Goal: Entertainment & Leisure: Consume media (video, audio)

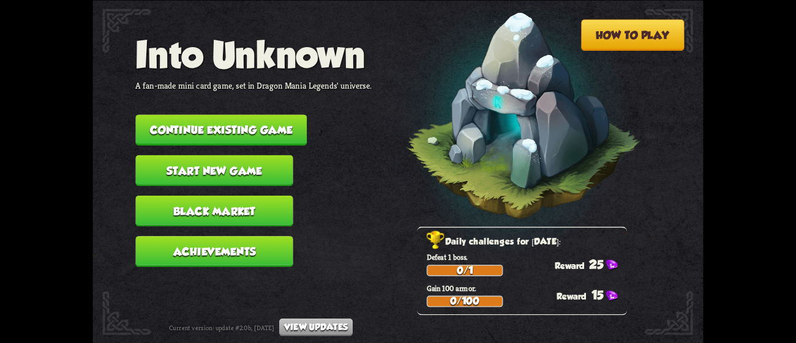
click at [278, 99] on nav "Into Unknown A fan-made mini card game, set in Dragon Mania Legends' universe. …" at bounding box center [253, 155] width 236 height 243
click at [282, 114] on button "Continue existing game" at bounding box center [220, 129] width 171 height 31
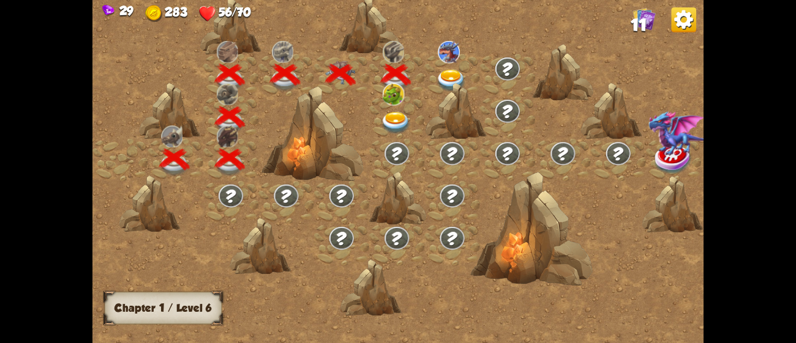
click at [378, 121] on div at bounding box center [396, 118] width 55 height 42
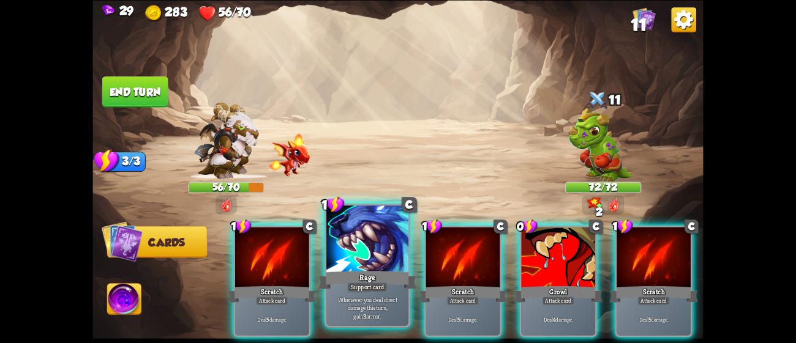
click at [367, 282] on div "Rage" at bounding box center [367, 280] width 99 height 22
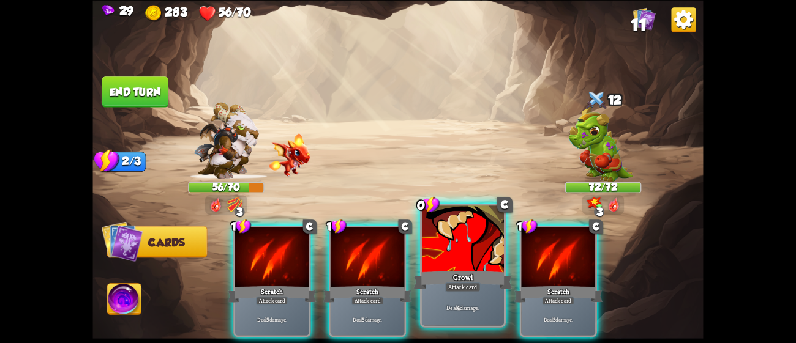
click at [456, 252] on div at bounding box center [463, 240] width 82 height 69
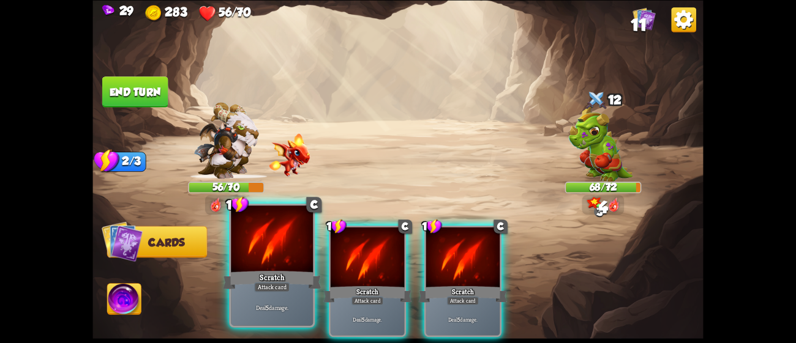
click at [280, 267] on div at bounding box center [272, 240] width 82 height 69
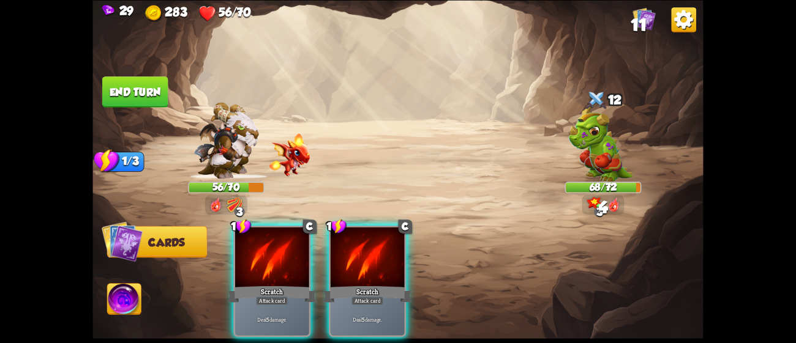
click at [280, 267] on div at bounding box center [272, 258] width 74 height 62
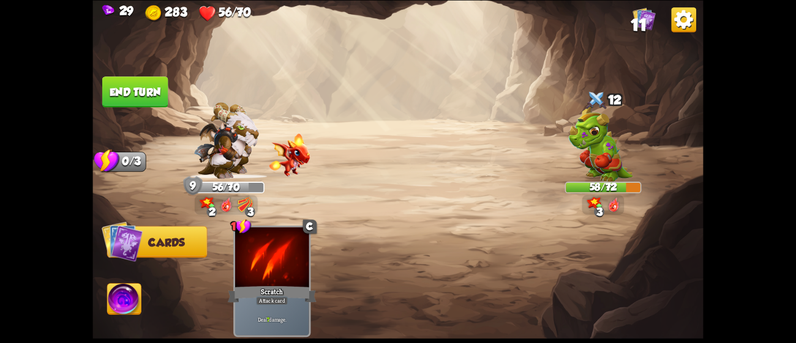
click at [141, 94] on button "End turn" at bounding box center [135, 91] width 66 height 31
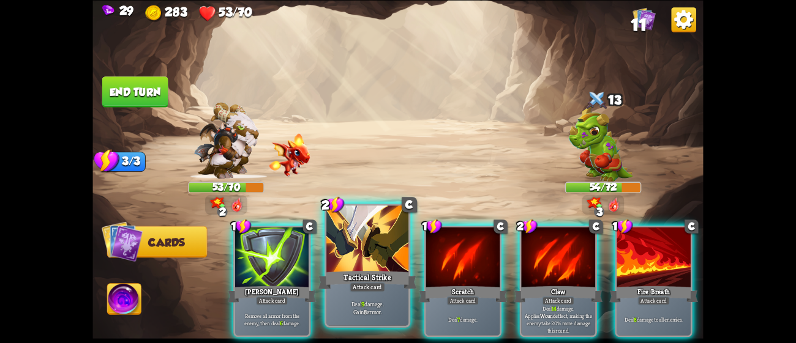
click at [359, 249] on div at bounding box center [367, 240] width 82 height 69
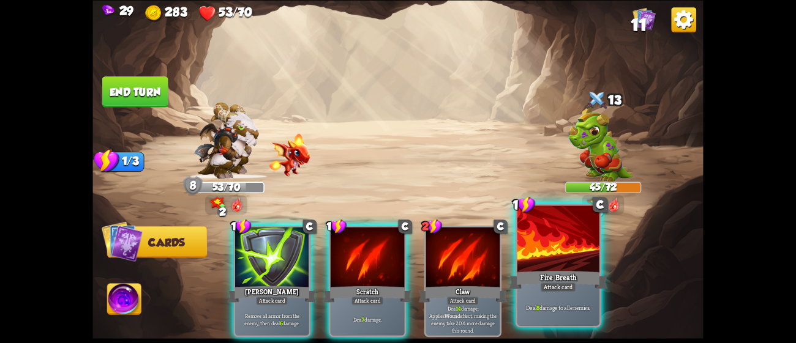
click at [534, 261] on div at bounding box center [558, 240] width 82 height 69
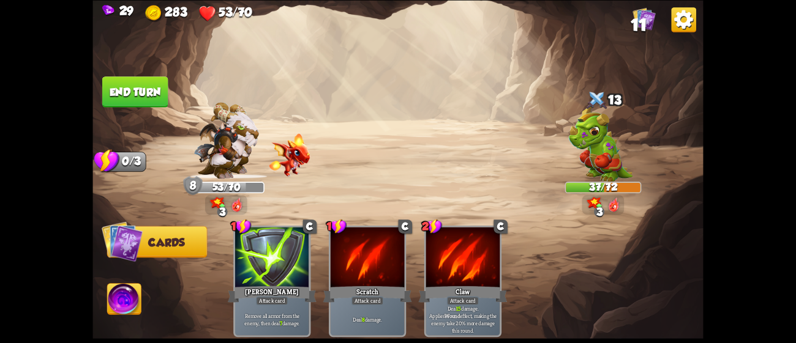
click at [119, 97] on button "End turn" at bounding box center [135, 91] width 66 height 31
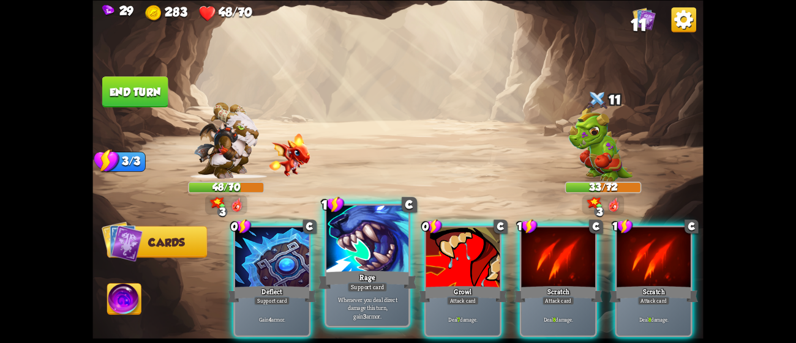
click at [365, 275] on div "Rage" at bounding box center [367, 280] width 99 height 22
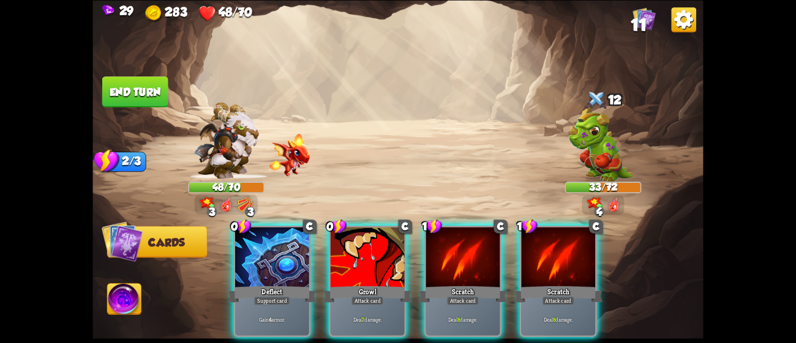
click at [365, 285] on div "Growl" at bounding box center [367, 295] width 89 height 20
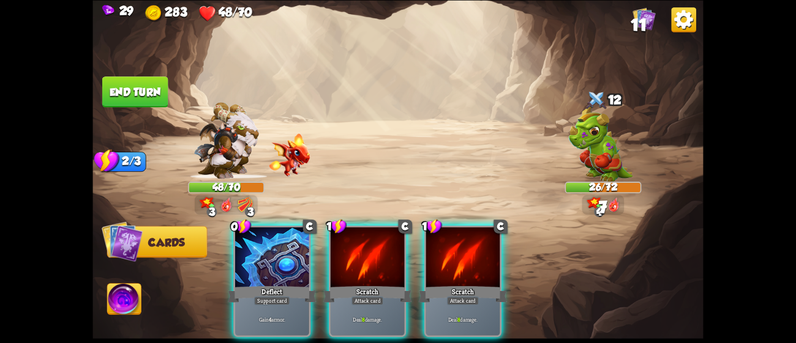
click at [365, 285] on div "Scratch" at bounding box center [367, 295] width 89 height 20
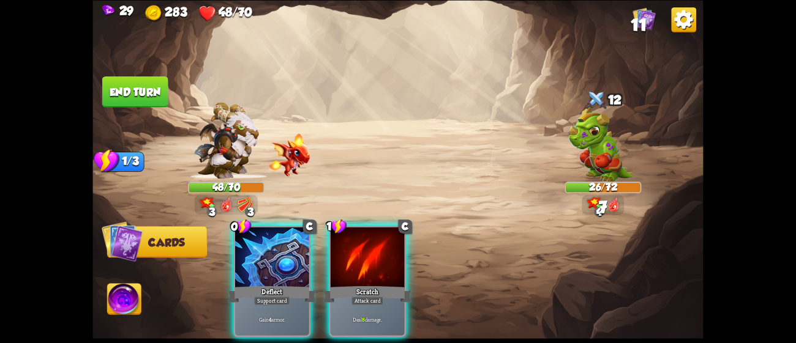
click at [365, 285] on div "Scratch" at bounding box center [367, 295] width 89 height 20
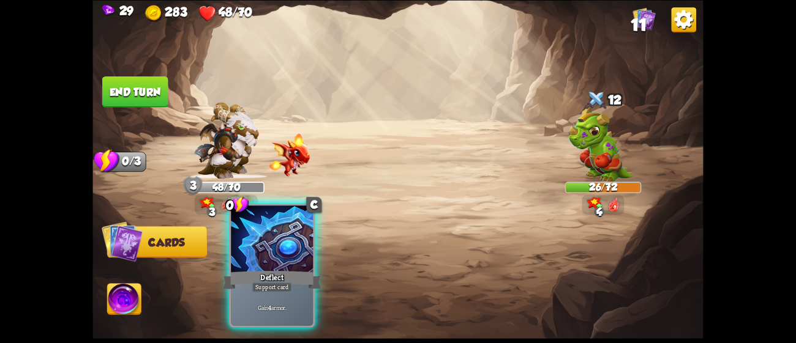
click at [307, 269] on div "Deflect" at bounding box center [272, 280] width 99 height 22
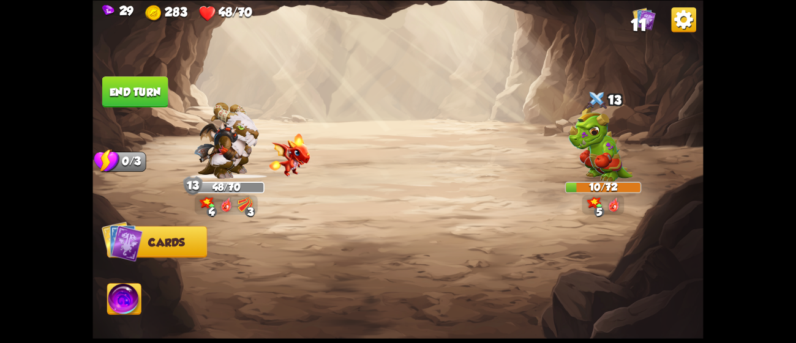
click at [149, 88] on button "End turn" at bounding box center [135, 91] width 66 height 31
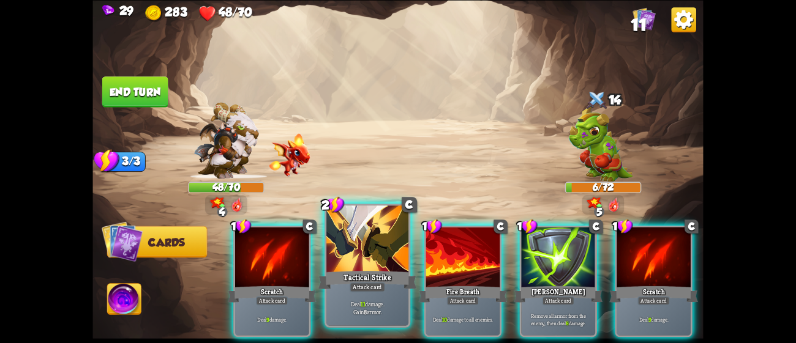
click at [384, 274] on div "Tactical Strike" at bounding box center [367, 280] width 99 height 22
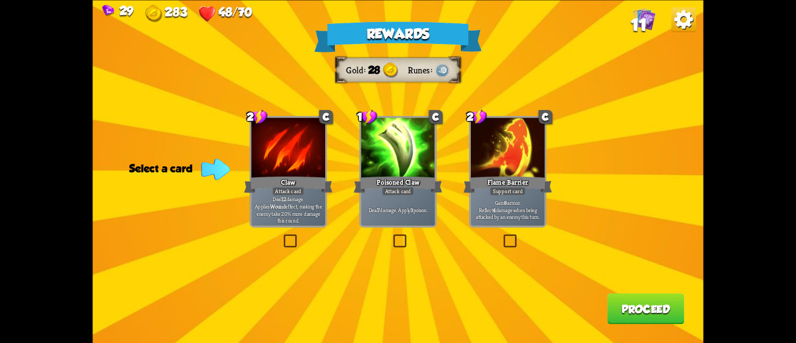
click at [323, 192] on div "Claw" at bounding box center [288, 184] width 89 height 20
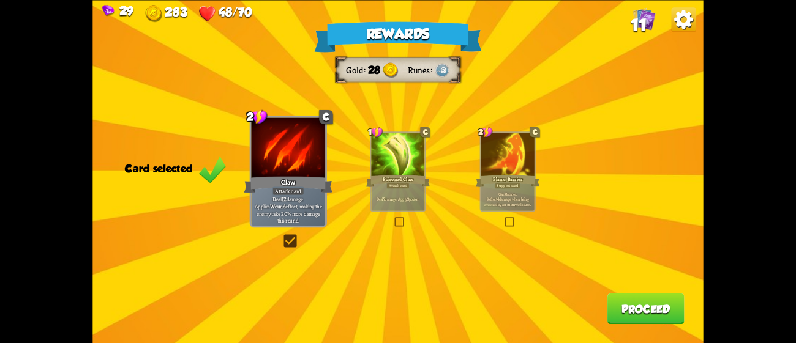
click at [644, 310] on button "Proceed" at bounding box center [645, 308] width 77 height 31
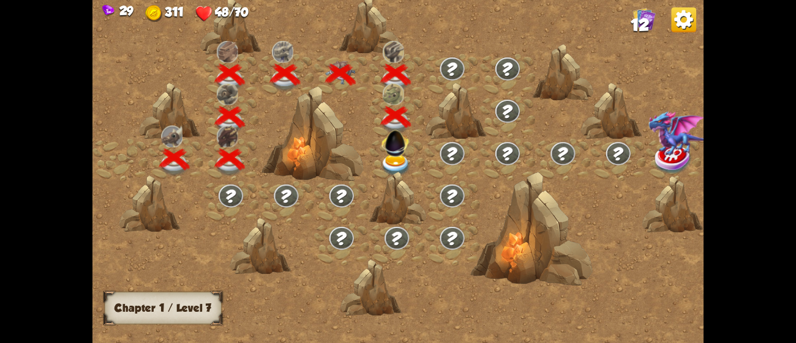
click at [399, 162] on img at bounding box center [396, 165] width 31 height 23
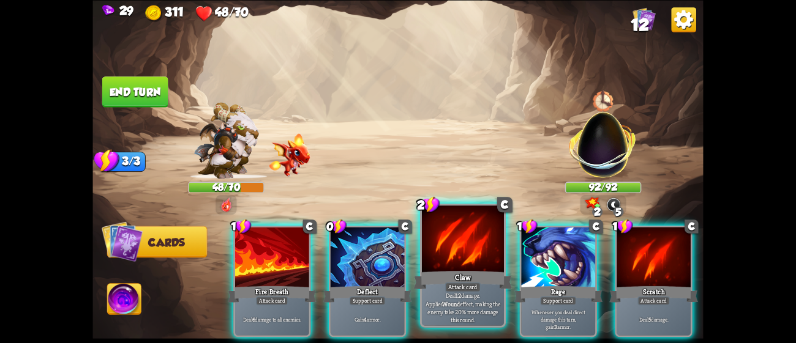
click at [485, 268] on div at bounding box center [463, 240] width 82 height 69
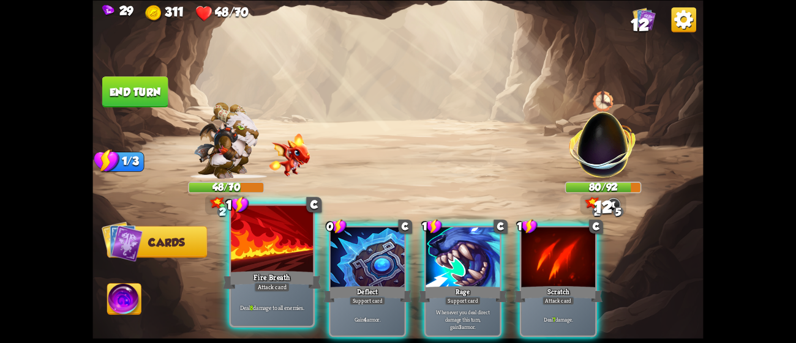
click at [256, 304] on p "Deal 8 damage to all enemies." at bounding box center [272, 308] width 78 height 8
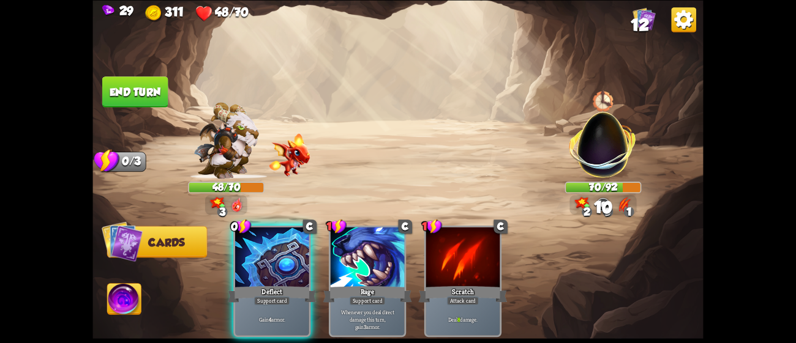
click at [602, 130] on img at bounding box center [603, 139] width 80 height 80
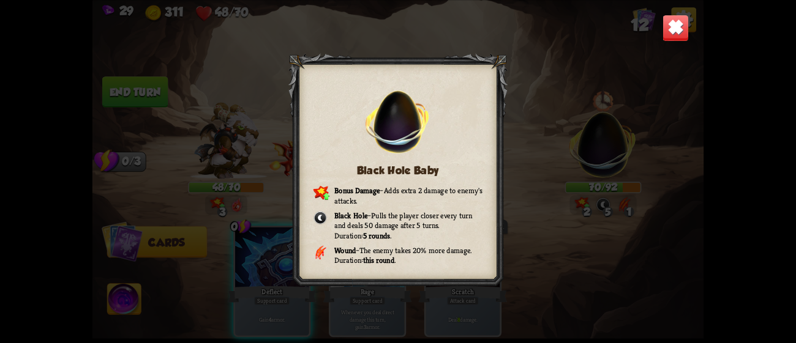
click at [666, 22] on img at bounding box center [675, 27] width 27 height 27
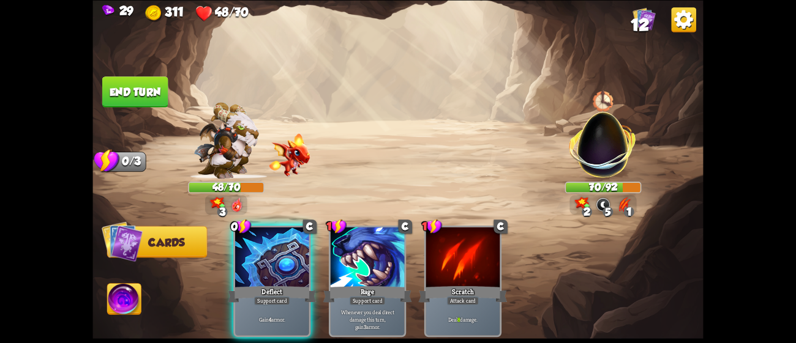
click at [118, 78] on button "End turn" at bounding box center [135, 91] width 66 height 31
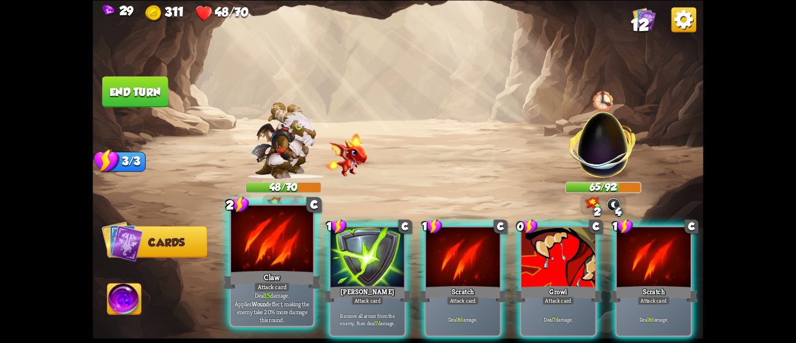
click at [289, 241] on div at bounding box center [272, 240] width 82 height 69
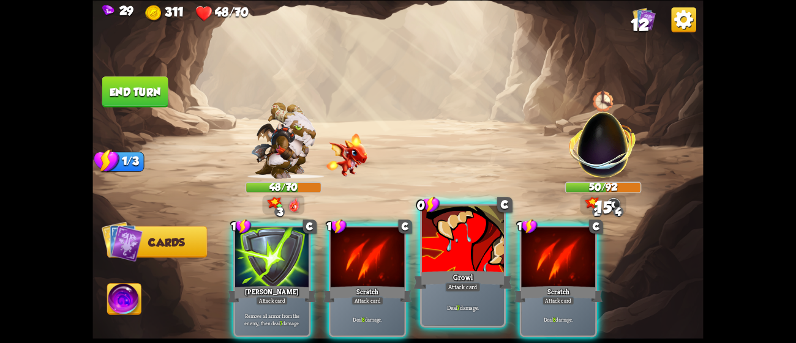
click at [433, 247] on div at bounding box center [463, 240] width 82 height 69
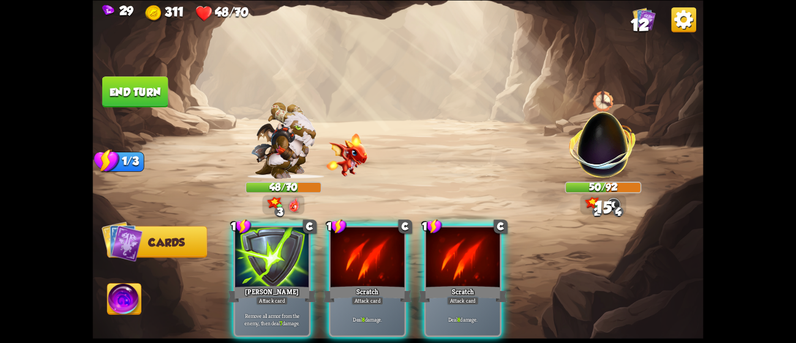
click at [433, 247] on div "1 C [PERSON_NAME] Attack card Remove all armor from the enemy, then deal 7 dama…" at bounding box center [459, 267] width 488 height 152
click at [433, 247] on div at bounding box center [463, 258] width 74 height 62
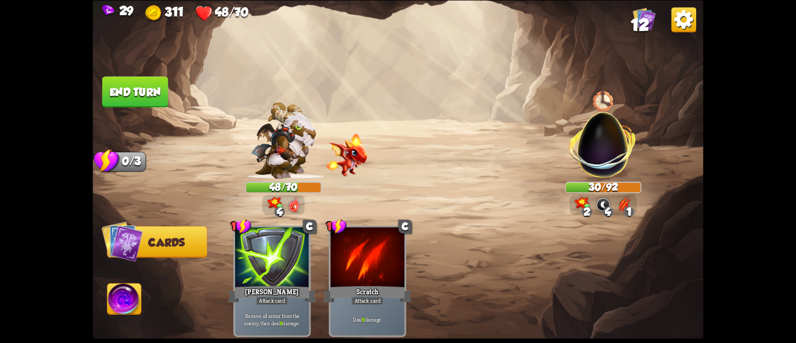
click at [138, 86] on button "End turn" at bounding box center [135, 91] width 66 height 31
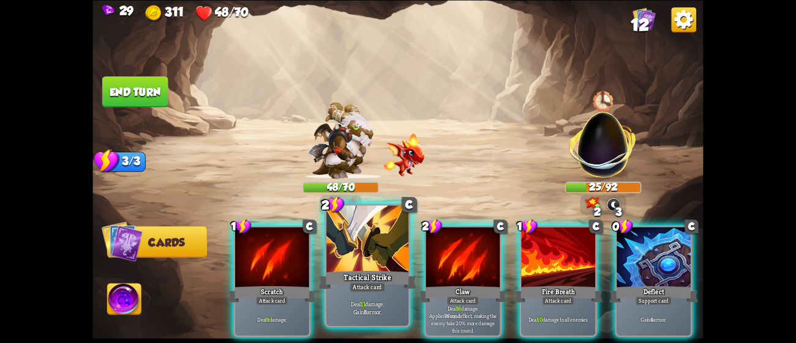
click at [357, 226] on div at bounding box center [367, 240] width 82 height 69
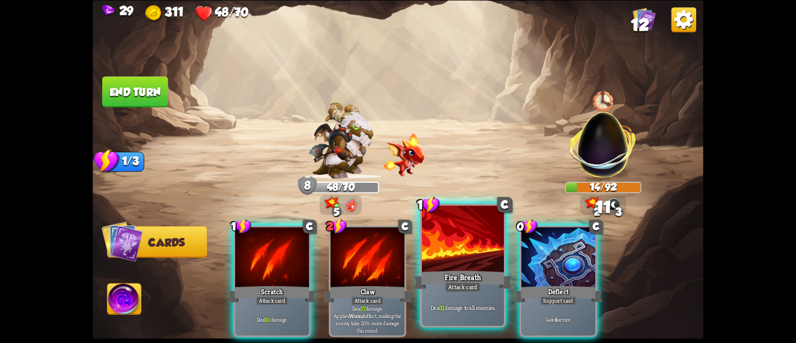
click at [467, 285] on div "Attack card" at bounding box center [462, 287] width 35 height 10
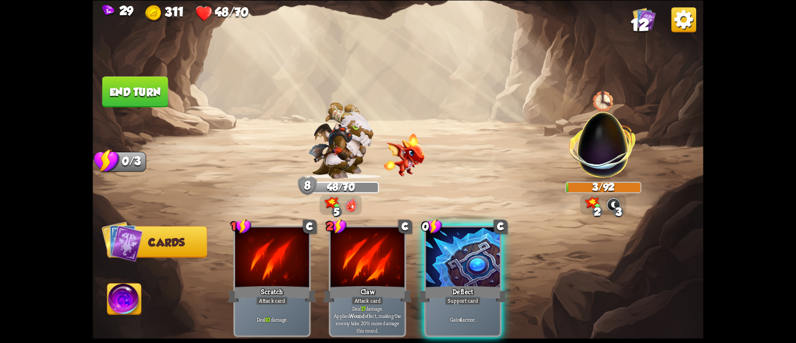
click at [124, 86] on button "End turn" at bounding box center [135, 91] width 66 height 31
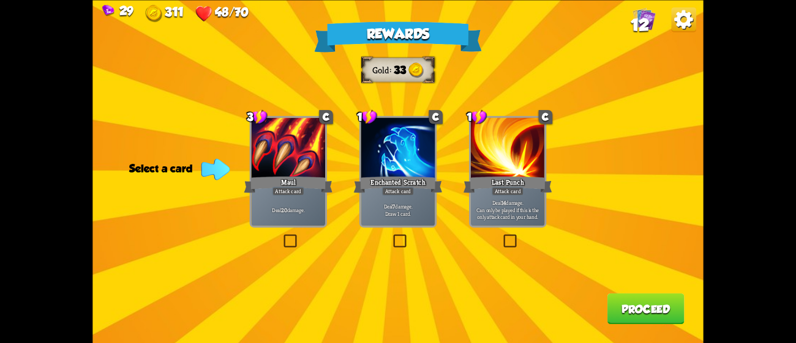
click at [271, 177] on div "Maul" at bounding box center [288, 184] width 89 height 20
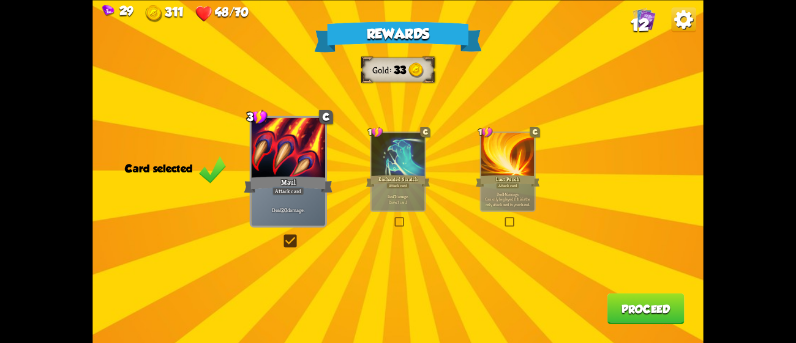
click at [417, 166] on div at bounding box center [397, 155] width 53 height 45
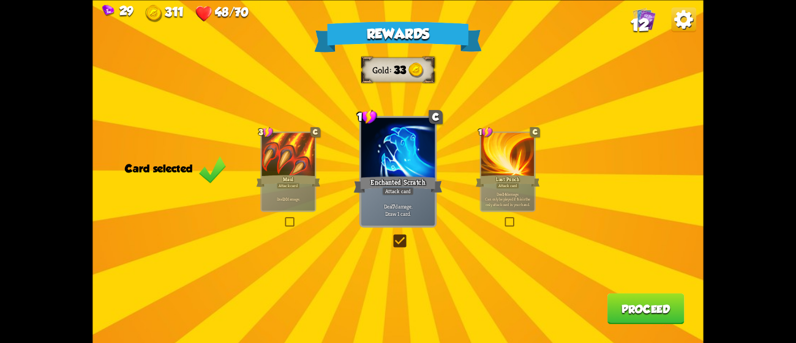
click at [659, 311] on button "Proceed" at bounding box center [645, 308] width 77 height 31
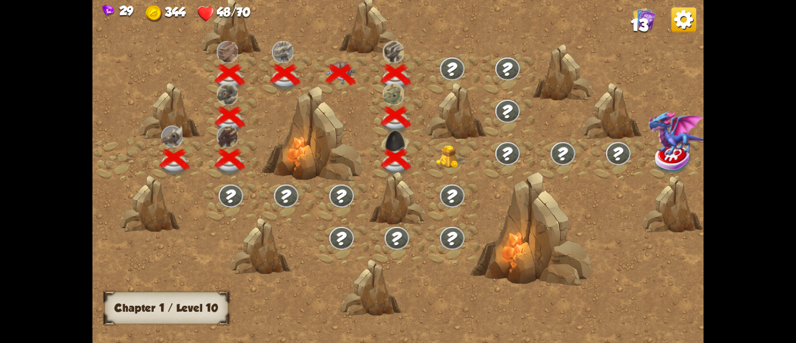
click at [458, 167] on img at bounding box center [451, 157] width 31 height 23
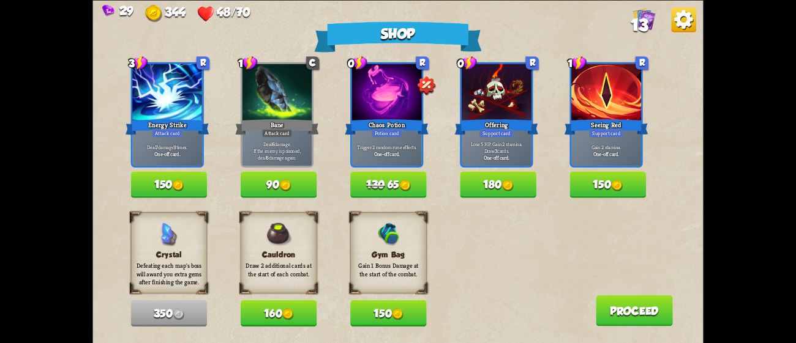
click at [403, 309] on img at bounding box center [398, 314] width 12 height 12
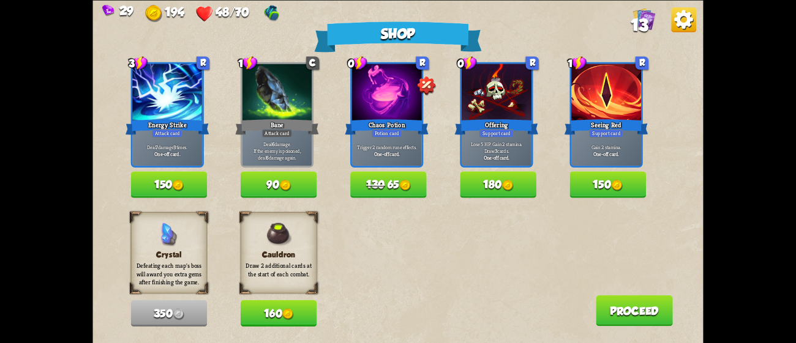
click at [605, 174] on button "150" at bounding box center [608, 184] width 76 height 26
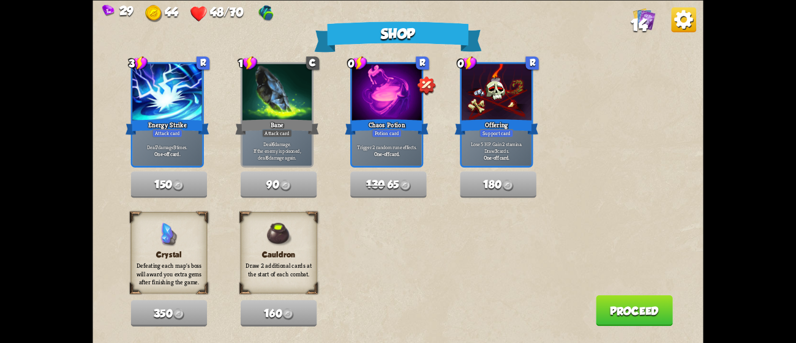
click at [625, 306] on button "Proceed" at bounding box center [633, 310] width 77 height 31
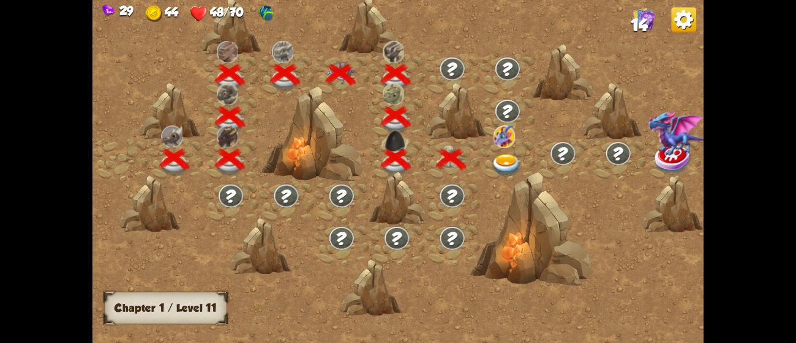
scroll to position [0, 185]
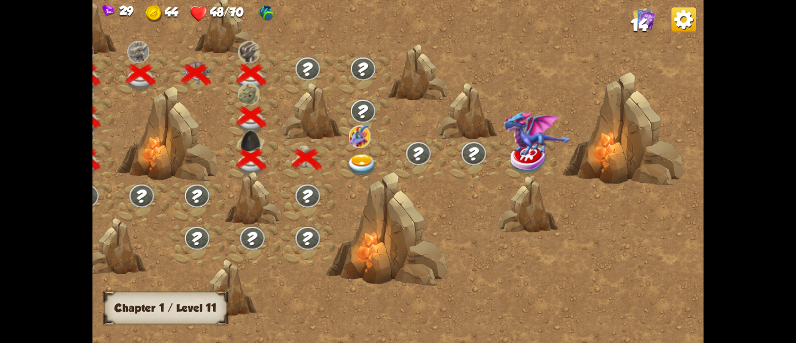
click at [359, 155] on img at bounding box center [362, 165] width 31 height 23
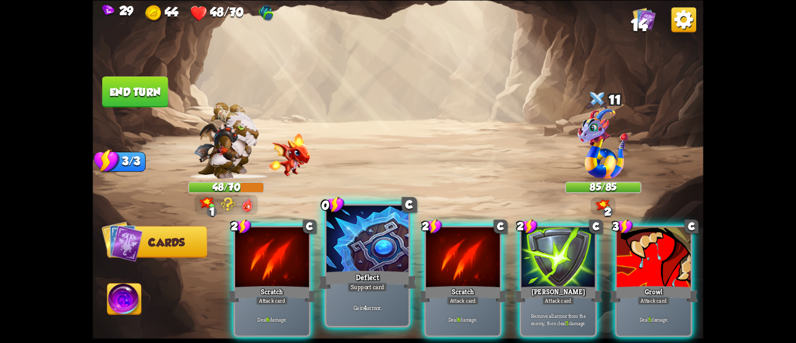
click at [360, 273] on div "Deflect" at bounding box center [367, 280] width 99 height 22
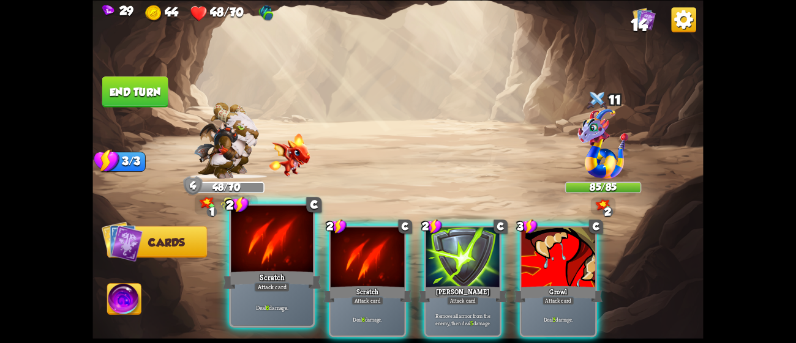
click at [288, 269] on div "Scratch" at bounding box center [272, 280] width 99 height 22
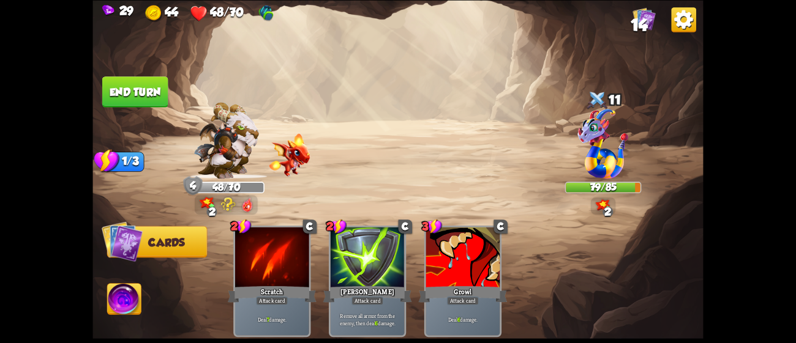
click at [135, 91] on button "End turn" at bounding box center [135, 91] width 66 height 31
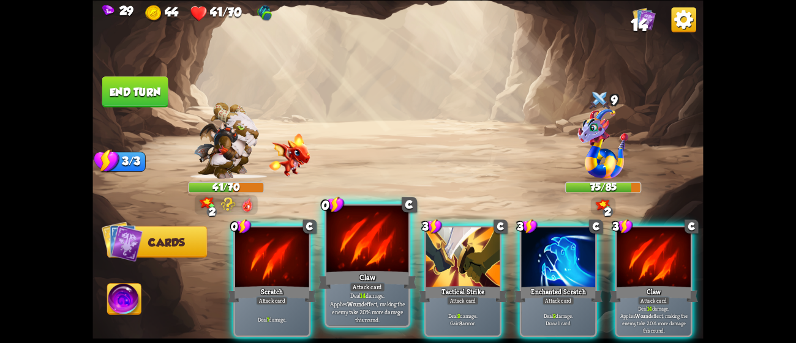
click at [373, 226] on div at bounding box center [367, 240] width 82 height 69
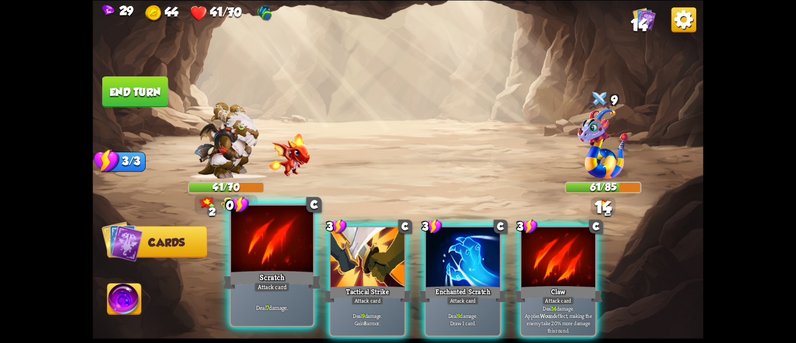
click at [256, 254] on div at bounding box center [272, 240] width 82 height 69
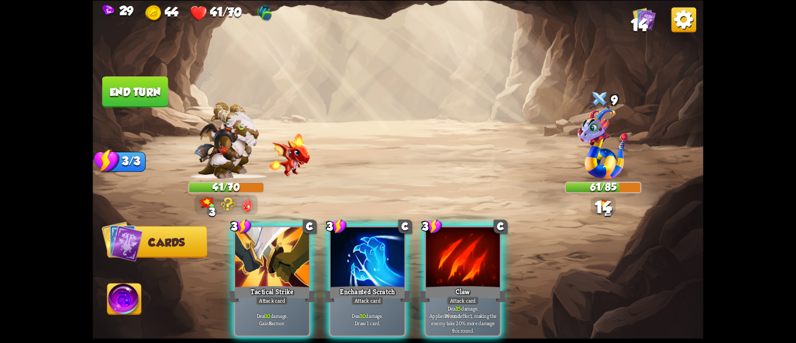
click at [256, 254] on div at bounding box center [272, 258] width 74 height 62
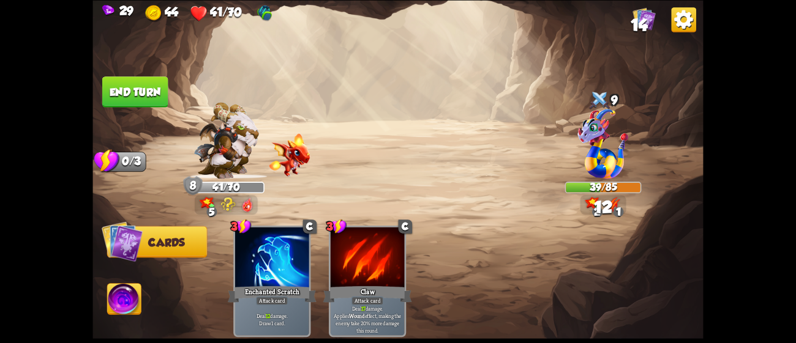
click at [121, 90] on button "End turn" at bounding box center [135, 91] width 66 height 31
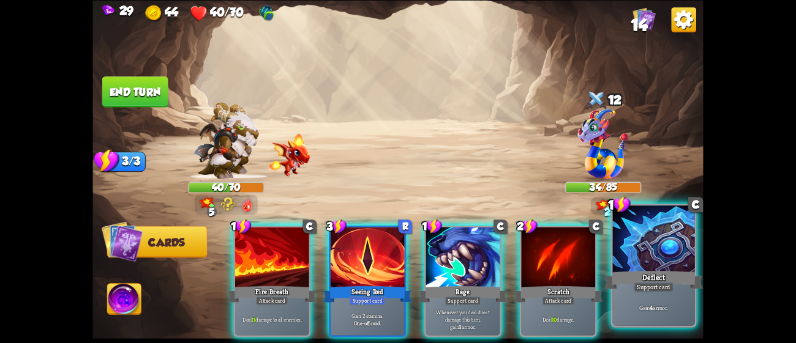
click at [640, 277] on div "Deflect" at bounding box center [653, 280] width 99 height 22
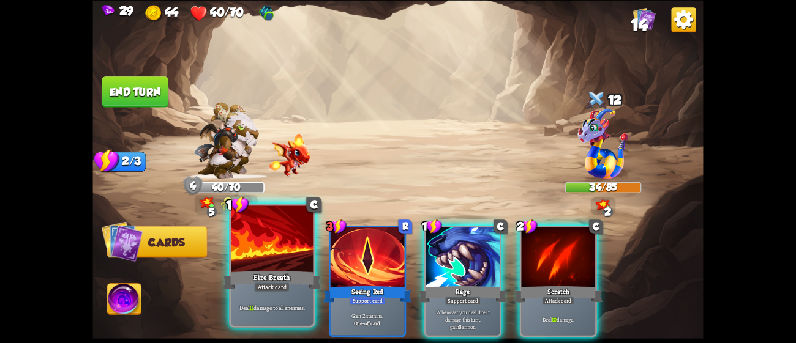
click at [232, 274] on div "Fire Breath" at bounding box center [272, 280] width 99 height 22
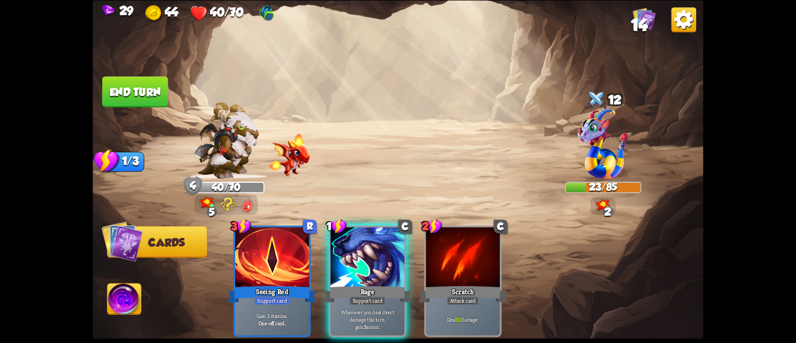
click at [156, 88] on button "End turn" at bounding box center [135, 91] width 66 height 31
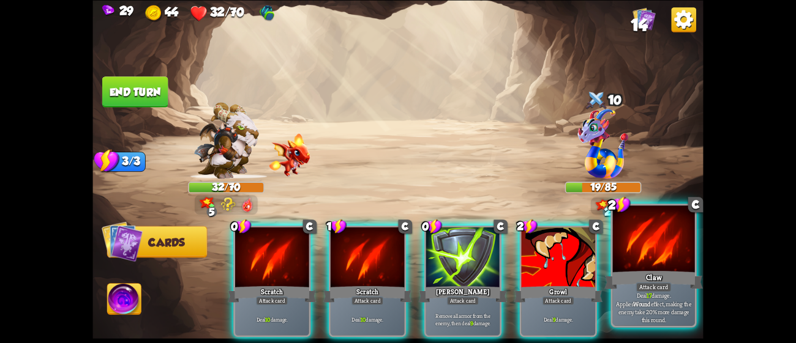
click at [661, 299] on p "Deal 17 damage. Applies Wound effect, making the enemy take 20% more damage thi…" at bounding box center [653, 307] width 78 height 32
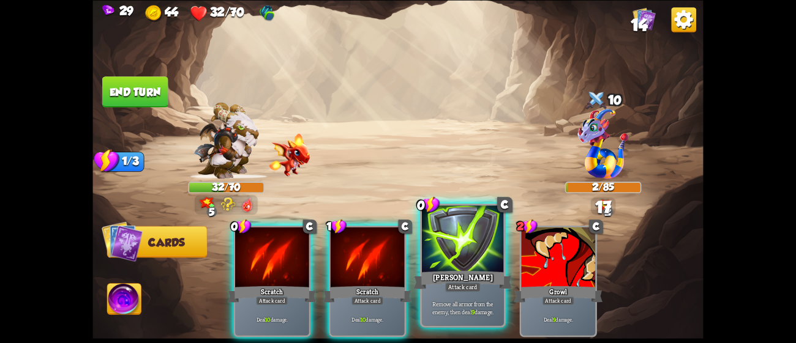
click at [425, 266] on div at bounding box center [463, 240] width 82 height 69
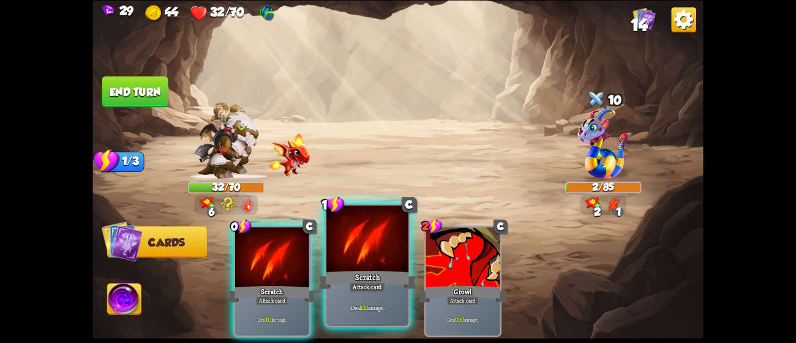
click at [364, 278] on div "Scratch" at bounding box center [367, 280] width 99 height 22
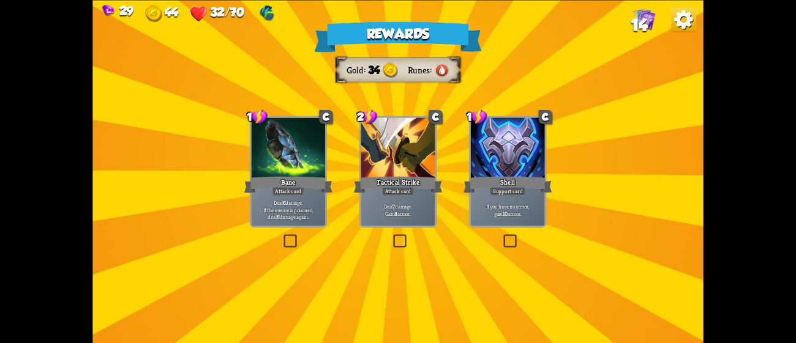
click at [401, 185] on div "Tactical Strike" at bounding box center [398, 184] width 89 height 20
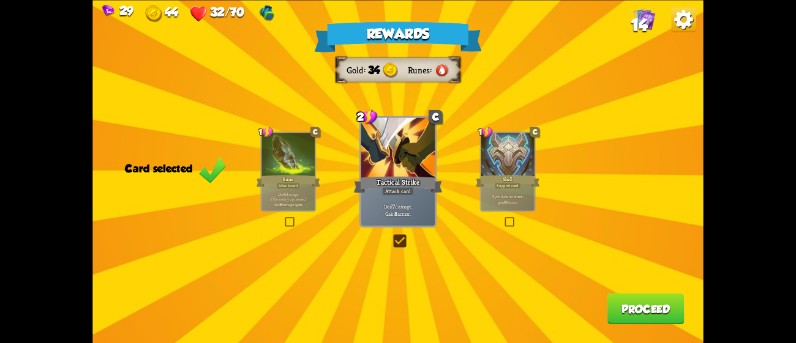
click at [626, 301] on button "Proceed" at bounding box center [645, 308] width 77 height 31
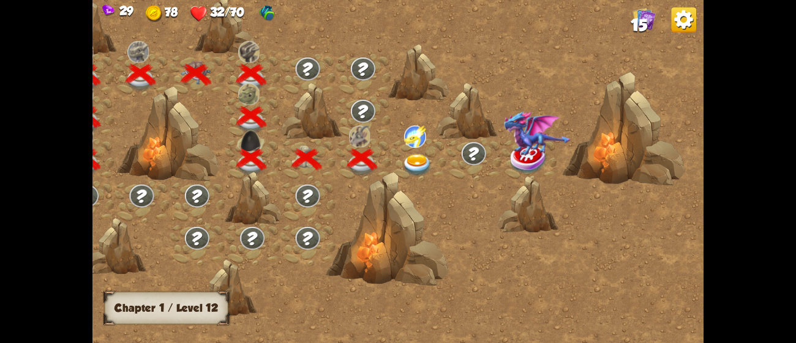
click at [409, 156] on img at bounding box center [417, 165] width 31 height 23
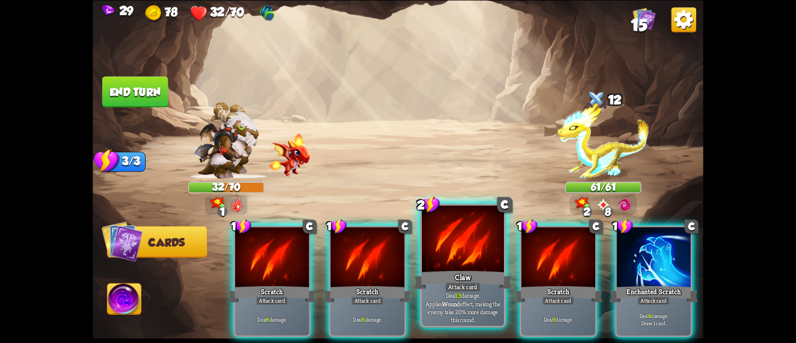
click at [463, 277] on div "Claw" at bounding box center [463, 280] width 99 height 22
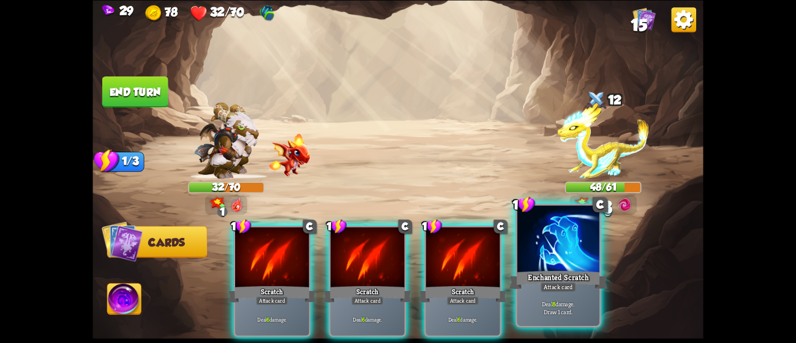
click at [572, 280] on div "Enchanted Scratch" at bounding box center [558, 280] width 99 height 22
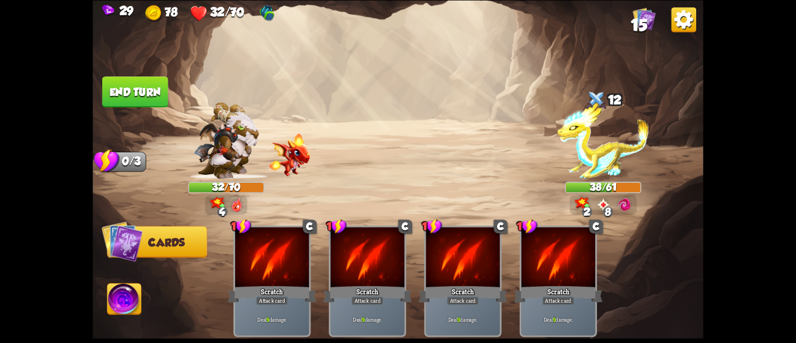
click at [119, 90] on button "End turn" at bounding box center [135, 91] width 66 height 31
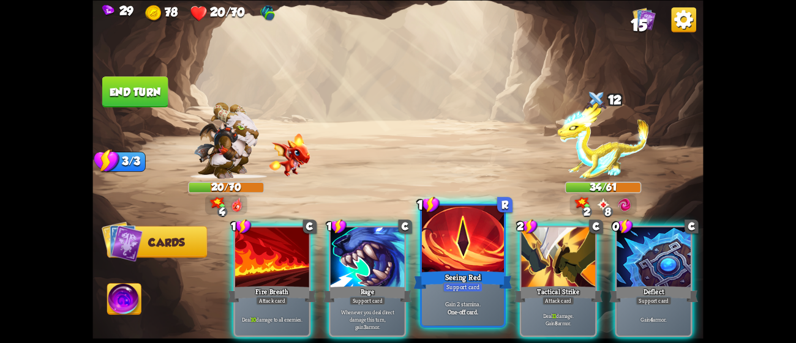
click at [457, 293] on div "Gain 2 stamina. One-off card." at bounding box center [463, 307] width 82 height 35
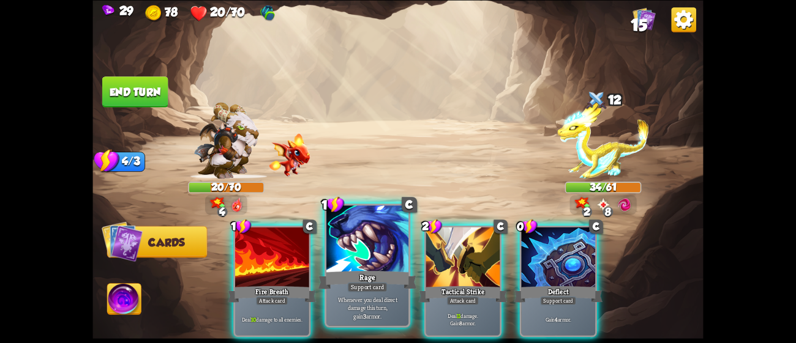
click at [372, 286] on div "Support card" at bounding box center [367, 287] width 40 height 10
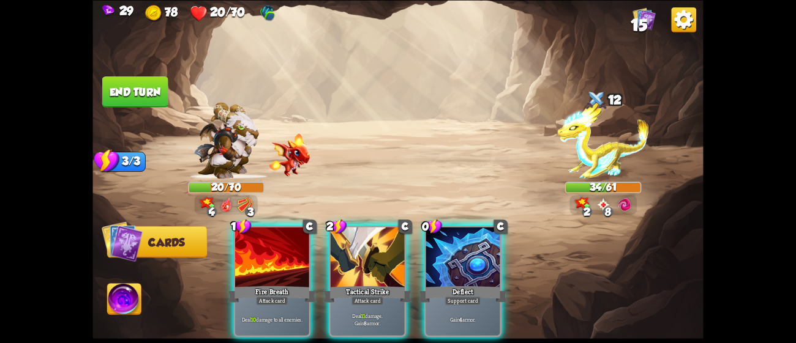
click at [372, 296] on div "Attack card" at bounding box center [367, 300] width 32 height 9
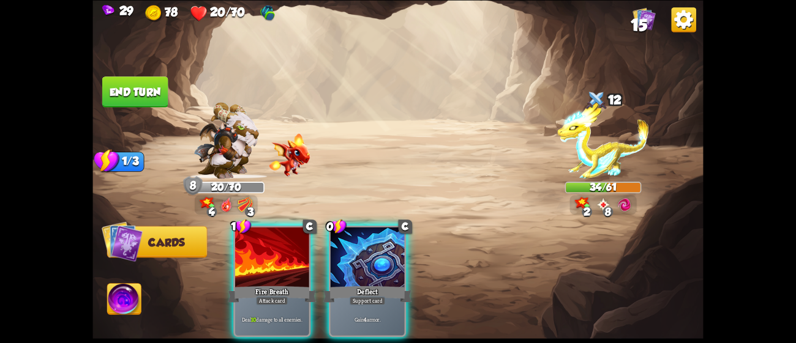
click at [372, 296] on div "Support card" at bounding box center [367, 300] width 36 height 9
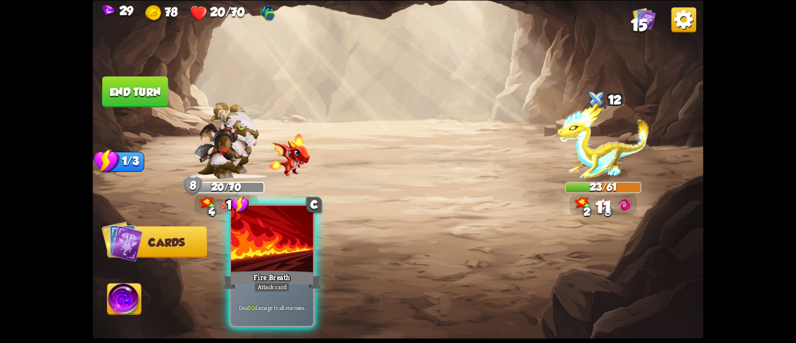
click at [302, 266] on div at bounding box center [272, 240] width 82 height 69
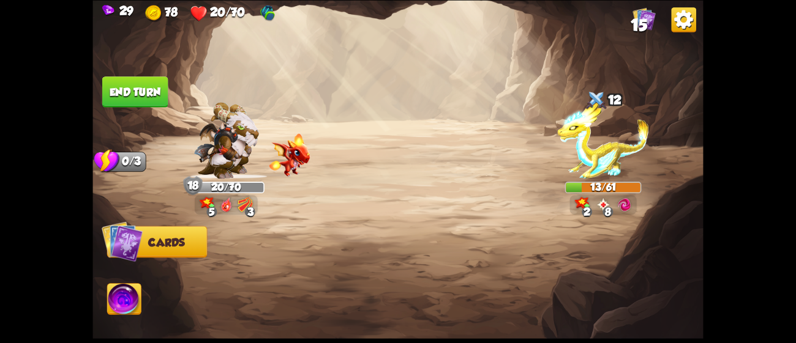
click at [129, 90] on button "End turn" at bounding box center [135, 91] width 66 height 31
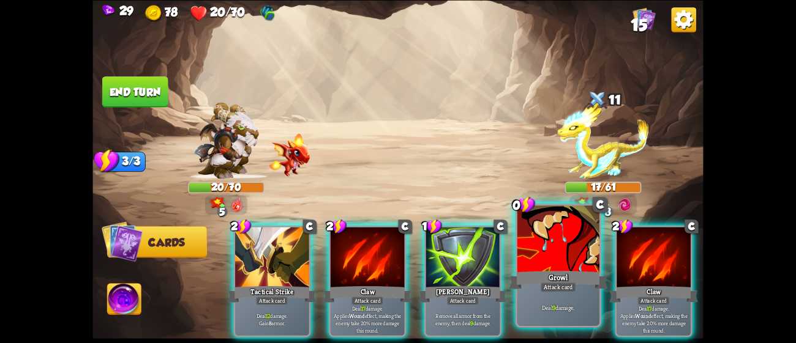
click at [561, 277] on div "Growl" at bounding box center [558, 280] width 99 height 22
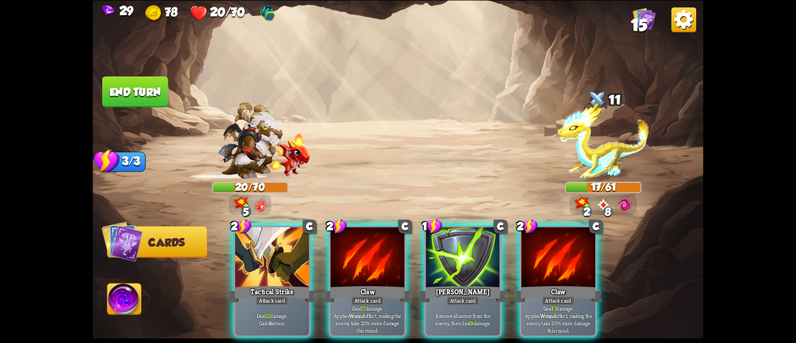
click at [561, 285] on div "Claw" at bounding box center [557, 295] width 89 height 20
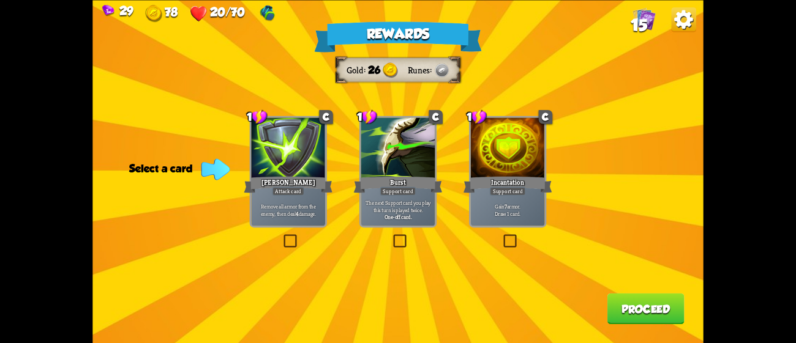
click at [532, 192] on div "Incantation" at bounding box center [507, 184] width 89 height 20
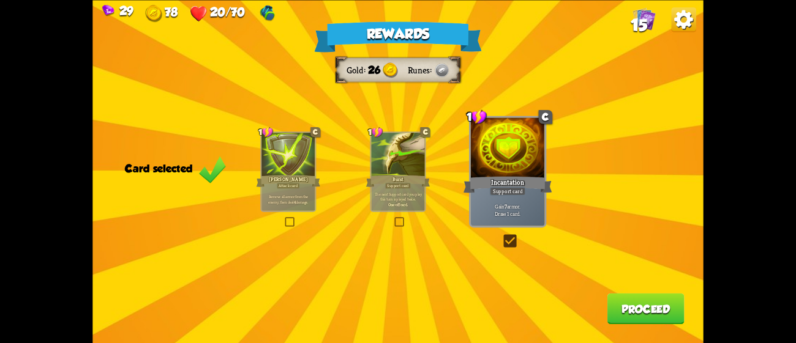
click at [629, 315] on button "Proceed" at bounding box center [645, 308] width 77 height 31
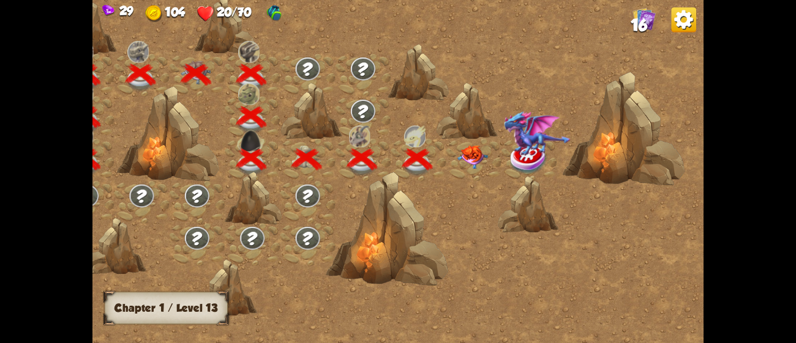
click at [463, 156] on img at bounding box center [472, 157] width 31 height 24
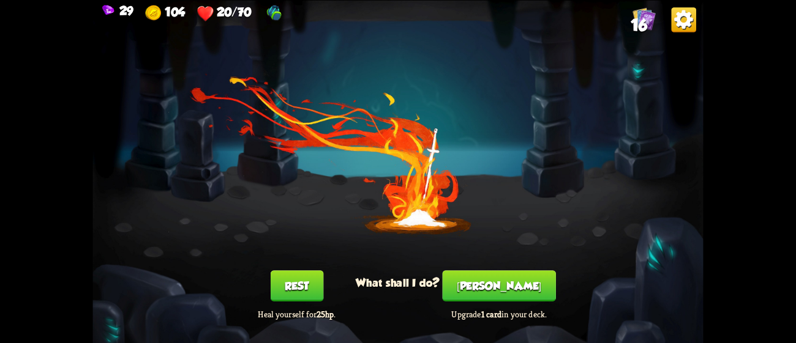
click at [315, 288] on button "Rest" at bounding box center [296, 285] width 53 height 31
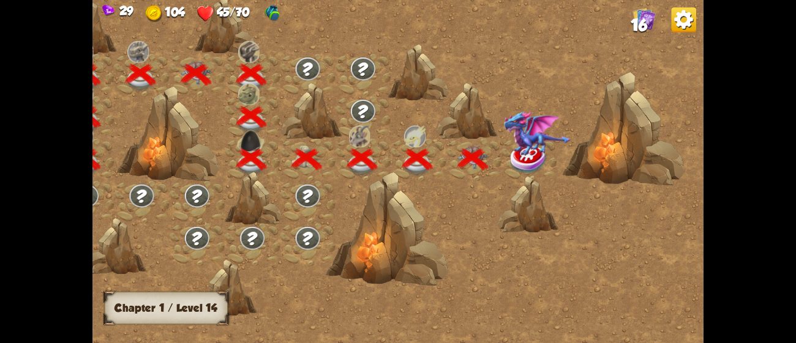
click at [532, 149] on img at bounding box center [537, 133] width 67 height 45
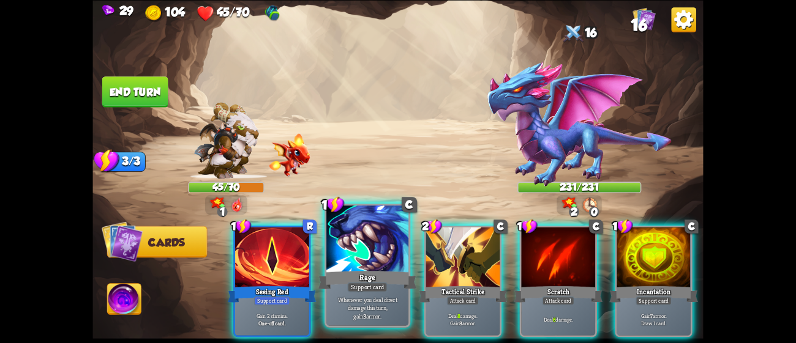
click at [365, 251] on div at bounding box center [367, 240] width 82 height 69
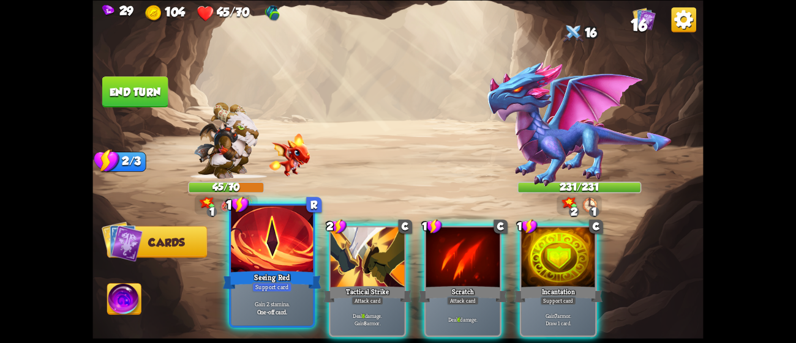
click at [281, 248] on div at bounding box center [272, 240] width 82 height 69
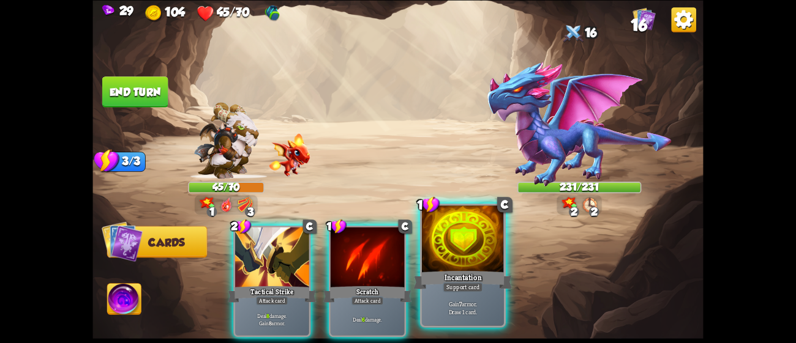
click at [488, 274] on div "Incantation" at bounding box center [463, 280] width 99 height 22
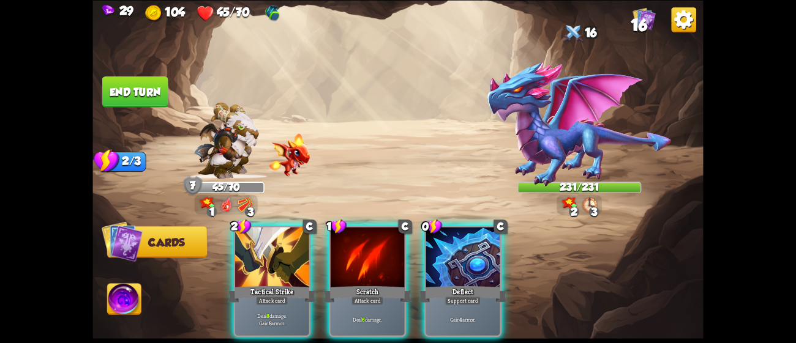
click at [488, 285] on div "Deflect" at bounding box center [463, 295] width 89 height 20
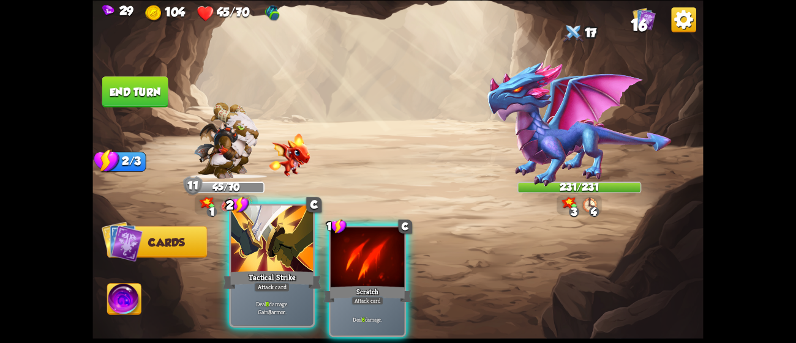
click at [276, 245] on div at bounding box center [272, 240] width 82 height 69
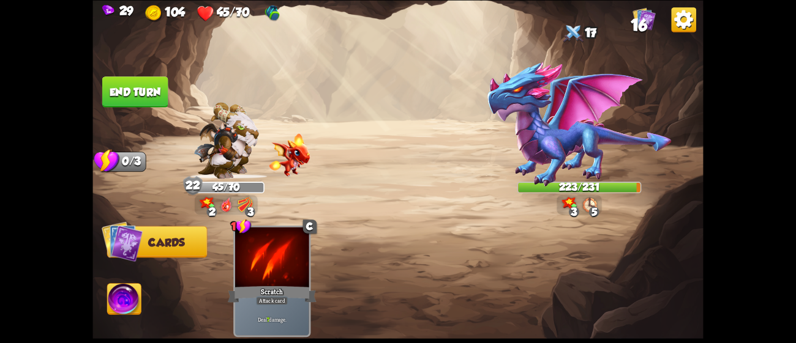
click at [132, 100] on button "End turn" at bounding box center [135, 91] width 66 height 31
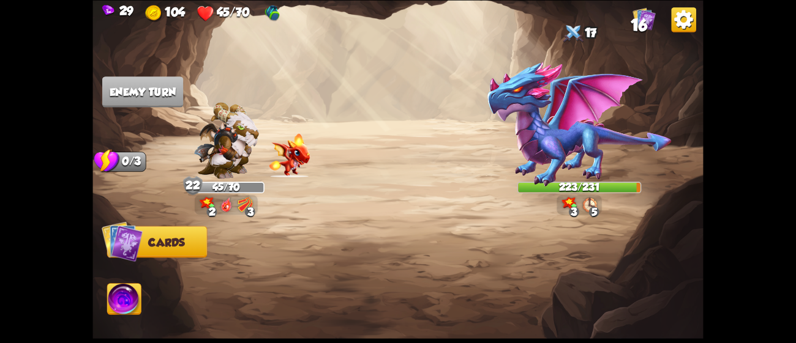
click at [596, 192] on div "223/231" at bounding box center [579, 187] width 122 height 10
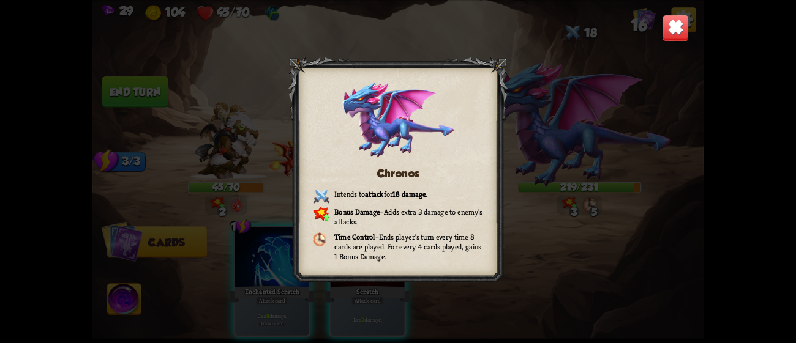
click at [674, 15] on img at bounding box center [675, 27] width 27 height 27
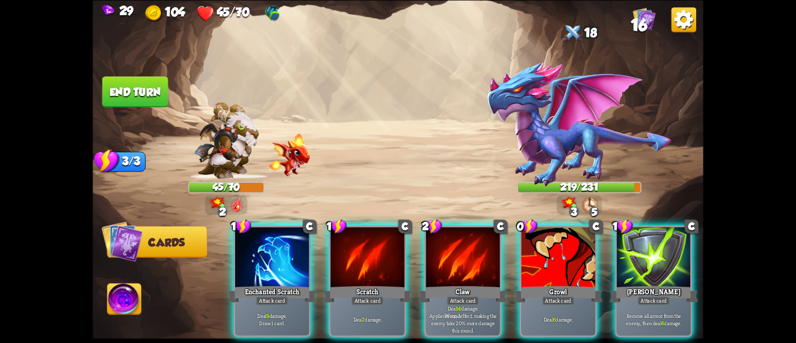
click at [581, 170] on img at bounding box center [579, 124] width 186 height 127
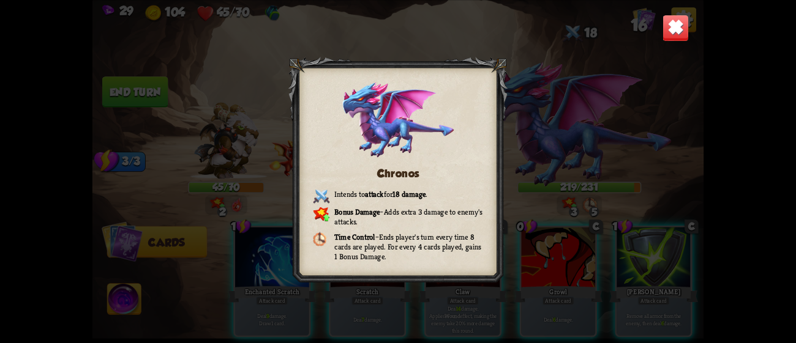
click at [679, 21] on img at bounding box center [675, 27] width 27 height 27
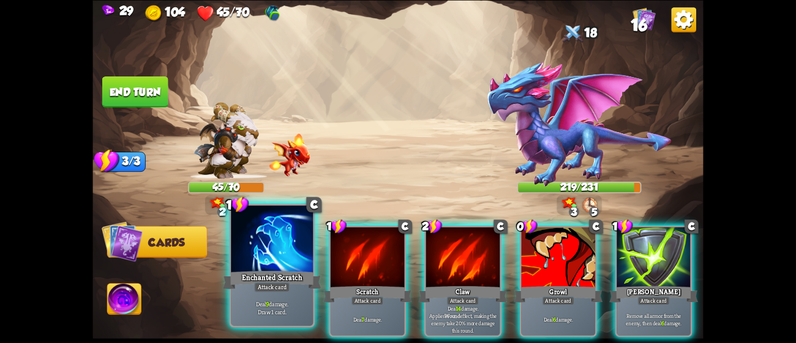
click at [249, 279] on div "Enchanted Scratch" at bounding box center [272, 280] width 99 height 22
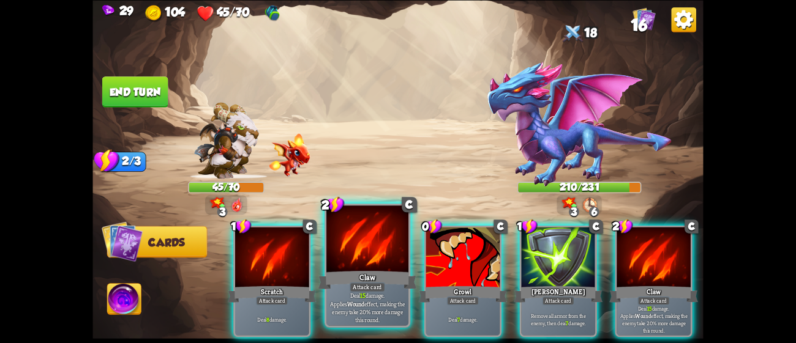
click at [364, 300] on b "Wound" at bounding box center [355, 304] width 17 height 8
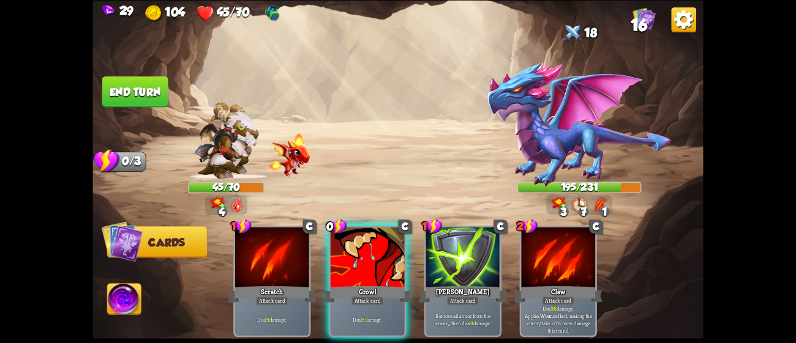
click at [392, 303] on div "Deal 8 damage." at bounding box center [367, 319] width 74 height 32
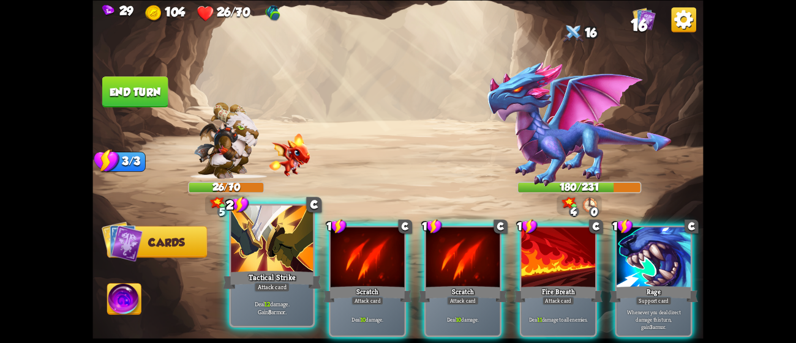
click at [290, 294] on div "Deal 12 damage. Gain 8 armor." at bounding box center [272, 307] width 82 height 35
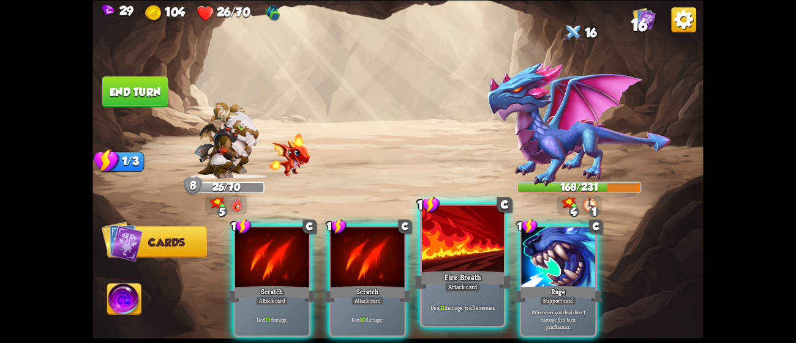
click at [474, 246] on div at bounding box center [463, 240] width 82 height 69
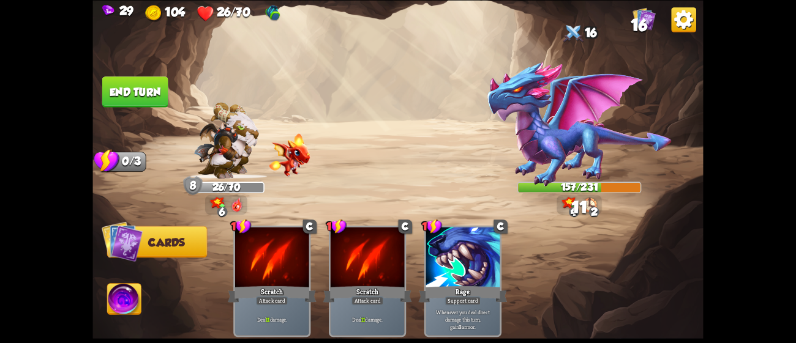
click at [140, 84] on button "End turn" at bounding box center [135, 91] width 66 height 31
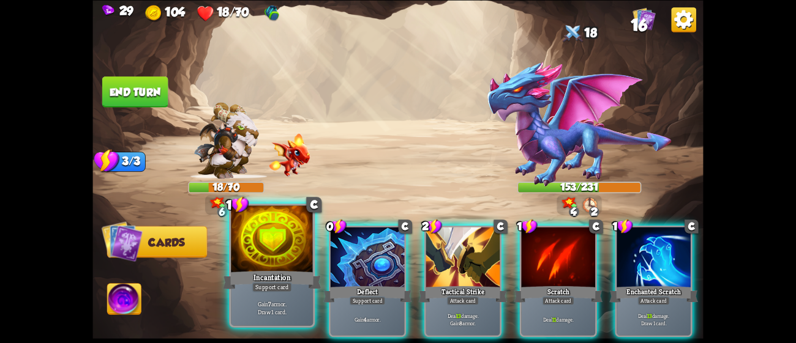
click at [280, 279] on div "Incantation" at bounding box center [272, 280] width 99 height 22
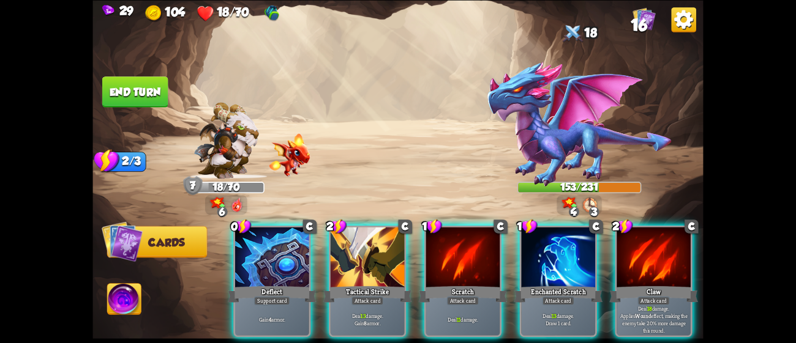
click at [280, 285] on div "Deflect" at bounding box center [272, 295] width 89 height 20
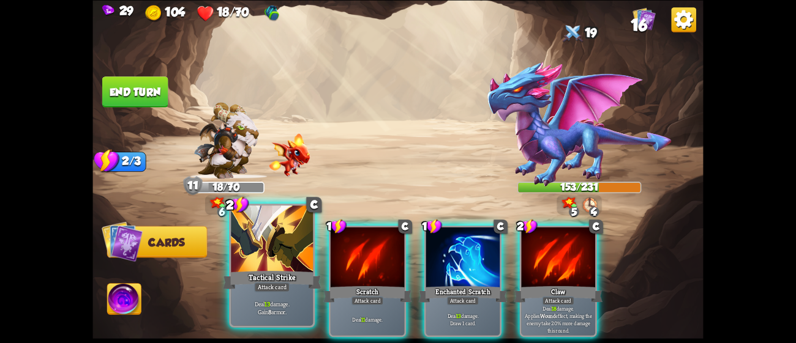
click at [287, 280] on div "Tactical Strike" at bounding box center [272, 280] width 99 height 22
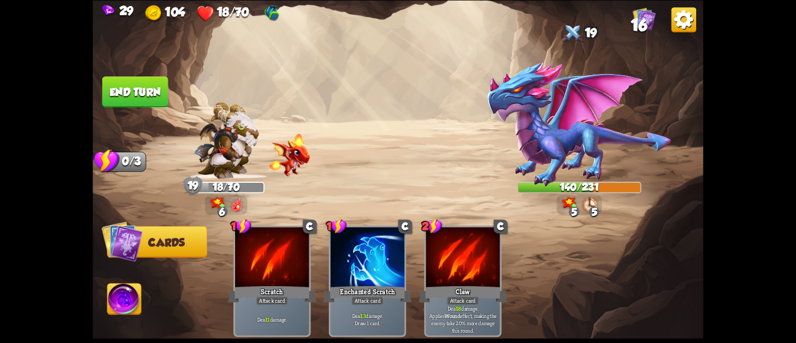
click at [144, 98] on button "End turn" at bounding box center [135, 91] width 66 height 31
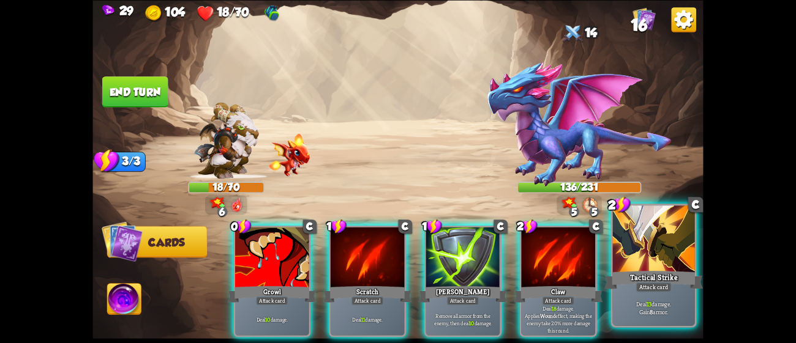
click at [624, 283] on div "Tactical Strike" at bounding box center [653, 280] width 99 height 22
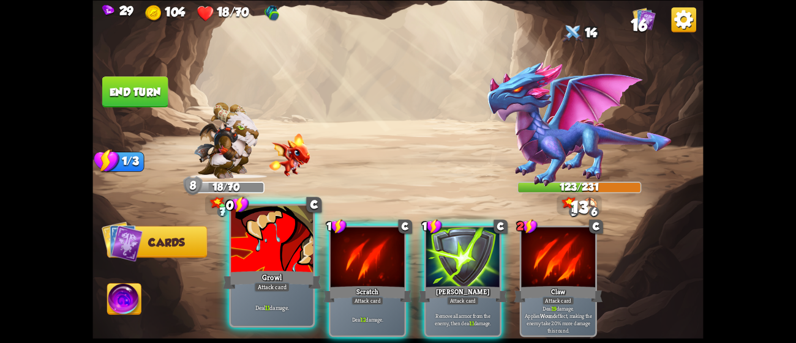
click at [274, 248] on div at bounding box center [272, 240] width 82 height 69
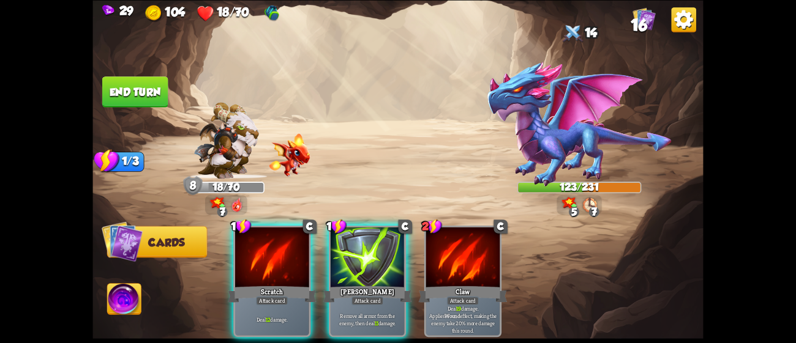
click at [274, 248] on div at bounding box center [272, 258] width 74 height 62
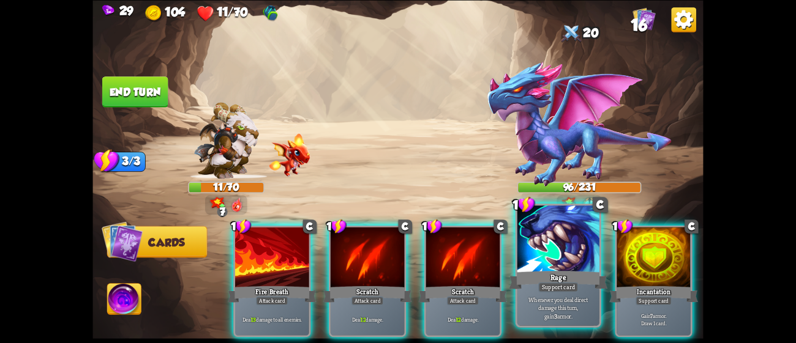
click at [575, 241] on div at bounding box center [558, 240] width 82 height 69
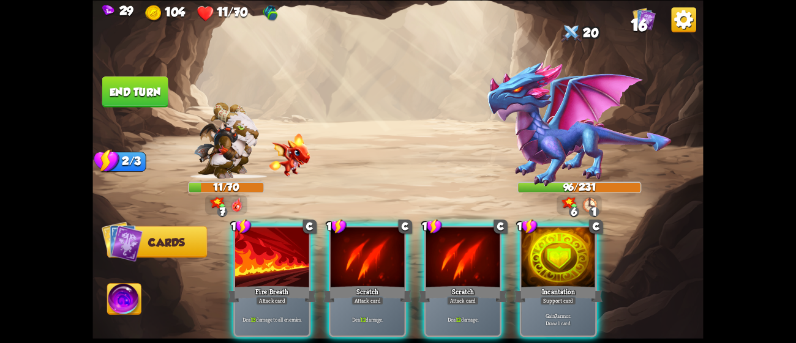
click at [575, 241] on div at bounding box center [558, 258] width 74 height 62
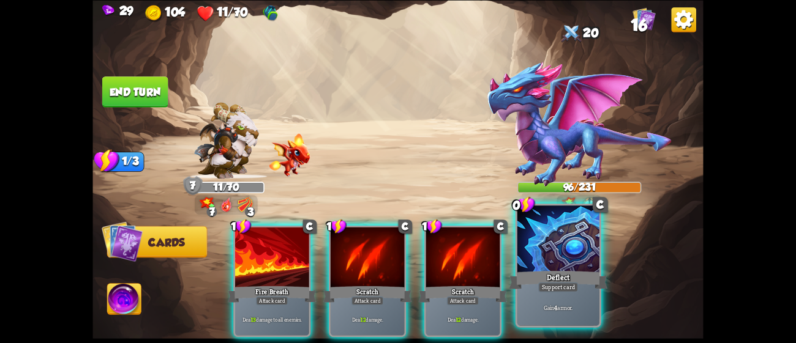
click at [576, 225] on div at bounding box center [558, 240] width 82 height 69
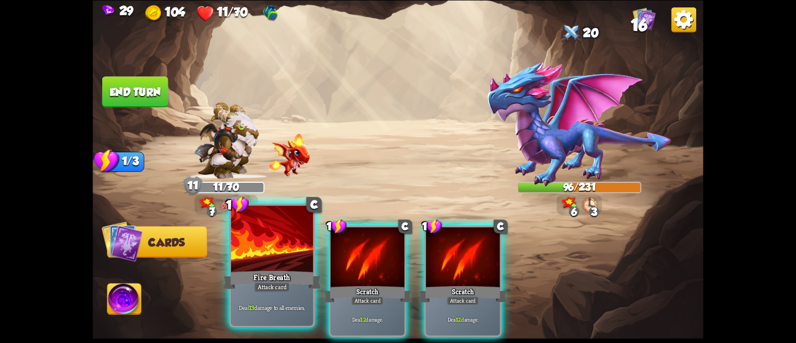
click at [281, 267] on div at bounding box center [272, 240] width 82 height 69
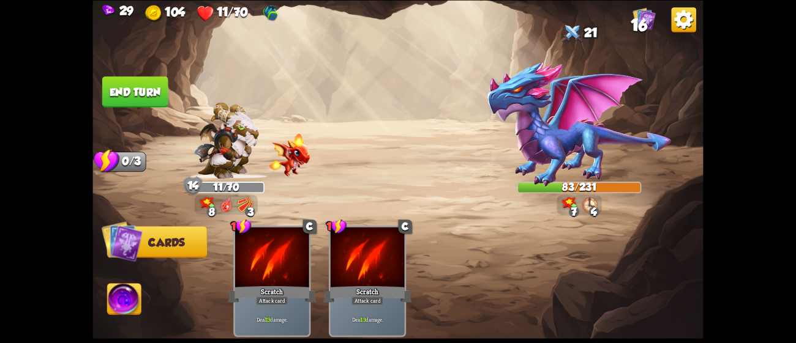
click at [148, 92] on button "End turn" at bounding box center [135, 91] width 66 height 31
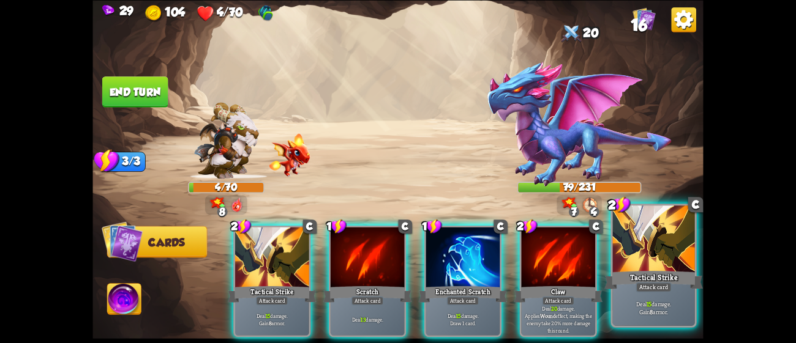
click at [632, 278] on div "Tactical Strike" at bounding box center [653, 280] width 99 height 22
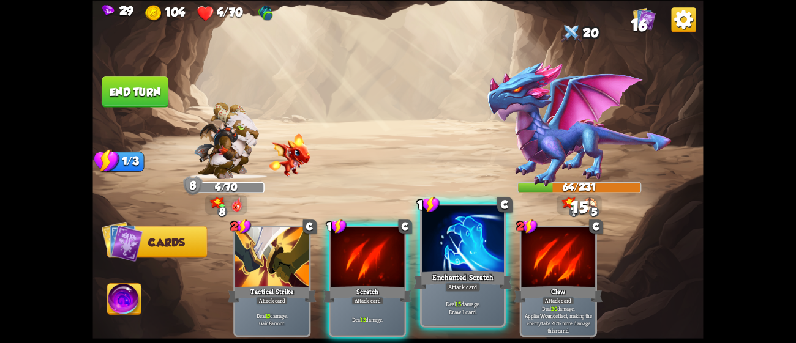
click at [451, 265] on div at bounding box center [463, 240] width 82 height 69
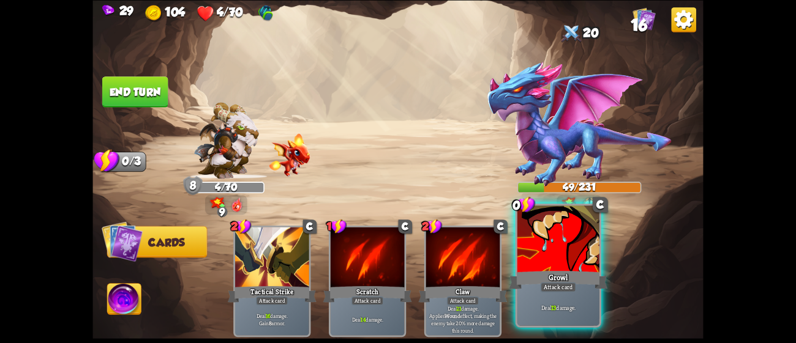
click at [528, 267] on div at bounding box center [558, 240] width 82 height 69
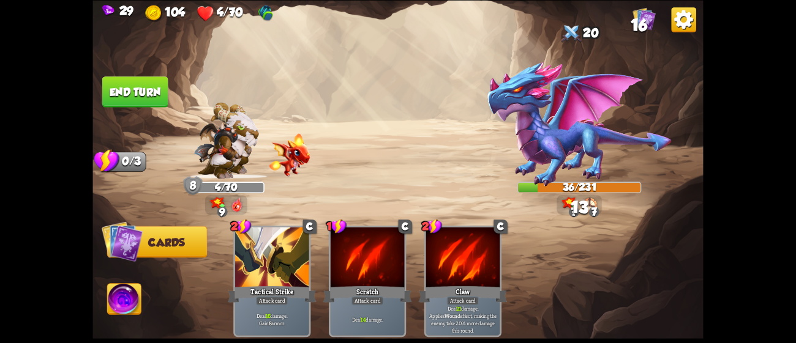
click at [118, 300] on img at bounding box center [124, 301] width 34 height 34
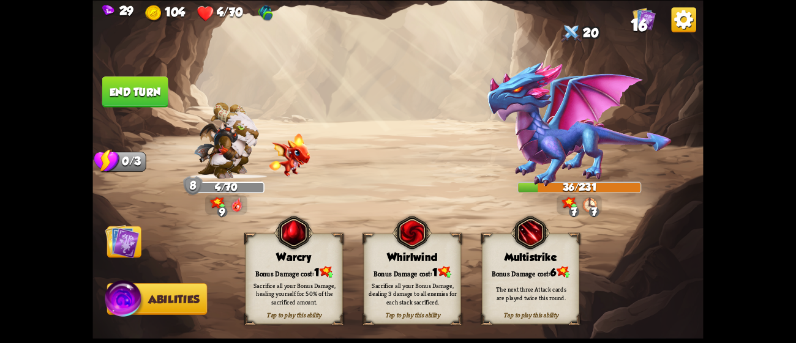
click at [424, 247] on img at bounding box center [411, 233] width 39 height 40
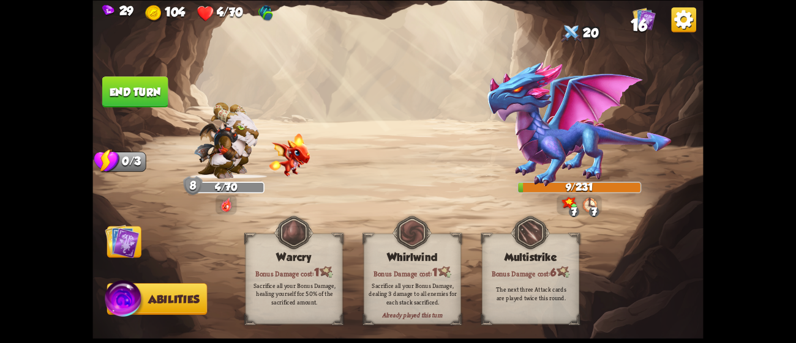
click at [129, 239] on img at bounding box center [122, 241] width 34 height 34
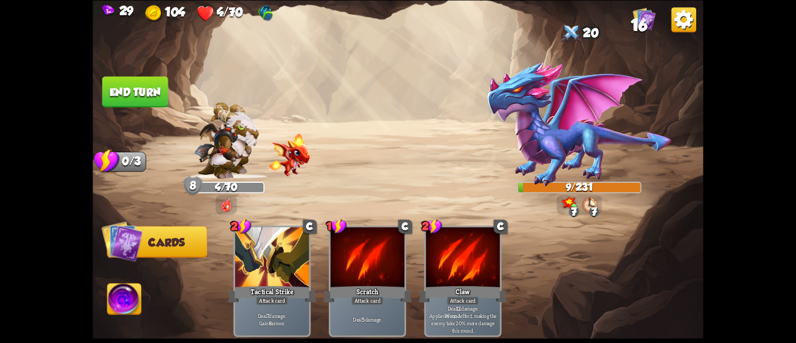
click at [105, 97] on button "End turn" at bounding box center [135, 91] width 66 height 31
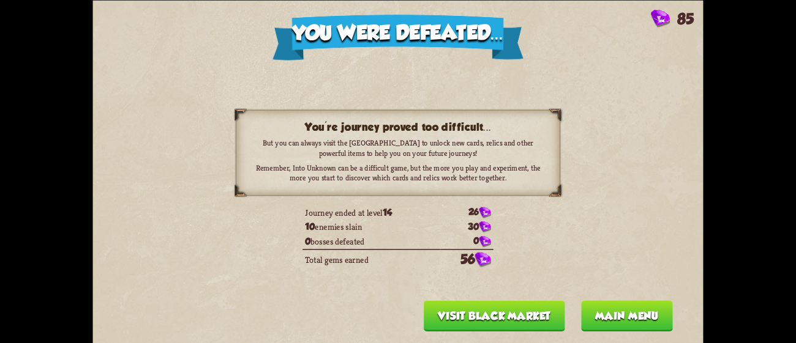
click at [622, 317] on button "Main menu" at bounding box center [627, 315] width 92 height 31
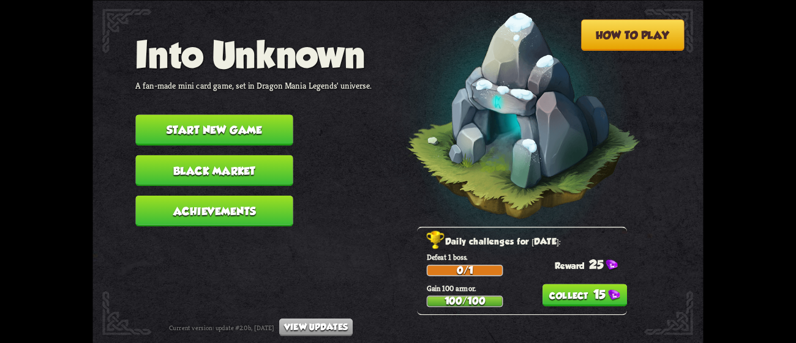
click at [595, 296] on button "15" at bounding box center [584, 295] width 84 height 23
click at [244, 129] on button "Start new game" at bounding box center [213, 129] width 157 height 31
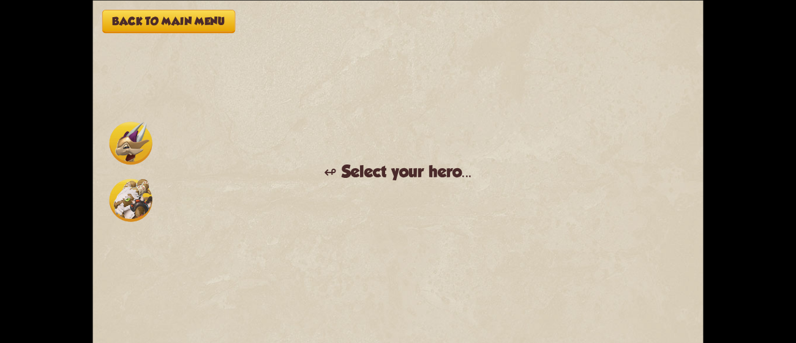
click at [122, 206] on img at bounding box center [131, 200] width 43 height 43
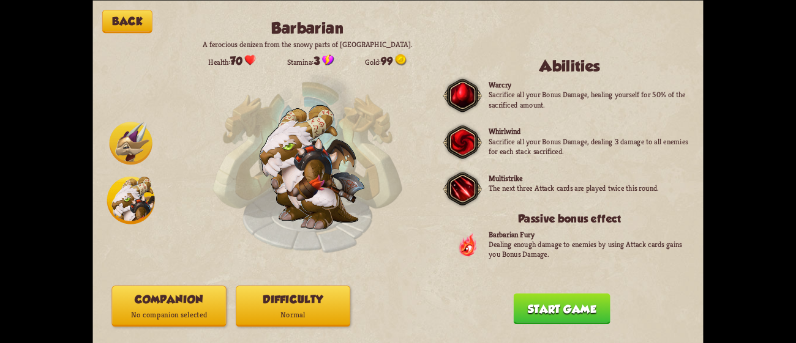
click at [263, 302] on button "Difficulty Normal" at bounding box center [293, 306] width 114 height 41
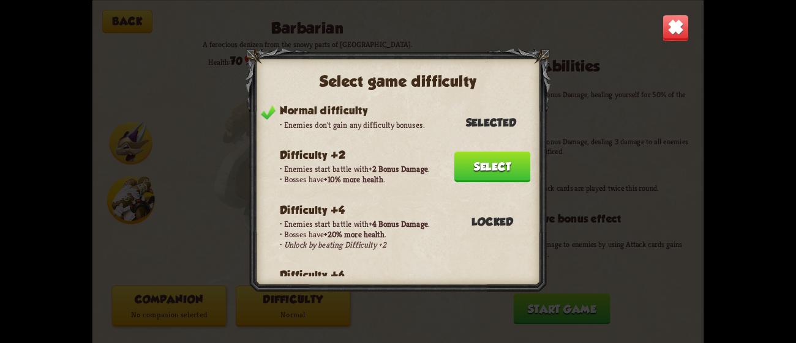
click at [500, 152] on button "Select" at bounding box center [492, 166] width 76 height 31
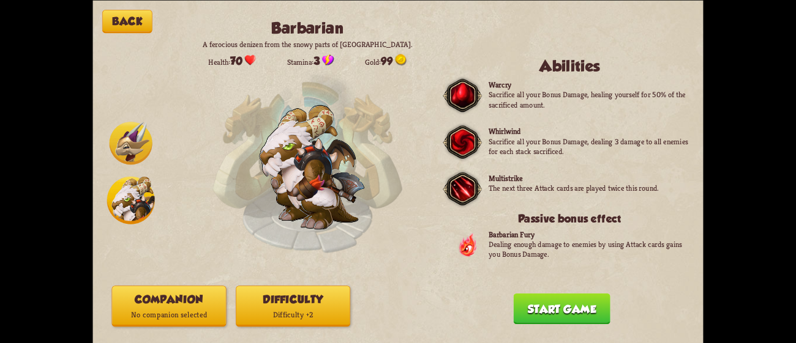
click at [192, 307] on p "No companion selected" at bounding box center [168, 314] width 113 height 15
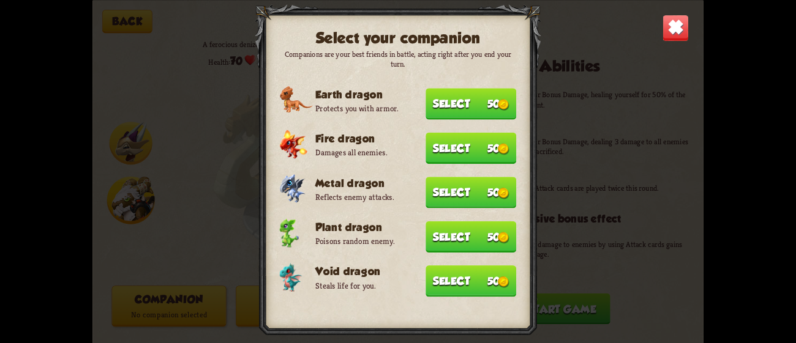
click at [459, 110] on button "Select 50" at bounding box center [470, 103] width 91 height 31
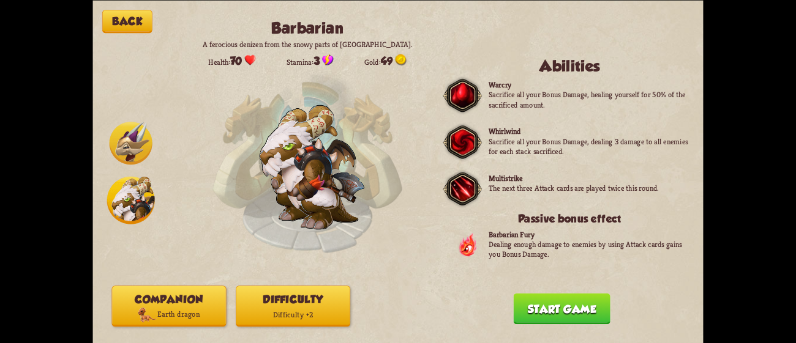
click at [535, 315] on button "Start game" at bounding box center [561, 308] width 97 height 31
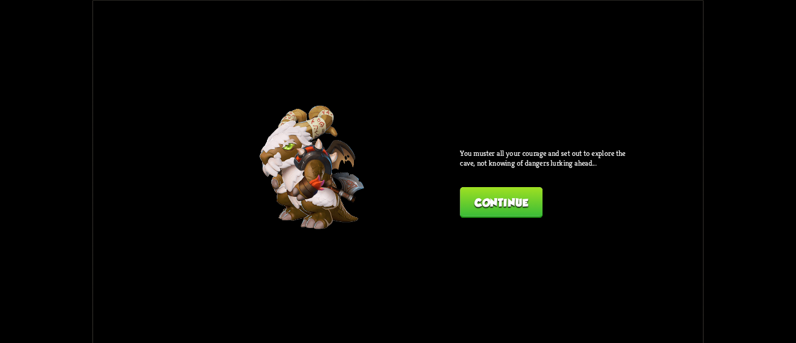
click at [508, 196] on button "Continue" at bounding box center [501, 202] width 83 height 31
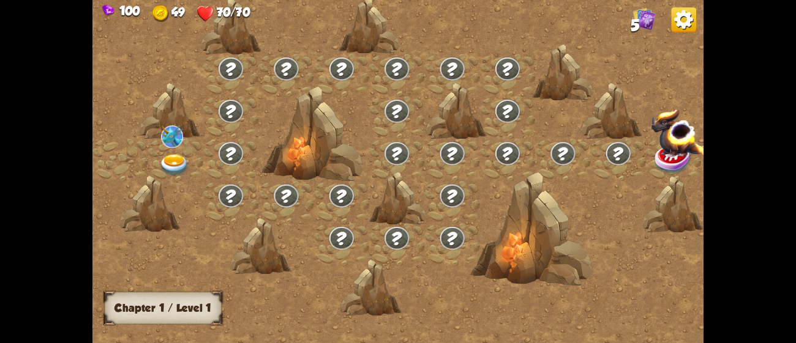
click at [179, 154] on img at bounding box center [174, 165] width 31 height 23
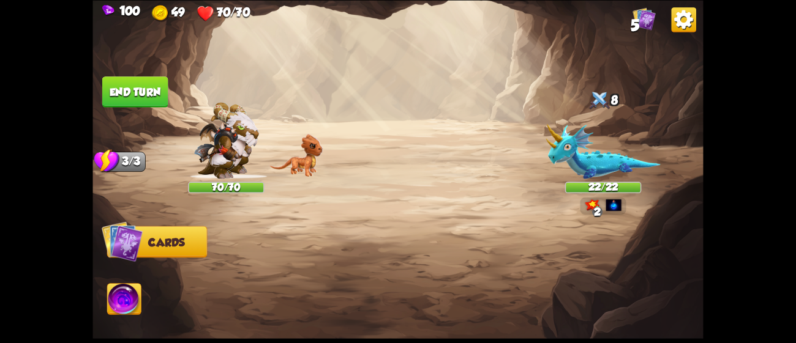
click at [589, 155] on img at bounding box center [603, 151] width 114 height 55
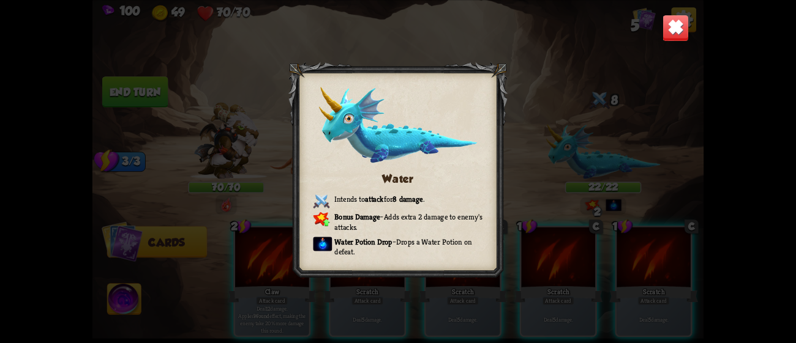
click at [669, 16] on img at bounding box center [675, 27] width 27 height 27
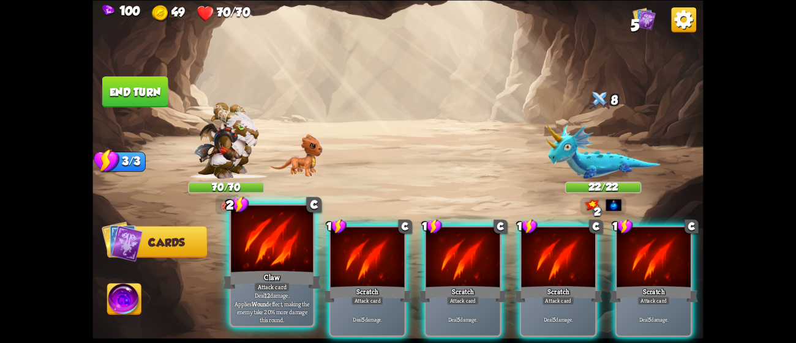
click at [248, 295] on div "Deal 12 damage. Applies Wound effect, making the enemy take 20% more damage thi…" at bounding box center [272, 307] width 82 height 35
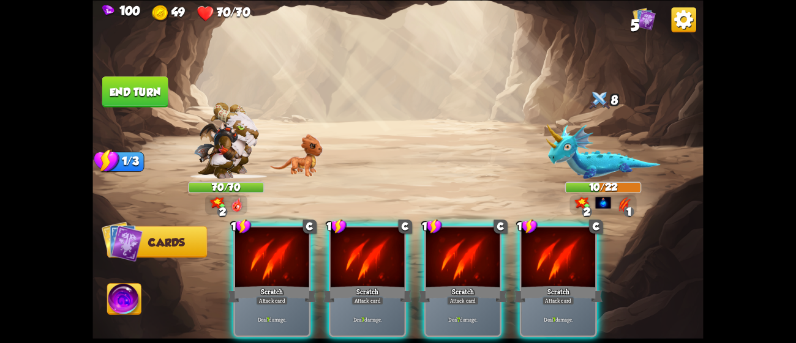
click at [248, 303] on div "Deal 7 damage." at bounding box center [272, 319] width 74 height 32
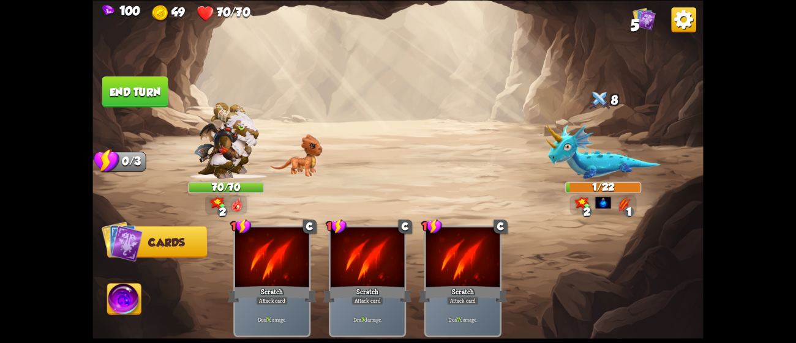
click at [121, 291] on img at bounding box center [124, 301] width 34 height 34
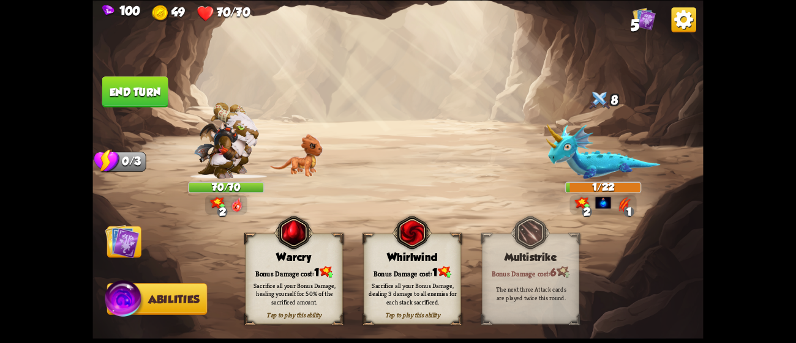
click at [411, 246] on img at bounding box center [411, 233] width 39 height 40
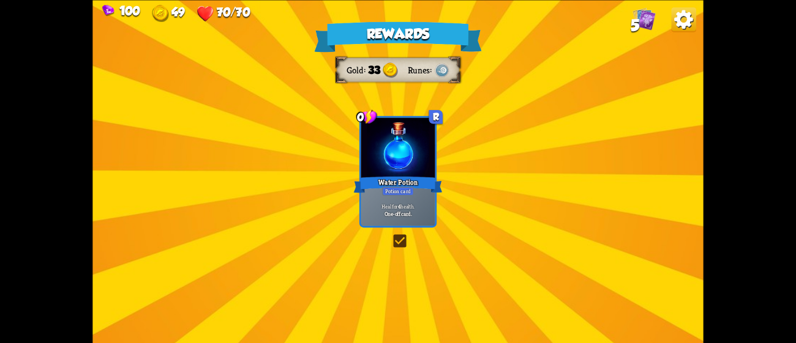
click at [403, 187] on div "Potion card" at bounding box center [398, 191] width 32 height 9
click at [403, 186] on div "Water Potion" at bounding box center [398, 184] width 89 height 20
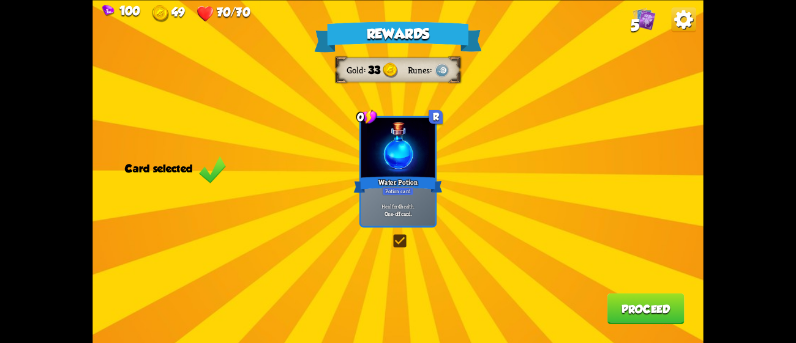
click at [632, 302] on button "Proceed" at bounding box center [645, 308] width 77 height 31
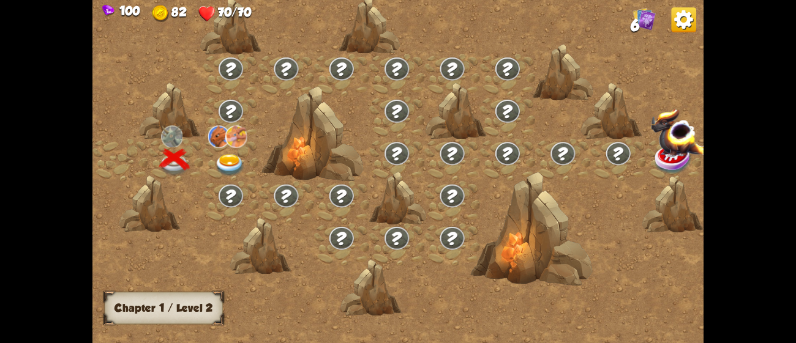
click at [231, 155] on img at bounding box center [230, 165] width 31 height 23
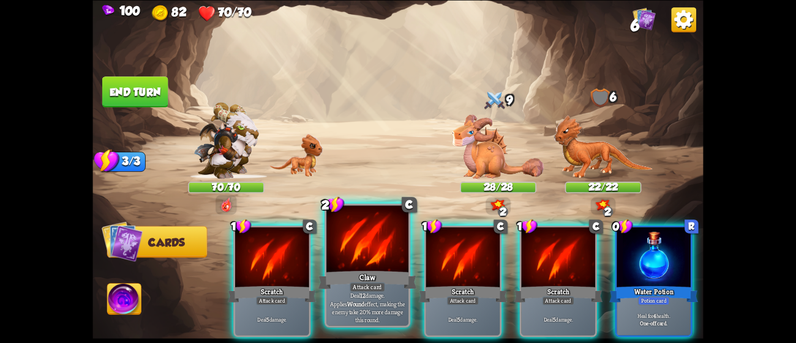
click at [370, 290] on div "Attack card" at bounding box center [366, 287] width 35 height 10
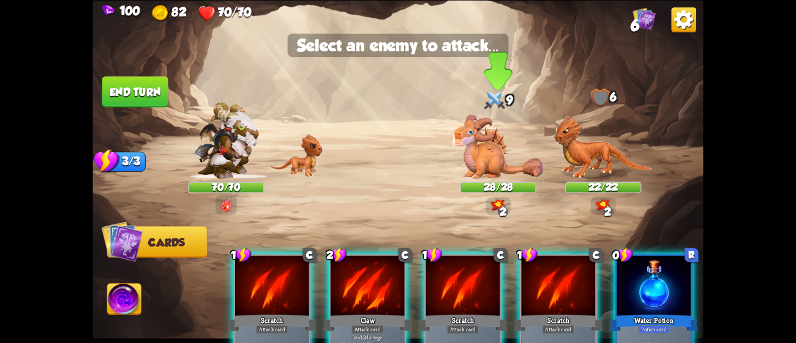
click at [506, 135] on img at bounding box center [498, 146] width 92 height 64
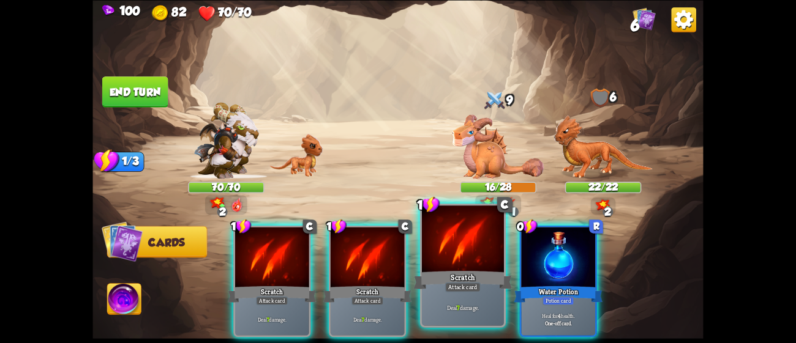
click at [453, 275] on div "Scratch" at bounding box center [463, 280] width 99 height 22
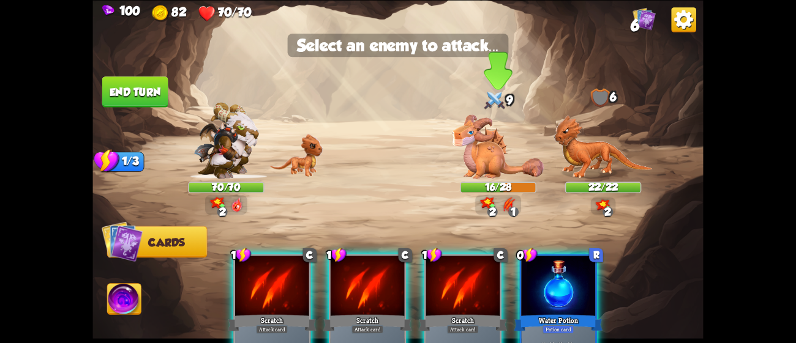
click at [472, 108] on div "9" at bounding box center [498, 100] width 76 height 25
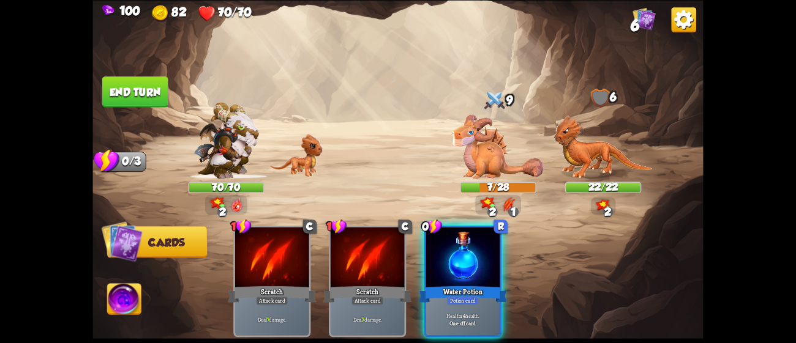
click at [105, 94] on button "End turn" at bounding box center [135, 91] width 66 height 31
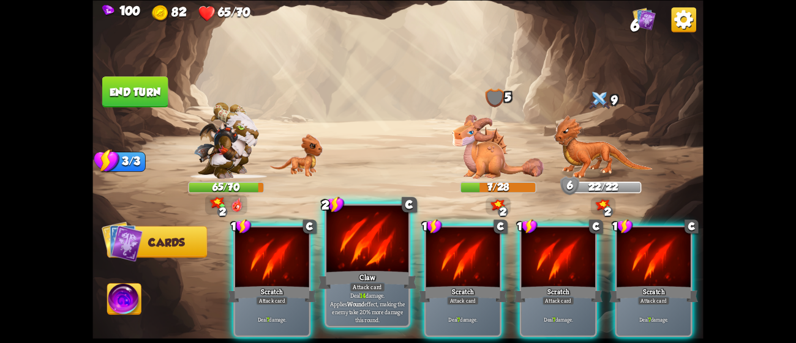
click at [376, 285] on div "Attack card" at bounding box center [366, 287] width 35 height 10
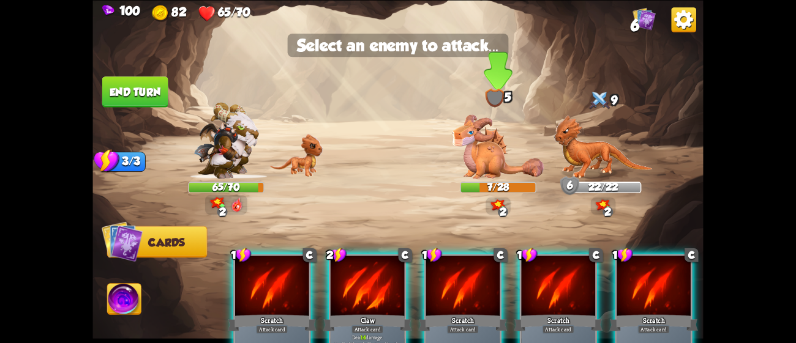
click at [472, 165] on img at bounding box center [498, 146] width 92 height 64
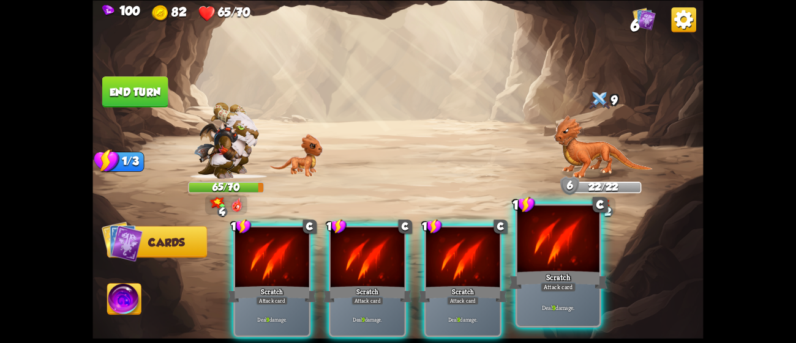
click at [527, 278] on div "Scratch" at bounding box center [558, 280] width 99 height 22
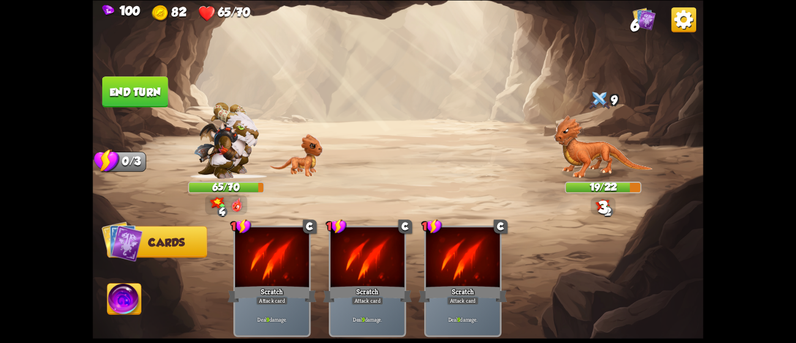
click at [155, 88] on button "End turn" at bounding box center [135, 91] width 66 height 31
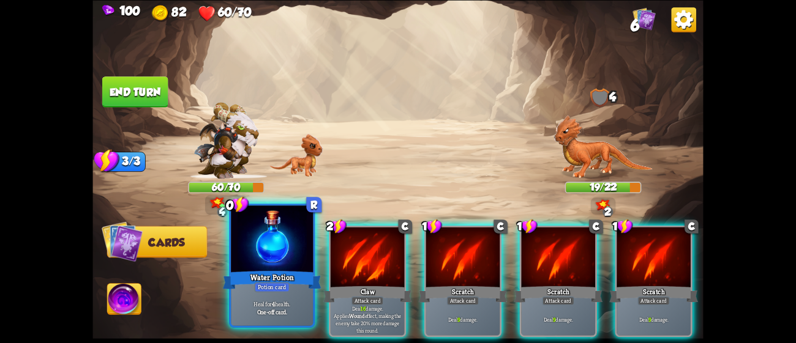
click at [278, 245] on div at bounding box center [272, 240] width 82 height 69
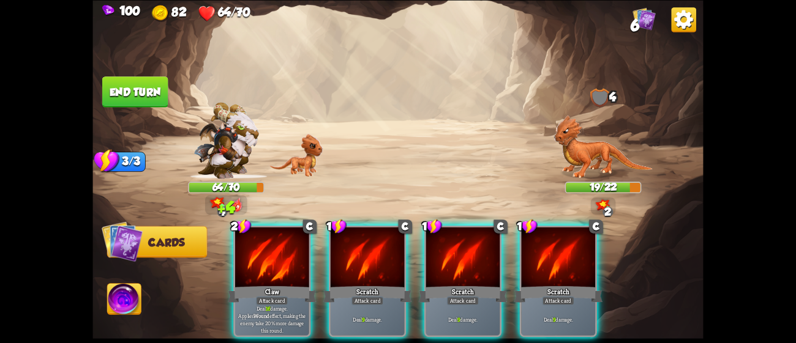
click at [278, 245] on div at bounding box center [272, 258] width 74 height 62
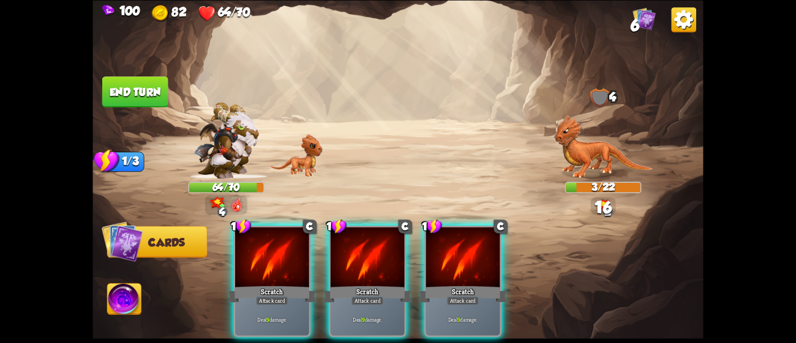
click at [278, 245] on div at bounding box center [272, 258] width 74 height 62
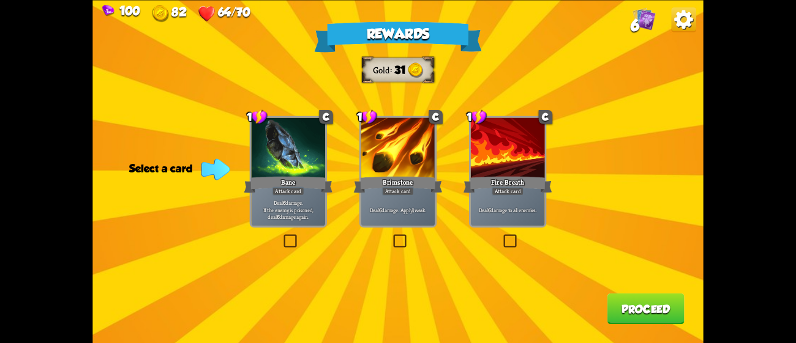
click at [411, 172] on div at bounding box center [398, 149] width 74 height 62
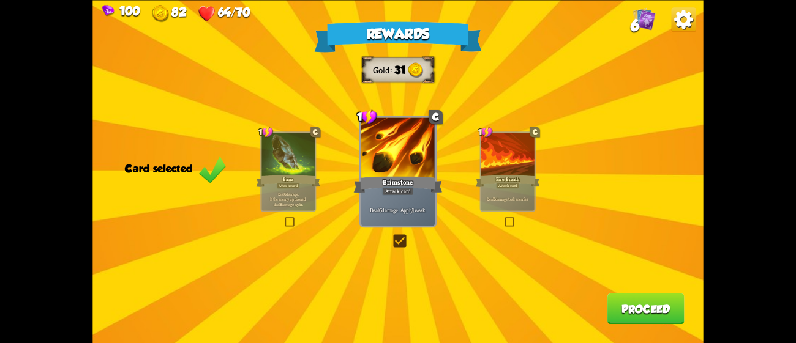
click at [626, 308] on button "Proceed" at bounding box center [645, 308] width 77 height 31
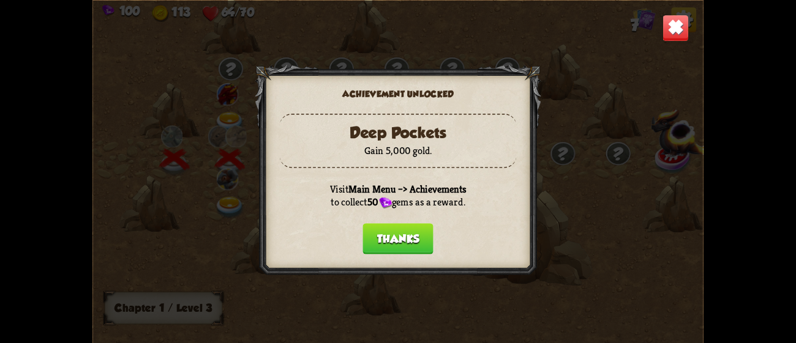
click at [406, 233] on button "Thanks" at bounding box center [397, 238] width 70 height 31
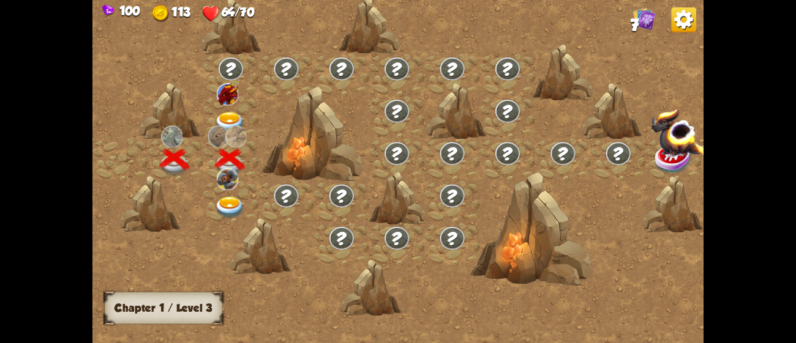
click at [233, 108] on div at bounding box center [230, 118] width 55 height 42
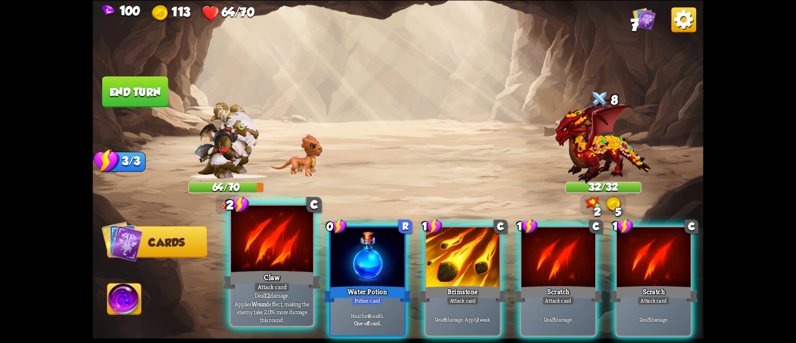
click at [295, 253] on div at bounding box center [272, 240] width 82 height 69
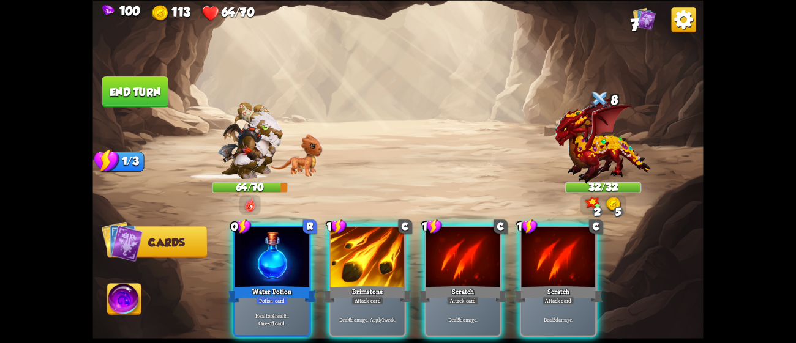
click at [295, 253] on div at bounding box center [272, 258] width 74 height 62
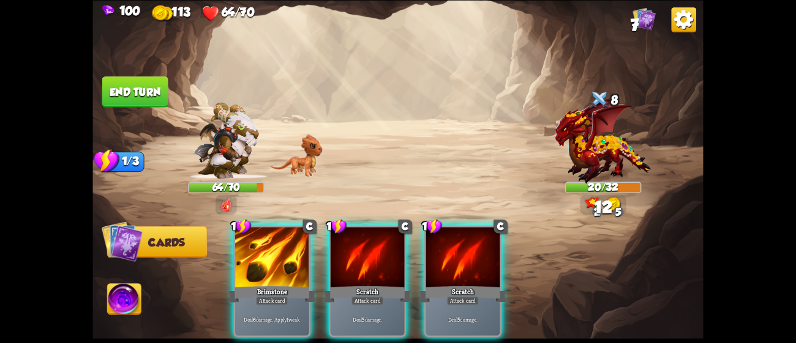
click at [295, 253] on div at bounding box center [272, 258] width 74 height 62
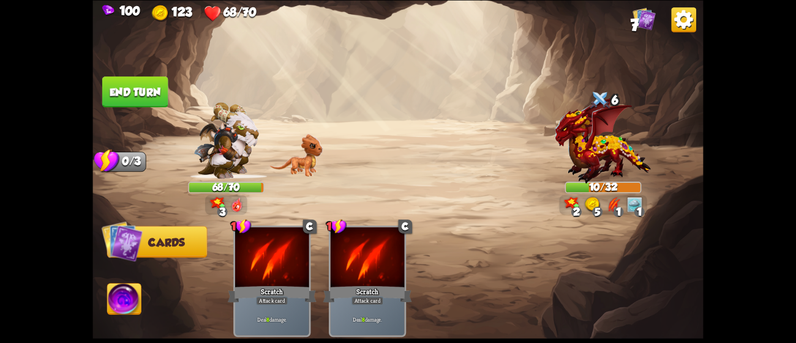
click at [157, 81] on button "End turn" at bounding box center [135, 91] width 66 height 31
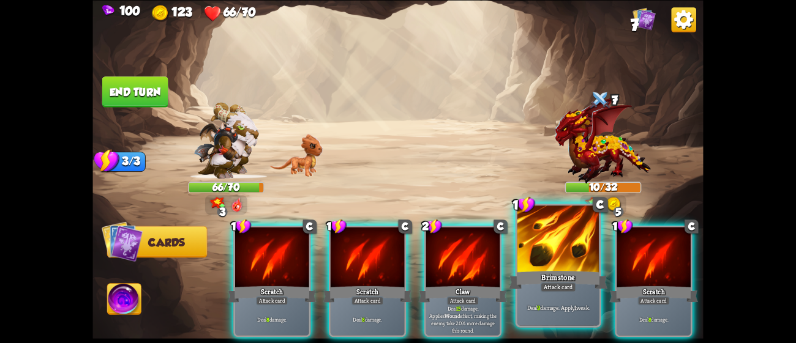
click at [549, 265] on div at bounding box center [558, 240] width 82 height 69
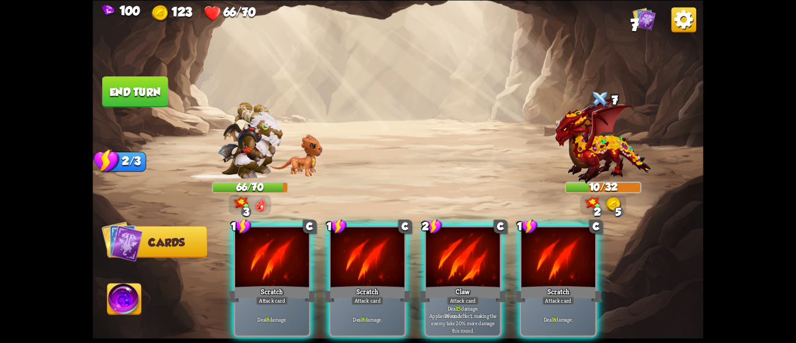
click at [549, 265] on div at bounding box center [558, 258] width 74 height 62
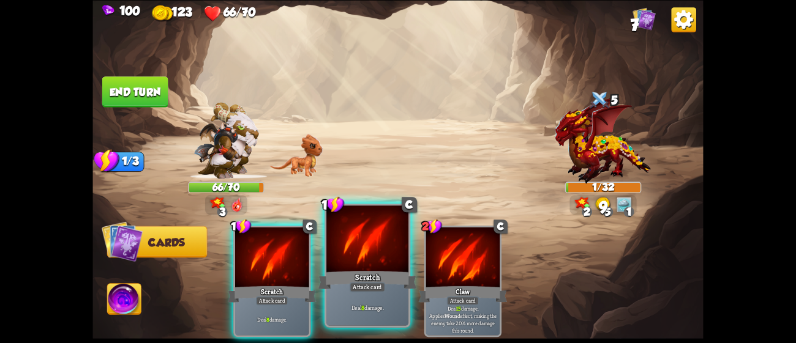
click at [342, 246] on div at bounding box center [367, 240] width 82 height 69
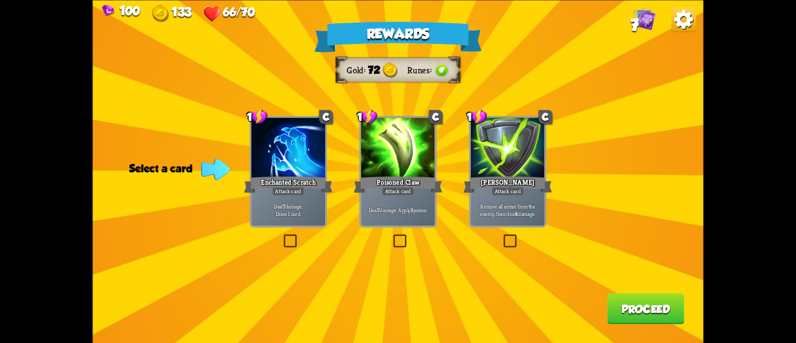
click at [422, 171] on div at bounding box center [398, 149] width 74 height 62
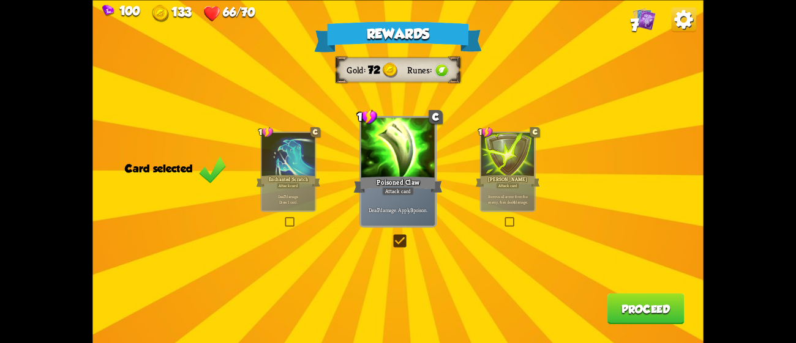
click at [658, 316] on button "Proceed" at bounding box center [645, 308] width 77 height 31
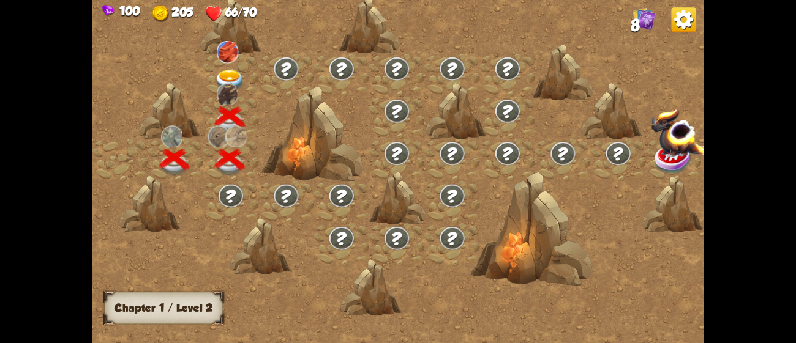
click at [223, 67] on div at bounding box center [230, 75] width 55 height 42
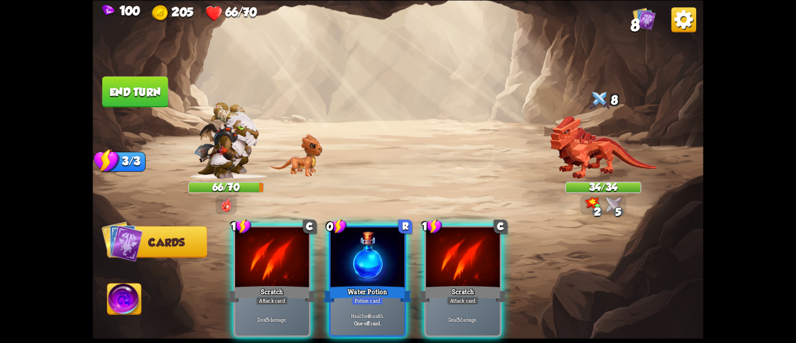
click at [603, 147] on div "Player turn" at bounding box center [397, 172] width 610 height 94
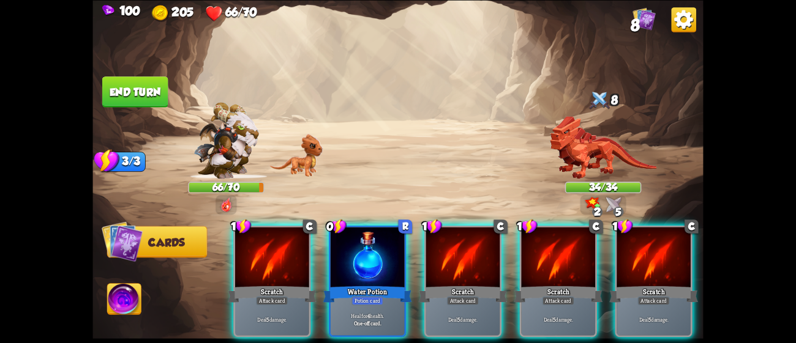
click at [603, 147] on div "Player turn" at bounding box center [397, 172] width 610 height 94
click at [603, 147] on img at bounding box center [603, 147] width 107 height 63
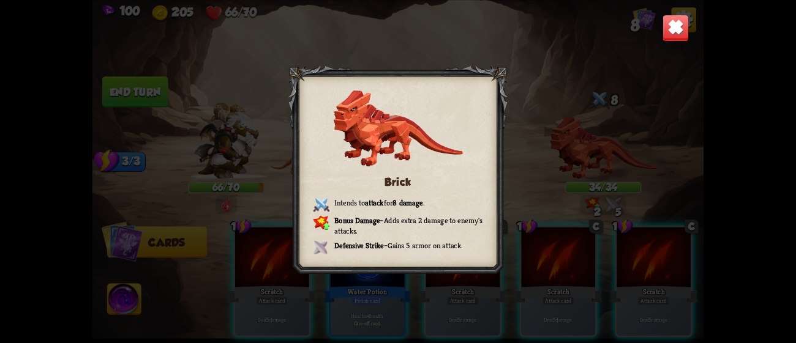
click at [603, 147] on div "Brick Intends to attack for 8 damage . Bonus Damage – Adds extra 2 damage to en…" at bounding box center [397, 171] width 610 height 343
click at [670, 18] on img at bounding box center [675, 27] width 27 height 27
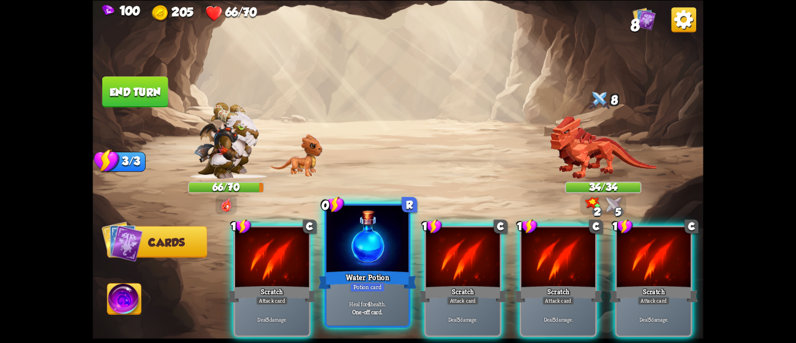
click at [389, 262] on div at bounding box center [367, 240] width 82 height 69
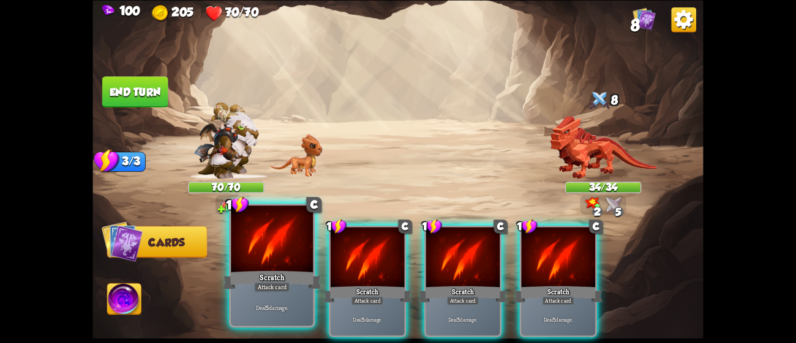
click at [285, 297] on div "Deal 5 damage." at bounding box center [272, 307] width 82 height 35
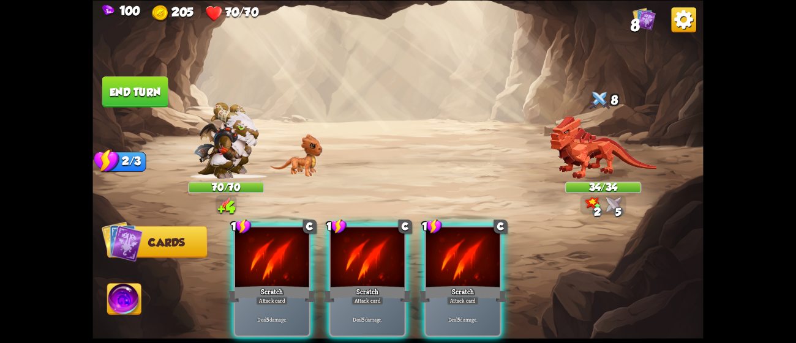
click at [285, 303] on div "Deal 5 damage." at bounding box center [272, 319] width 74 height 32
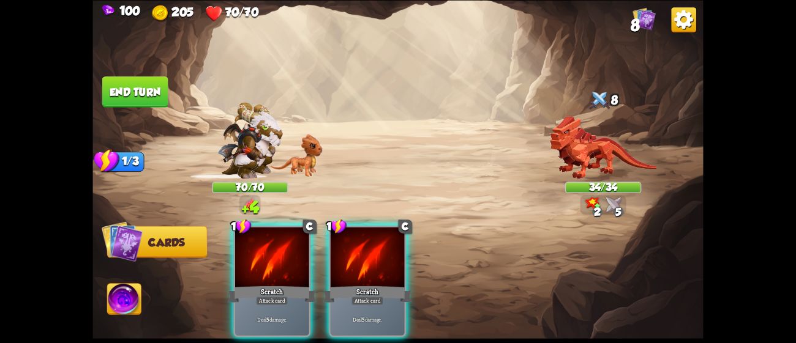
click at [285, 303] on div "Deal 5 damage." at bounding box center [272, 319] width 74 height 32
click at [285, 297] on div "1 C Scratch Attack card Deal 5 damage. 1 C Scratch Attack card Deal 5 damage." at bounding box center [459, 267] width 488 height 152
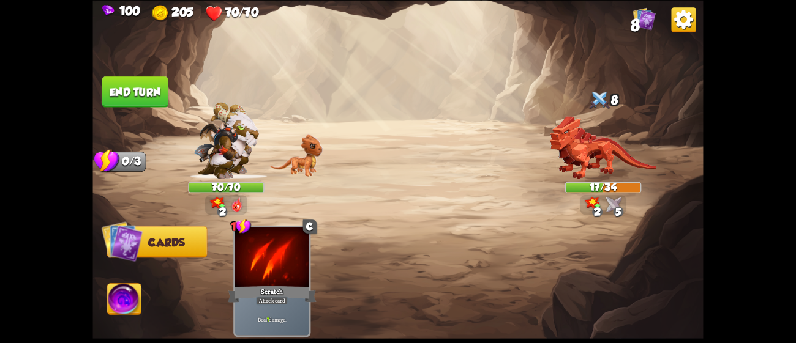
click at [141, 86] on button "End turn" at bounding box center [135, 91] width 66 height 31
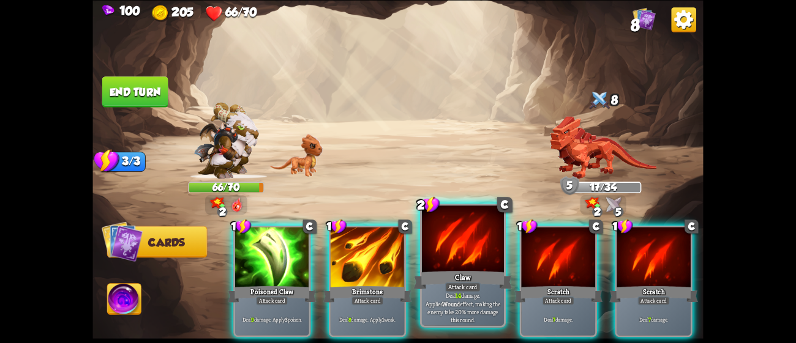
click at [460, 280] on div "Claw" at bounding box center [463, 280] width 99 height 22
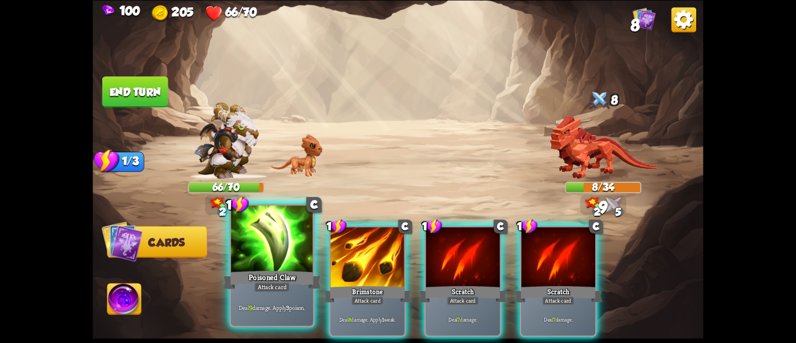
click at [294, 266] on div at bounding box center [272, 240] width 82 height 69
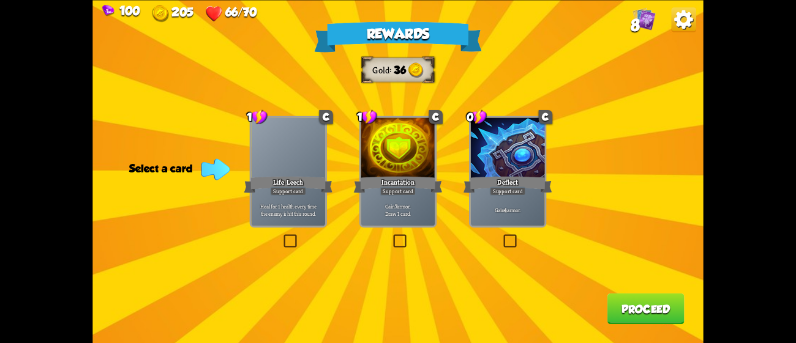
click at [522, 184] on div "Deflect" at bounding box center [507, 184] width 89 height 20
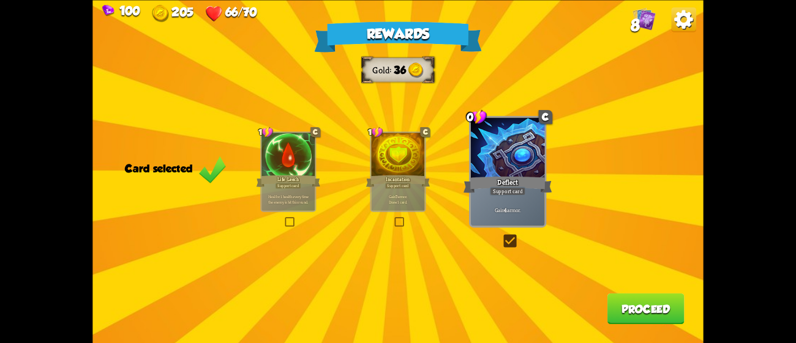
click at [644, 313] on button "Proceed" at bounding box center [645, 308] width 77 height 31
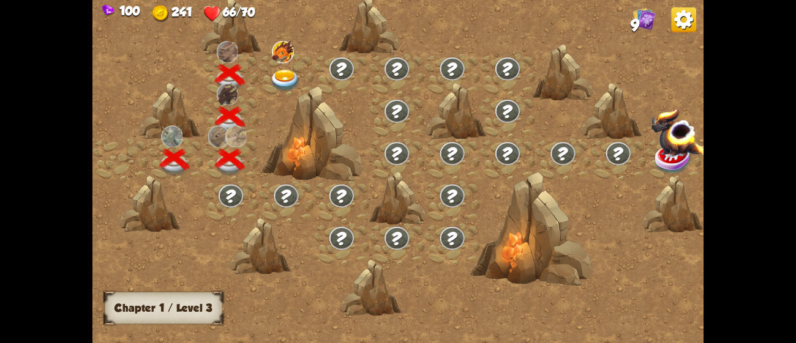
click at [285, 70] on img at bounding box center [285, 81] width 31 height 23
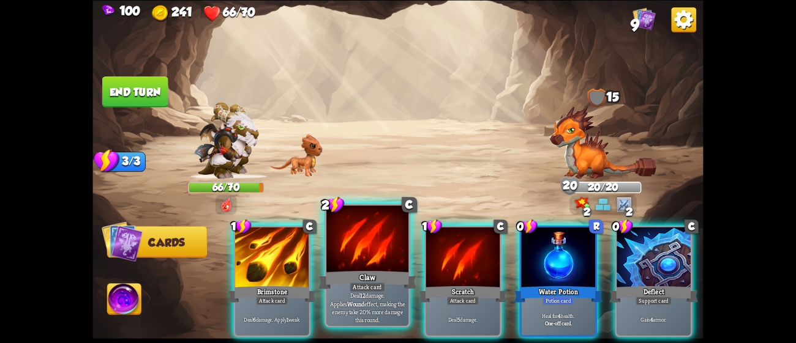
click at [373, 245] on div at bounding box center [367, 240] width 82 height 69
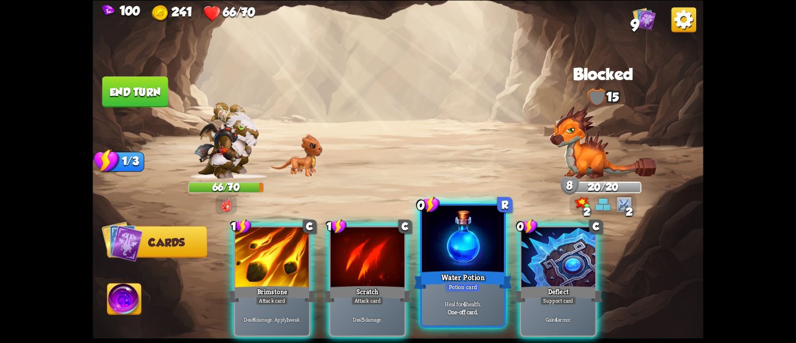
click at [470, 261] on div at bounding box center [463, 240] width 82 height 69
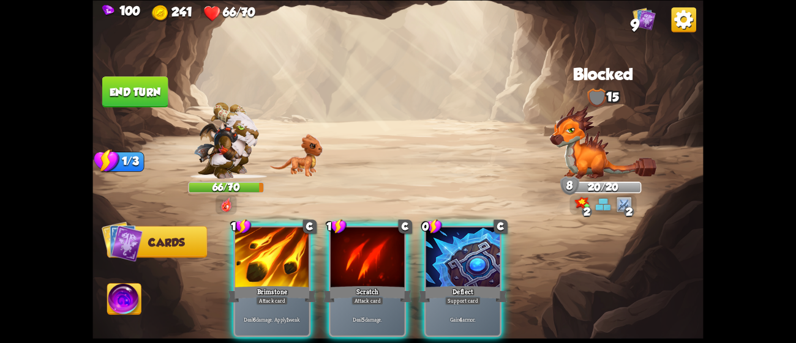
click at [470, 261] on div at bounding box center [463, 258] width 74 height 62
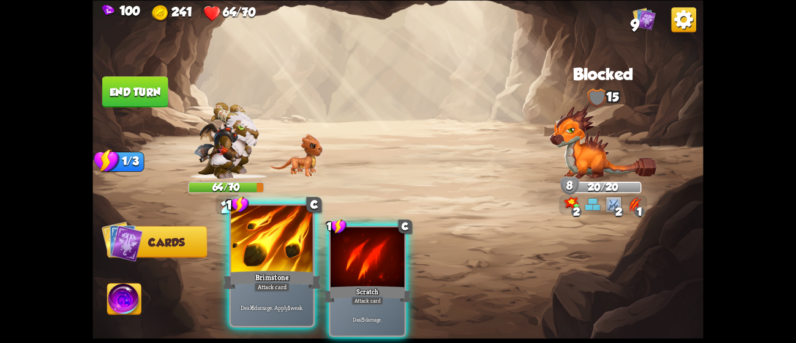
click at [283, 245] on div at bounding box center [272, 240] width 82 height 69
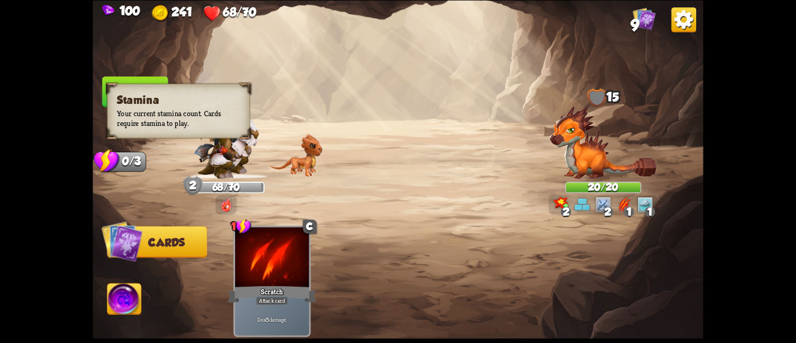
click at [129, 89] on div "Stamina Your current stamina count. Cards require stamina to play." at bounding box center [178, 110] width 143 height 55
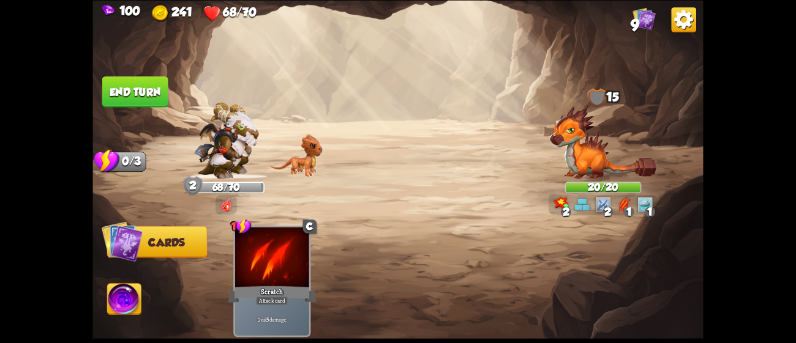
click at [143, 83] on button "End turn" at bounding box center [135, 91] width 66 height 31
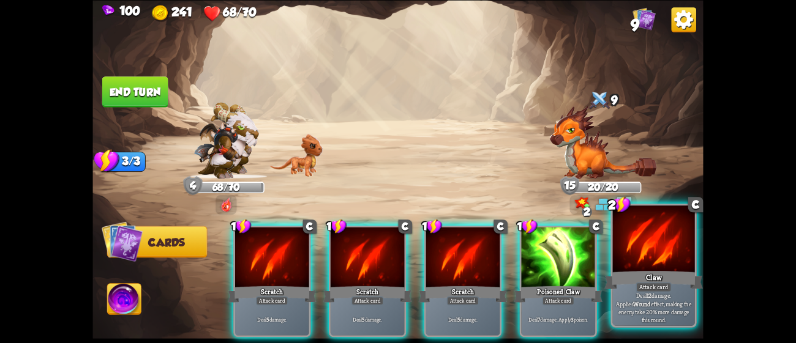
click at [644, 273] on div "Claw" at bounding box center [653, 280] width 99 height 22
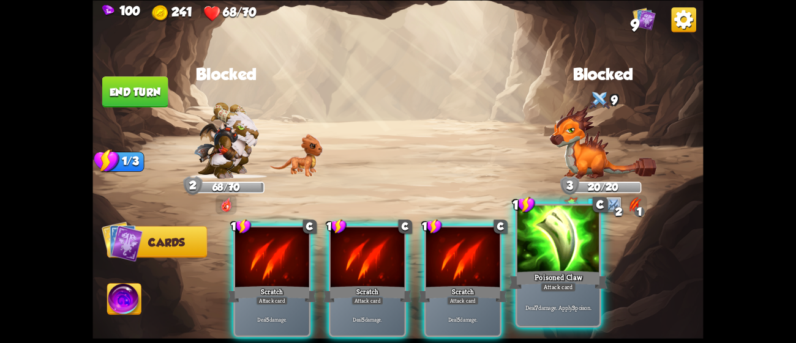
click at [569, 262] on div at bounding box center [558, 240] width 82 height 69
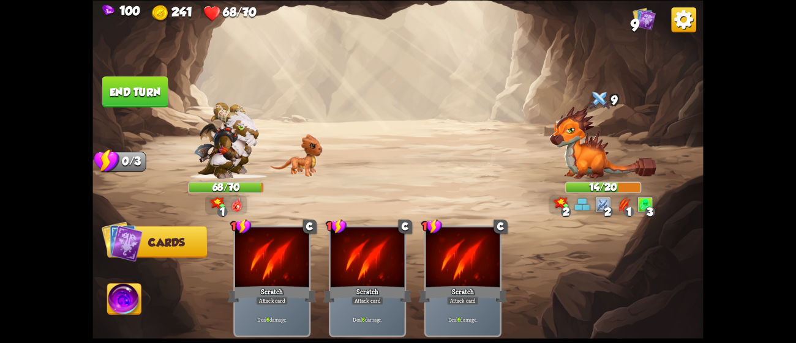
click at [132, 81] on button "End turn" at bounding box center [135, 91] width 66 height 31
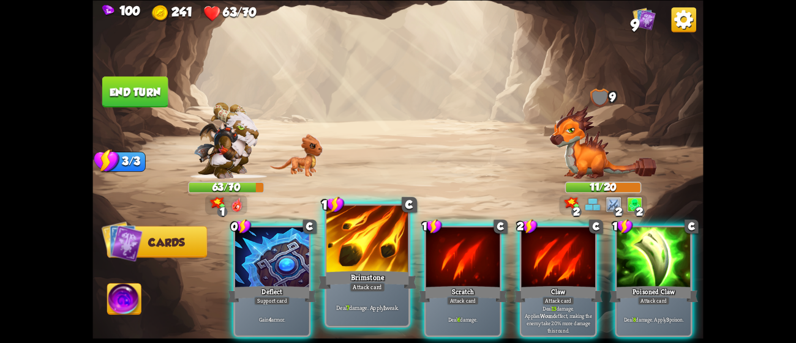
click at [402, 245] on div at bounding box center [367, 240] width 82 height 69
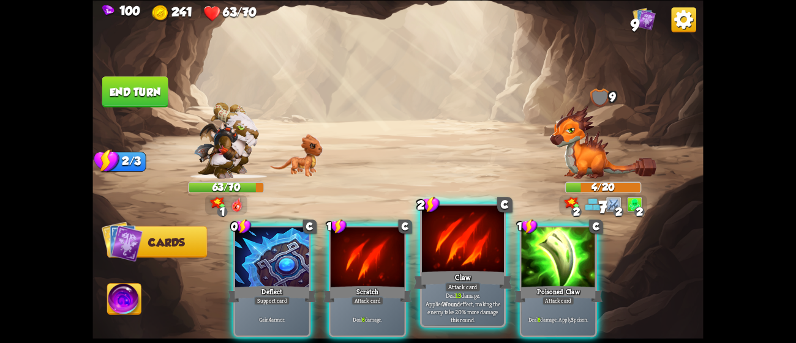
click at [438, 251] on div at bounding box center [463, 240] width 82 height 69
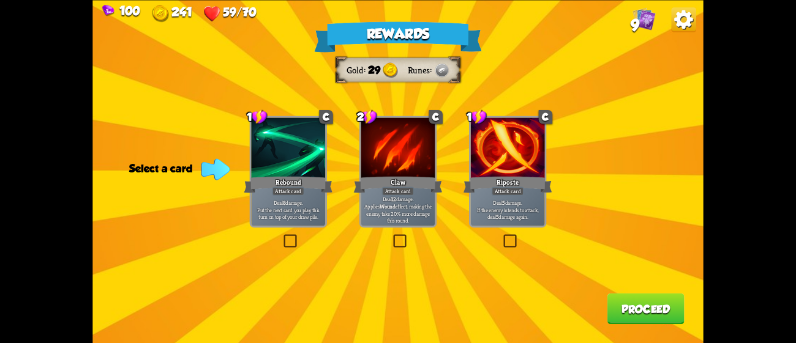
click at [532, 181] on div "Riposte" at bounding box center [507, 184] width 89 height 20
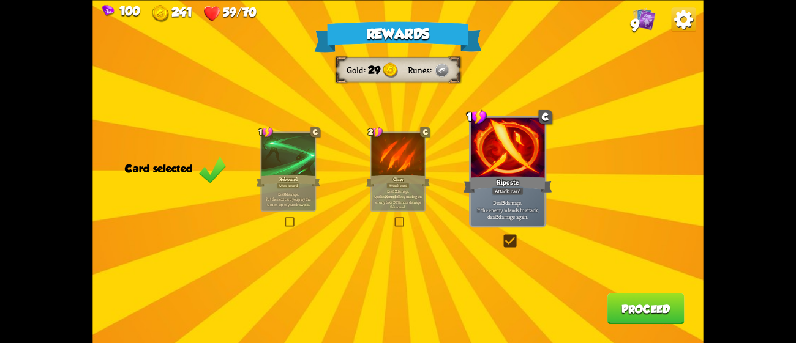
click at [630, 321] on button "Proceed" at bounding box center [645, 308] width 77 height 31
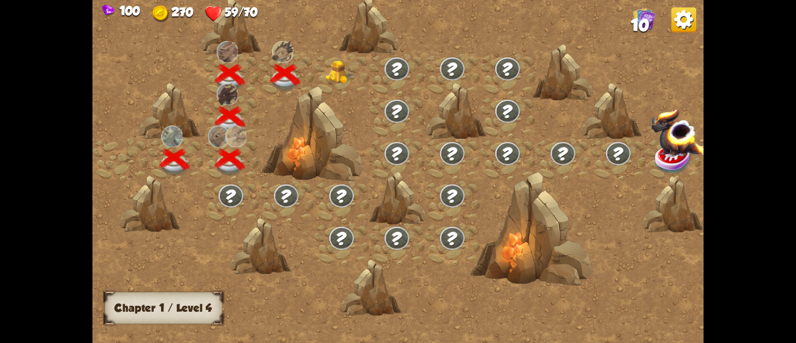
click at [326, 69] on img at bounding box center [341, 72] width 31 height 23
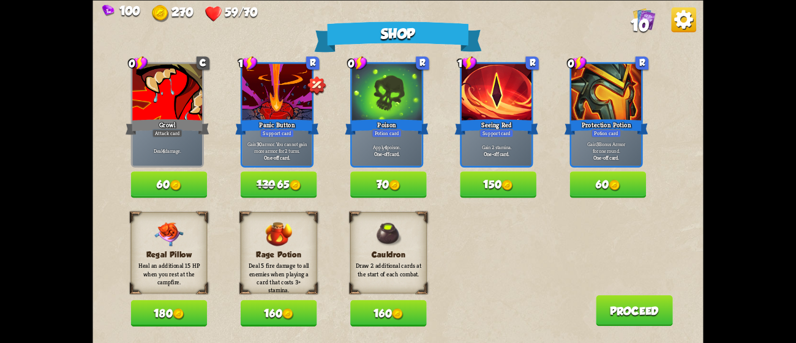
click at [183, 305] on button "180" at bounding box center [169, 313] width 76 height 26
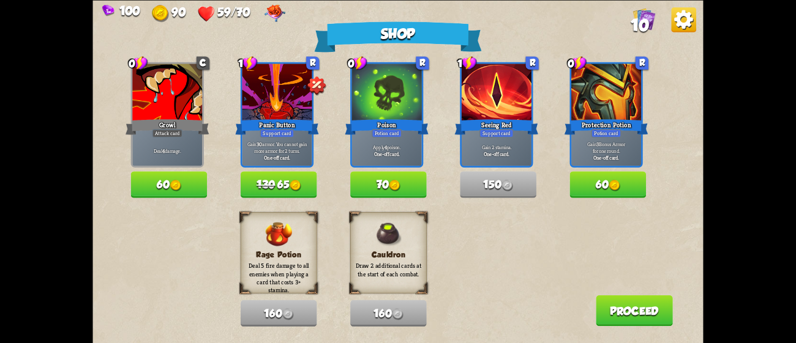
click at [613, 305] on button "Proceed" at bounding box center [633, 310] width 77 height 31
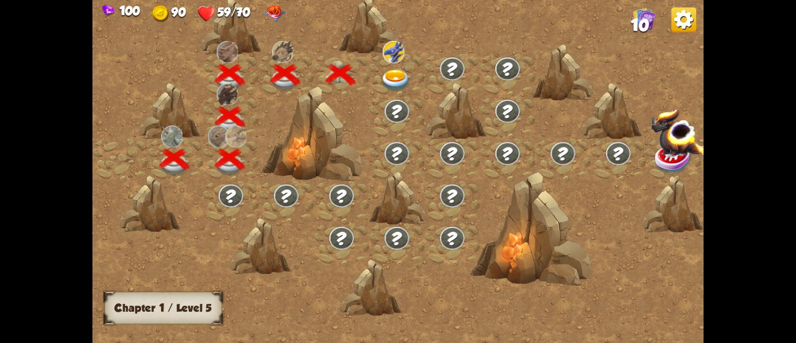
click at [390, 67] on div at bounding box center [396, 75] width 55 height 42
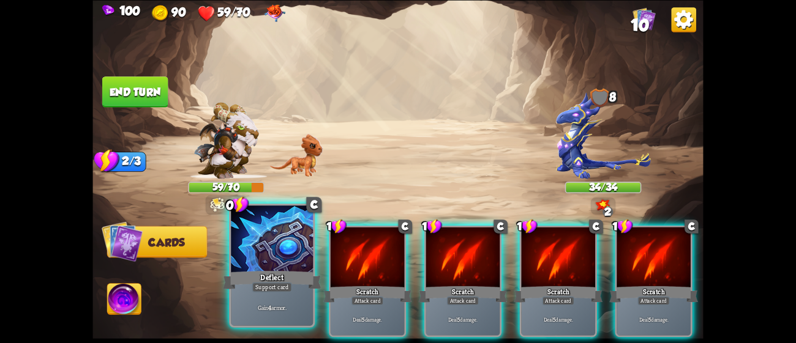
click at [255, 248] on div at bounding box center [272, 240] width 82 height 69
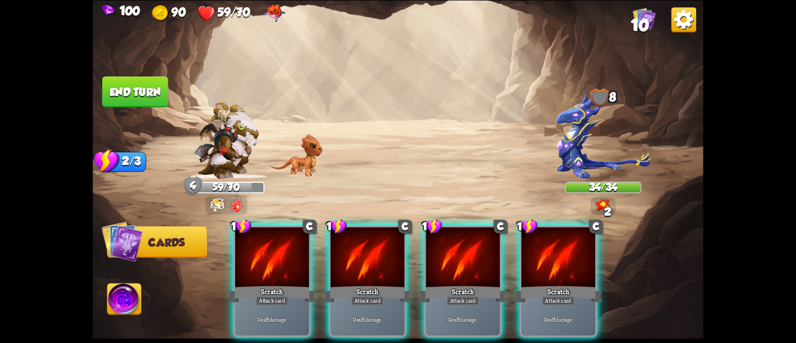
click at [255, 248] on div at bounding box center [272, 258] width 74 height 62
click at [255, 248] on div "1 C Scratch Attack card Deal 5 damage. 1 C Scratch Attack card Deal 5 damage. 1…" at bounding box center [459, 267] width 488 height 152
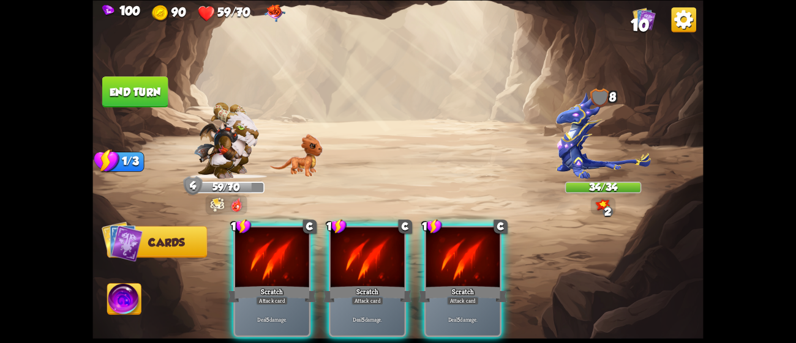
click at [255, 248] on div at bounding box center [272, 258] width 74 height 62
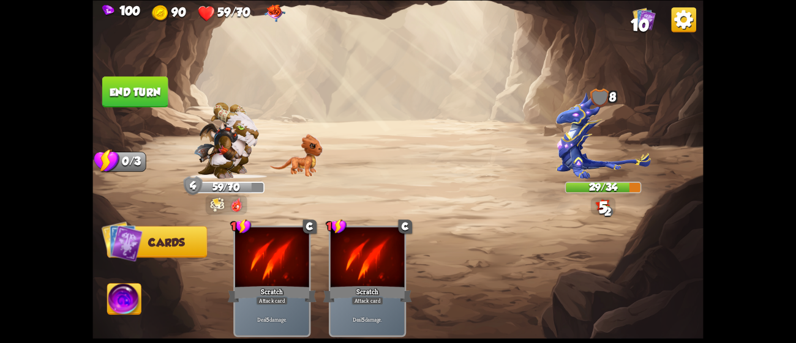
click at [124, 90] on button "End turn" at bounding box center [135, 91] width 66 height 31
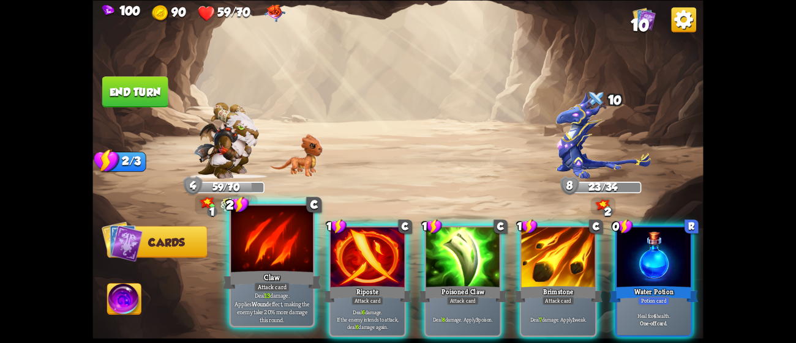
click at [274, 275] on div "Claw" at bounding box center [272, 280] width 99 height 22
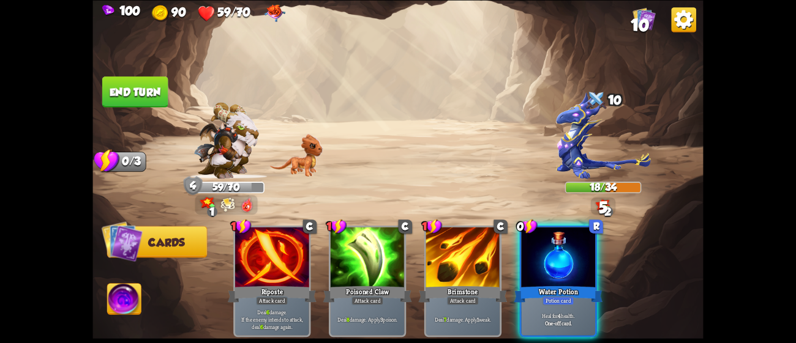
click at [274, 285] on div "Riposte" at bounding box center [272, 295] width 89 height 20
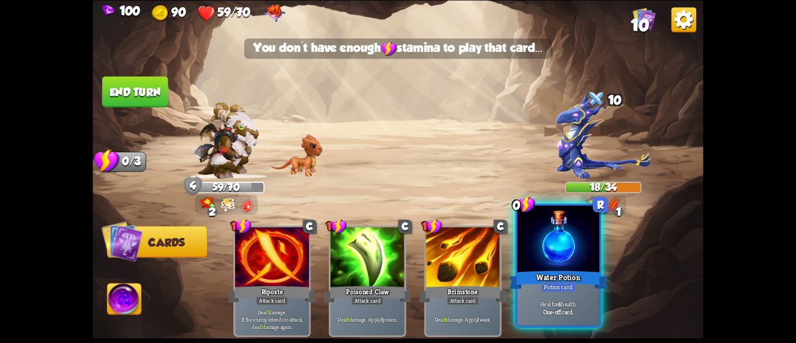
click at [515, 253] on div "0 R Water Potion Potion card Heal for 4 health. One-off card." at bounding box center [558, 266] width 86 height 124
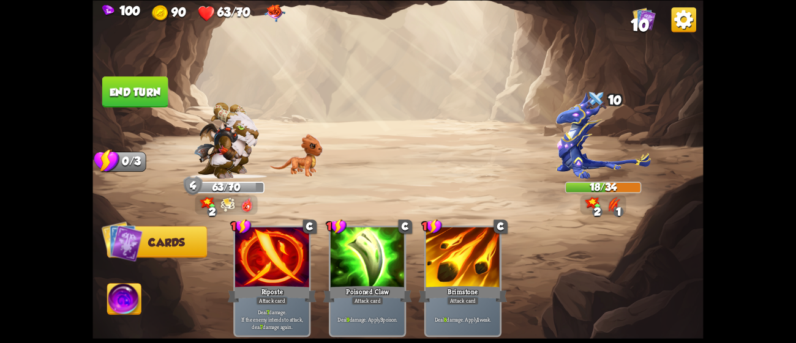
click at [147, 94] on button "End turn" at bounding box center [135, 91] width 66 height 31
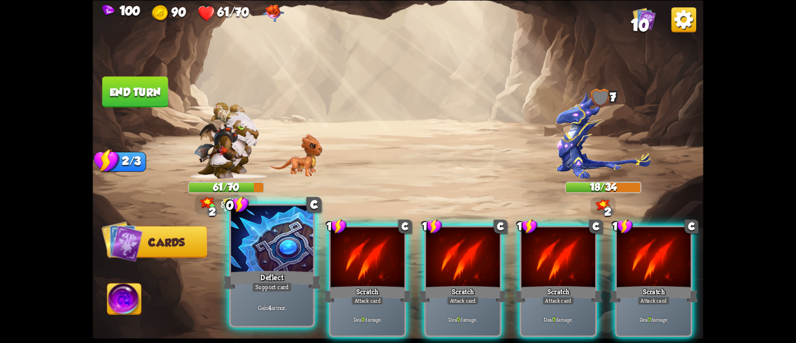
click at [270, 285] on div "Support card" at bounding box center [272, 287] width 40 height 10
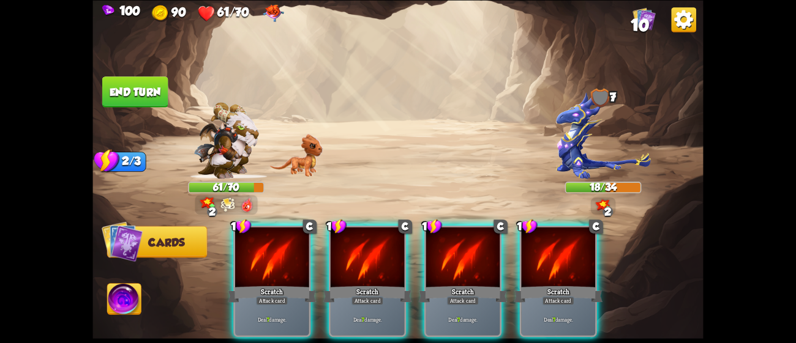
click at [270, 296] on div "Attack card" at bounding box center [272, 300] width 32 height 9
click at [323, 285] on div "Scratch" at bounding box center [367, 295] width 89 height 20
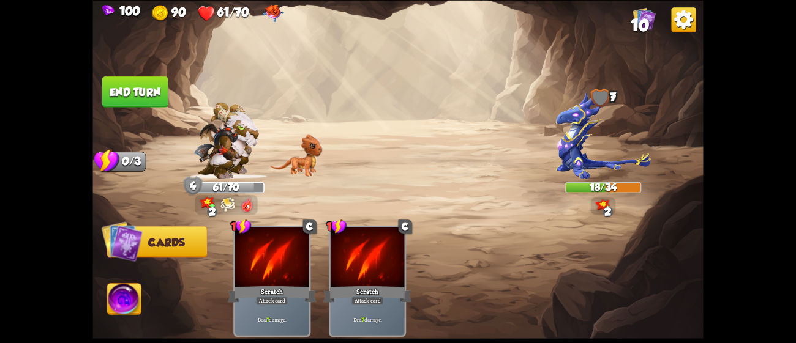
click at [270, 285] on div "Scratch" at bounding box center [272, 295] width 89 height 20
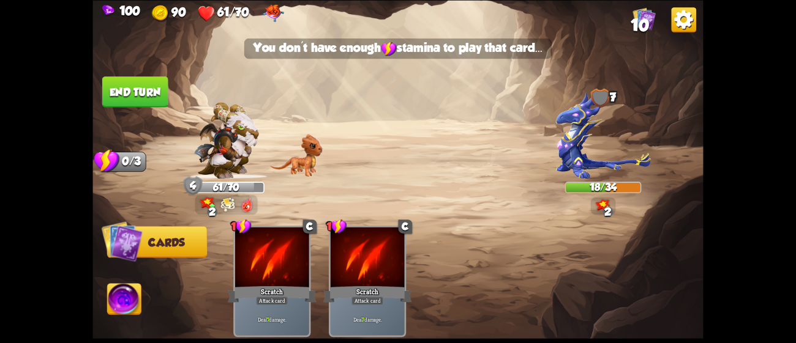
click at [270, 296] on div "Attack card" at bounding box center [272, 300] width 32 height 9
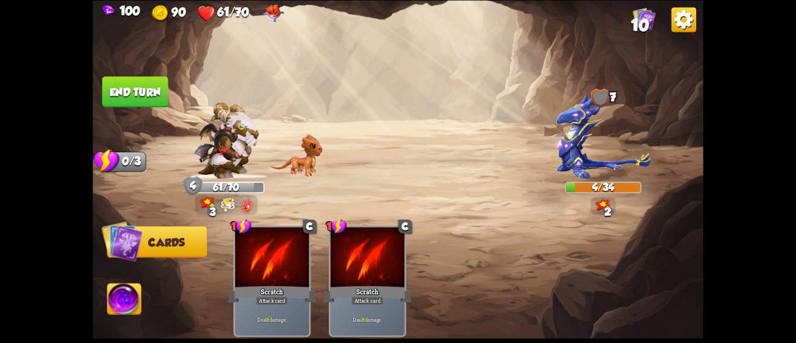
click at [130, 84] on button "End turn" at bounding box center [135, 91] width 66 height 31
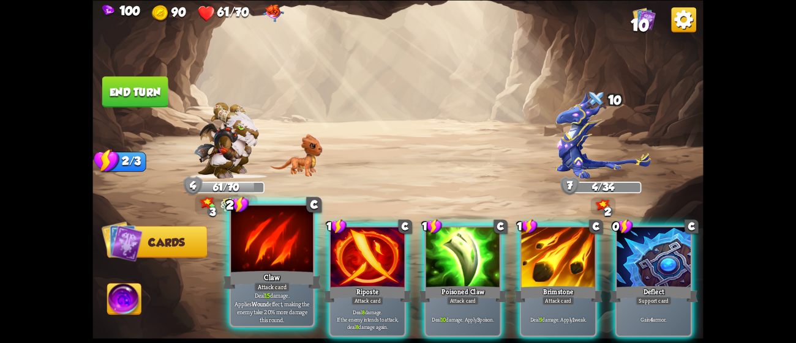
click at [263, 268] on div at bounding box center [272, 240] width 82 height 69
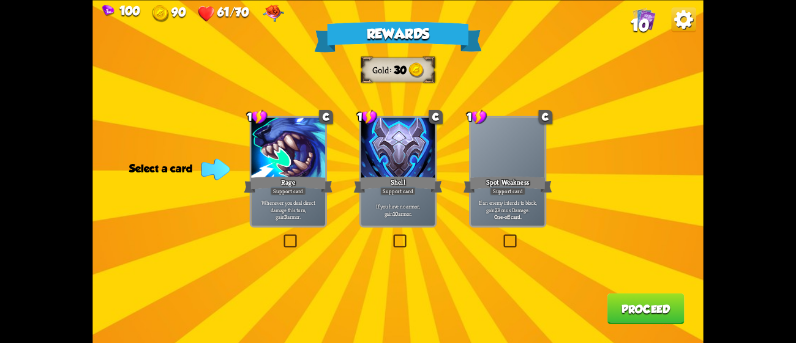
click at [420, 194] on div "Shell" at bounding box center [398, 184] width 89 height 20
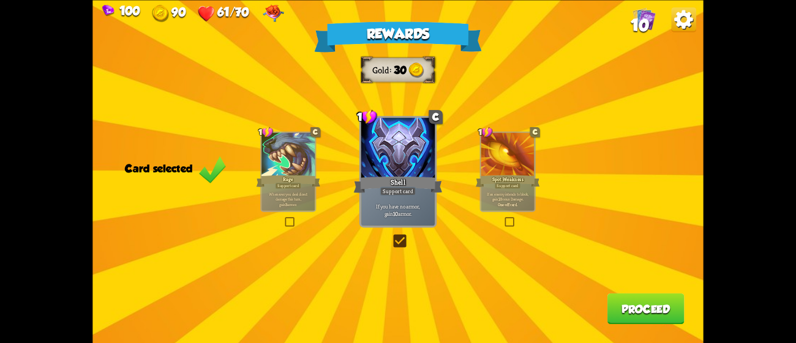
click at [626, 301] on button "Proceed" at bounding box center [645, 308] width 77 height 31
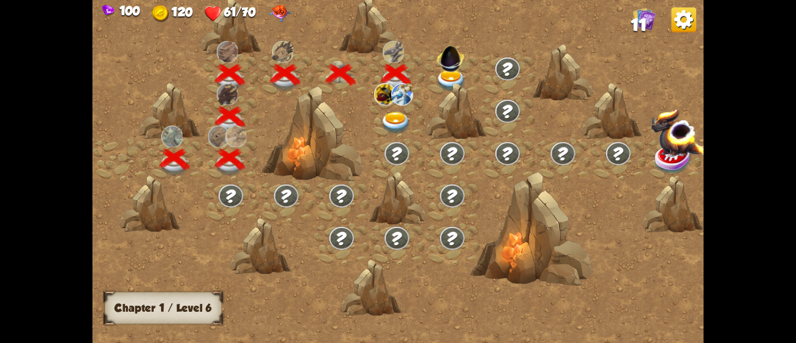
click at [451, 70] on img at bounding box center [451, 56] width 32 height 32
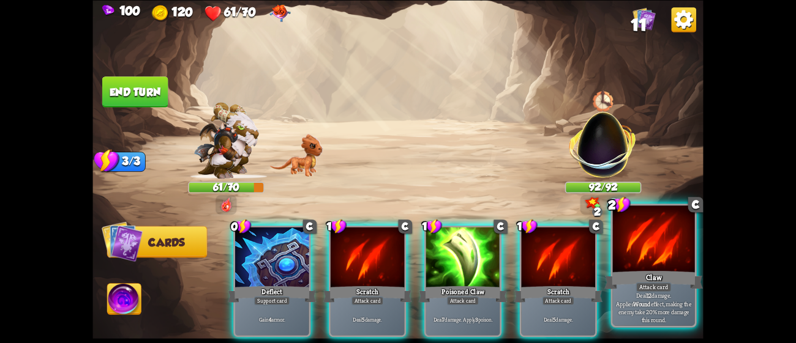
click at [634, 234] on div at bounding box center [654, 240] width 82 height 69
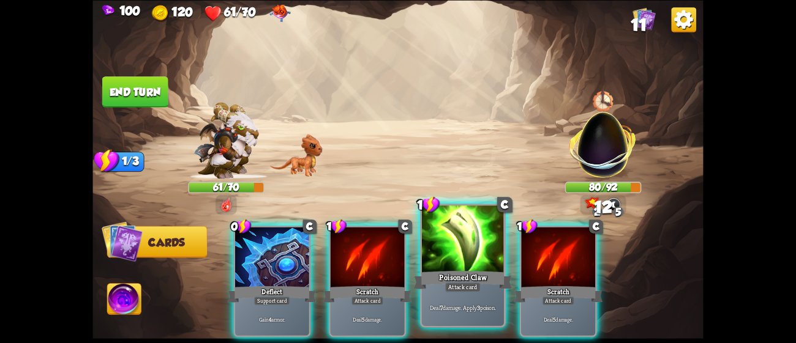
click at [467, 261] on div at bounding box center [463, 240] width 82 height 69
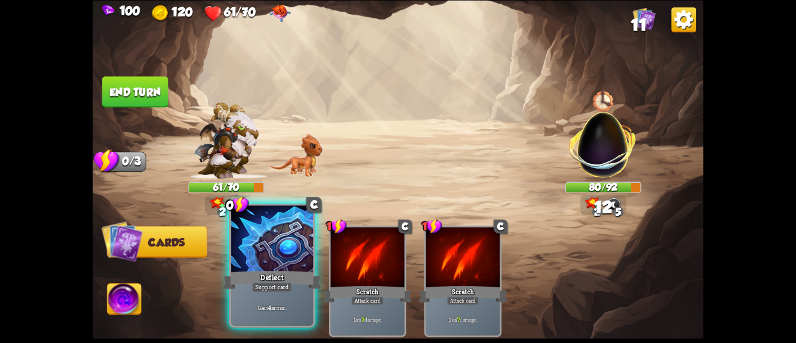
click at [289, 276] on div "Deflect" at bounding box center [272, 280] width 99 height 22
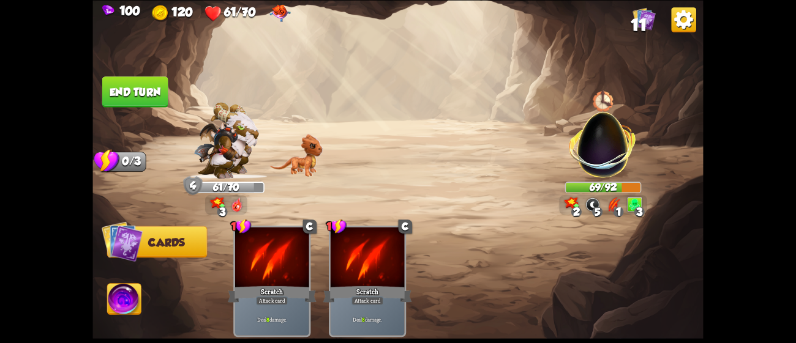
click at [119, 83] on button "End turn" at bounding box center [135, 91] width 66 height 31
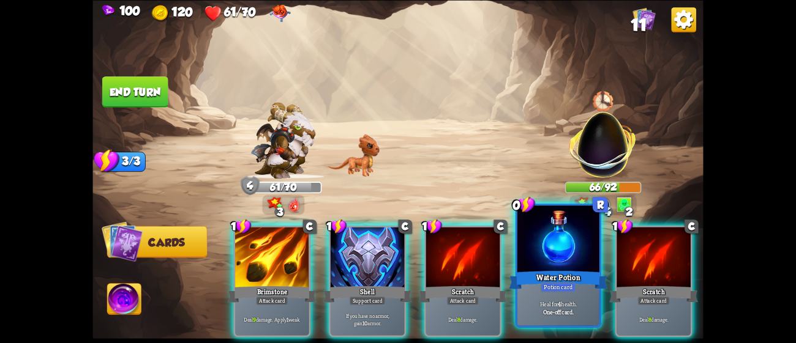
click at [545, 265] on div at bounding box center [558, 240] width 82 height 69
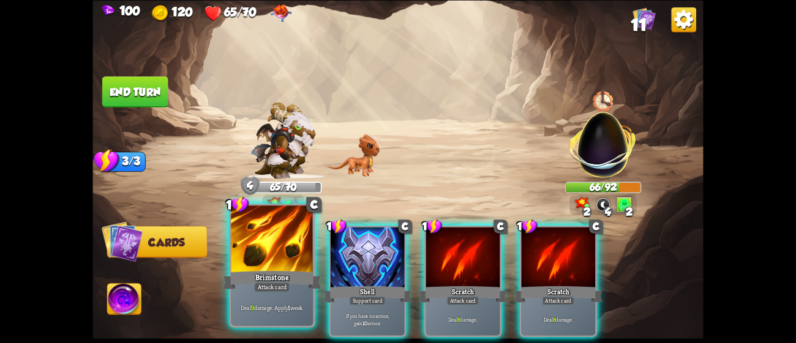
click at [308, 250] on div at bounding box center [272, 240] width 82 height 69
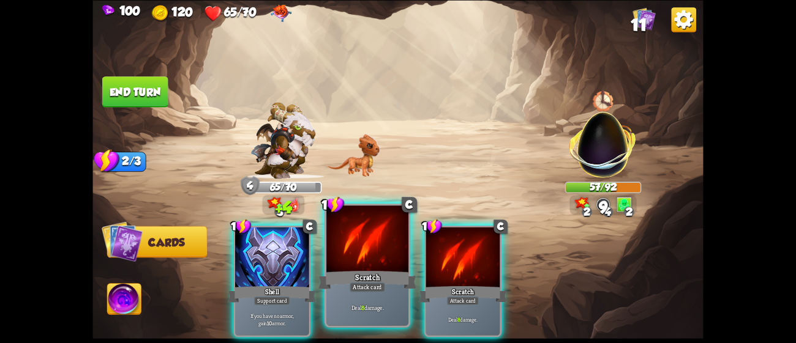
click at [343, 253] on div at bounding box center [367, 240] width 82 height 69
click at [343, 253] on div "1 C Shell Support card If you have no armor, gain 10 armor. 1 C Scratch Attack …" at bounding box center [459, 267] width 488 height 152
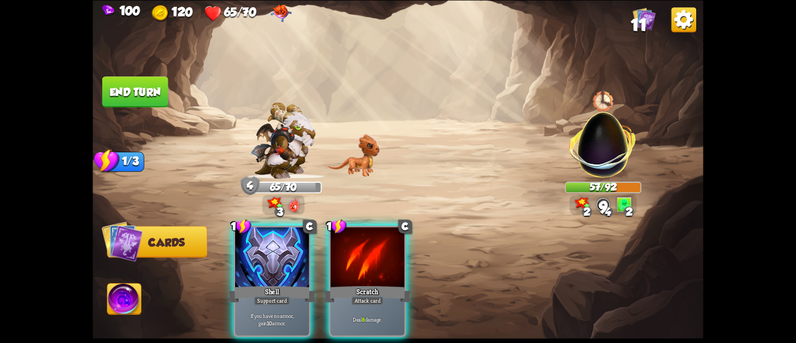
click at [343, 253] on div at bounding box center [367, 258] width 74 height 62
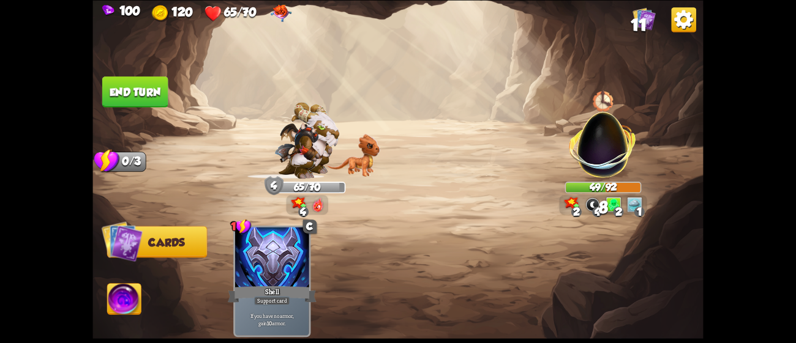
click at [118, 97] on button "End turn" at bounding box center [135, 91] width 66 height 31
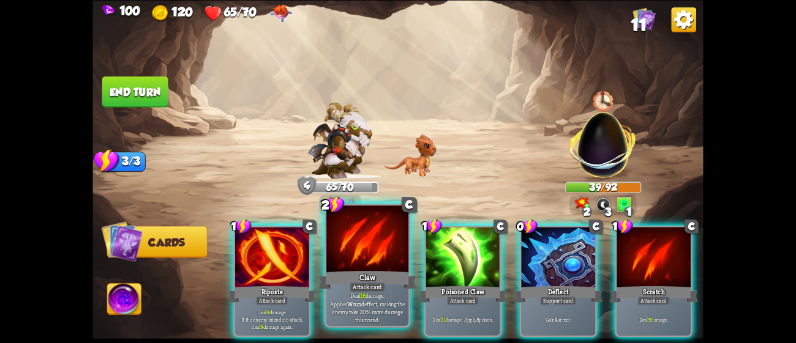
click at [357, 275] on div "Claw" at bounding box center [367, 280] width 99 height 22
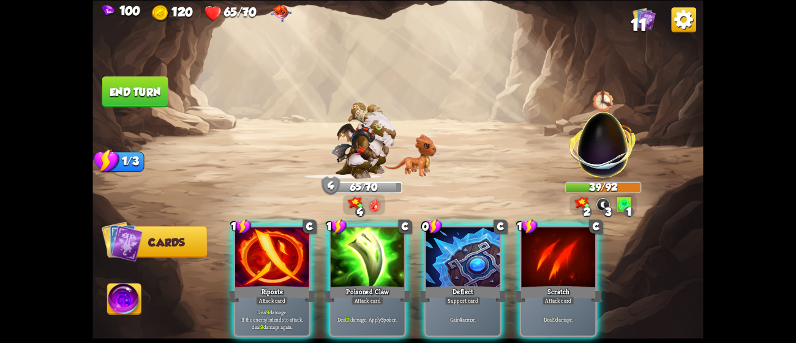
click at [357, 285] on div "Poisoned Claw" at bounding box center [367, 295] width 89 height 20
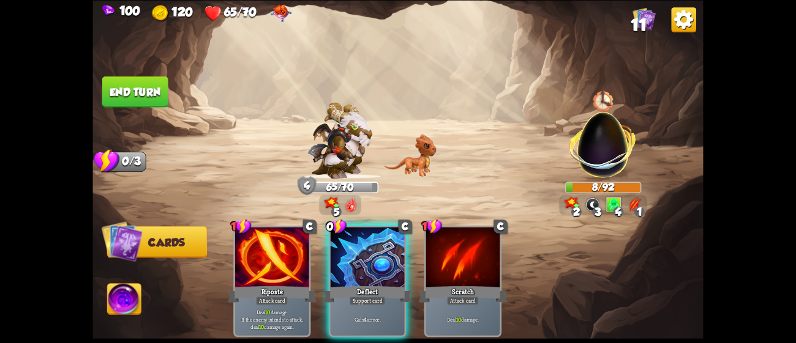
click at [357, 285] on div "Deflect" at bounding box center [367, 295] width 89 height 20
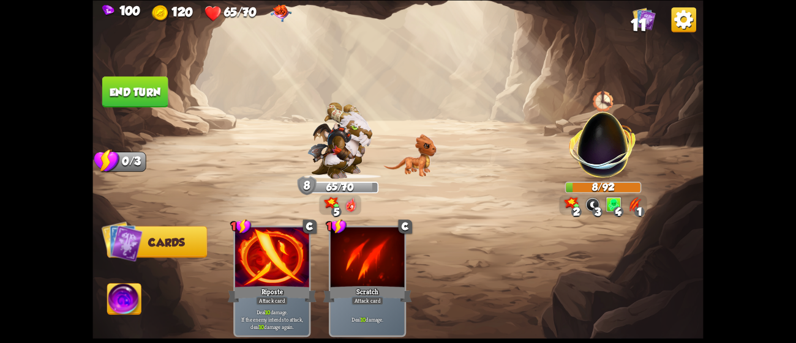
click at [136, 81] on button "End turn" at bounding box center [135, 91] width 66 height 31
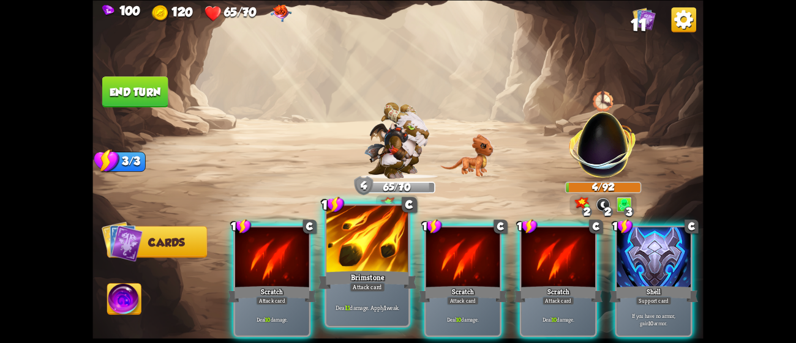
click at [366, 259] on div at bounding box center [367, 240] width 82 height 69
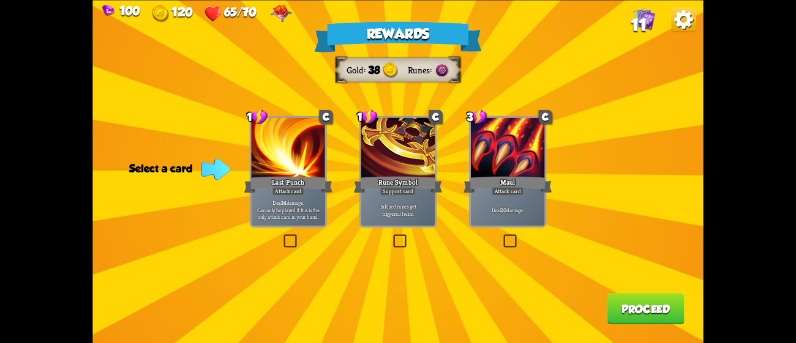
click at [549, 165] on div "Rewards Gold 38 Runes Select a card 1 C Last Punch Attack card Deal 14 damage. …" at bounding box center [397, 171] width 610 height 343
click at [540, 175] on div "Maul" at bounding box center [507, 184] width 89 height 20
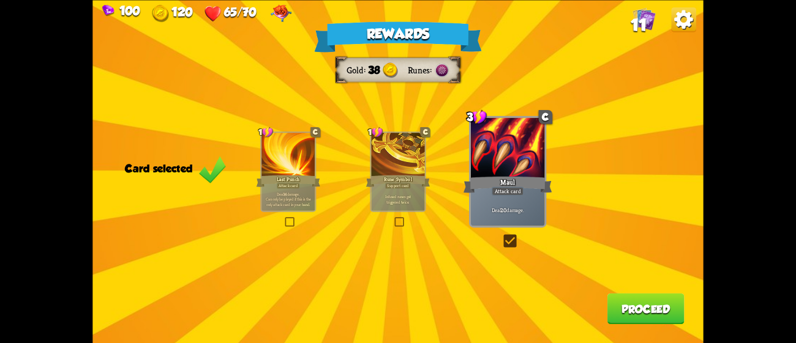
click at [625, 311] on button "Proceed" at bounding box center [645, 308] width 77 height 31
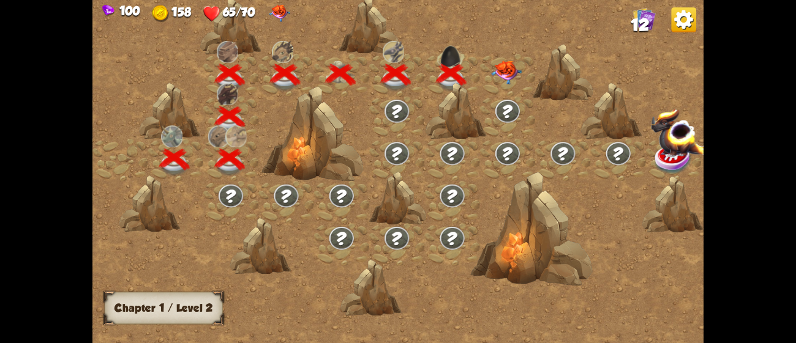
click at [510, 71] on img at bounding box center [506, 73] width 31 height 24
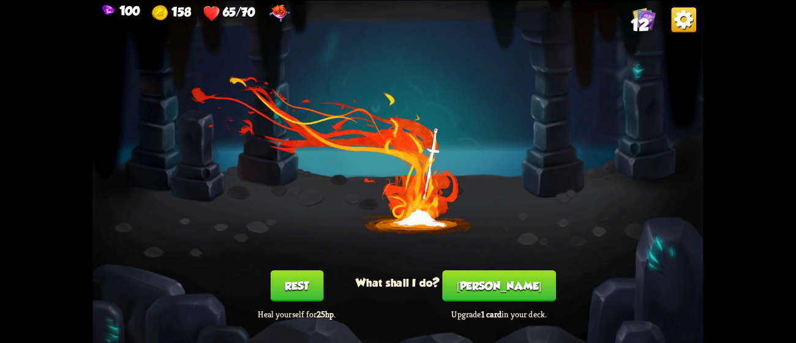
click at [499, 288] on button "[PERSON_NAME]" at bounding box center [498, 285] width 113 height 31
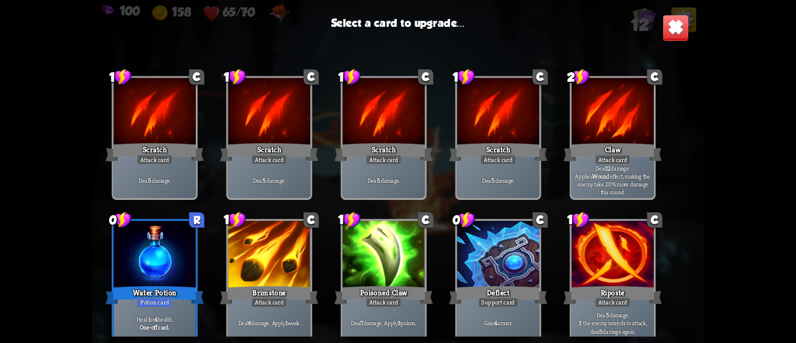
scroll to position [6, 0]
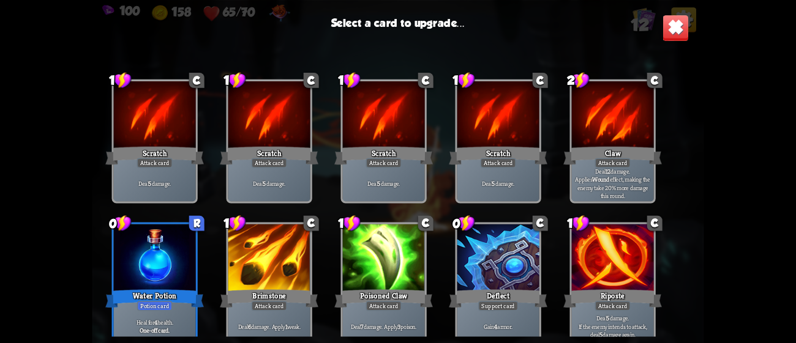
click at [598, 134] on div at bounding box center [613, 115] width 82 height 69
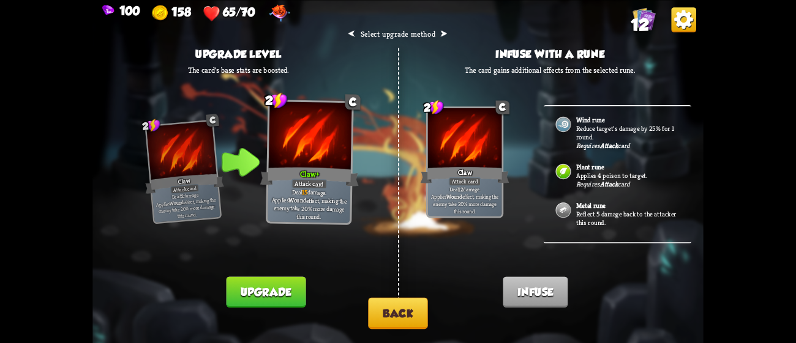
scroll to position [50, 0]
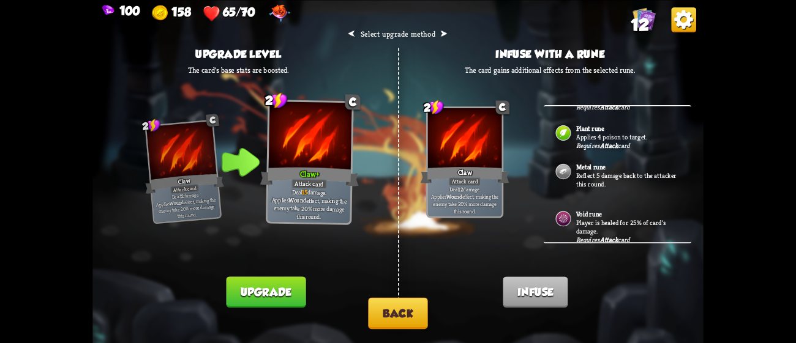
click at [638, 222] on p "Player is healed for 25% of card's damage." at bounding box center [627, 226] width 103 height 17
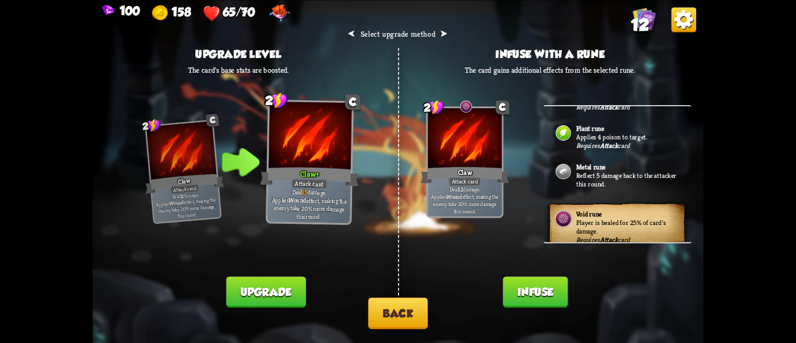
click at [547, 280] on button "Infuse" at bounding box center [534, 292] width 65 height 31
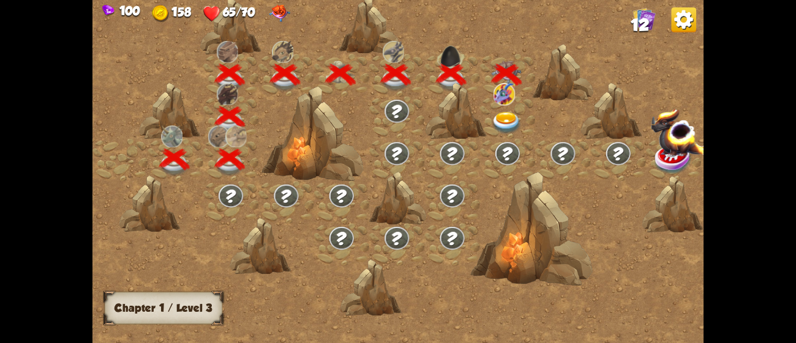
click at [507, 122] on img at bounding box center [506, 123] width 31 height 23
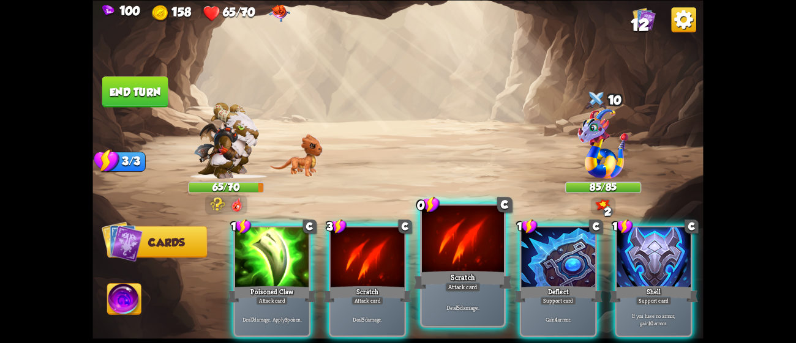
click at [459, 263] on div at bounding box center [463, 240] width 82 height 69
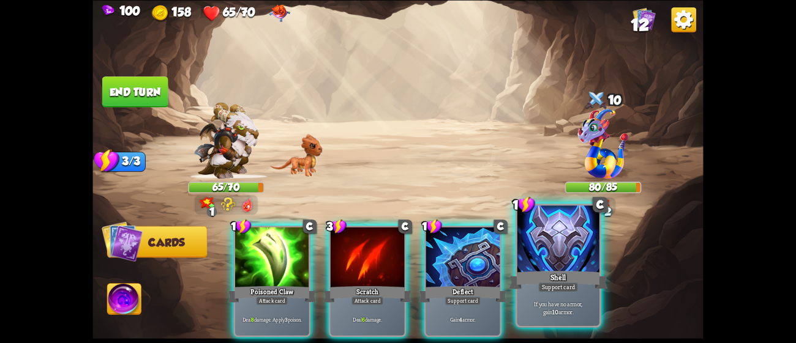
click at [565, 278] on div "Shell" at bounding box center [558, 280] width 99 height 22
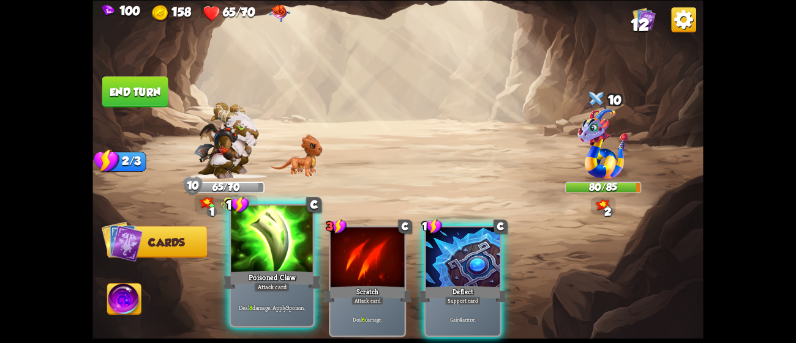
click at [291, 240] on div at bounding box center [272, 240] width 82 height 69
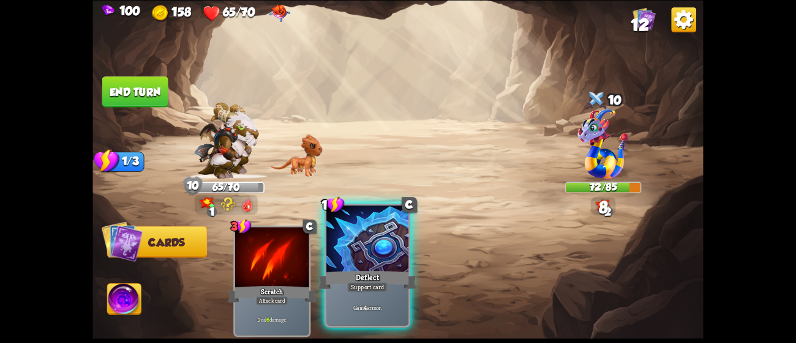
click at [359, 250] on div at bounding box center [367, 240] width 82 height 69
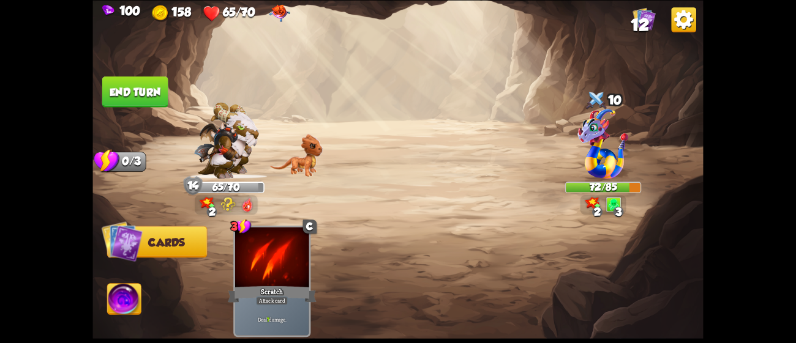
click at [154, 87] on button "End turn" at bounding box center [135, 91] width 66 height 31
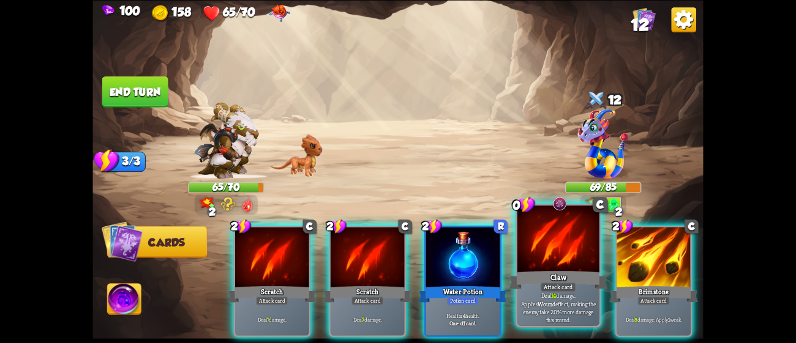
click at [558, 256] on div at bounding box center [558, 240] width 82 height 69
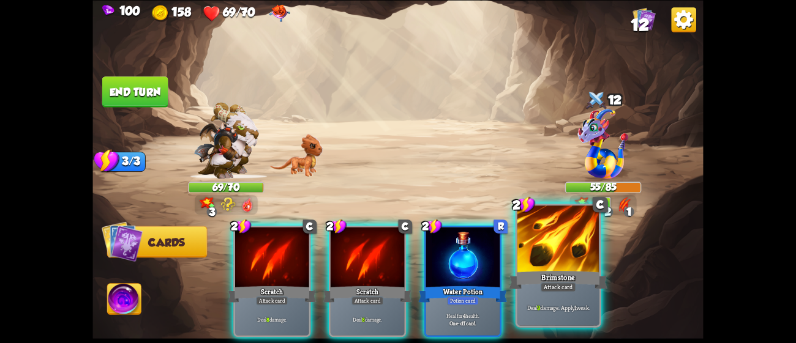
click at [542, 263] on div at bounding box center [558, 240] width 82 height 69
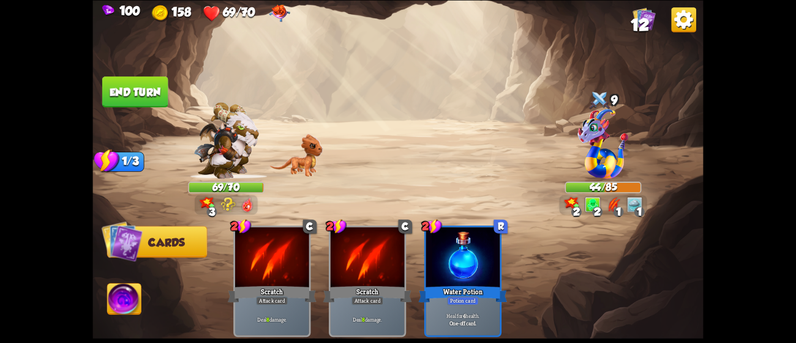
click at [125, 78] on button "End turn" at bounding box center [135, 91] width 66 height 31
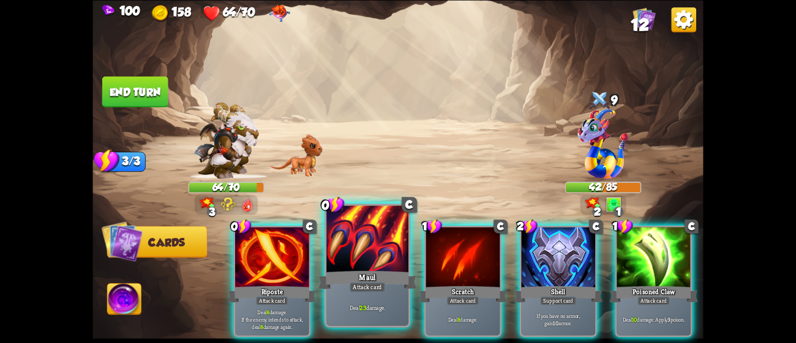
click at [344, 254] on div at bounding box center [367, 240] width 82 height 69
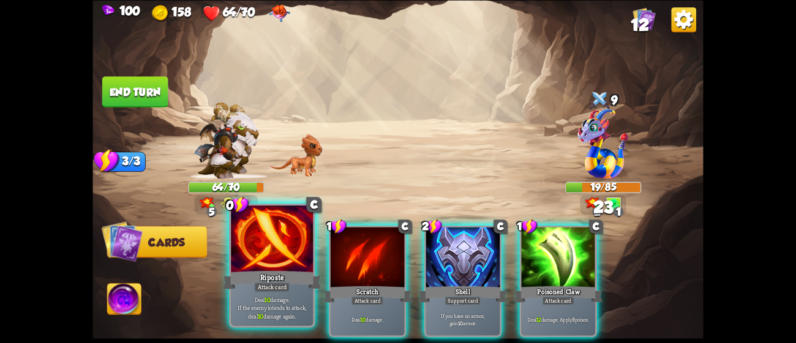
click at [280, 261] on div at bounding box center [272, 240] width 82 height 69
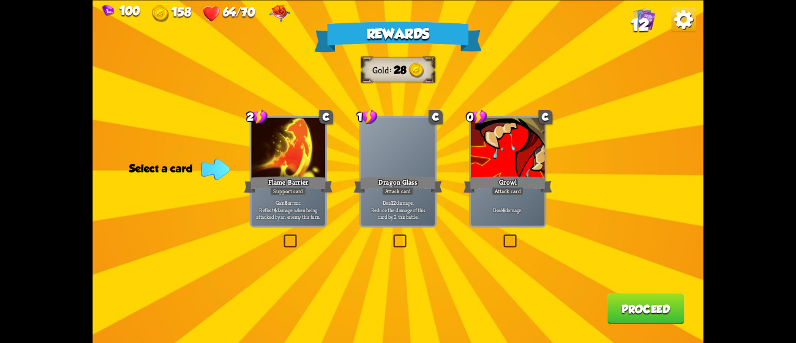
click at [509, 178] on div "Growl" at bounding box center [507, 184] width 89 height 20
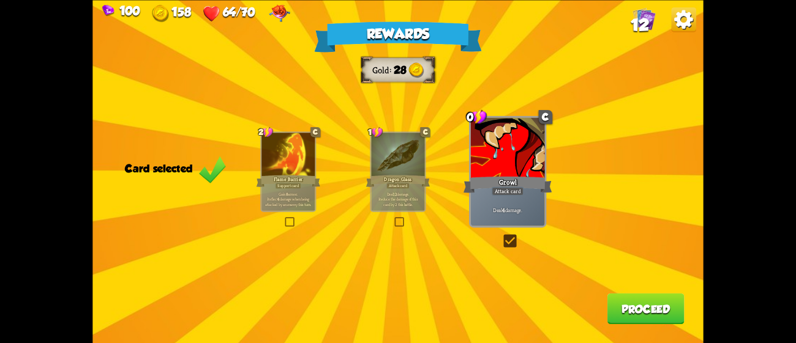
click at [649, 319] on button "Proceed" at bounding box center [645, 308] width 77 height 31
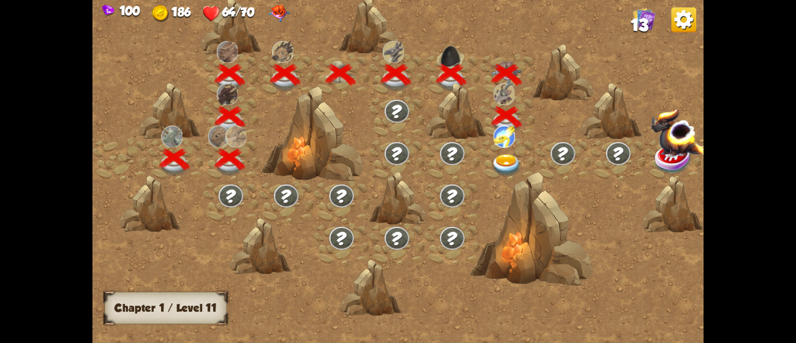
scroll to position [0, 185]
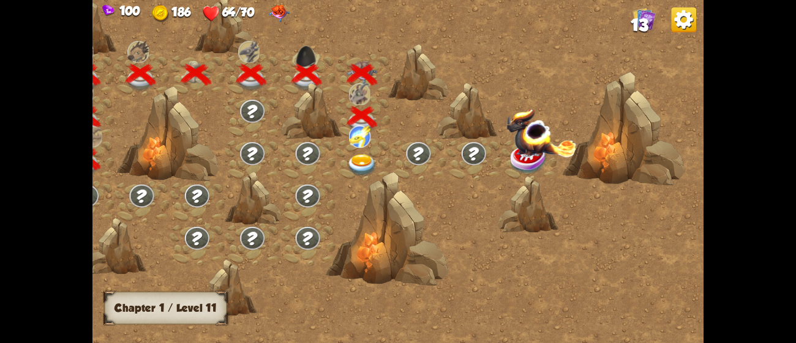
click at [365, 151] on div at bounding box center [362, 160] width 55 height 42
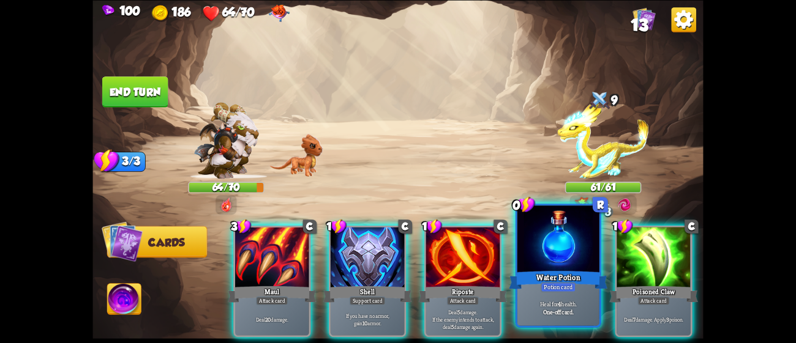
click at [563, 316] on div "Heal for 4 health. One-off card." at bounding box center [558, 307] width 82 height 35
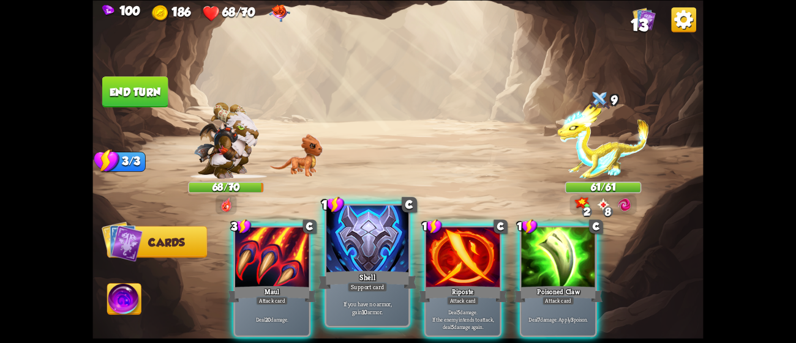
click at [390, 263] on div at bounding box center [367, 240] width 82 height 69
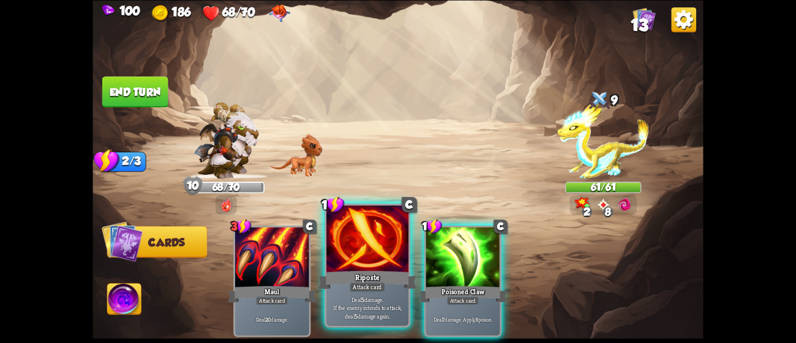
click at [362, 260] on div at bounding box center [367, 240] width 82 height 69
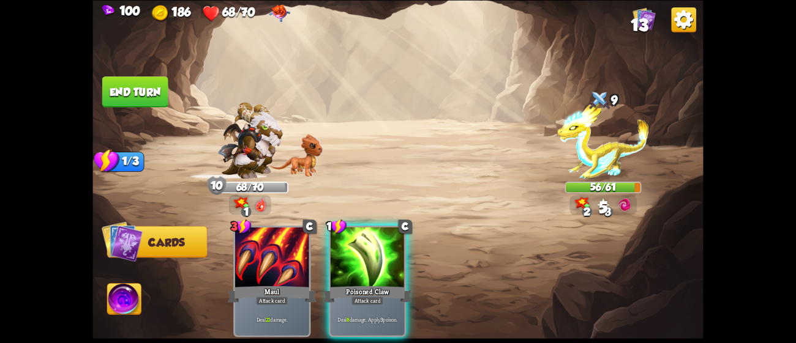
click at [362, 260] on div at bounding box center [367, 258] width 74 height 62
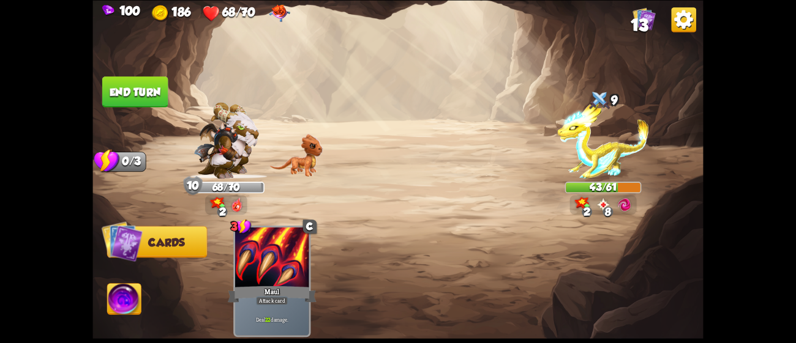
click at [155, 94] on button "End turn" at bounding box center [135, 91] width 66 height 31
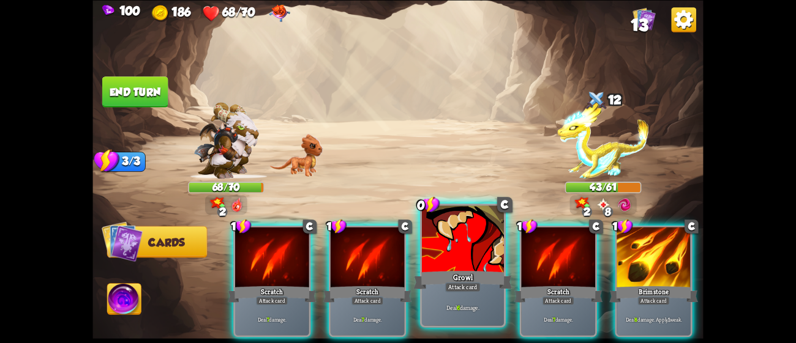
click at [445, 272] on div "Growl" at bounding box center [463, 280] width 99 height 22
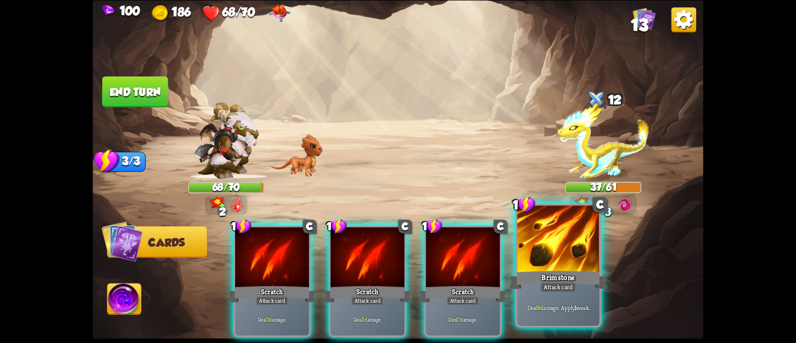
click at [532, 293] on div "Deal 8 damage. Apply 1 weak." at bounding box center [558, 307] width 82 height 35
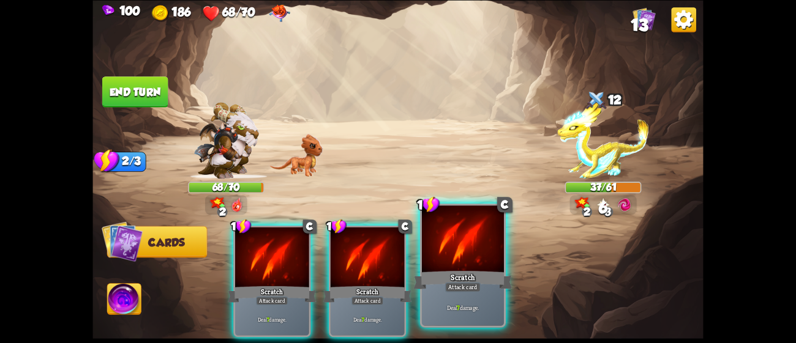
click at [448, 279] on div "Scratch" at bounding box center [463, 280] width 99 height 22
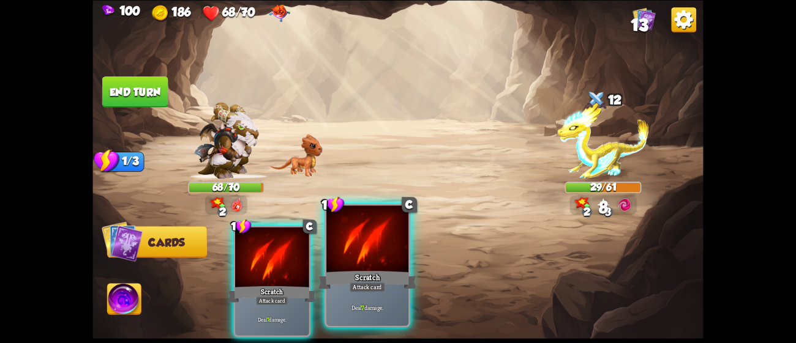
click at [392, 267] on div at bounding box center [367, 240] width 82 height 69
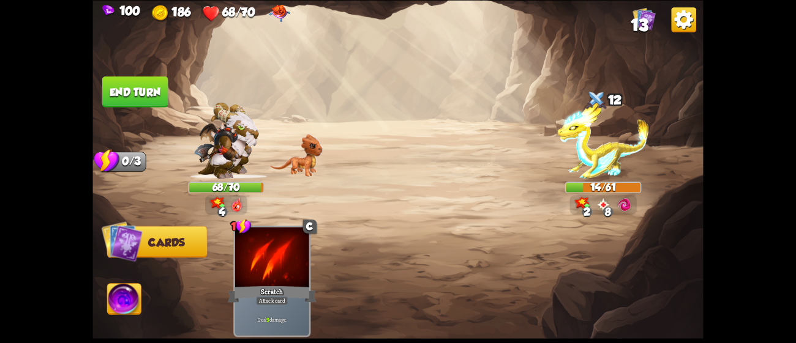
click at [131, 95] on button "End turn" at bounding box center [135, 91] width 66 height 31
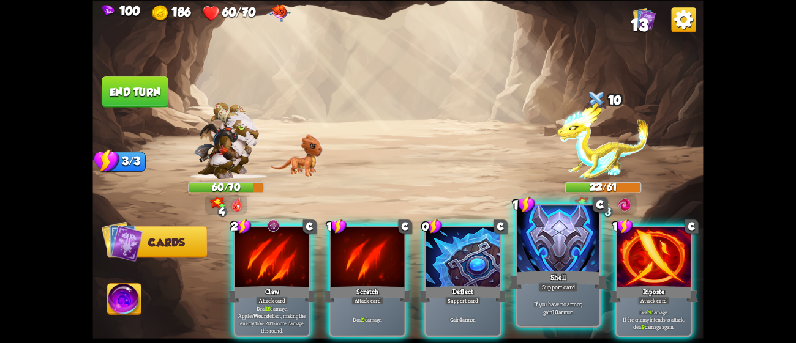
click at [551, 279] on div "Shell" at bounding box center [558, 280] width 99 height 22
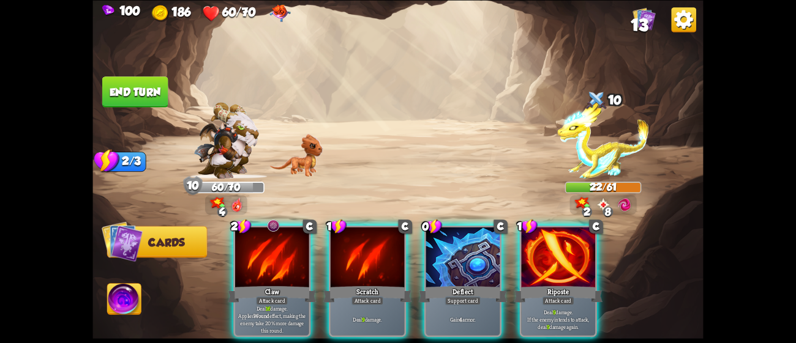
click at [551, 285] on div "Riposte" at bounding box center [557, 295] width 89 height 20
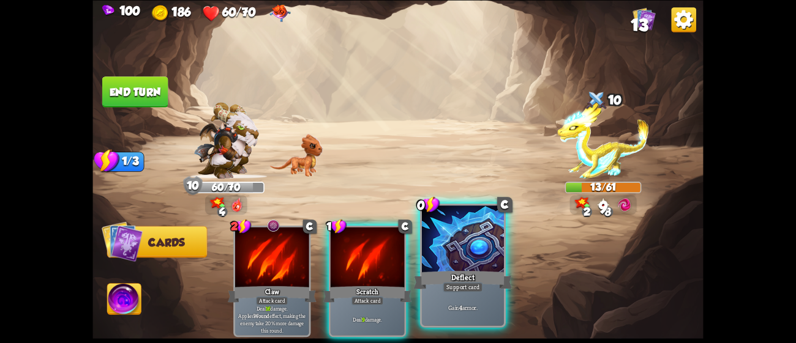
click at [452, 265] on div at bounding box center [463, 240] width 82 height 69
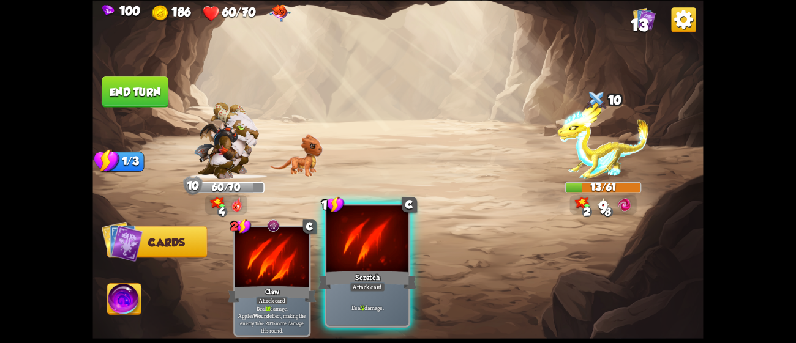
click at [395, 264] on div at bounding box center [367, 240] width 82 height 69
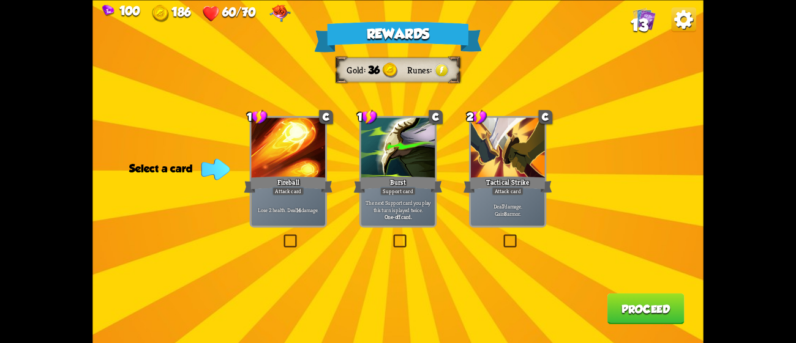
click at [542, 213] on p "Deal 7 damage. Gain 8 armor." at bounding box center [507, 210] width 70 height 15
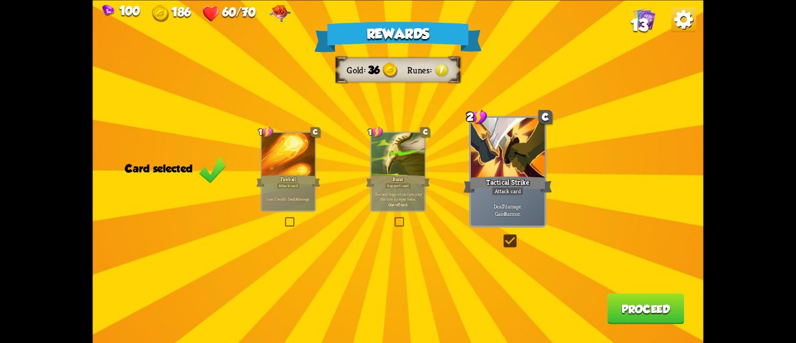
click at [643, 316] on button "Proceed" at bounding box center [645, 308] width 77 height 31
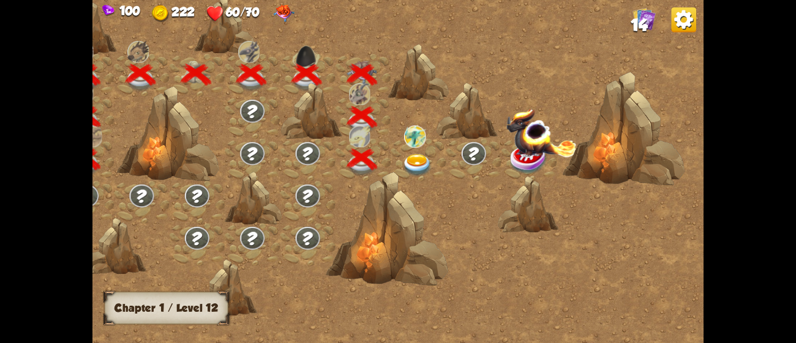
click at [422, 151] on div at bounding box center [417, 160] width 55 height 42
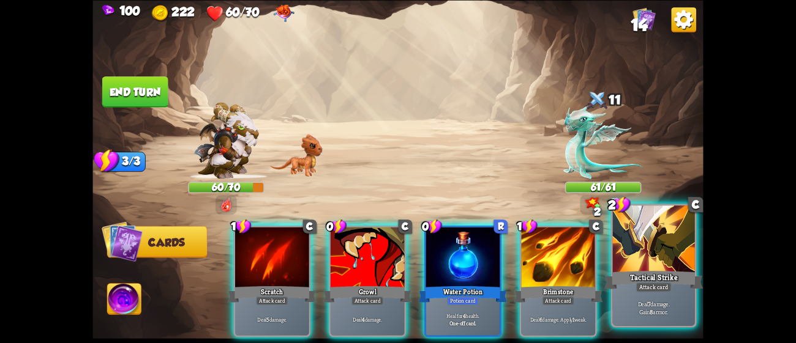
click at [641, 310] on p "Deal 7 damage. Gain 8 armor." at bounding box center [653, 308] width 78 height 16
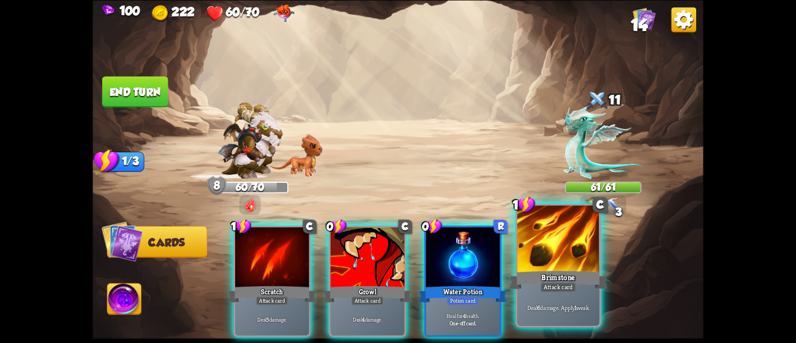
click at [551, 293] on div "Deal 6 damage. Apply 1 weak." at bounding box center [558, 307] width 82 height 35
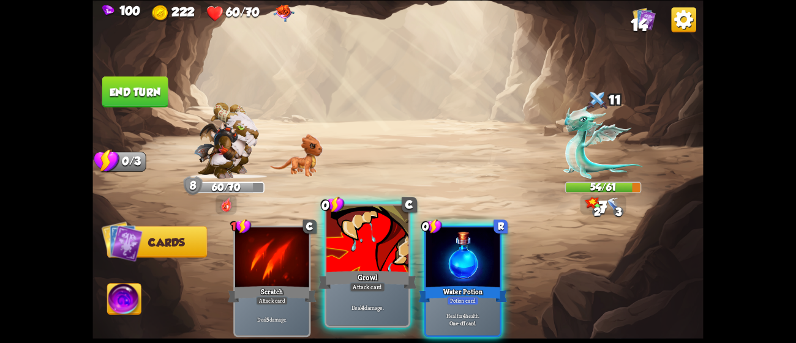
click at [375, 245] on div at bounding box center [367, 240] width 82 height 69
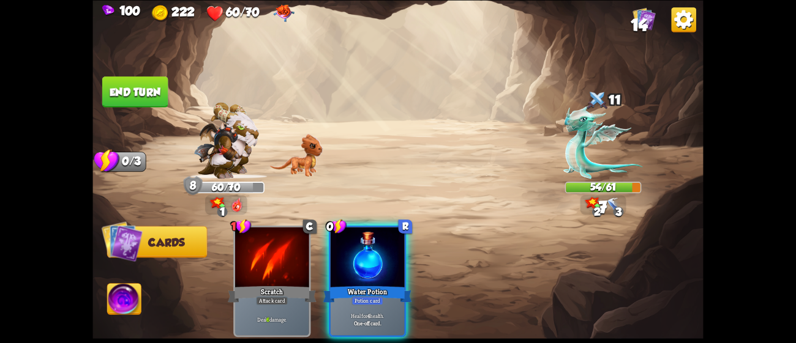
click at [375, 245] on div at bounding box center [367, 258] width 74 height 62
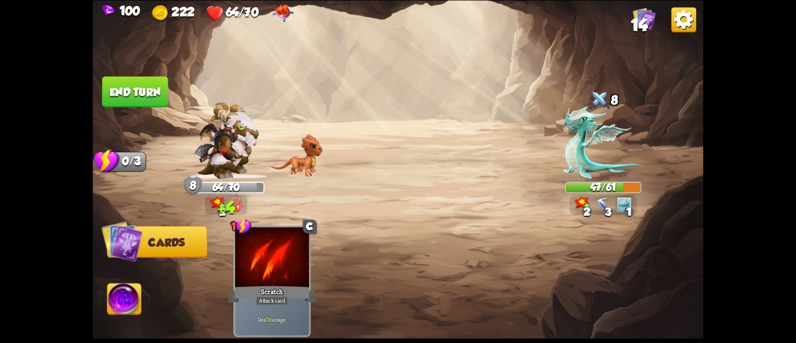
click at [160, 81] on button "End turn" at bounding box center [135, 91] width 66 height 31
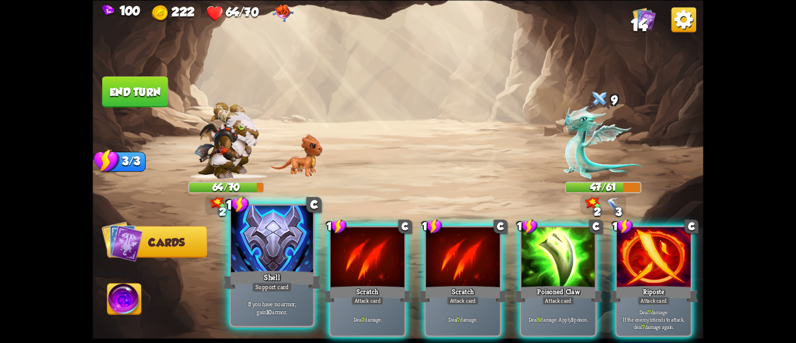
click at [259, 233] on div at bounding box center [272, 240] width 82 height 69
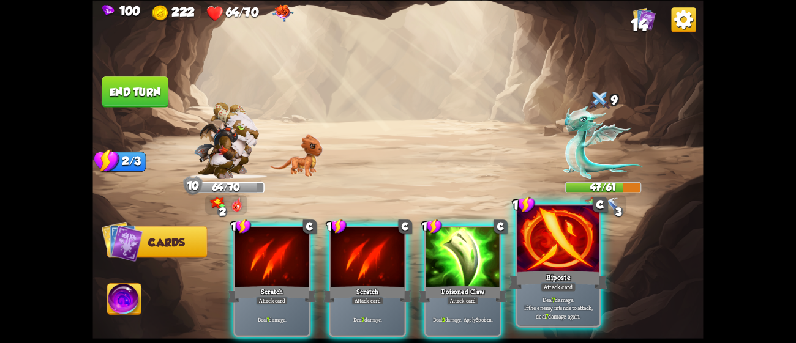
click at [559, 253] on div at bounding box center [558, 240] width 82 height 69
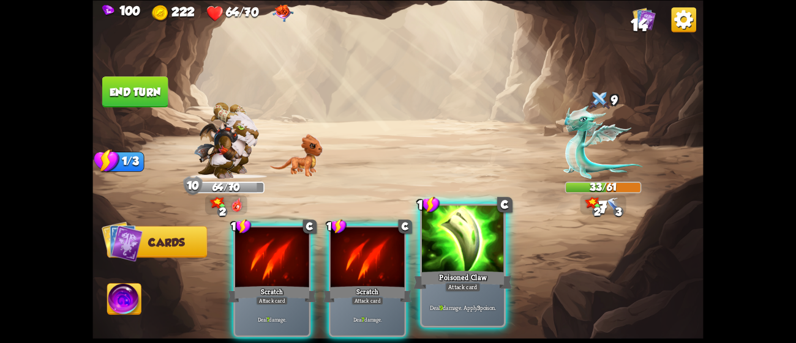
click at [470, 259] on div at bounding box center [463, 240] width 82 height 69
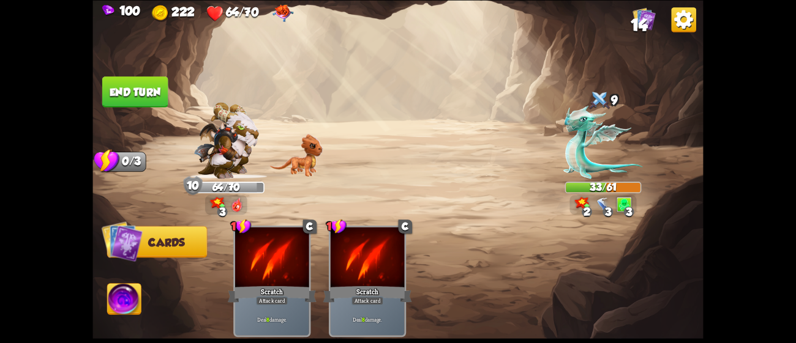
click at [136, 79] on button "End turn" at bounding box center [135, 91] width 66 height 31
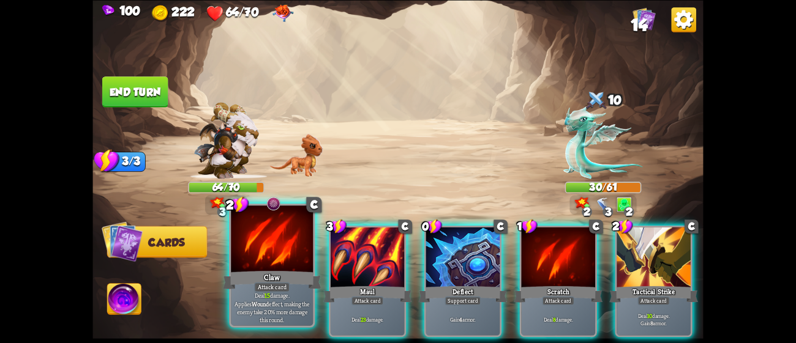
click at [248, 277] on div "Claw" at bounding box center [272, 280] width 99 height 22
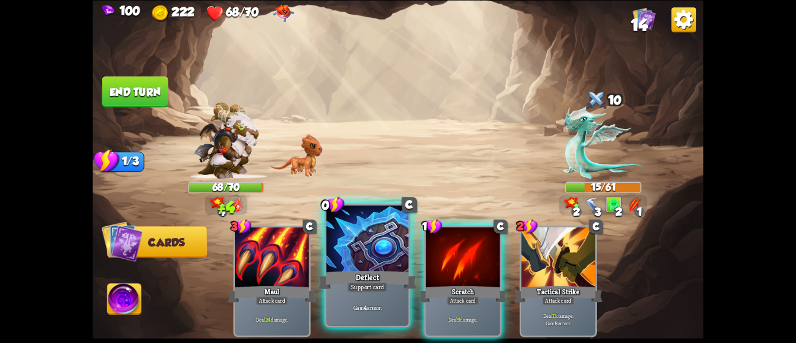
click at [386, 285] on div "Support card" at bounding box center [367, 287] width 40 height 10
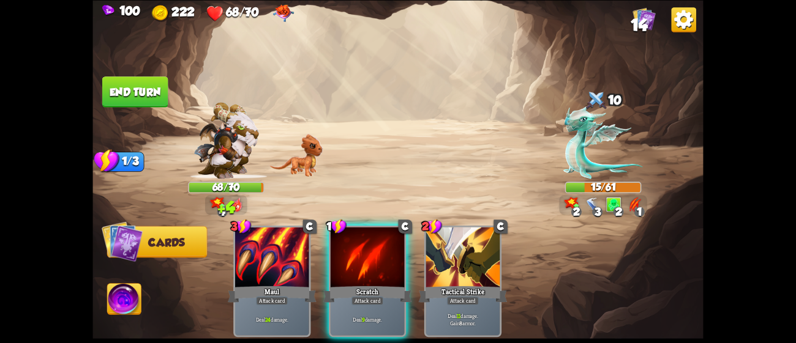
click at [386, 285] on div "Scratch" at bounding box center [367, 295] width 89 height 20
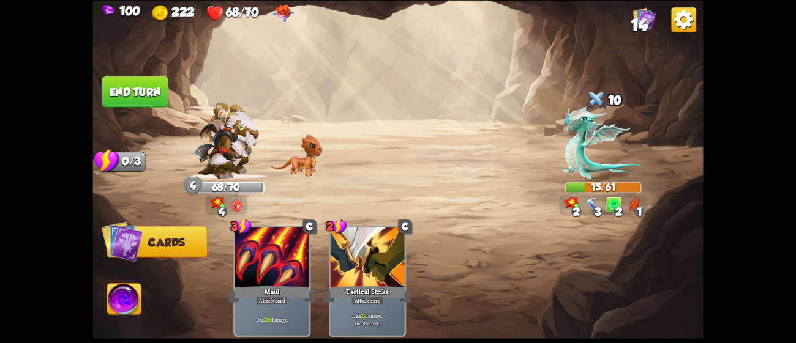
click at [115, 92] on button "End turn" at bounding box center [135, 91] width 66 height 31
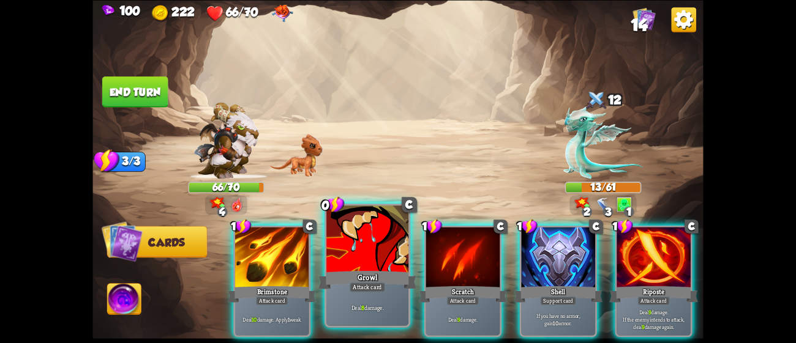
click at [355, 269] on div "Growl" at bounding box center [367, 280] width 99 height 22
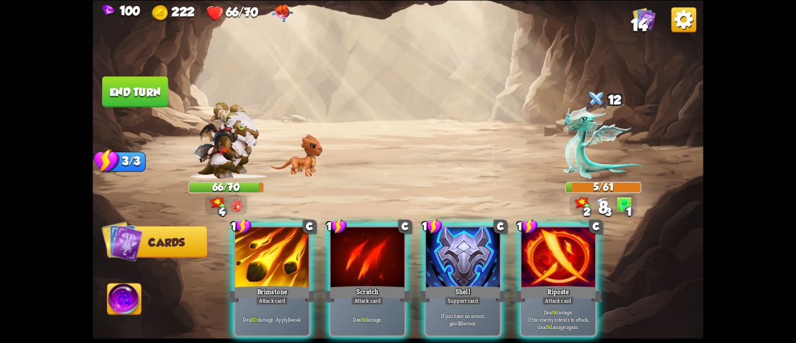
click at [355, 285] on div "Scratch" at bounding box center [367, 295] width 89 height 20
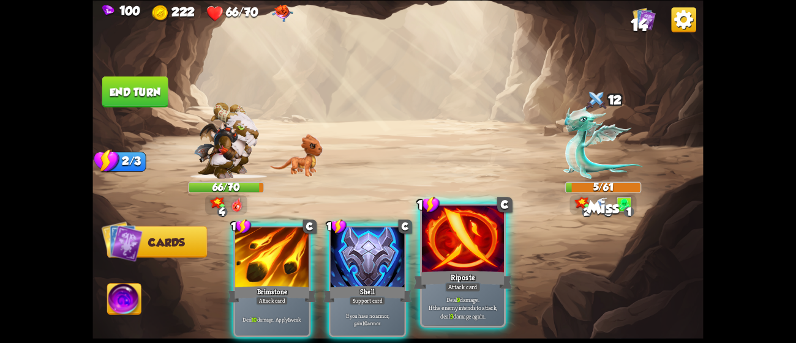
click at [499, 245] on div at bounding box center [463, 240] width 82 height 69
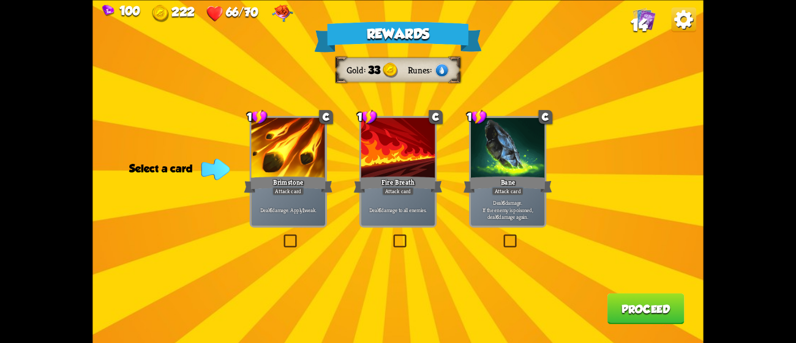
click at [423, 195] on div "Deal 6 damage to all enemies." at bounding box center [398, 209] width 74 height 32
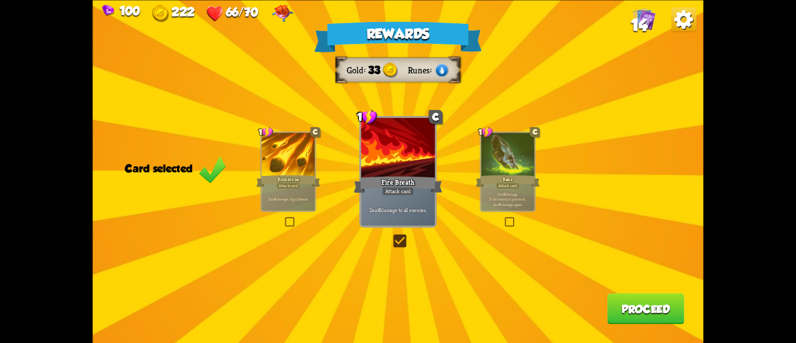
click at [642, 301] on button "Proceed" at bounding box center [645, 308] width 77 height 31
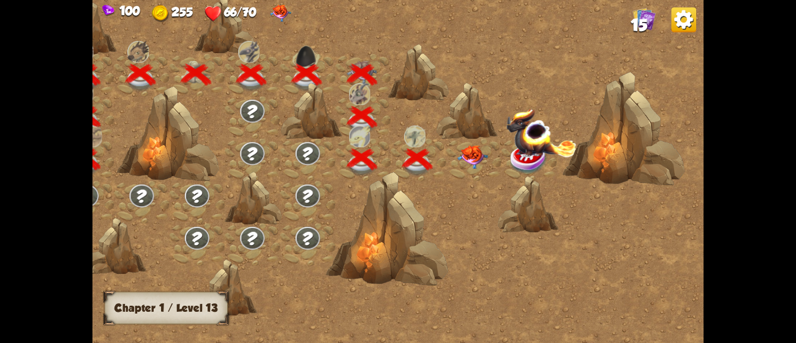
click at [473, 147] on img at bounding box center [472, 157] width 31 height 24
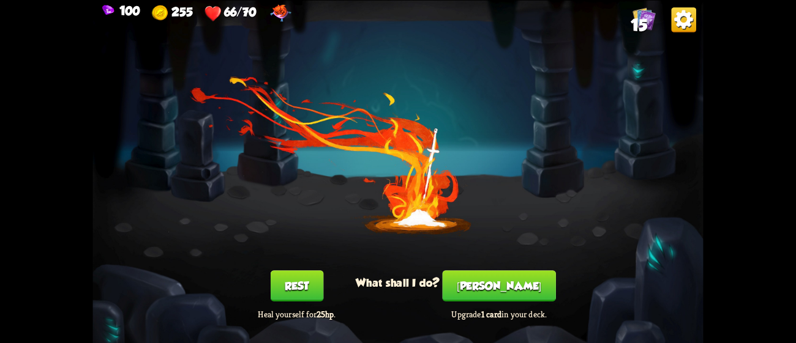
click at [508, 277] on button "[PERSON_NAME]" at bounding box center [498, 285] width 113 height 31
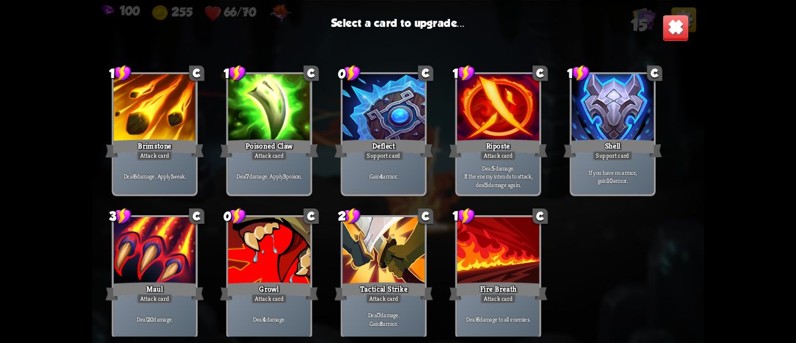
scroll to position [201, 0]
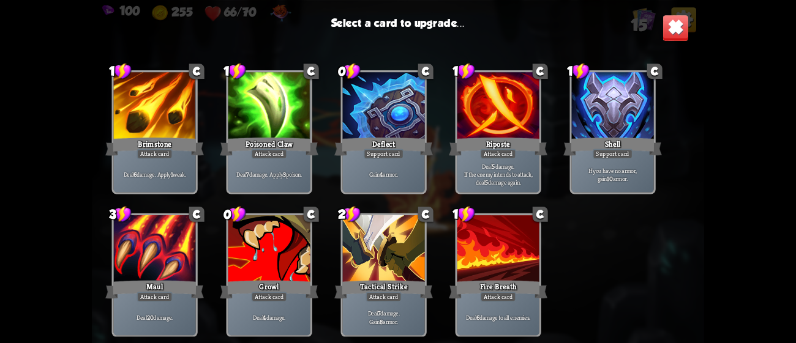
click at [288, 264] on div at bounding box center [269, 249] width 82 height 69
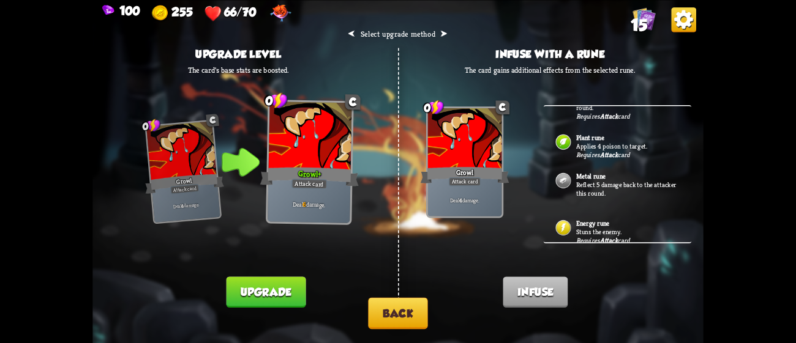
scroll to position [88, 0]
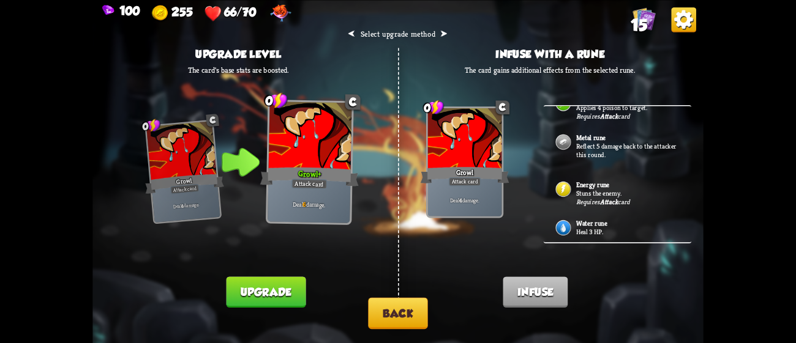
click at [616, 200] on b "Attack" at bounding box center [609, 202] width 18 height 9
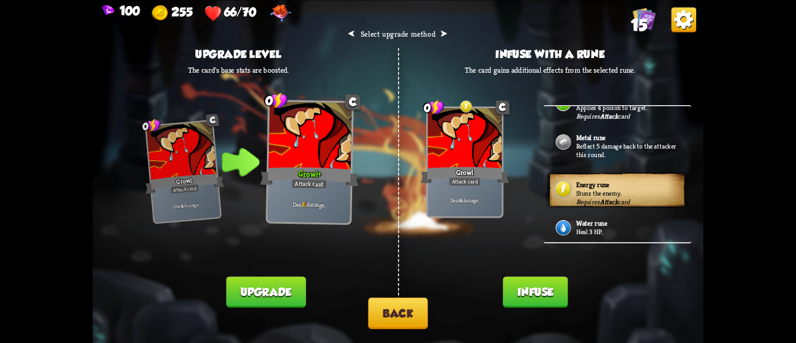
click at [543, 288] on button "Infuse" at bounding box center [534, 292] width 65 height 31
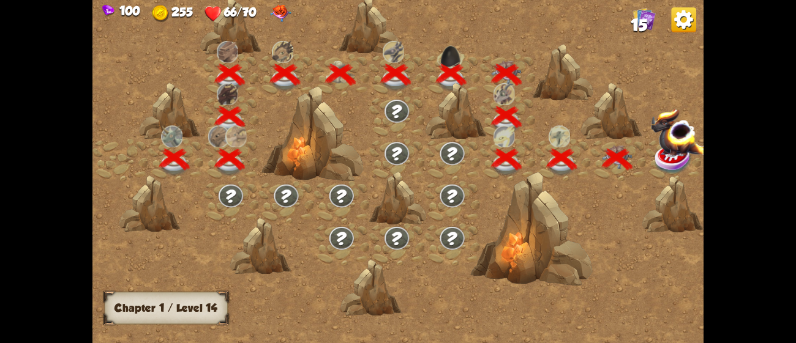
scroll to position [0, 185]
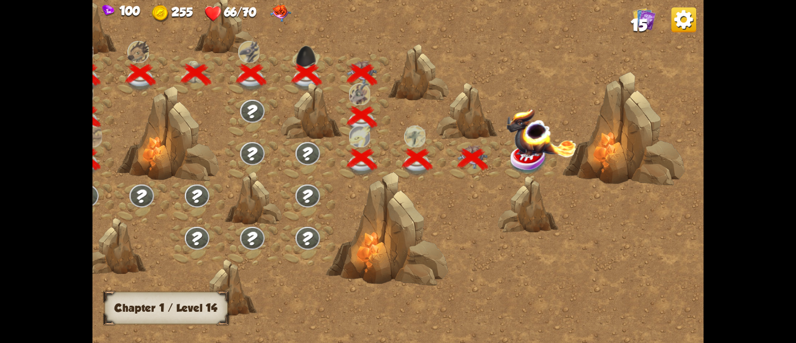
click at [521, 148] on img at bounding box center [541, 132] width 70 height 49
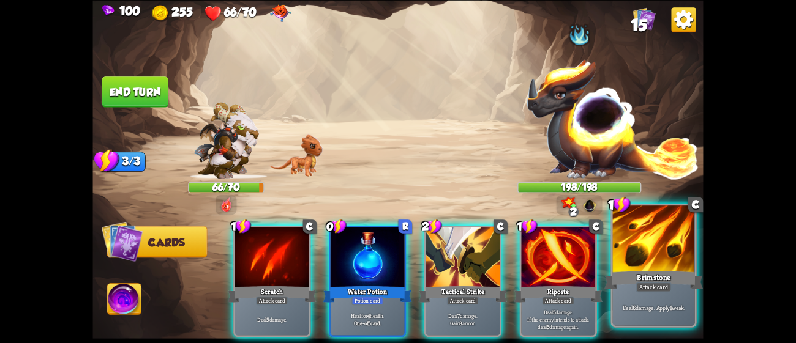
click at [634, 292] on div "Deal 6 damage. Apply 1 weak." at bounding box center [654, 307] width 82 height 35
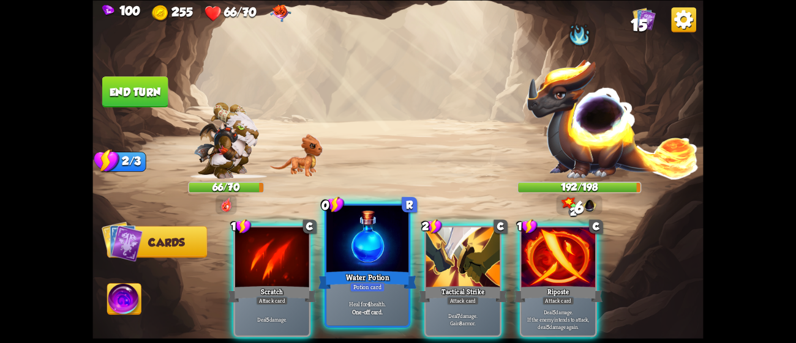
click at [390, 272] on div "Water Potion" at bounding box center [367, 280] width 99 height 22
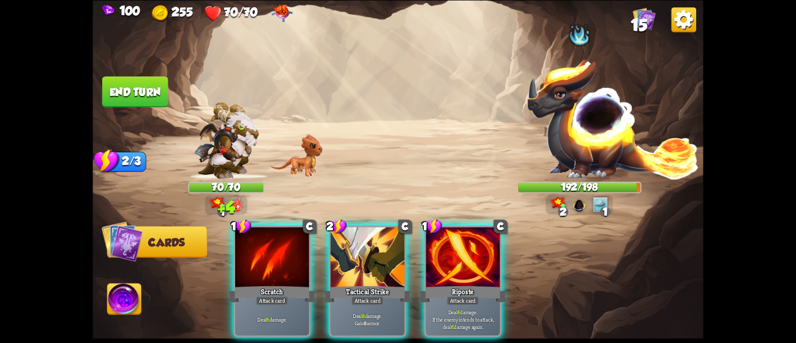
click at [390, 285] on div "Tactical Strike" at bounding box center [367, 295] width 89 height 20
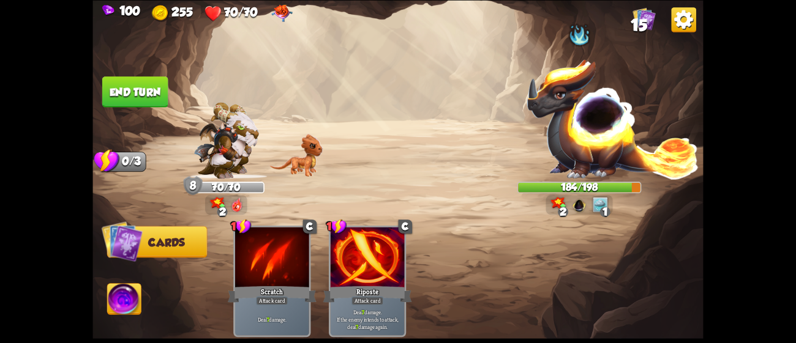
click at [136, 84] on button "End turn" at bounding box center [135, 91] width 66 height 31
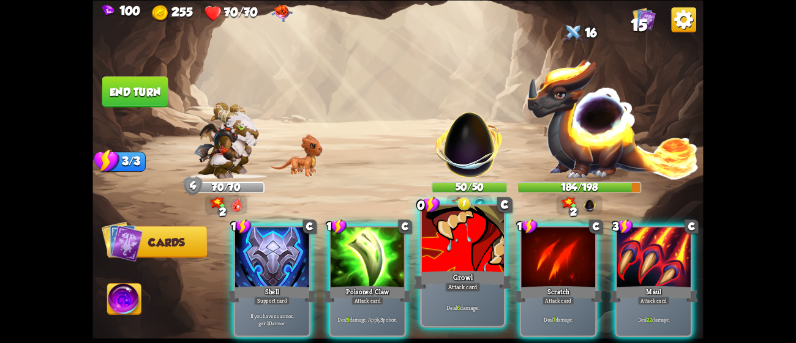
click at [458, 263] on div at bounding box center [463, 240] width 82 height 69
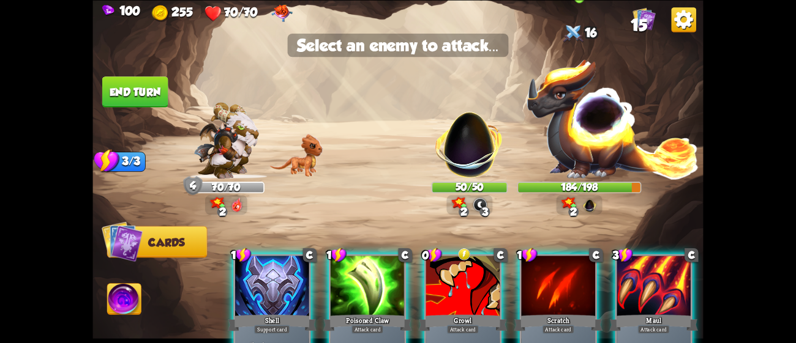
click at [598, 147] on img at bounding box center [613, 118] width 174 height 121
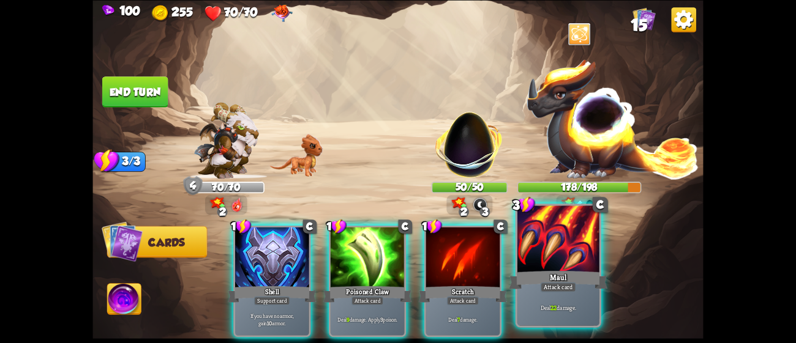
click at [577, 233] on div at bounding box center [558, 240] width 82 height 69
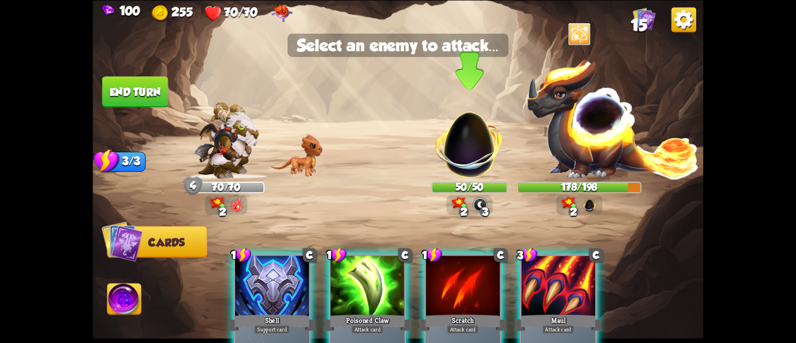
click at [472, 124] on img at bounding box center [469, 139] width 80 height 80
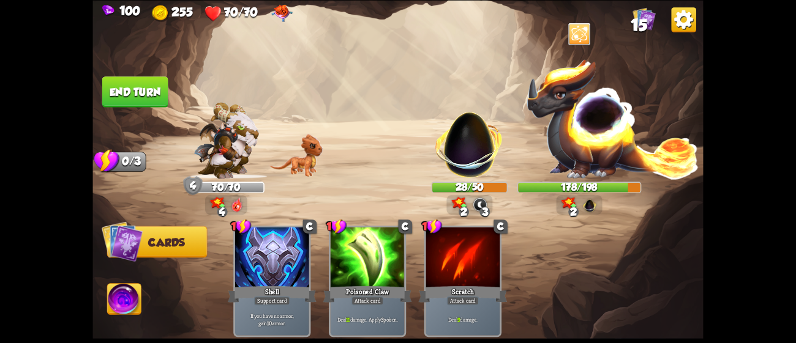
click at [149, 81] on button "End turn" at bounding box center [135, 91] width 66 height 31
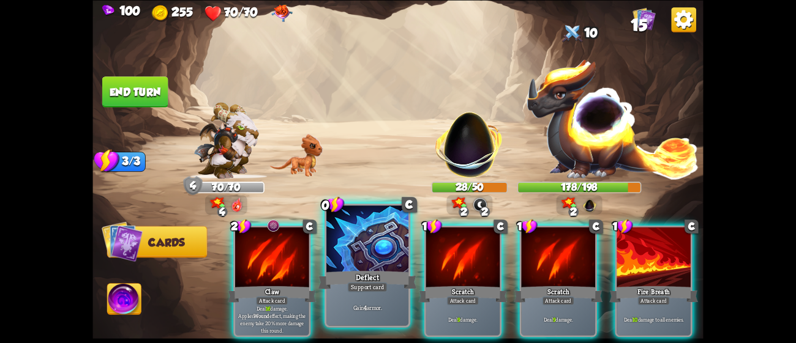
click at [354, 273] on div "Deflect" at bounding box center [367, 280] width 99 height 22
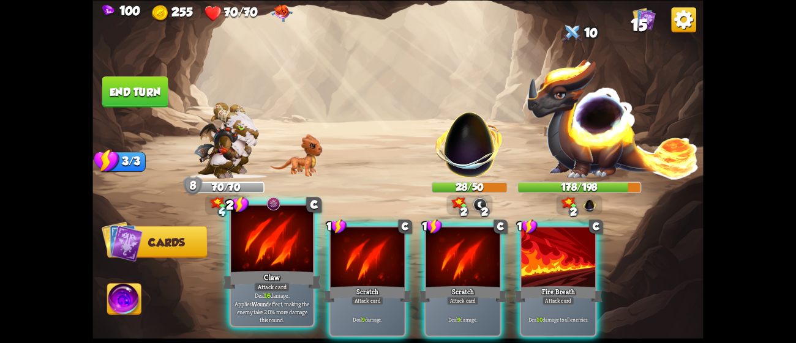
click at [278, 275] on div "Claw" at bounding box center [272, 280] width 99 height 22
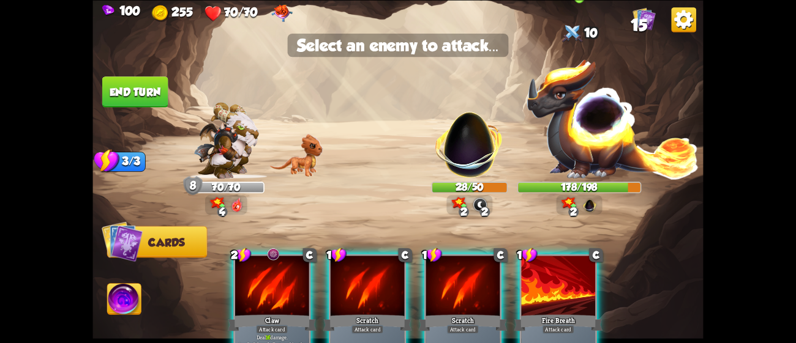
click at [614, 139] on img at bounding box center [613, 118] width 174 height 121
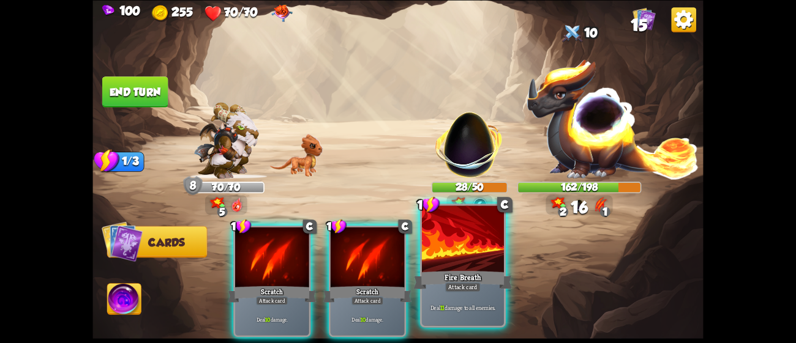
click at [495, 269] on div "Fire Breath" at bounding box center [463, 280] width 99 height 22
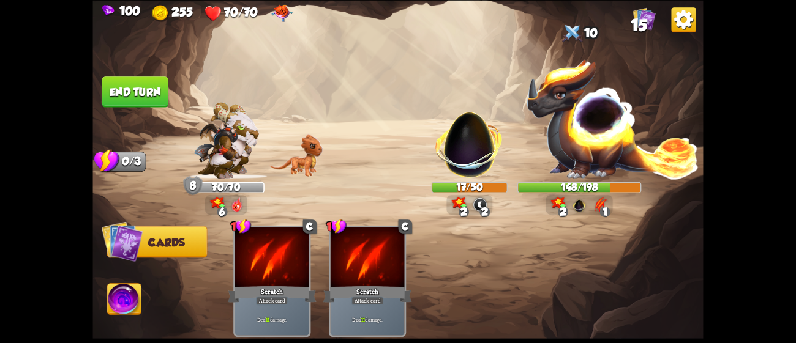
click at [151, 78] on button "End turn" at bounding box center [135, 91] width 66 height 31
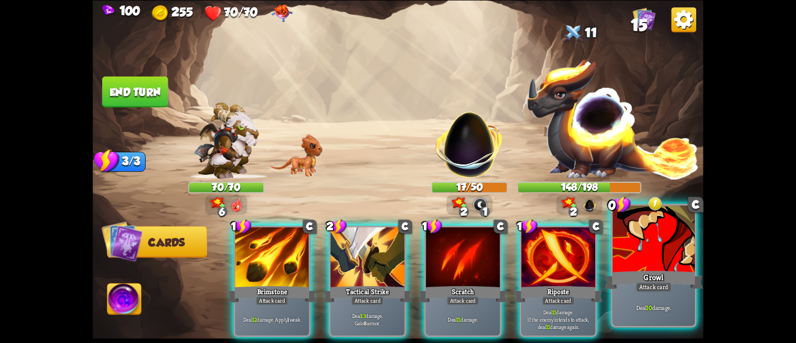
click at [636, 263] on div at bounding box center [654, 240] width 82 height 69
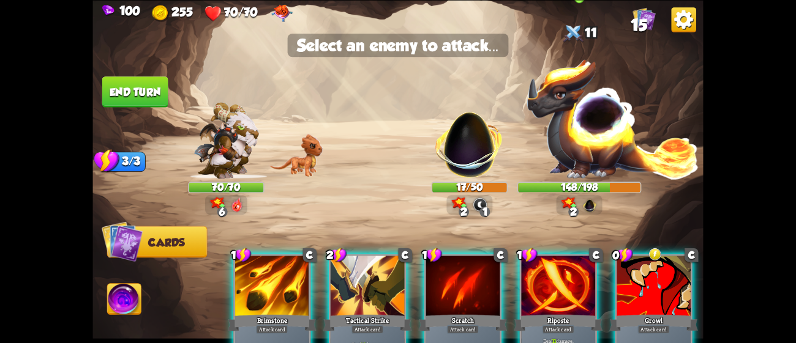
click at [580, 107] on img at bounding box center [613, 118] width 174 height 121
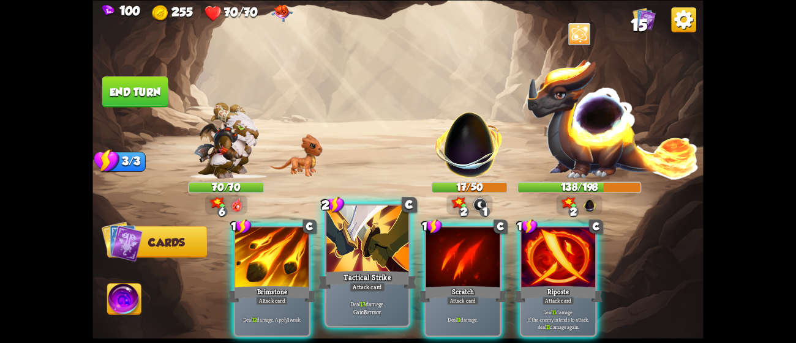
click at [366, 264] on div at bounding box center [367, 240] width 82 height 69
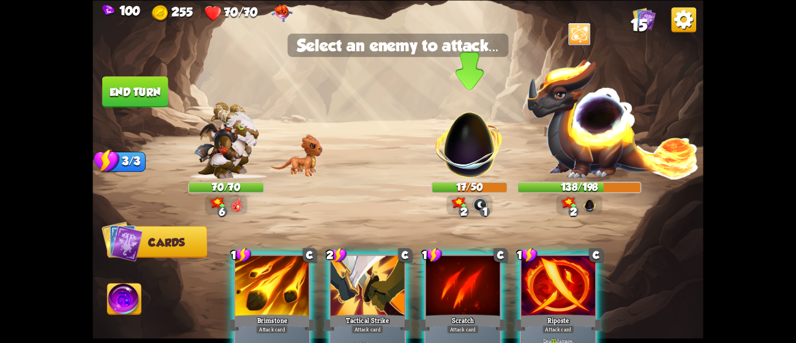
click at [474, 140] on img at bounding box center [469, 139] width 80 height 80
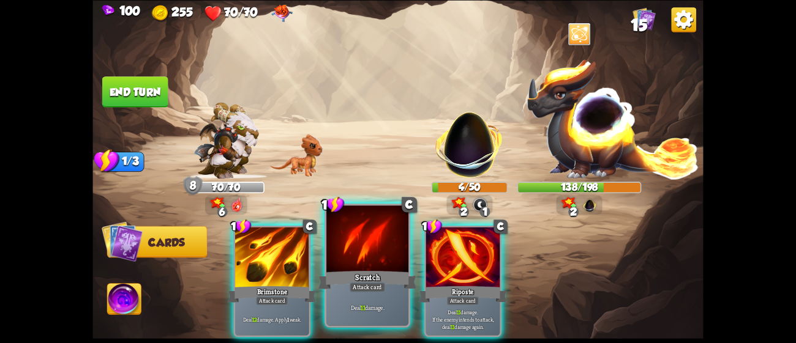
click at [388, 263] on div at bounding box center [367, 240] width 82 height 69
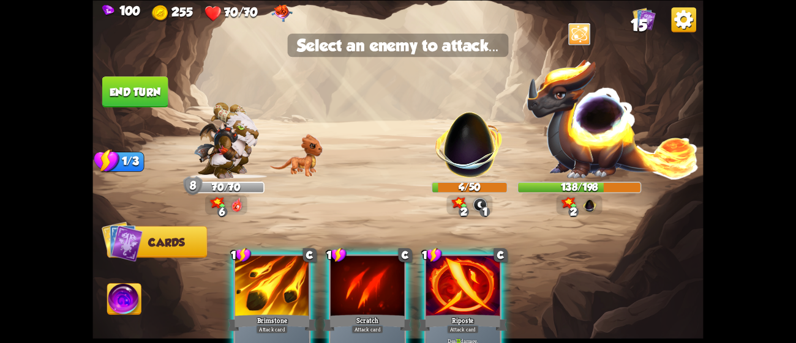
click at [439, 179] on img at bounding box center [397, 171] width 610 height 343
click at [463, 158] on img at bounding box center [469, 139] width 80 height 80
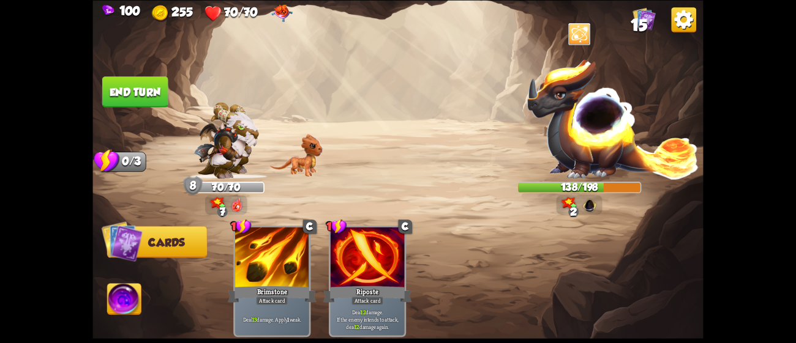
click at [160, 83] on button "End turn" at bounding box center [135, 91] width 66 height 31
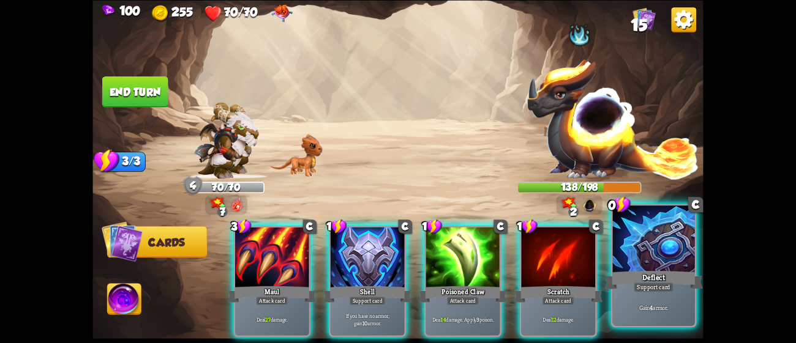
click at [659, 285] on div "Support card" at bounding box center [653, 287] width 40 height 10
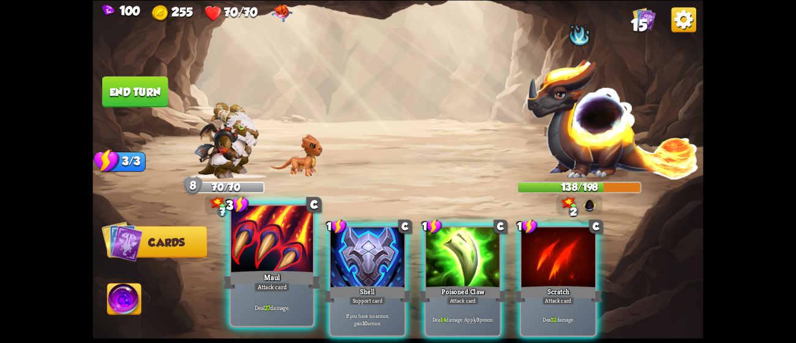
click at [255, 259] on div at bounding box center [272, 240] width 82 height 69
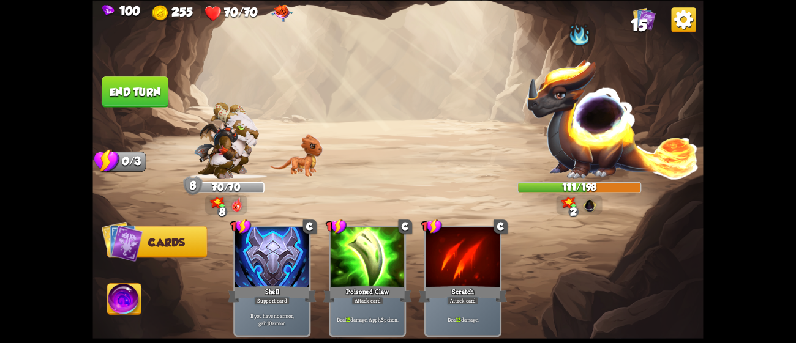
click at [143, 81] on button "End turn" at bounding box center [135, 91] width 66 height 31
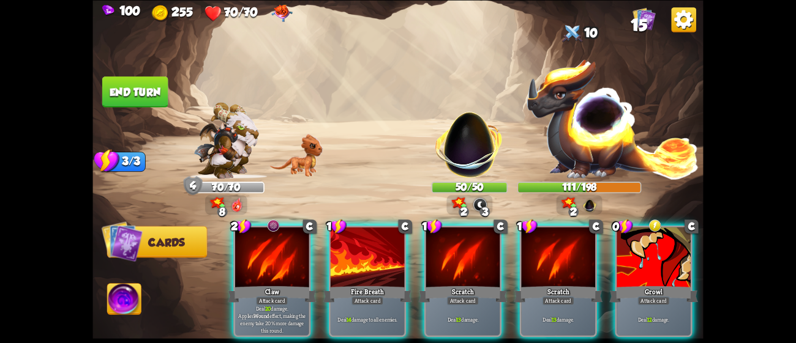
click at [233, 163] on img at bounding box center [225, 140] width 65 height 76
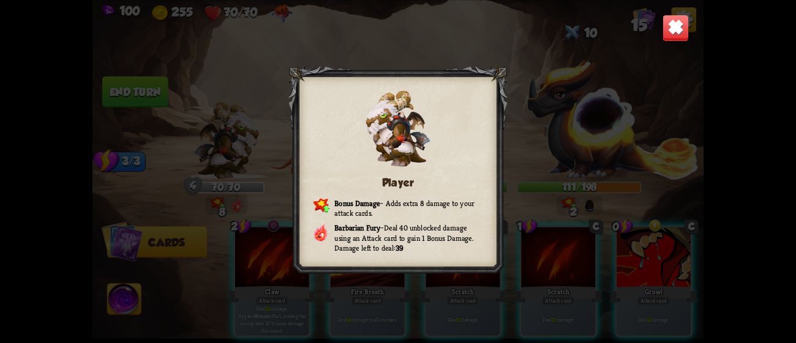
click at [536, 87] on div "Player Bonus Damage – Adds extra 8 damage to your attack cards. Barbarian Fury …" at bounding box center [397, 171] width 610 height 343
click at [668, 27] on img at bounding box center [675, 27] width 27 height 27
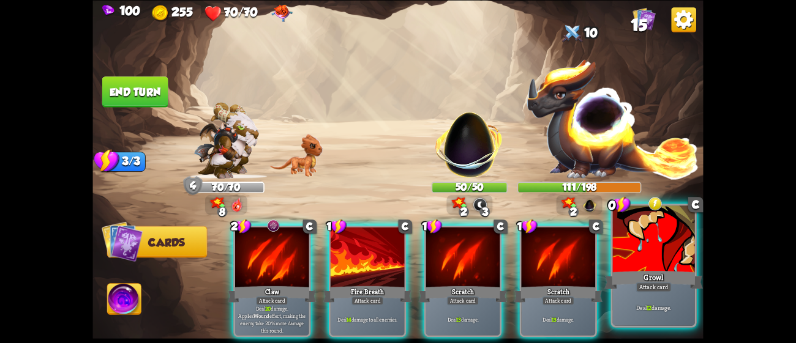
click at [651, 286] on div "Attack card" at bounding box center [652, 287] width 35 height 10
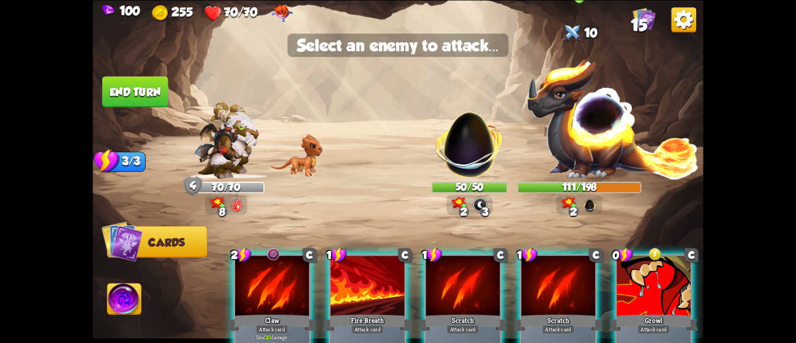
click at [570, 109] on img at bounding box center [613, 118] width 174 height 121
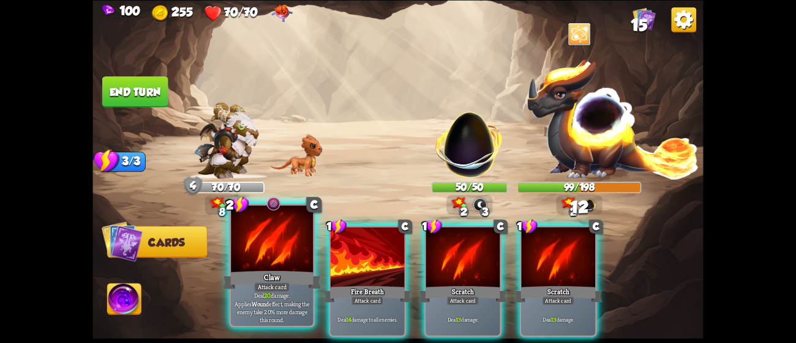
click at [266, 235] on div at bounding box center [272, 240] width 82 height 69
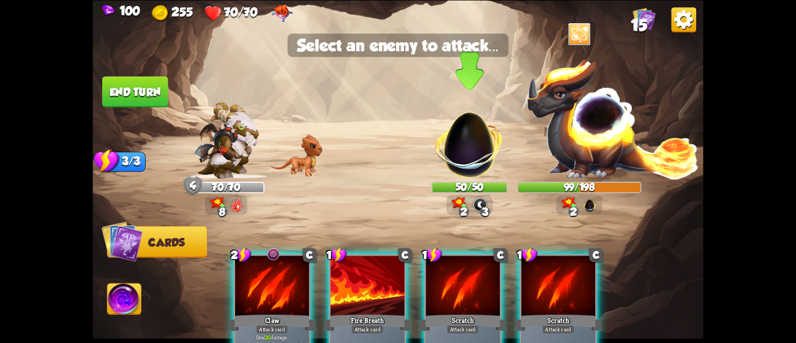
click at [470, 145] on img at bounding box center [469, 139] width 80 height 80
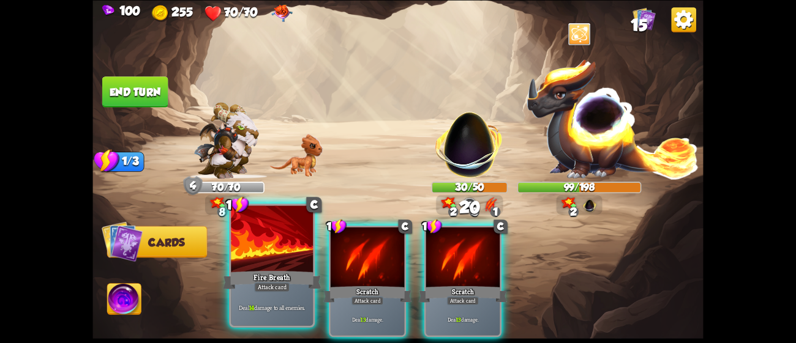
click at [236, 264] on div at bounding box center [272, 240] width 82 height 69
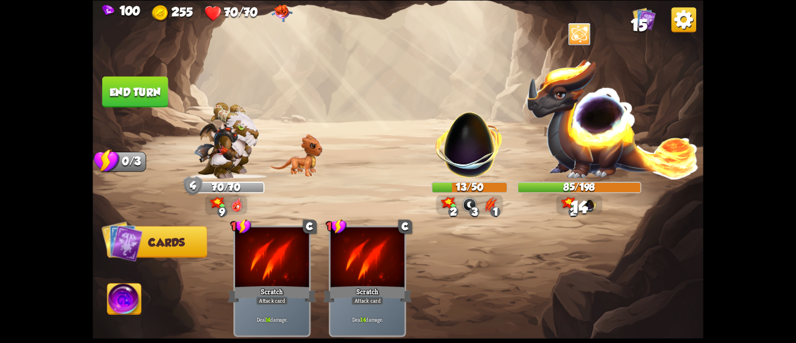
click at [135, 85] on button "End turn" at bounding box center [135, 91] width 66 height 31
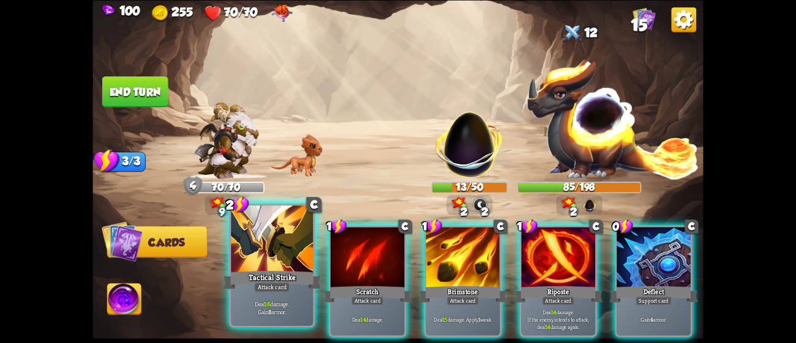
click at [298, 285] on div "Tactical Strike" at bounding box center [272, 280] width 99 height 22
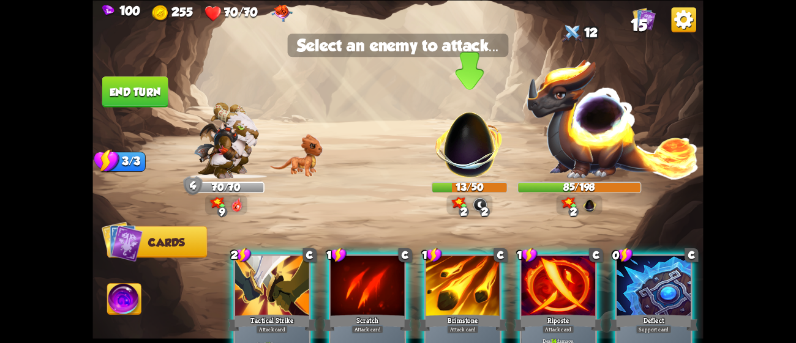
click at [477, 146] on img at bounding box center [469, 139] width 80 height 80
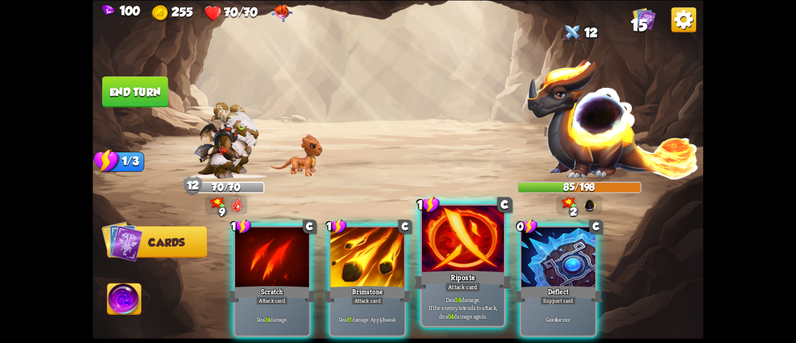
click at [483, 263] on div at bounding box center [463, 240] width 82 height 69
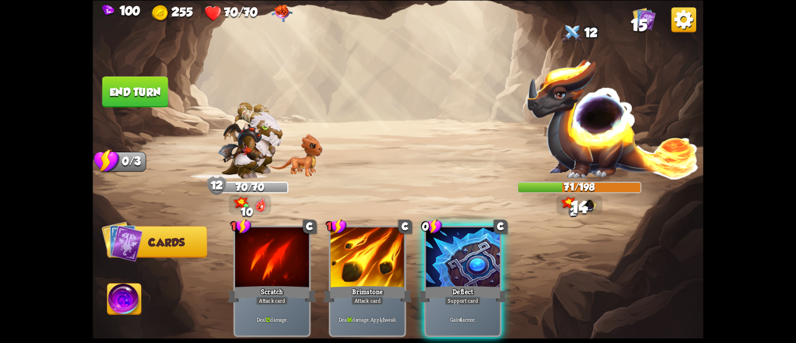
click at [483, 263] on div at bounding box center [463, 258] width 74 height 62
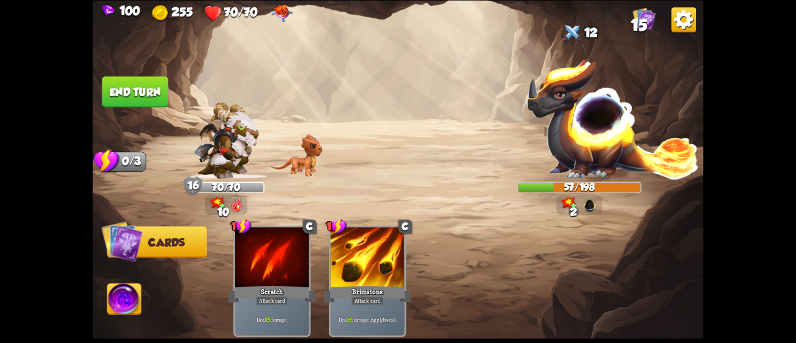
click at [143, 86] on button "End turn" at bounding box center [135, 91] width 66 height 31
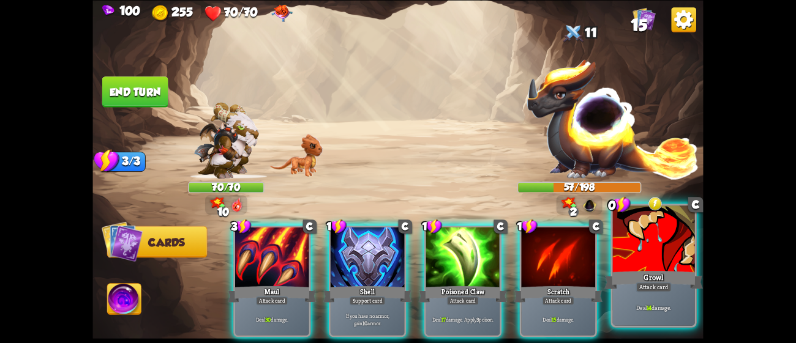
click at [617, 240] on div at bounding box center [654, 240] width 82 height 69
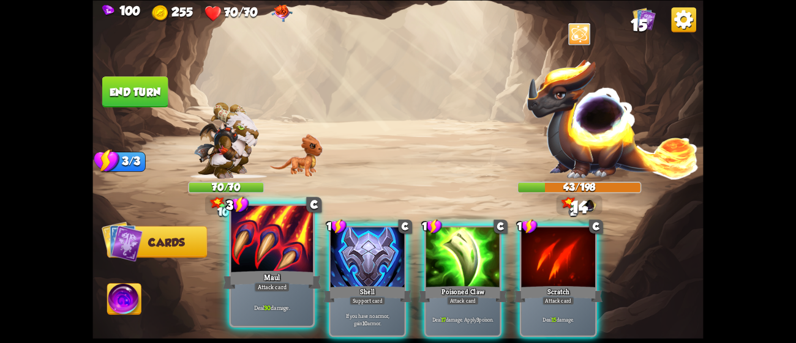
click at [255, 255] on div at bounding box center [272, 240] width 82 height 69
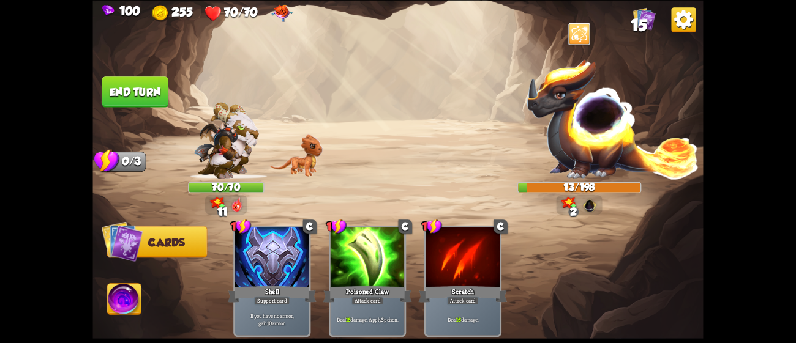
click at [124, 304] on img at bounding box center [124, 301] width 34 height 34
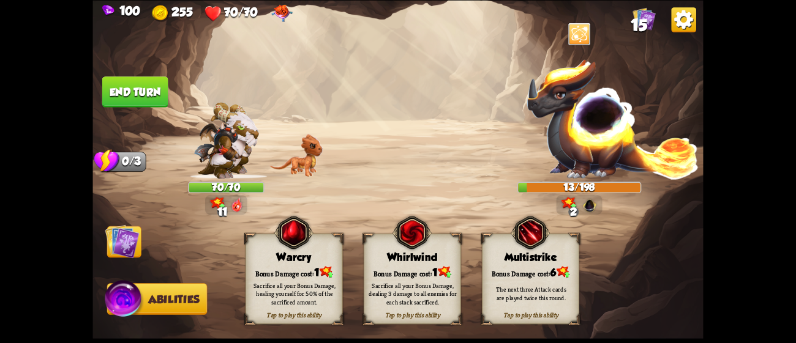
click at [414, 261] on div "Tap to play this ability Whirlwind Bonus Damage cost: 1 Sacrifice all your Bonu…" at bounding box center [412, 279] width 97 height 91
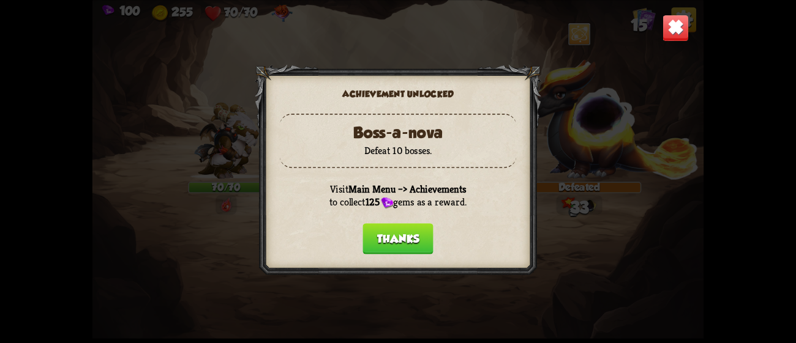
click at [401, 231] on button "Thanks" at bounding box center [397, 238] width 70 height 31
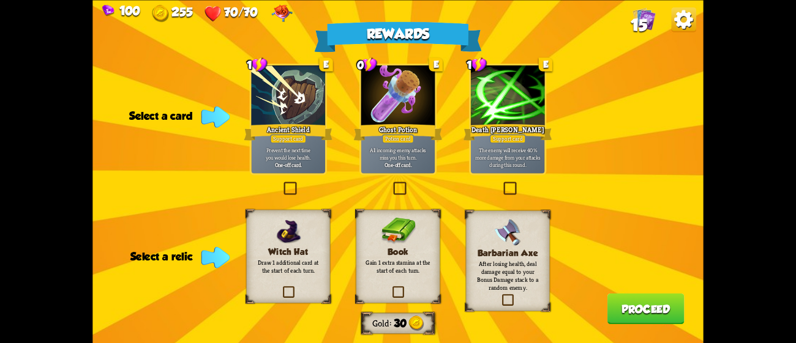
click at [397, 113] on div at bounding box center [398, 96] width 74 height 62
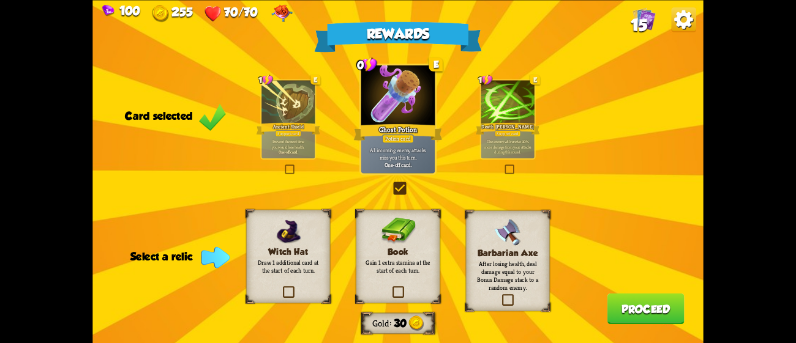
click at [400, 255] on div "Book Gain 1 extra stamina at the start of each turn." at bounding box center [398, 256] width 84 height 94
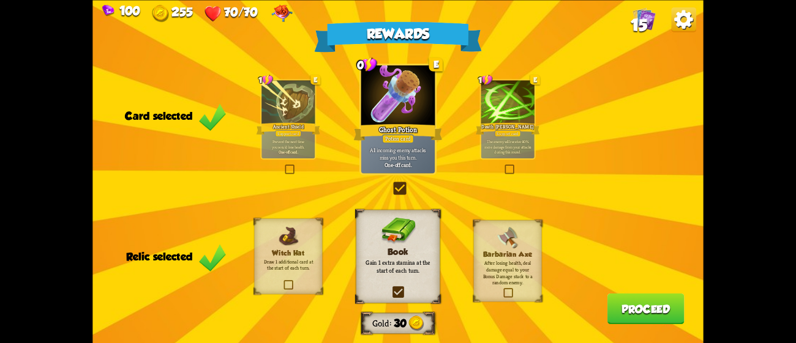
click at [624, 302] on button "Proceed" at bounding box center [645, 308] width 77 height 31
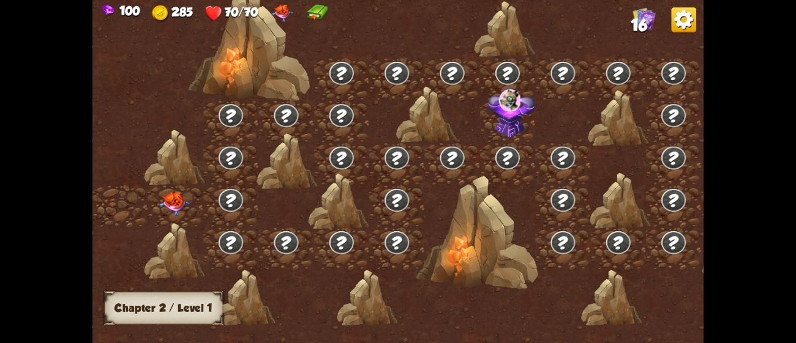
click at [185, 194] on img at bounding box center [174, 204] width 31 height 24
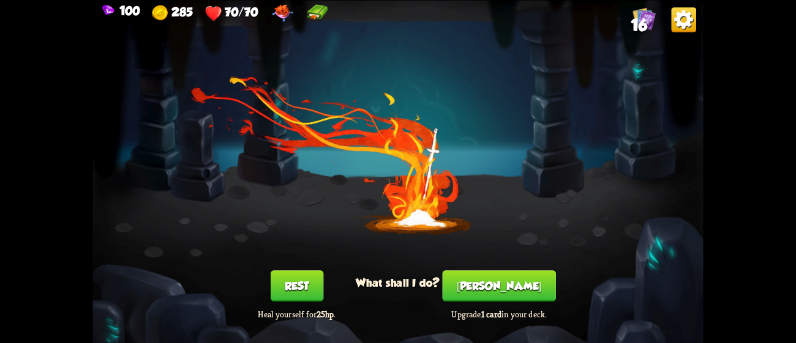
click at [512, 291] on button "[PERSON_NAME]" at bounding box center [498, 285] width 113 height 31
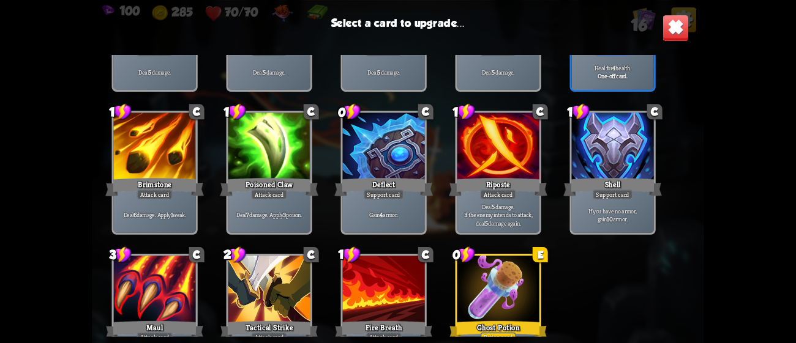
scroll to position [202, 0]
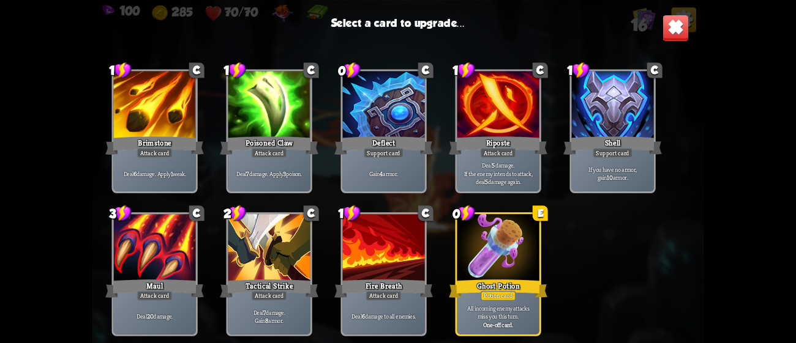
click at [504, 215] on div at bounding box center [498, 248] width 82 height 69
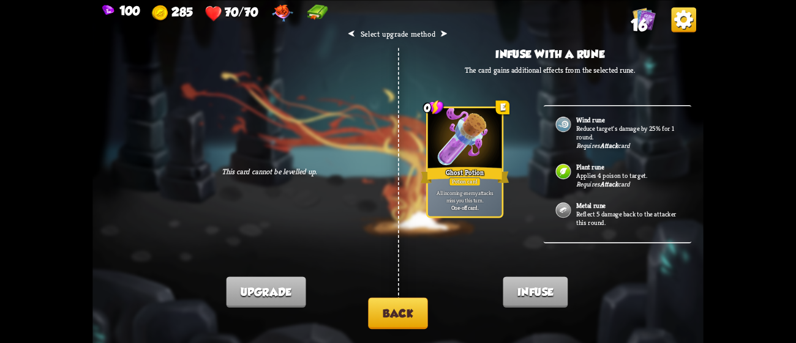
click at [407, 314] on button "Back" at bounding box center [397, 312] width 59 height 31
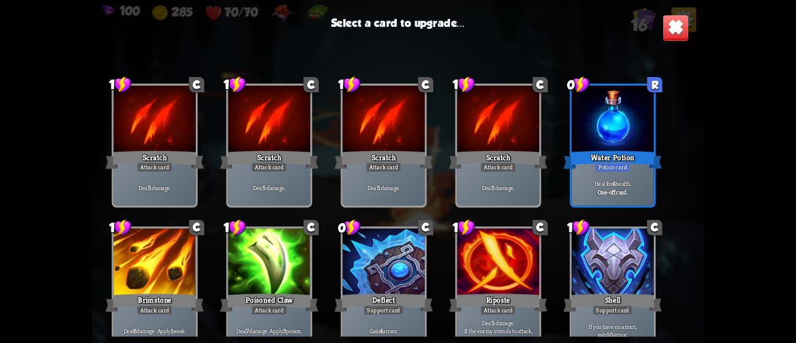
drag, startPoint x: 694, startPoint y: 151, endPoint x: 692, endPoint y: 217, distance: 65.5
click at [692, 217] on div "1 C Scratch Attack card Deal 5 damage. 1 C Scratch Attack card Deal 5 damage. 1…" at bounding box center [397, 196] width 610 height 282
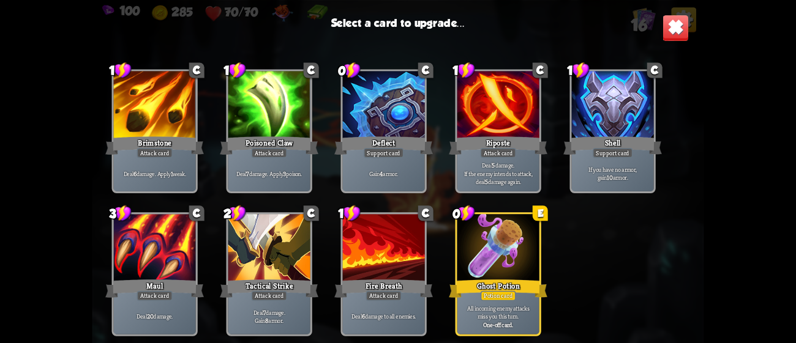
click at [259, 268] on div at bounding box center [269, 248] width 82 height 69
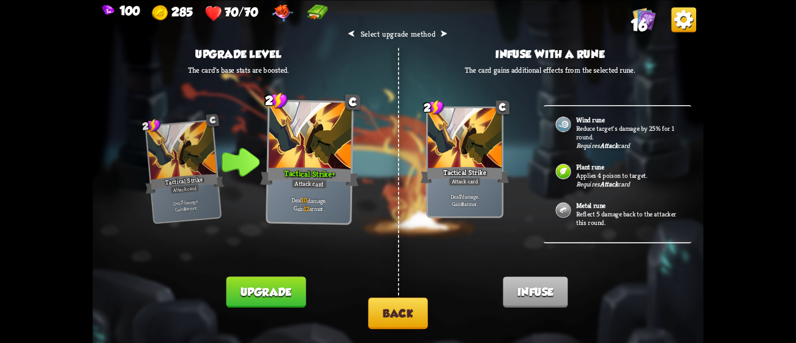
click at [285, 287] on button "Upgrade" at bounding box center [266, 292] width 80 height 31
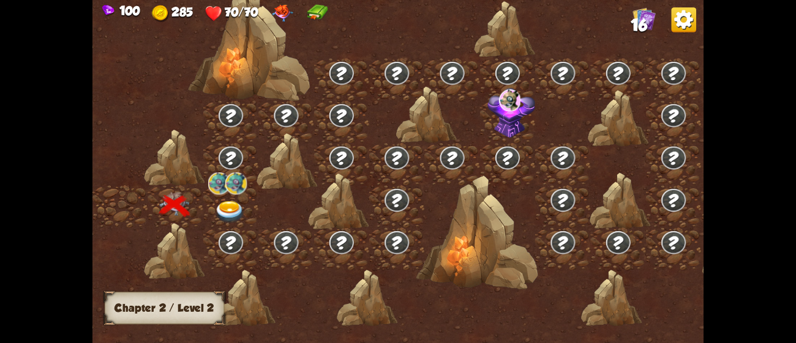
click at [218, 208] on img at bounding box center [230, 212] width 31 height 23
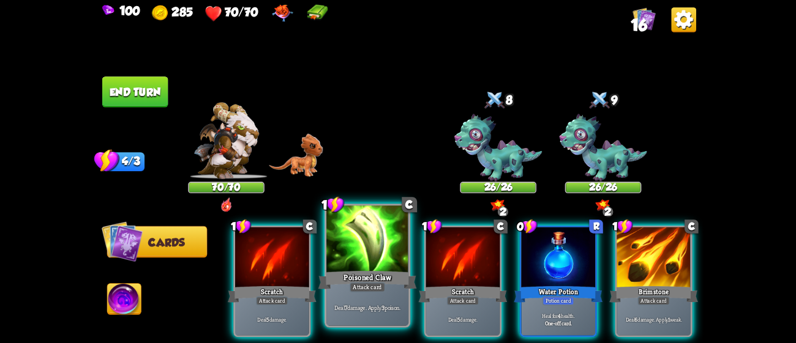
click at [362, 260] on div at bounding box center [367, 240] width 82 height 69
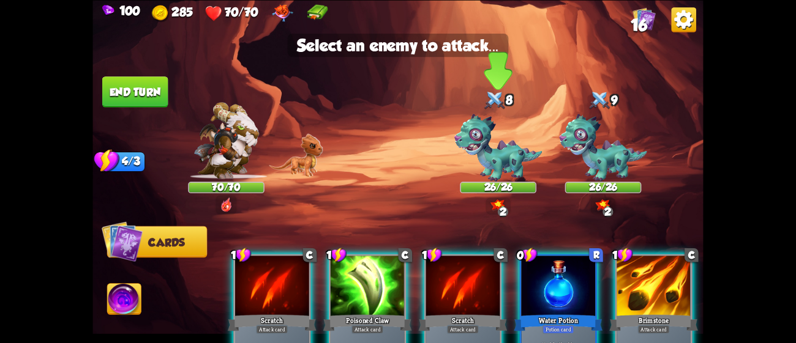
click at [498, 152] on img at bounding box center [498, 148] width 88 height 68
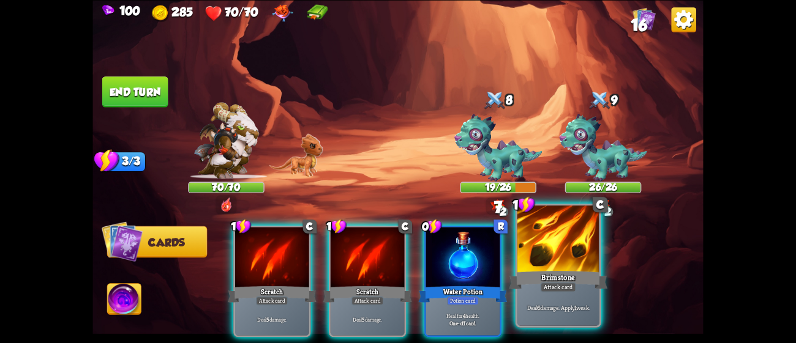
click at [548, 244] on div at bounding box center [558, 240] width 82 height 69
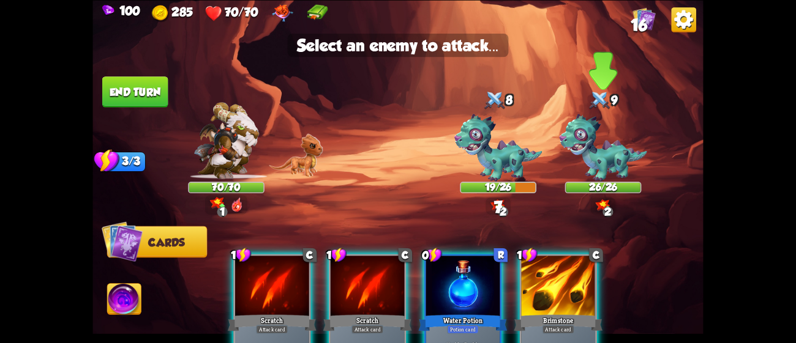
click at [595, 133] on img at bounding box center [603, 148] width 88 height 68
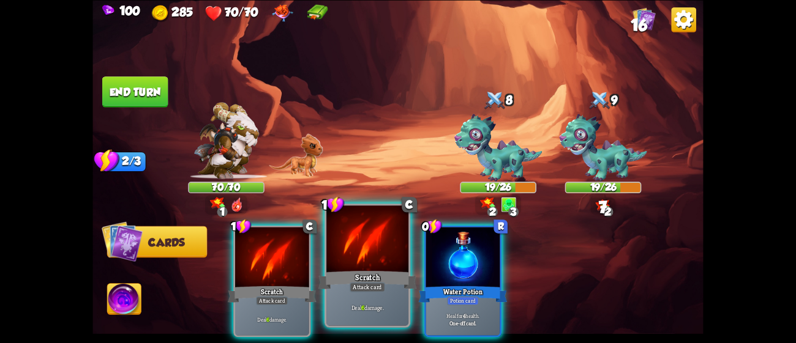
click at [346, 258] on div at bounding box center [367, 240] width 82 height 69
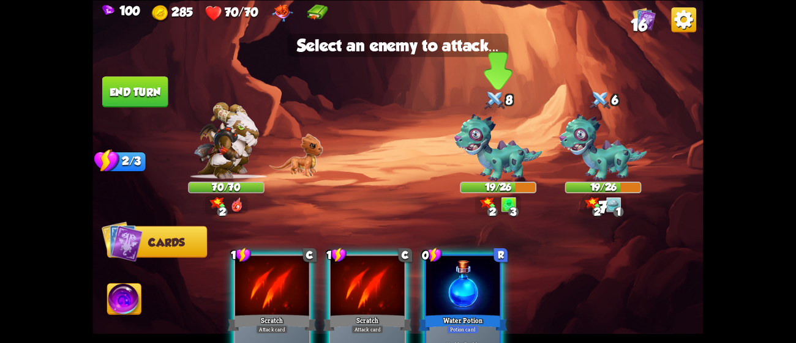
click at [497, 175] on img at bounding box center [498, 148] width 88 height 68
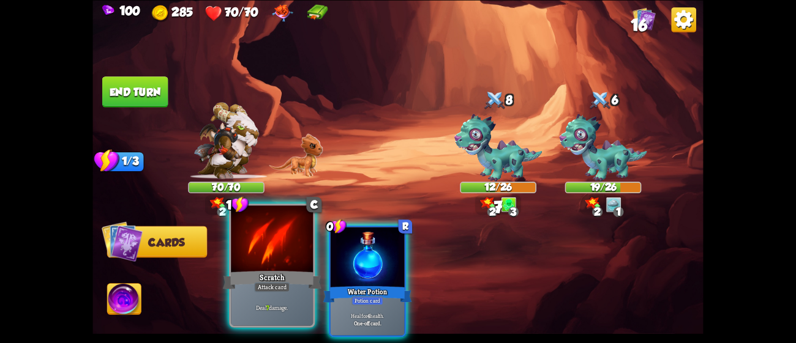
click at [256, 259] on div at bounding box center [272, 240] width 82 height 69
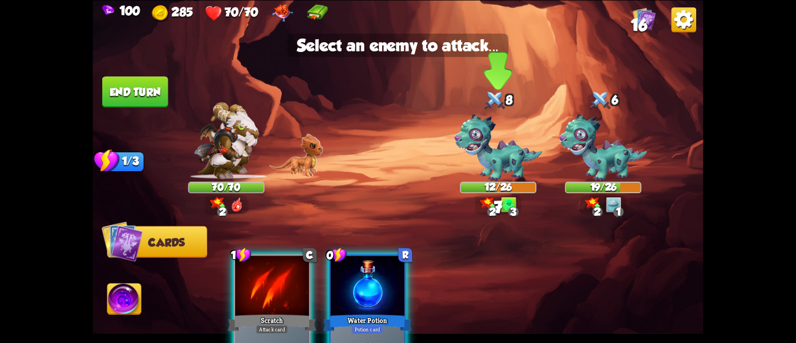
click at [498, 135] on img at bounding box center [498, 148] width 88 height 68
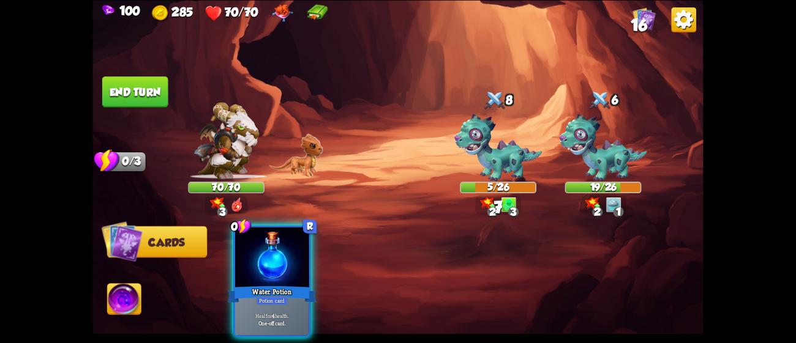
click at [123, 301] on img at bounding box center [124, 301] width 34 height 34
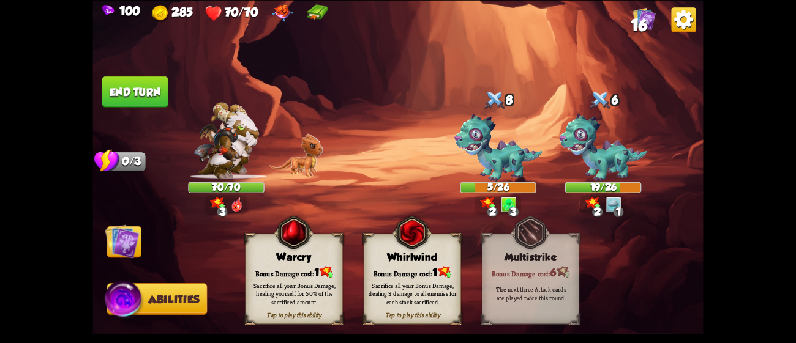
click at [421, 296] on div "Sacrifice all your Bonus Damage, dealing 3 damage to all enemies for each stack…" at bounding box center [412, 294] width 88 height 24
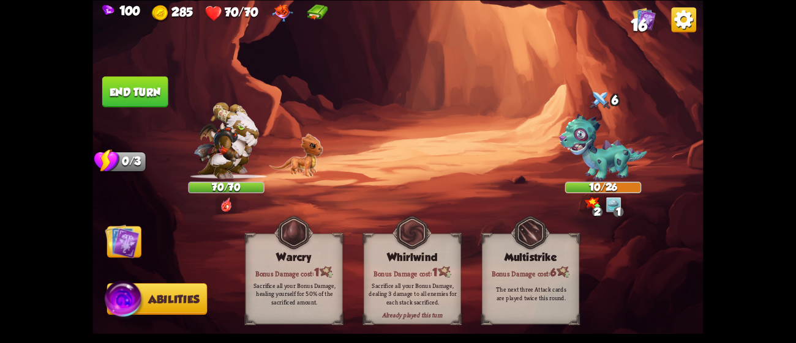
click at [121, 238] on img at bounding box center [122, 241] width 34 height 34
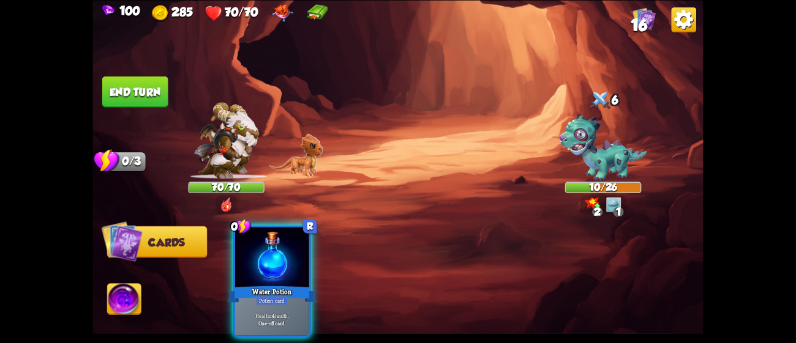
click at [152, 80] on button "End turn" at bounding box center [135, 91] width 66 height 31
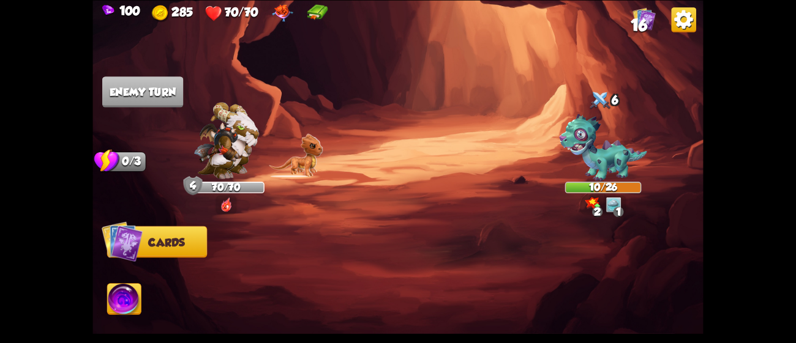
click at [551, 152] on img at bounding box center [397, 171] width 610 height 343
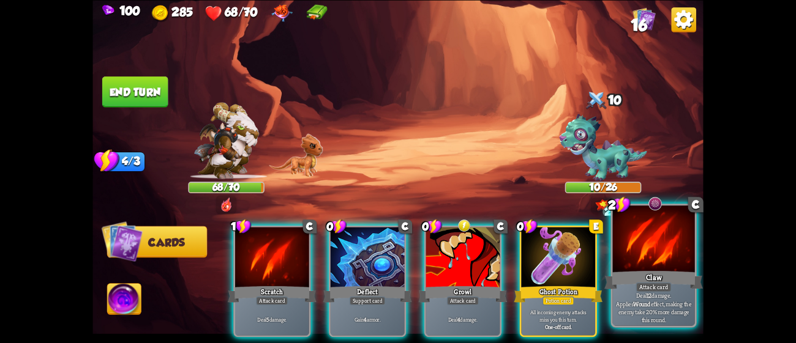
click at [686, 277] on div "Claw" at bounding box center [653, 280] width 99 height 22
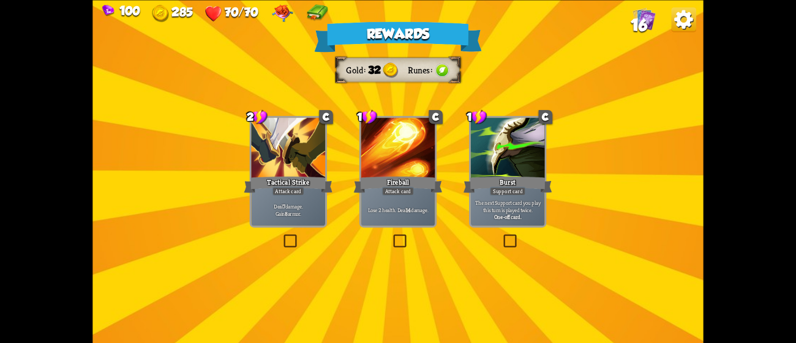
click at [278, 188] on div "Attack card" at bounding box center [288, 191] width 32 height 9
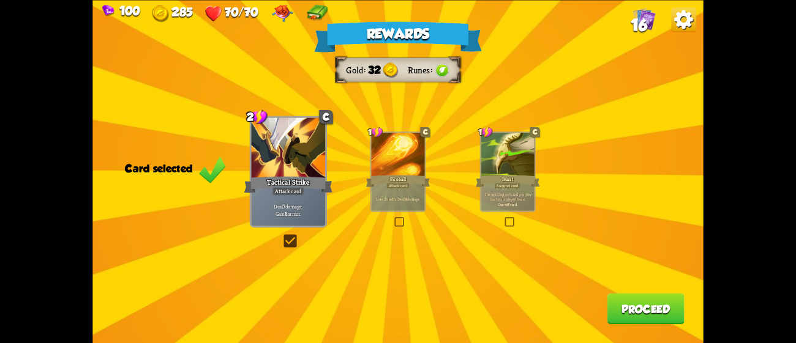
click at [625, 312] on button "Proceed" at bounding box center [645, 308] width 77 height 31
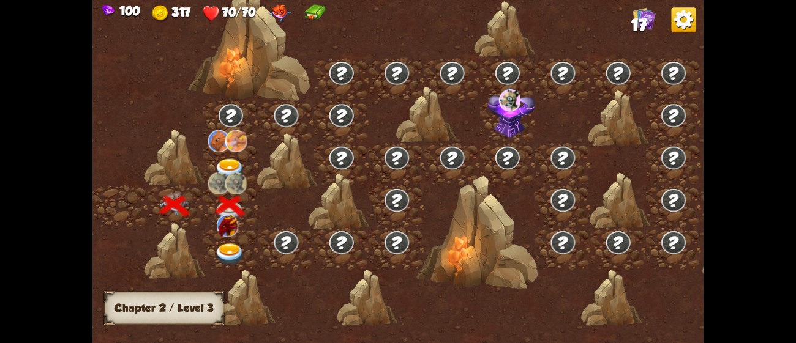
click at [229, 248] on img at bounding box center [230, 255] width 31 height 23
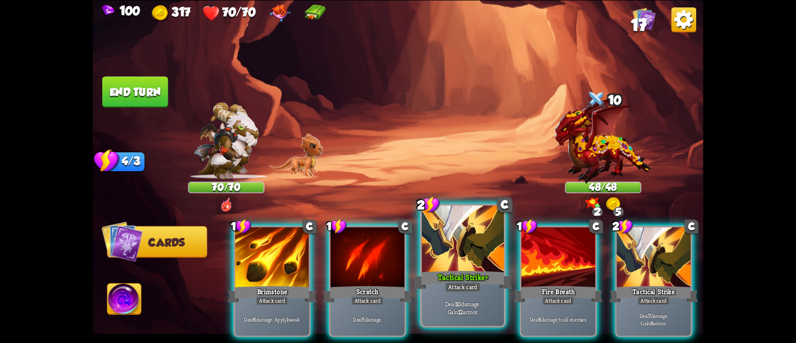
click at [460, 283] on div "Attack card" at bounding box center [462, 287] width 35 height 10
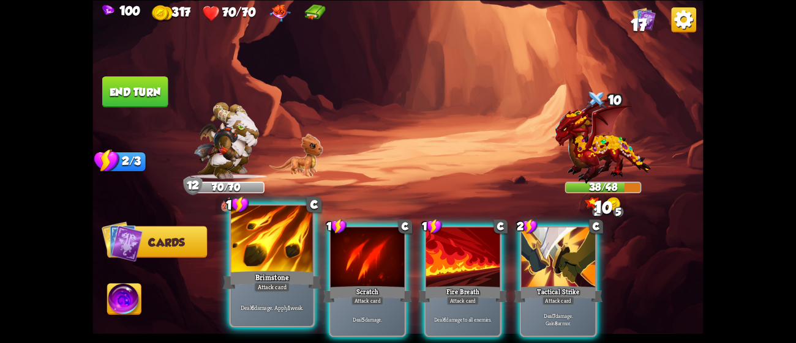
click at [266, 283] on div "Attack card" at bounding box center [271, 287] width 35 height 10
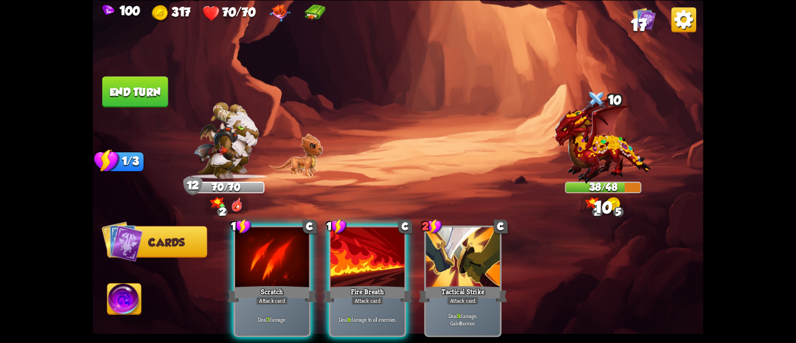
click at [266, 296] on div "Attack card" at bounding box center [272, 300] width 32 height 9
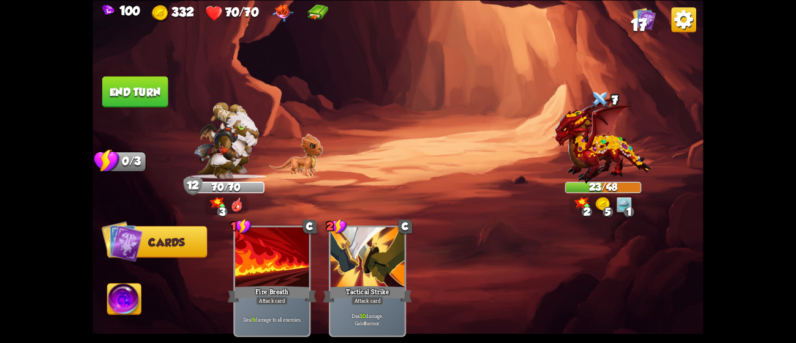
click at [151, 97] on button "End turn" at bounding box center [135, 91] width 66 height 31
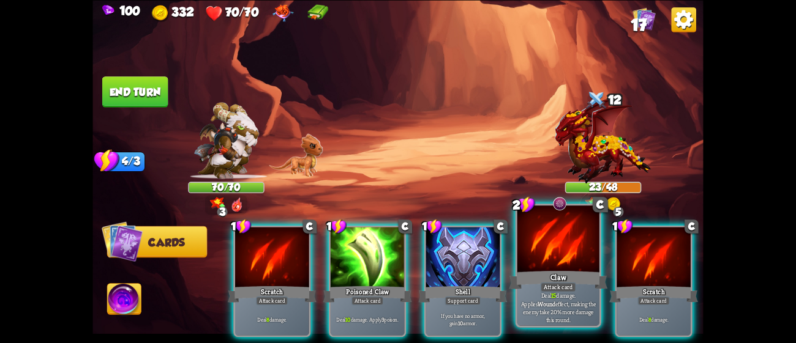
click at [546, 308] on p "Deal 15 damage. Applies Wound effect, making the enemy take 20% more damage thi…" at bounding box center [558, 307] width 78 height 32
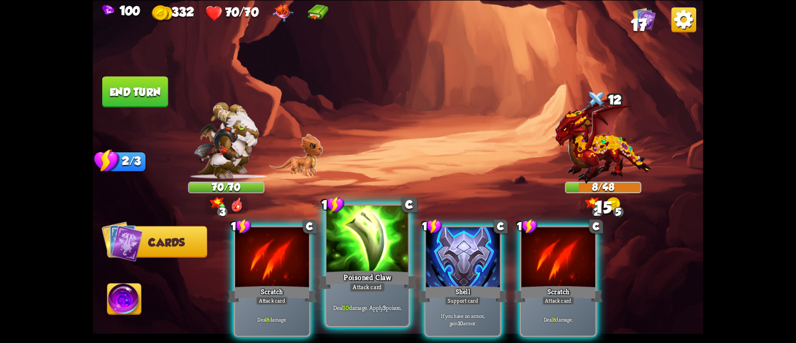
click at [360, 309] on p "Deal 10 damage. Apply 3 poison." at bounding box center [367, 308] width 78 height 8
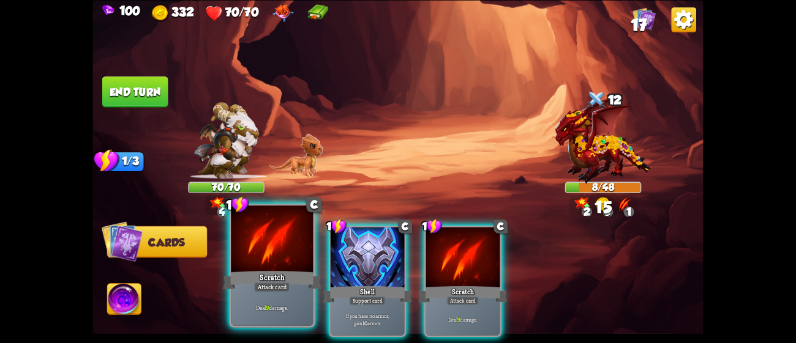
click at [266, 276] on div "Scratch" at bounding box center [272, 280] width 99 height 22
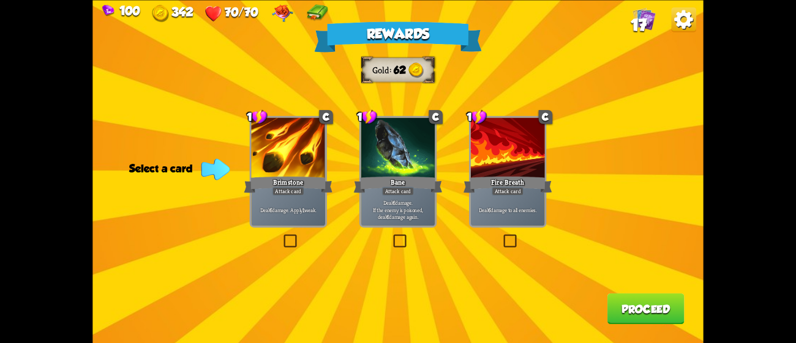
click at [529, 196] on div "Deal 6 damage to all enemies." at bounding box center [508, 209] width 74 height 32
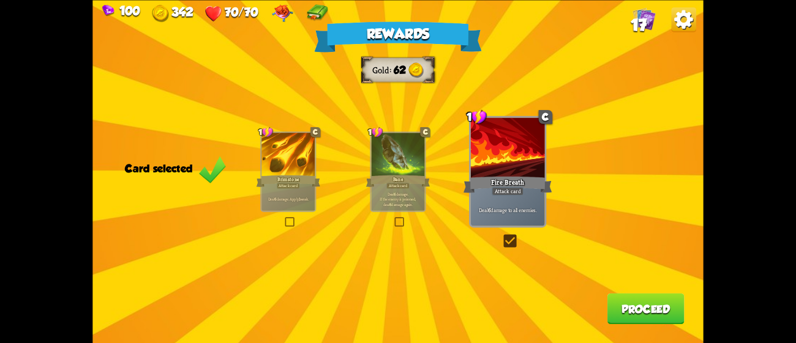
click at [640, 310] on button "Proceed" at bounding box center [645, 308] width 77 height 31
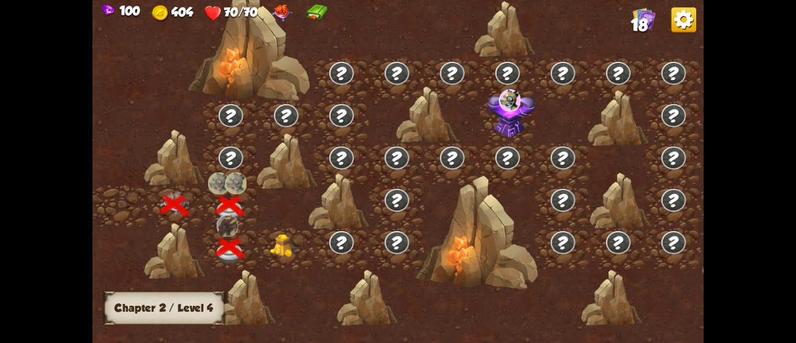
click at [286, 254] on img at bounding box center [285, 245] width 31 height 23
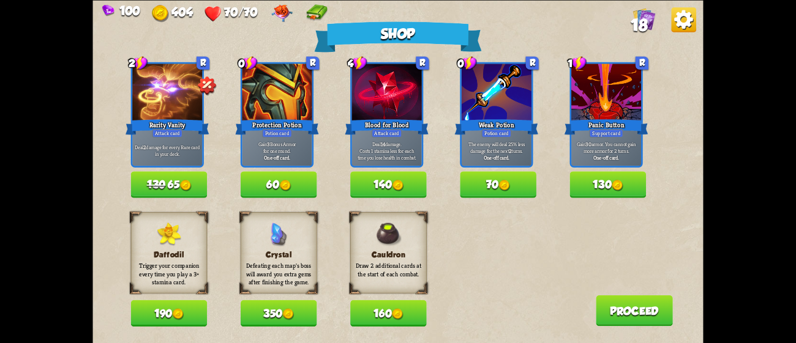
click at [385, 181] on button "140" at bounding box center [388, 184] width 76 height 26
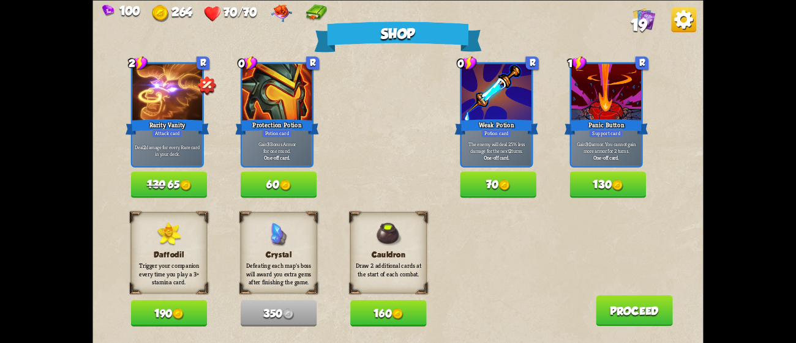
click at [156, 179] on button "130 65" at bounding box center [169, 184] width 76 height 26
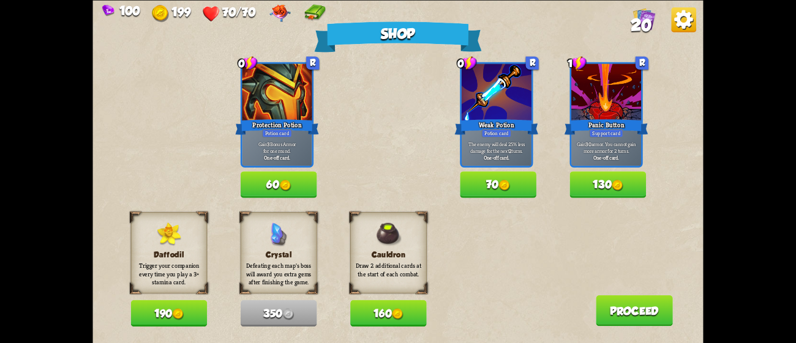
click at [395, 296] on div "Cauldron Draw 2 additional cards at the start of each combat. 160" at bounding box center [388, 269] width 76 height 114
click at [413, 311] on button "160" at bounding box center [388, 313] width 76 height 26
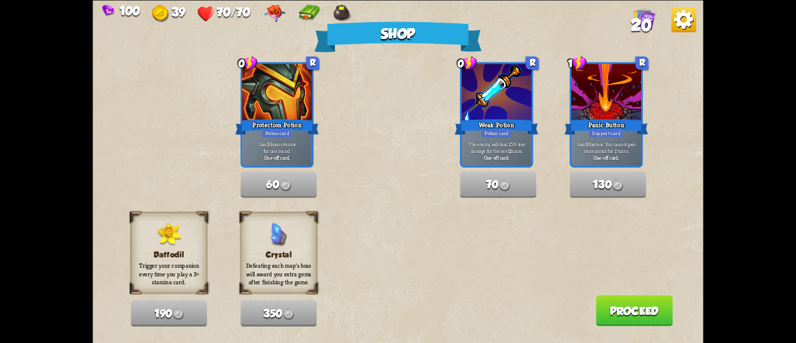
click at [612, 312] on button "Proceed" at bounding box center [633, 310] width 77 height 31
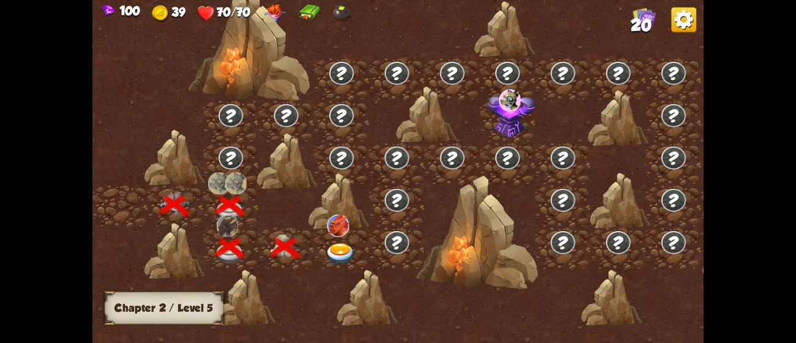
click at [336, 249] on img at bounding box center [341, 255] width 31 height 23
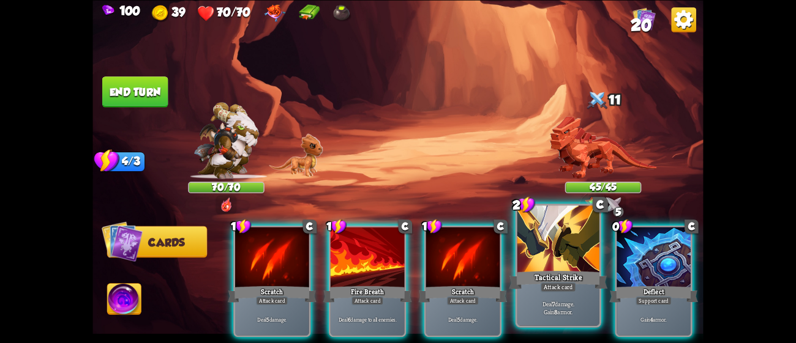
click at [570, 277] on div "Tactical Strike" at bounding box center [558, 280] width 99 height 22
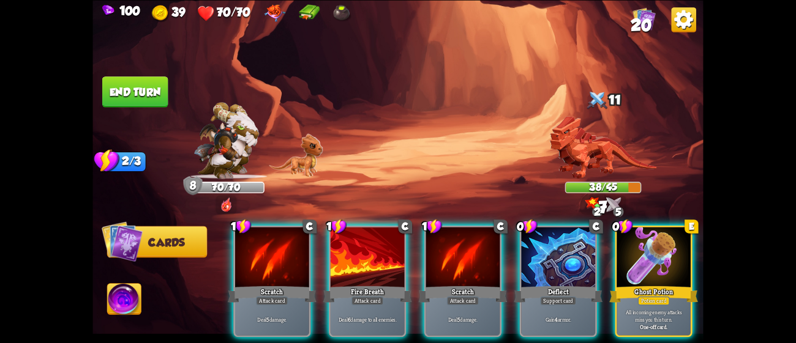
click at [570, 285] on div "Deflect" at bounding box center [557, 295] width 89 height 20
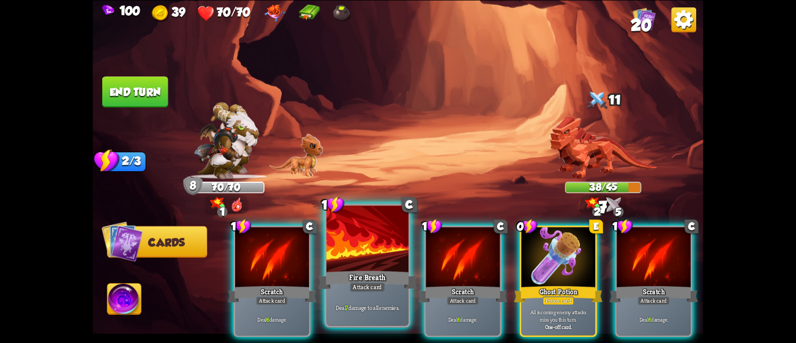
click at [381, 268] on div at bounding box center [367, 240] width 82 height 69
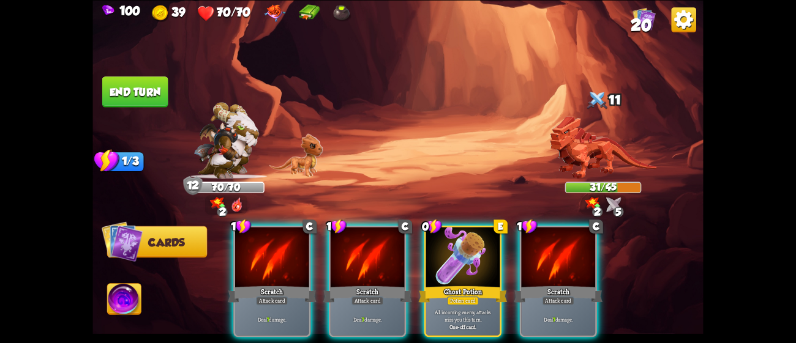
click at [381, 268] on div at bounding box center [367, 258] width 74 height 62
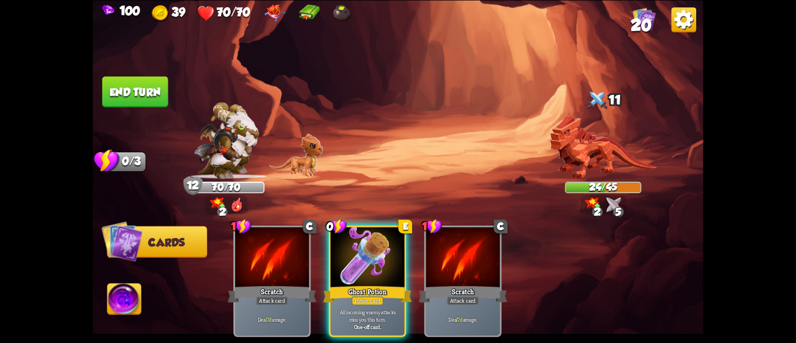
click at [123, 81] on button "End turn" at bounding box center [135, 91] width 66 height 31
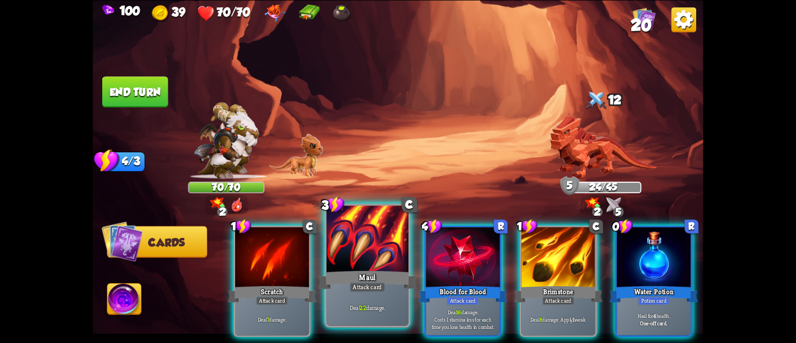
click at [379, 252] on div at bounding box center [367, 240] width 82 height 69
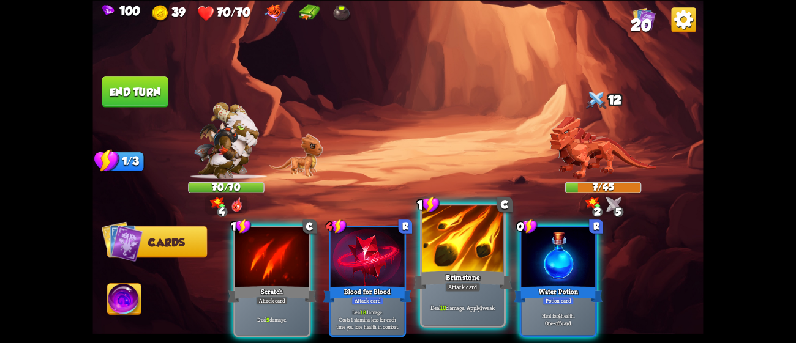
click at [476, 261] on div at bounding box center [463, 240] width 82 height 69
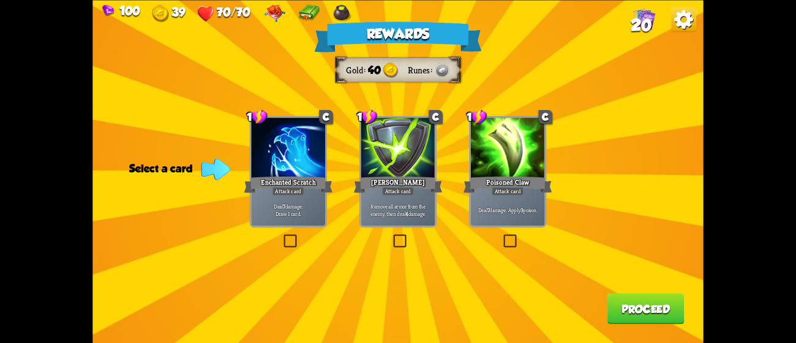
click at [510, 188] on div "Attack card" at bounding box center [507, 191] width 32 height 9
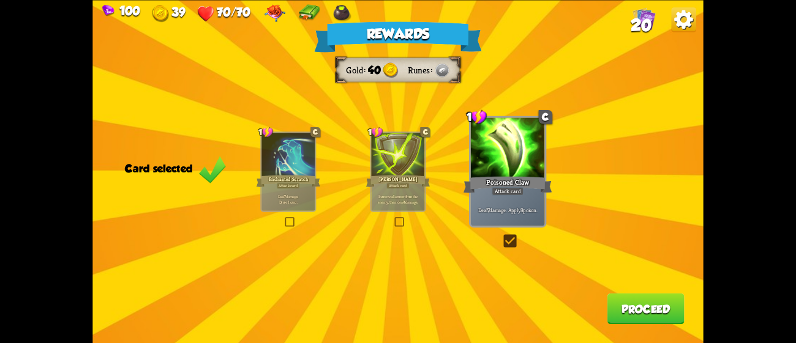
click at [299, 206] on div "Deal 7 damage. Draw 1 card." at bounding box center [287, 198] width 53 height 23
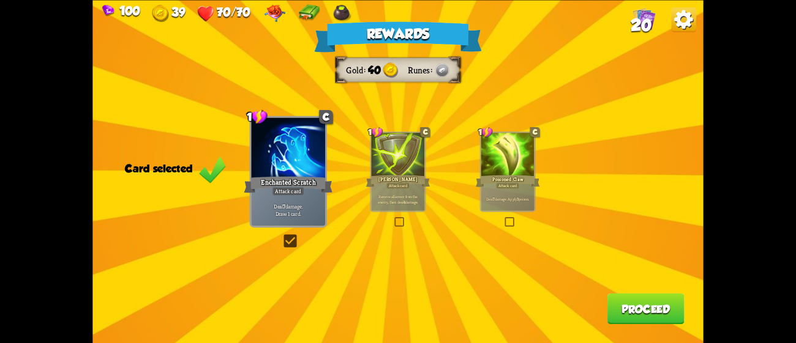
click at [639, 300] on button "Proceed" at bounding box center [645, 308] width 77 height 31
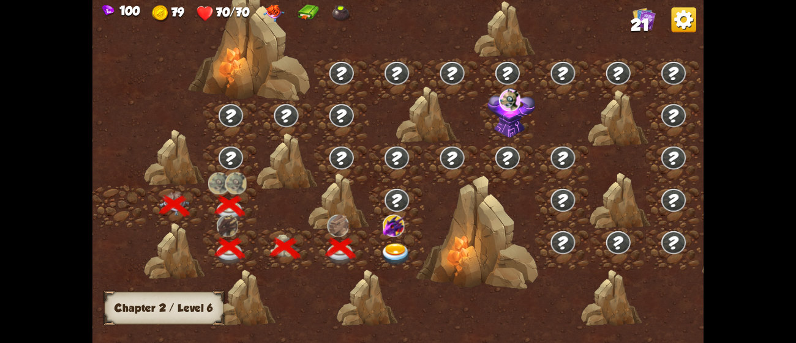
click at [395, 245] on img at bounding box center [396, 255] width 31 height 23
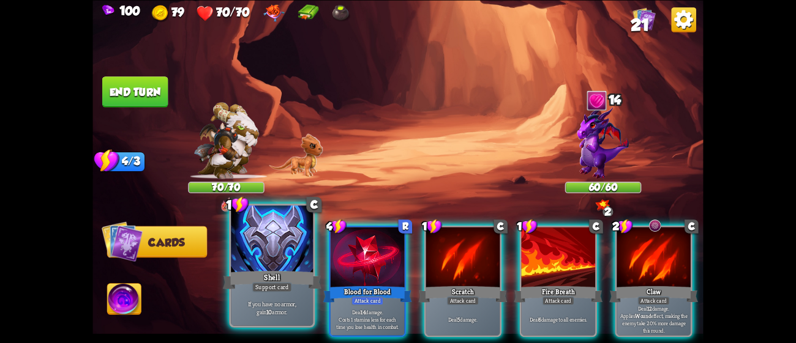
click at [267, 248] on div at bounding box center [272, 240] width 82 height 69
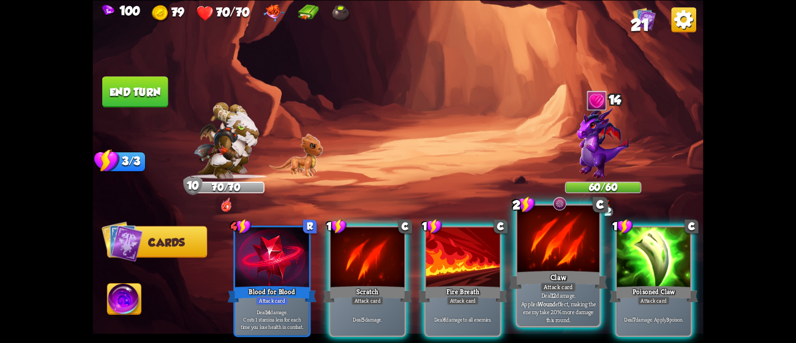
click at [551, 250] on div at bounding box center [558, 240] width 82 height 69
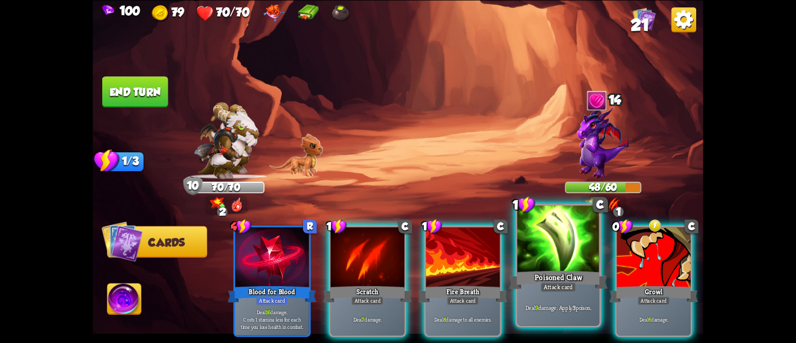
click at [540, 269] on div "Poisoned Claw" at bounding box center [558, 280] width 99 height 22
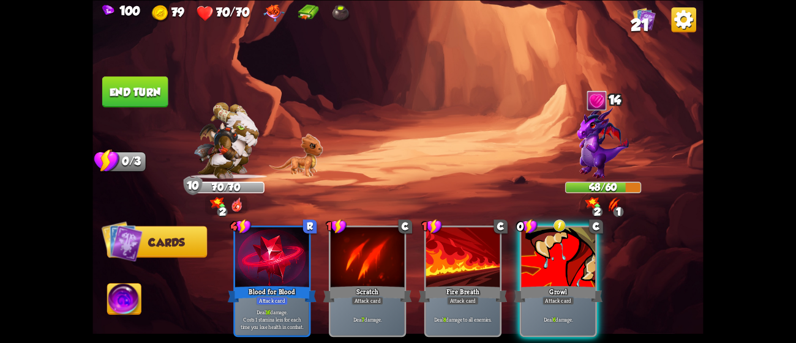
click at [540, 285] on div "Growl" at bounding box center [557, 295] width 89 height 20
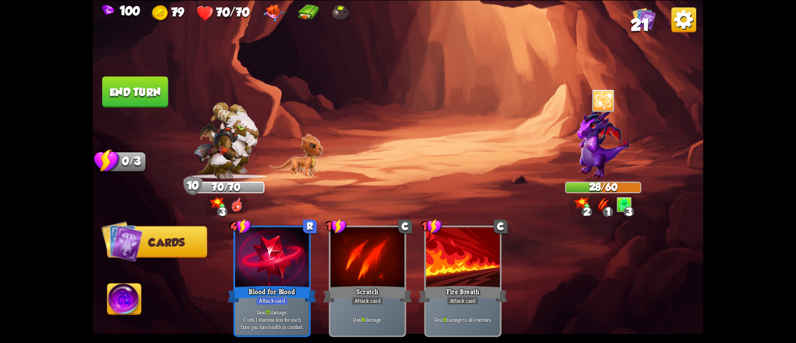
click at [143, 91] on button "End turn" at bounding box center [135, 91] width 66 height 31
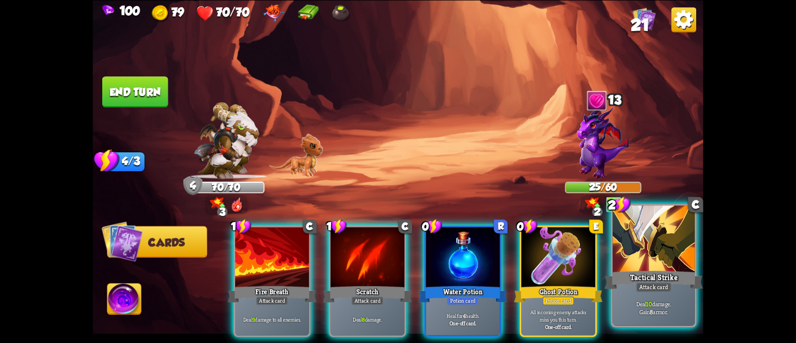
click at [657, 267] on div at bounding box center [654, 240] width 82 height 69
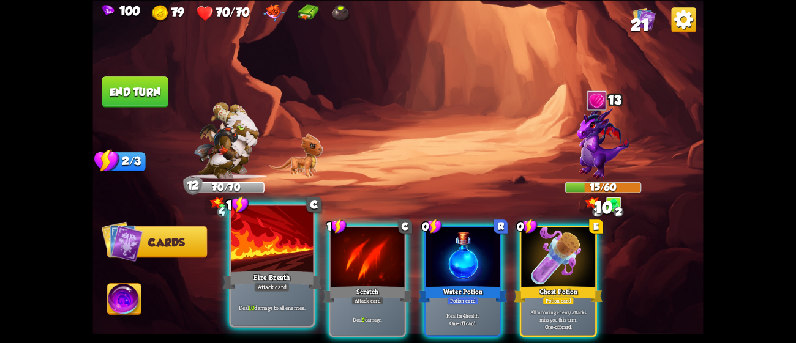
click at [267, 263] on div at bounding box center [272, 240] width 82 height 69
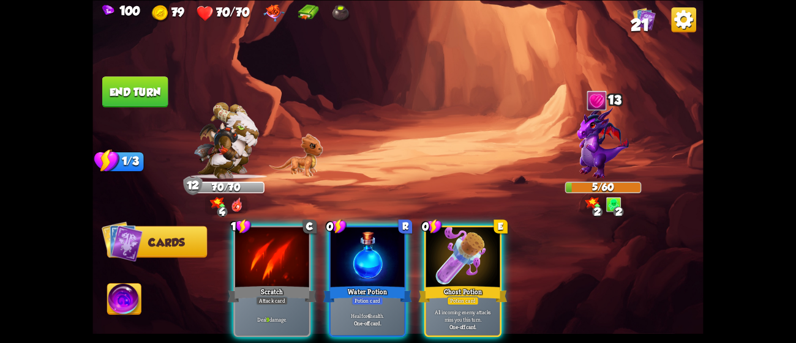
click at [167, 92] on button "End turn" at bounding box center [135, 91] width 66 height 31
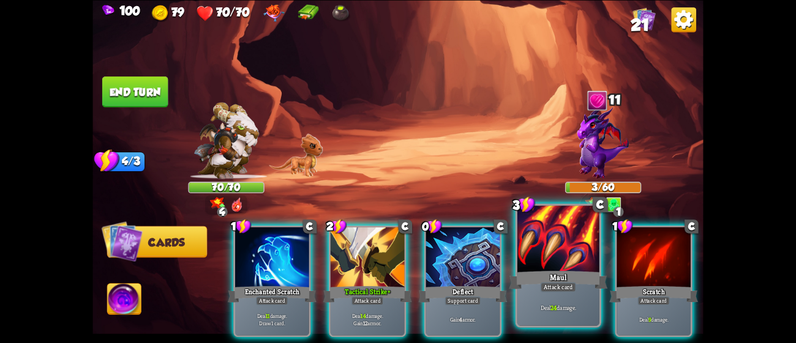
click at [534, 259] on div at bounding box center [558, 240] width 82 height 69
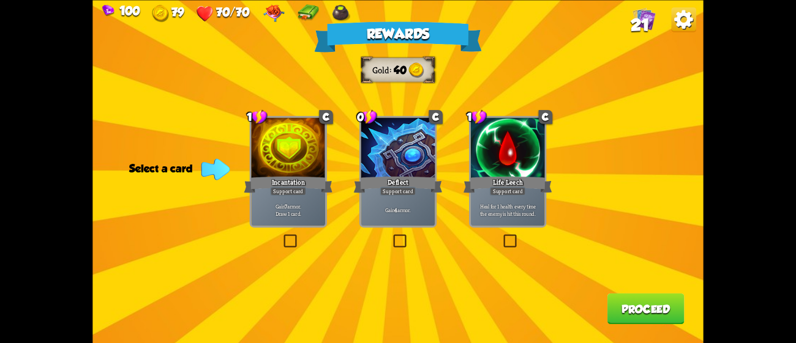
click at [408, 146] on div at bounding box center [398, 149] width 74 height 62
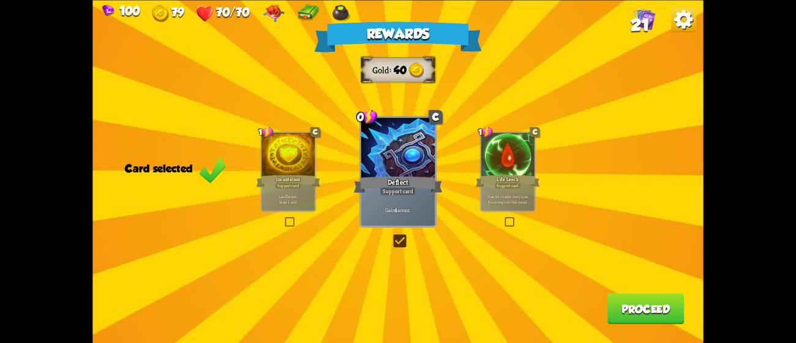
click at [270, 150] on div at bounding box center [287, 155] width 53 height 45
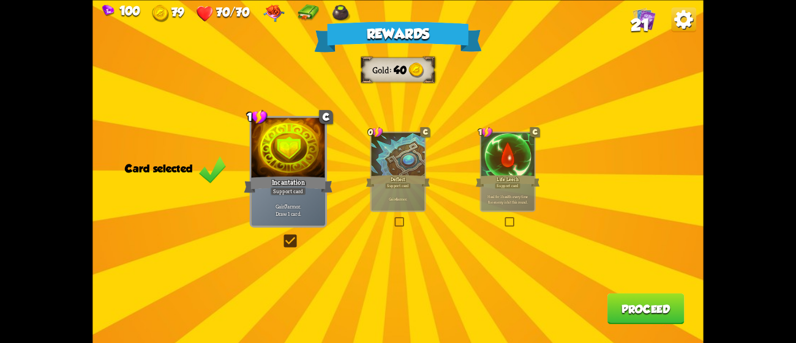
click at [655, 310] on button "Proceed" at bounding box center [645, 308] width 77 height 31
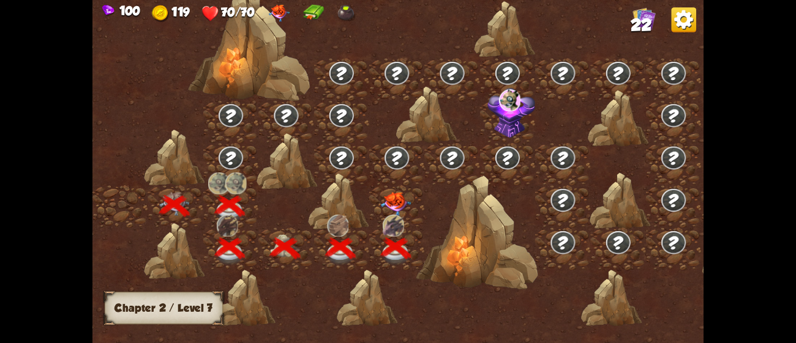
click at [398, 201] on img at bounding box center [396, 204] width 31 height 24
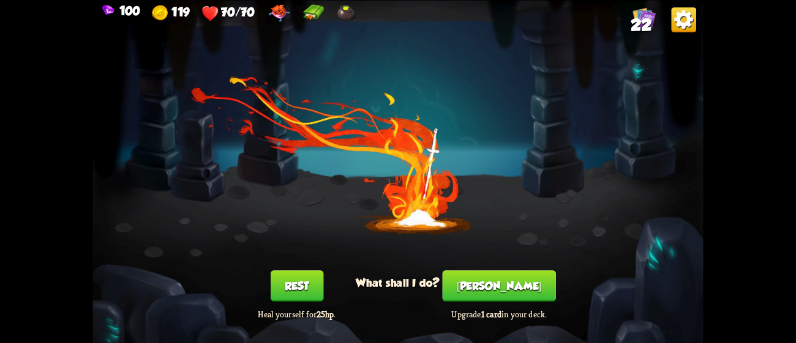
click at [493, 277] on button "[PERSON_NAME]" at bounding box center [498, 285] width 113 height 31
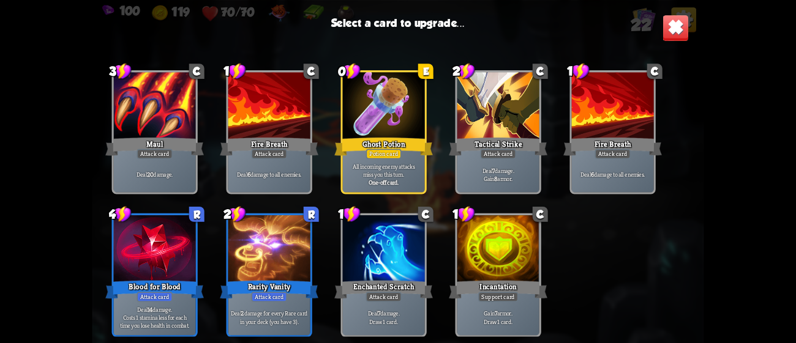
scroll to position [386, 0]
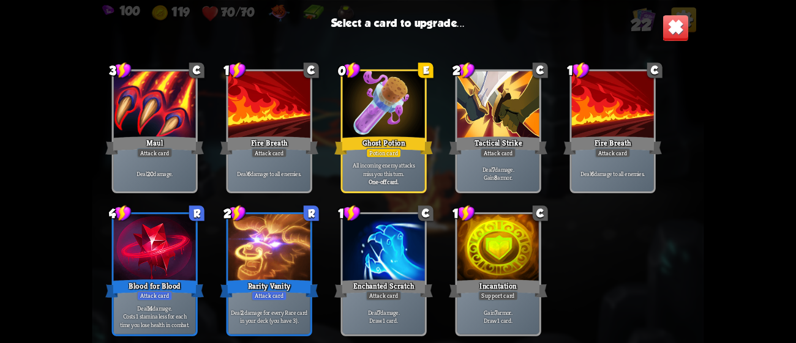
click at [262, 253] on div at bounding box center [269, 248] width 82 height 69
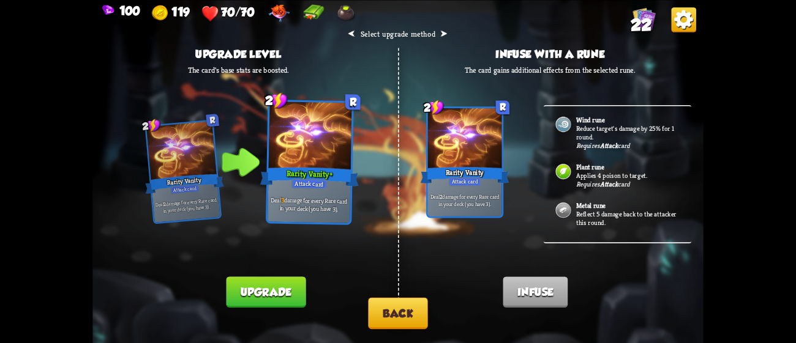
click at [402, 309] on button "Back" at bounding box center [397, 312] width 59 height 31
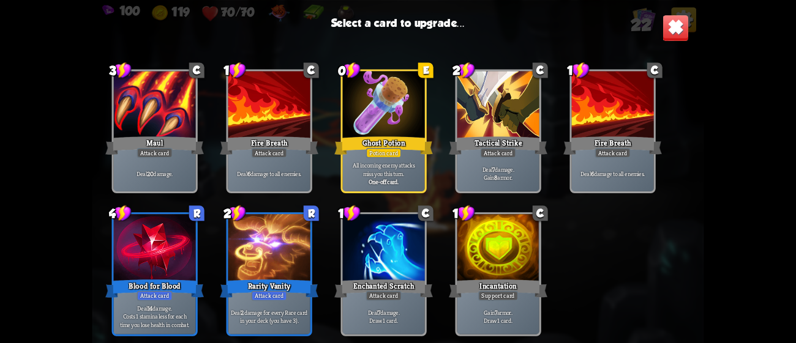
click at [155, 286] on div "Blood for Blood" at bounding box center [154, 289] width 99 height 22
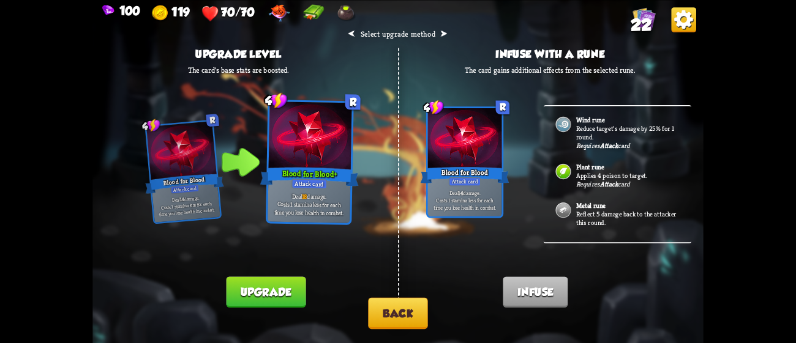
click at [398, 305] on button "Back" at bounding box center [397, 312] width 59 height 31
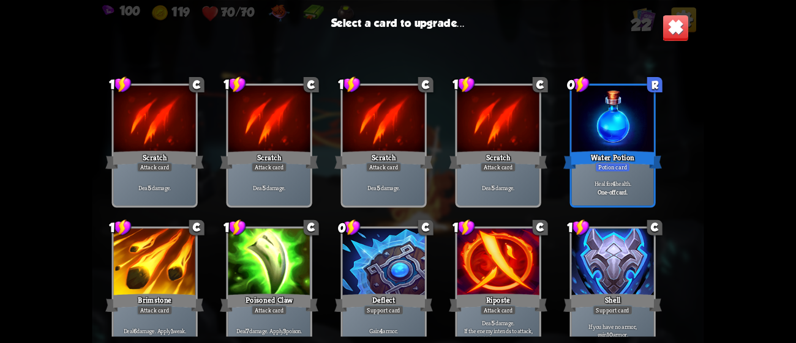
click at [638, 150] on div "Water Potion" at bounding box center [612, 160] width 99 height 22
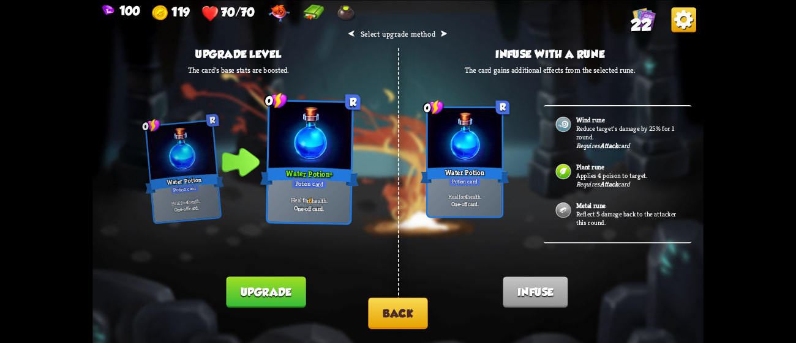
click at [633, 212] on p "Reflect 5 damage back to the attacker this round." at bounding box center [627, 218] width 103 height 17
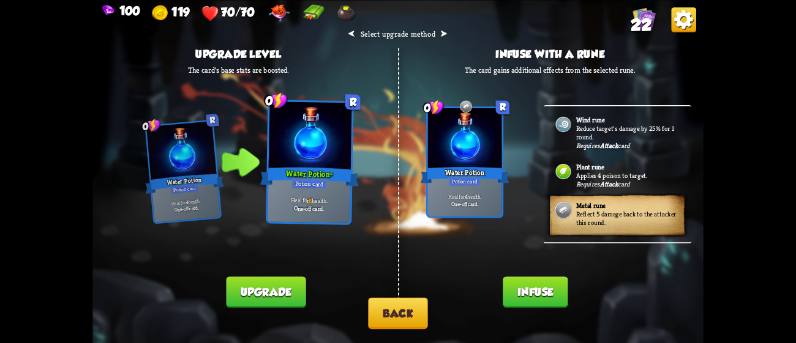
click at [539, 285] on button "Infuse" at bounding box center [534, 292] width 65 height 31
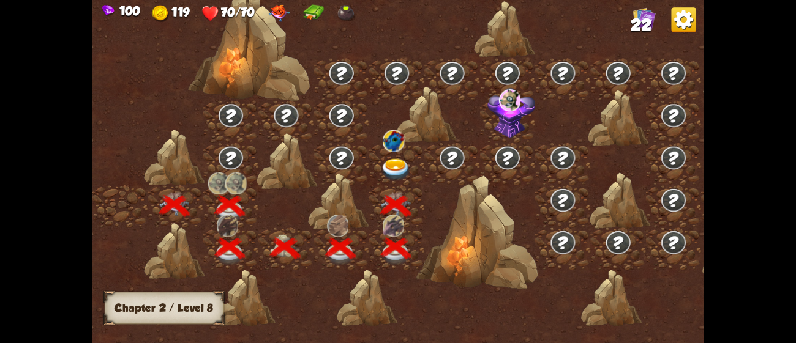
click at [402, 168] on img at bounding box center [396, 170] width 31 height 23
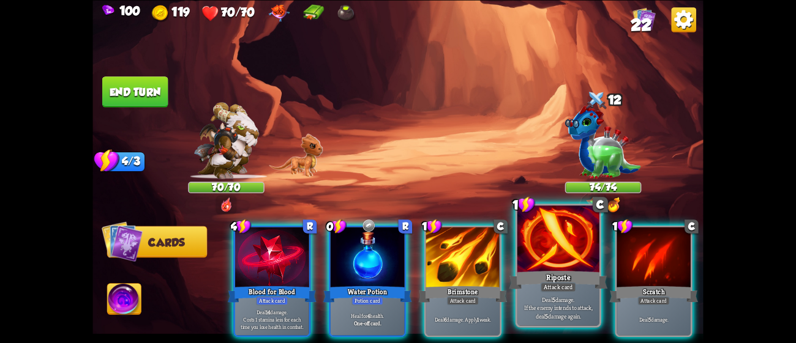
click at [550, 269] on div "Riposte" at bounding box center [558, 280] width 99 height 22
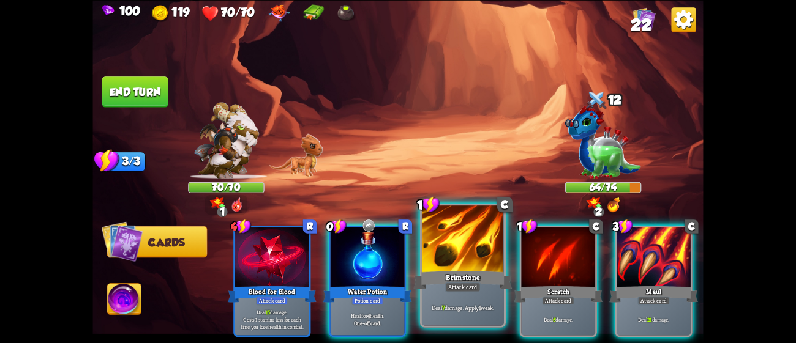
click at [452, 293] on div "Deal 7 damage. Apply 1 weak." at bounding box center [463, 307] width 82 height 35
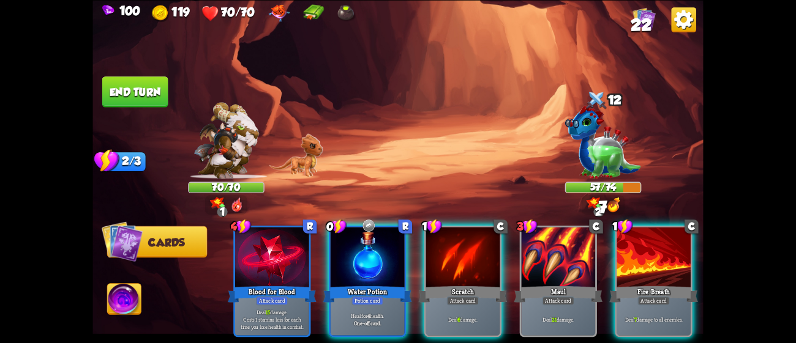
click at [452, 303] on div "Deal 6 damage." at bounding box center [463, 319] width 74 height 32
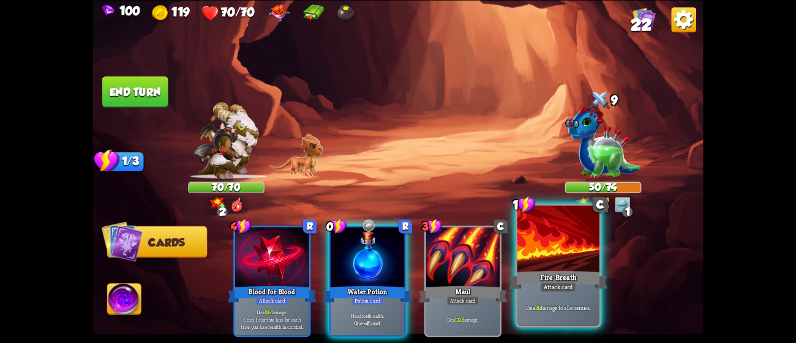
click at [534, 296] on div "Deal 8 damage to all enemies." at bounding box center [558, 307] width 82 height 35
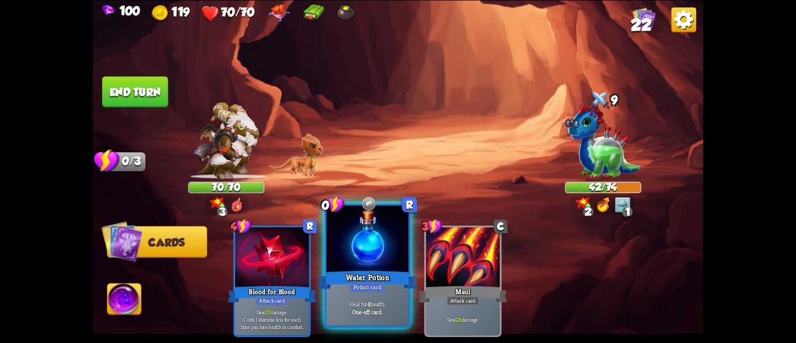
click at [360, 248] on div at bounding box center [367, 240] width 82 height 69
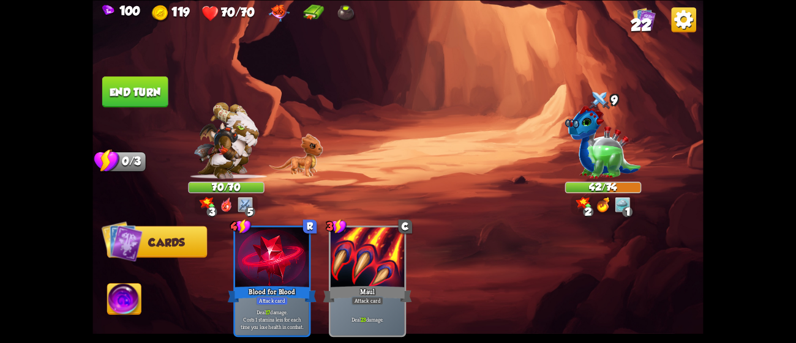
click at [141, 84] on button "End turn" at bounding box center [135, 91] width 66 height 31
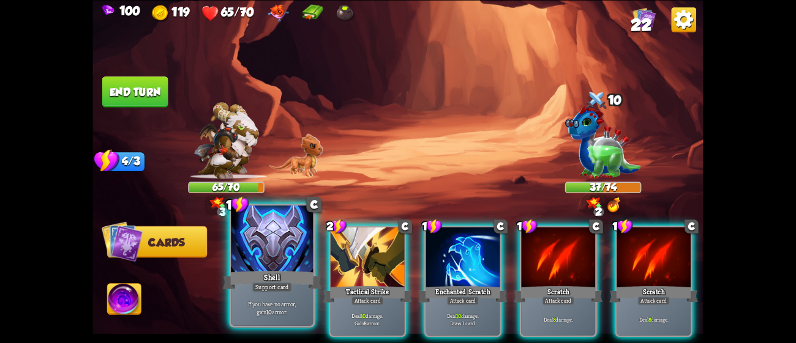
click at [263, 275] on div "Shell" at bounding box center [272, 280] width 99 height 22
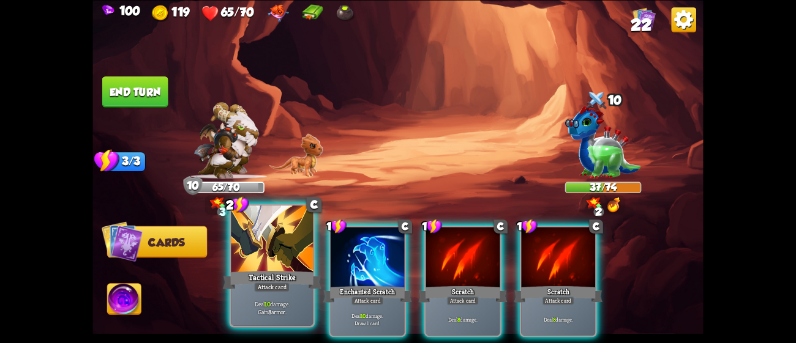
click at [274, 275] on div "Tactical Strike" at bounding box center [272, 280] width 99 height 22
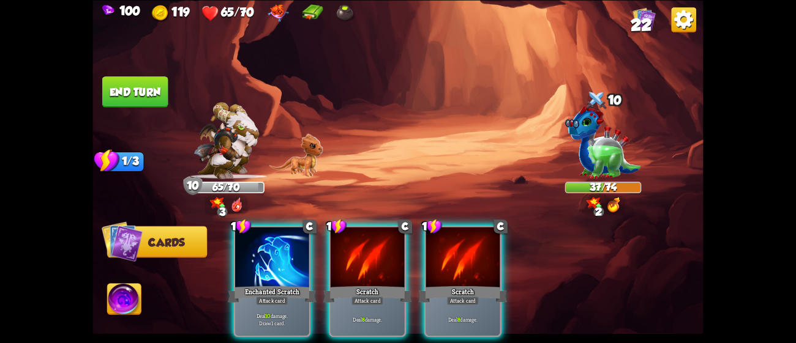
click at [274, 285] on div "Enchanted Scratch" at bounding box center [272, 295] width 89 height 20
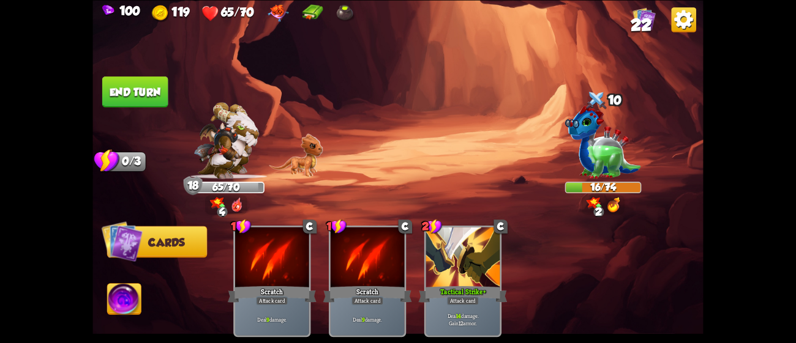
click at [133, 82] on button "End turn" at bounding box center [135, 91] width 66 height 31
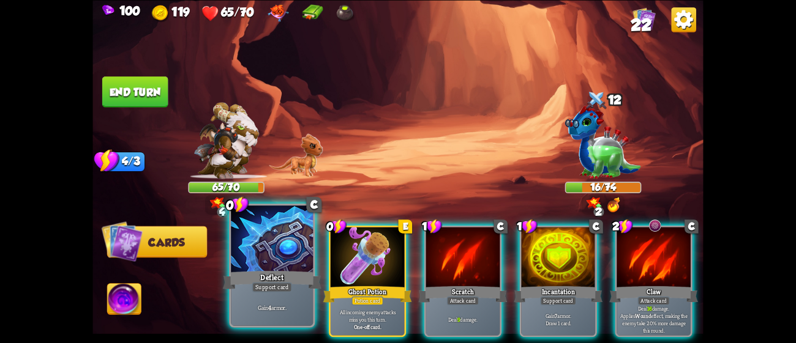
click at [255, 253] on div at bounding box center [272, 240] width 82 height 69
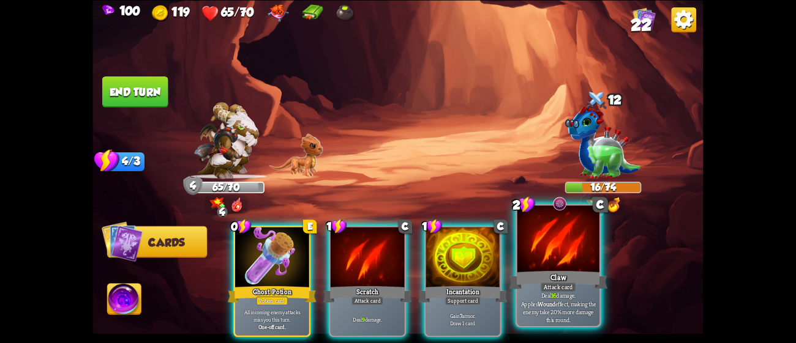
click at [587, 267] on div at bounding box center [558, 240] width 82 height 69
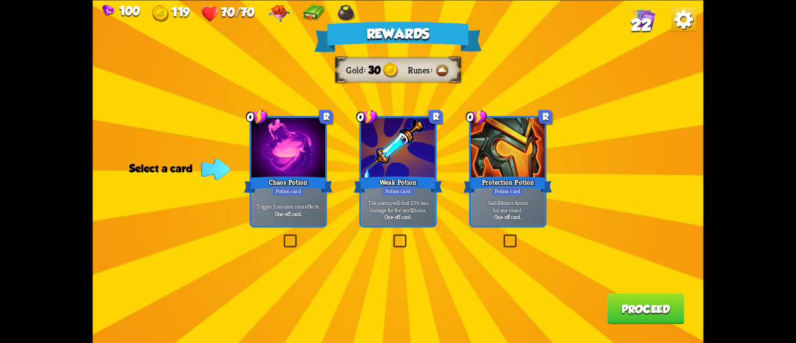
click at [302, 185] on div "Chaos Potion" at bounding box center [288, 184] width 89 height 20
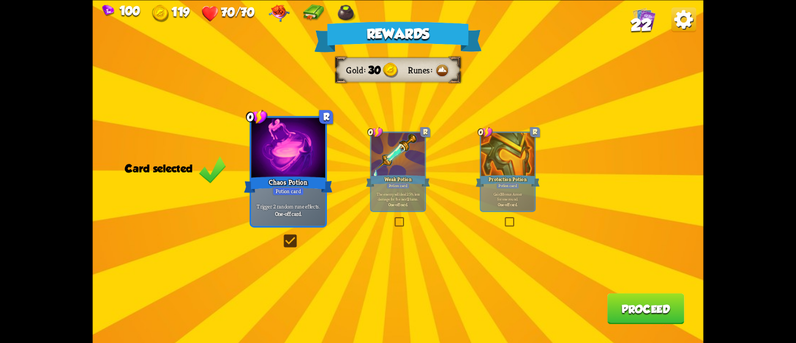
click at [643, 304] on button "Proceed" at bounding box center [645, 308] width 77 height 31
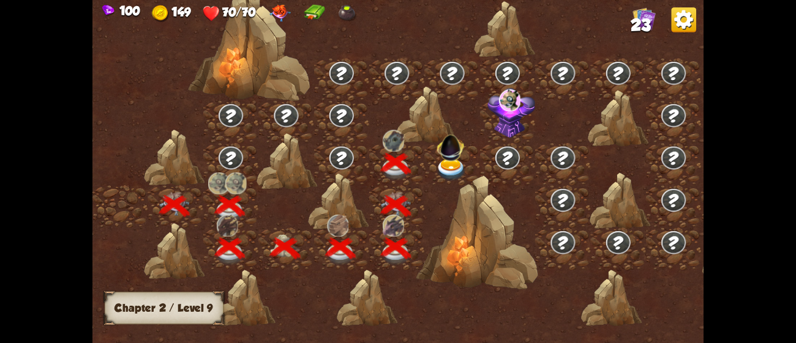
click at [443, 161] on img at bounding box center [451, 146] width 32 height 32
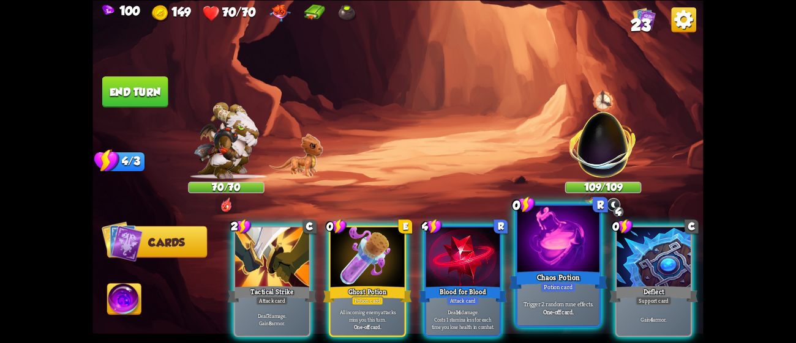
click at [548, 300] on p "Trigger 2 random rune effects." at bounding box center [558, 304] width 78 height 8
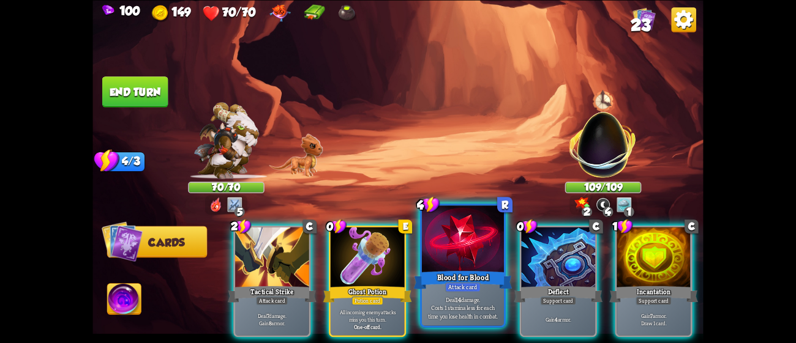
click at [492, 290] on div "Blood for Blood" at bounding box center [463, 280] width 99 height 22
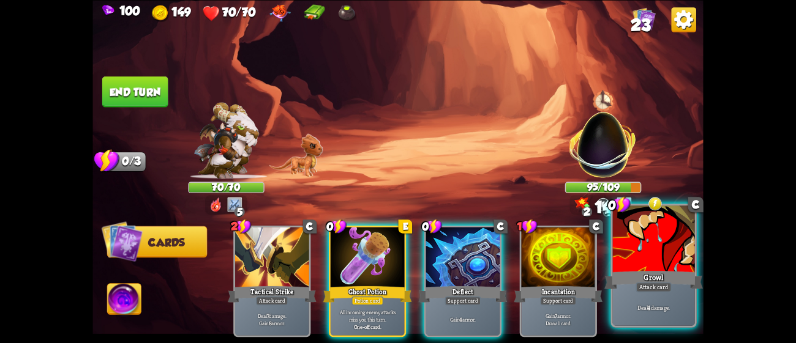
click at [638, 302] on div "Deal 4 damage." at bounding box center [654, 307] width 82 height 35
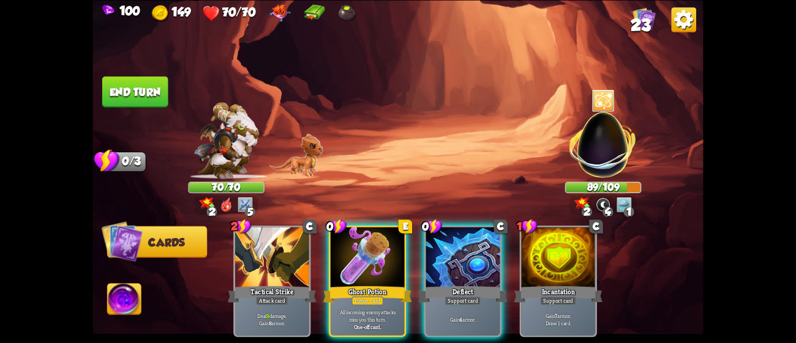
click at [157, 87] on button "End turn" at bounding box center [135, 91] width 66 height 31
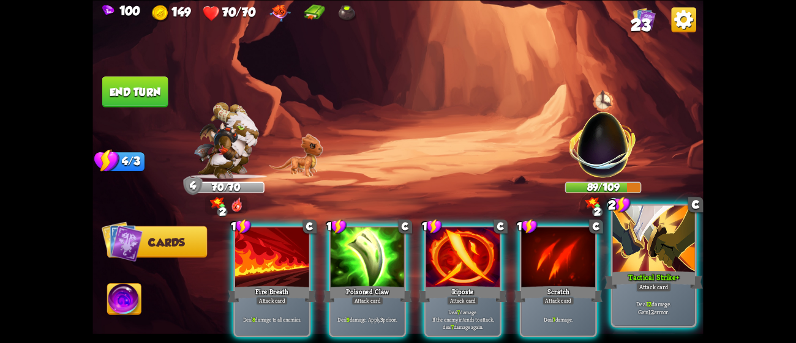
click at [657, 255] on div at bounding box center [654, 240] width 82 height 69
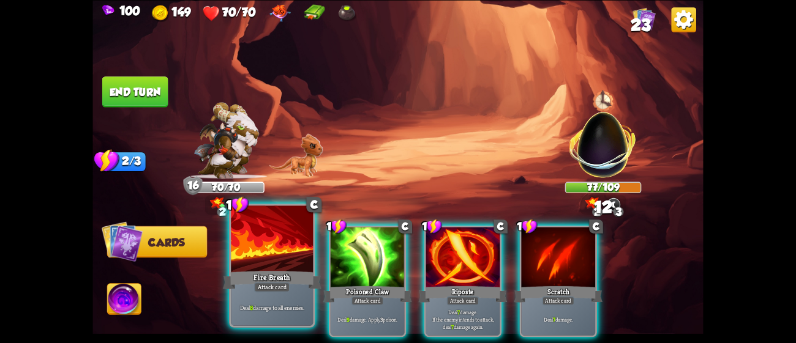
click at [304, 256] on div at bounding box center [272, 240] width 82 height 69
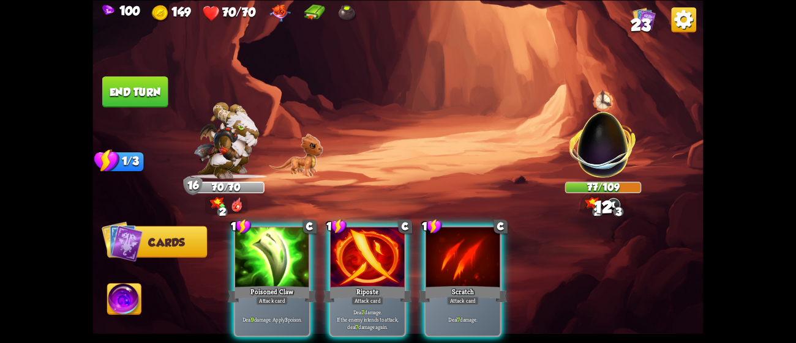
click at [304, 256] on div at bounding box center [272, 258] width 74 height 62
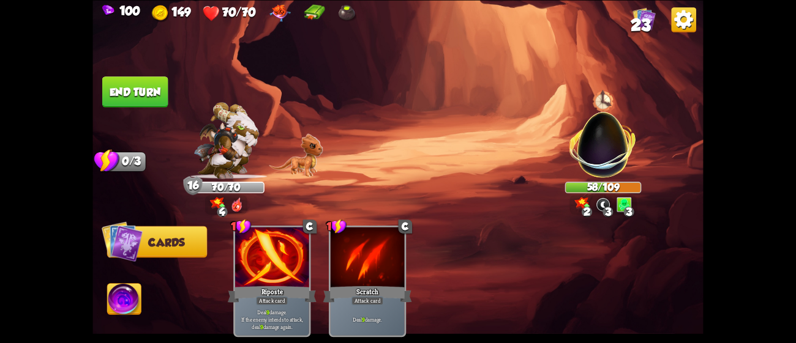
click at [126, 81] on button "End turn" at bounding box center [135, 91] width 66 height 31
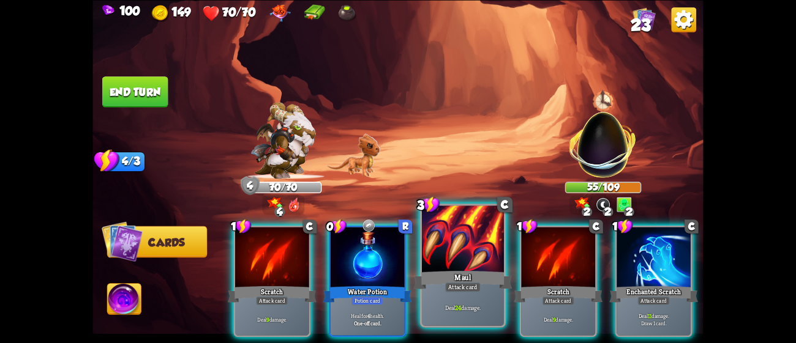
click at [457, 261] on div at bounding box center [463, 240] width 82 height 69
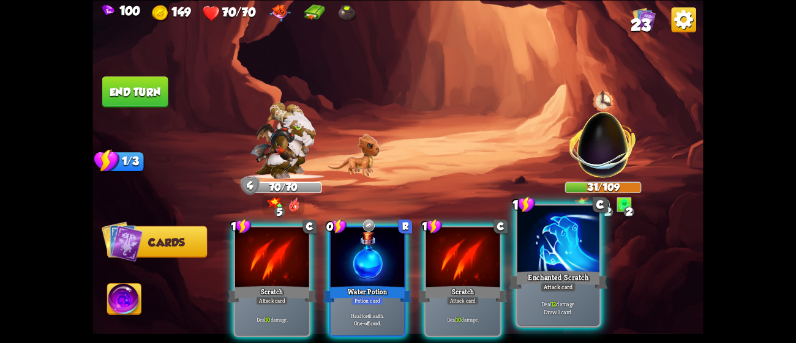
click at [535, 281] on div "Enchanted Scratch" at bounding box center [558, 280] width 99 height 22
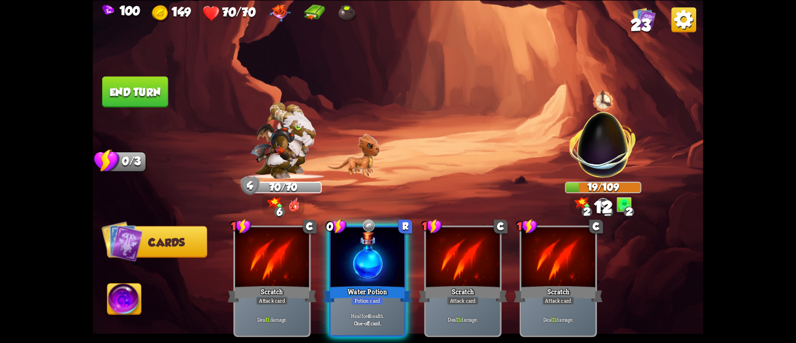
click at [143, 81] on button "End turn" at bounding box center [135, 91] width 66 height 31
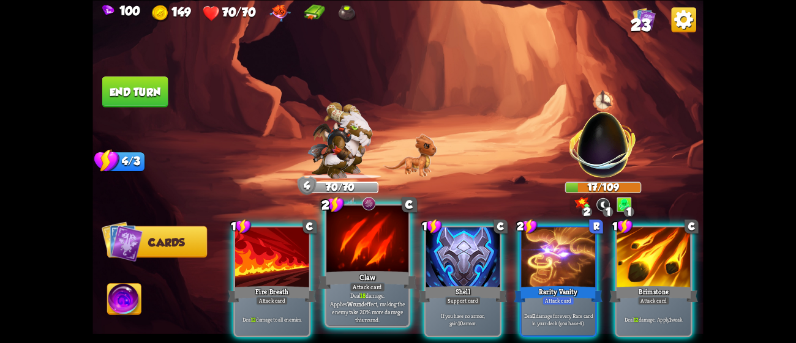
click at [347, 222] on div at bounding box center [367, 240] width 82 height 69
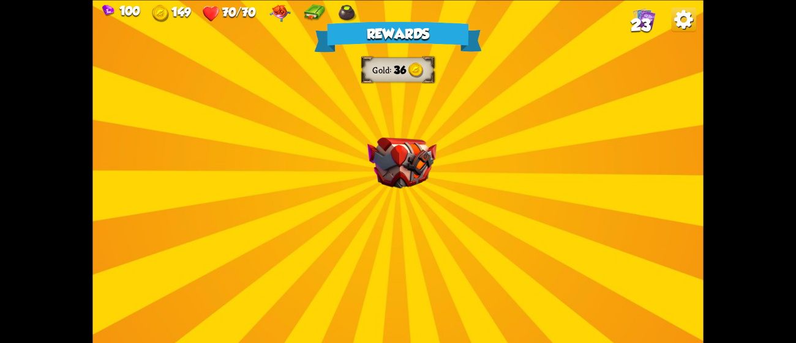
click at [450, 173] on div "Rewards Gold 36 Select a card 2 C Claw Attack card Deal 12 damage. Applies Woun…" at bounding box center [397, 171] width 610 height 343
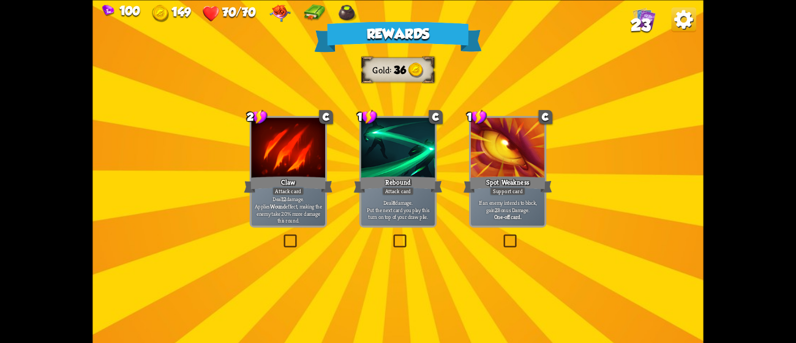
click at [306, 179] on div "Claw" at bounding box center [288, 184] width 89 height 20
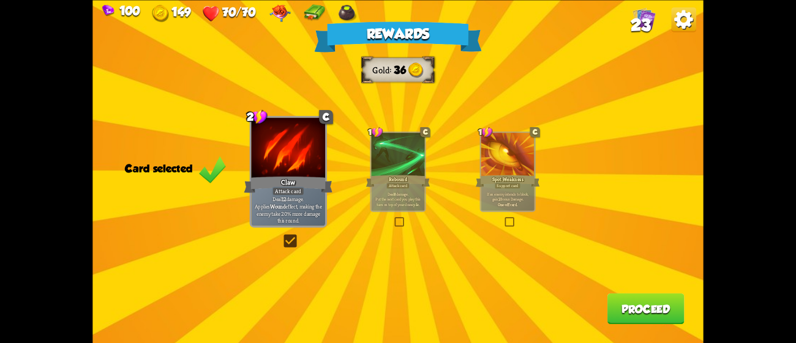
click at [616, 263] on div "Rewards Gold 36 Card selected 2 C Claw Attack card Deal 12 damage. Applies Woun…" at bounding box center [397, 171] width 610 height 343
click at [627, 300] on button "Proceed" at bounding box center [645, 308] width 77 height 31
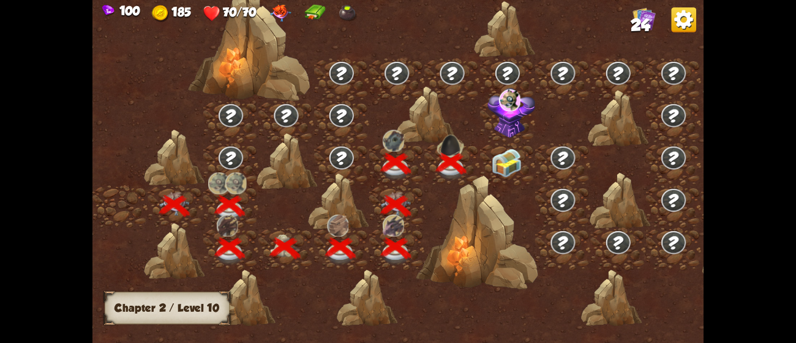
click at [518, 168] on div at bounding box center [507, 164] width 55 height 42
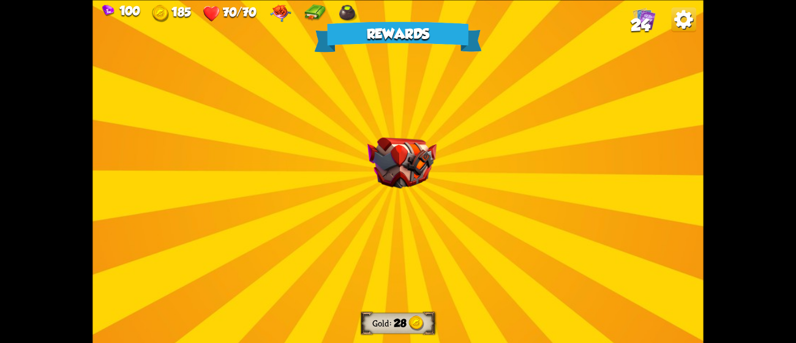
click at [394, 181] on img at bounding box center [401, 162] width 69 height 51
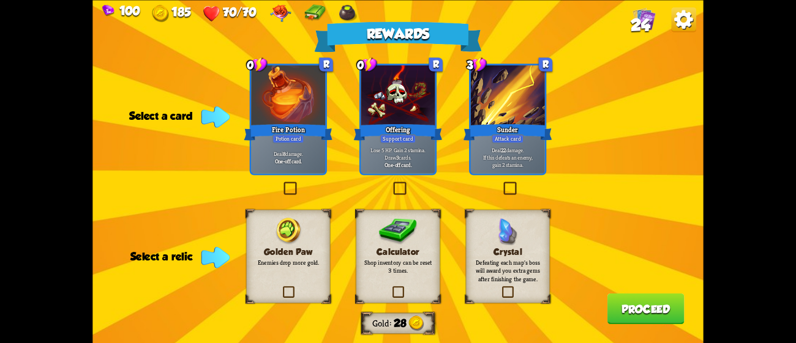
click at [537, 137] on div "Sunder" at bounding box center [507, 132] width 89 height 20
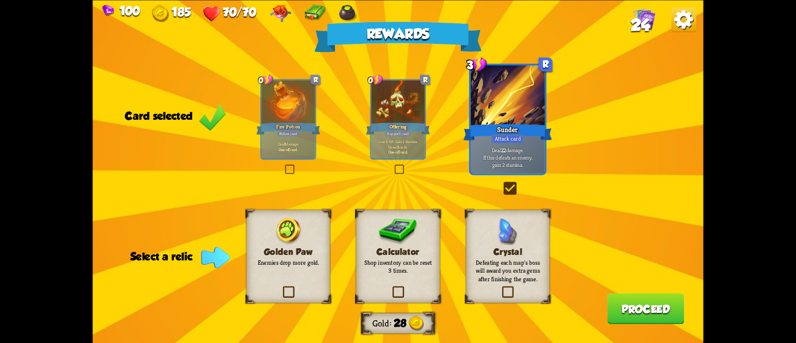
click at [305, 249] on div "Golden Paw Enemies drop more gold." at bounding box center [288, 256] width 84 height 94
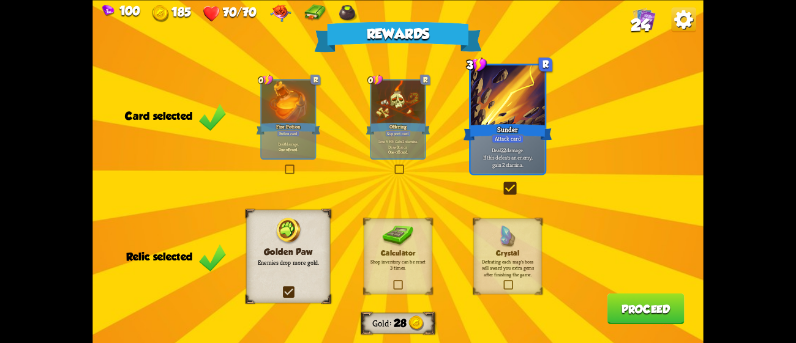
click at [638, 304] on button "Proceed" at bounding box center [645, 308] width 77 height 31
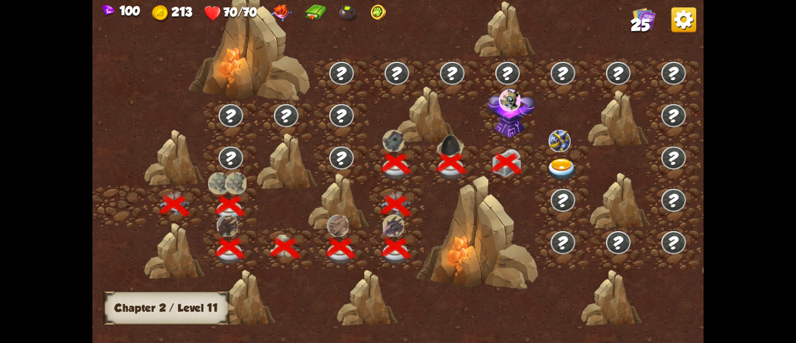
scroll to position [0, 185]
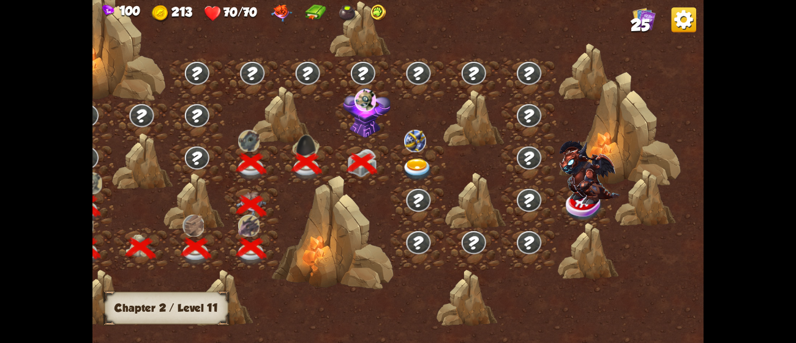
click at [366, 118] on img at bounding box center [367, 113] width 48 height 50
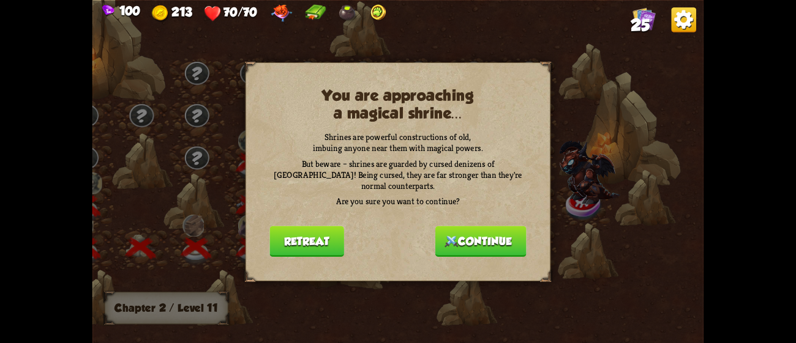
click at [468, 228] on button "Continue" at bounding box center [480, 241] width 91 height 31
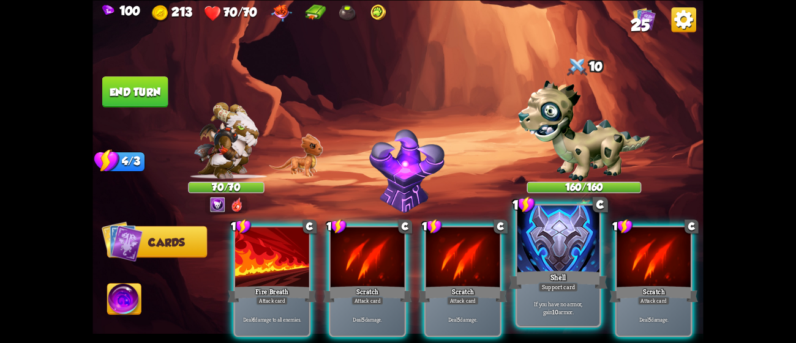
click at [551, 274] on div "Shell" at bounding box center [558, 280] width 99 height 22
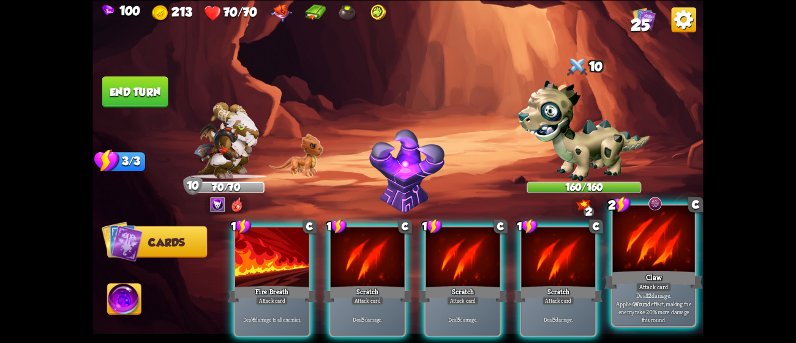
click at [636, 278] on div "Claw" at bounding box center [653, 280] width 99 height 22
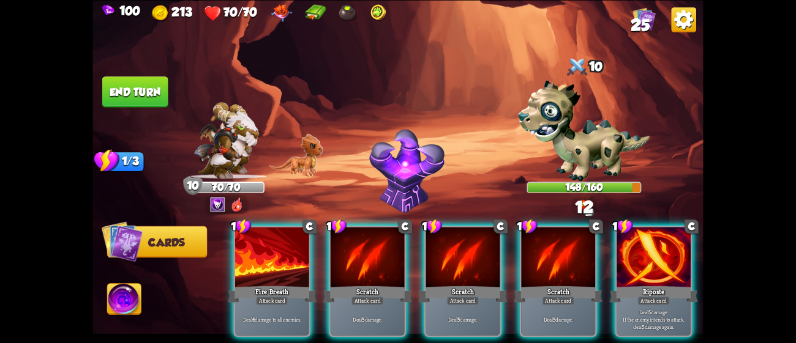
click at [636, 285] on div "Riposte" at bounding box center [653, 295] width 89 height 20
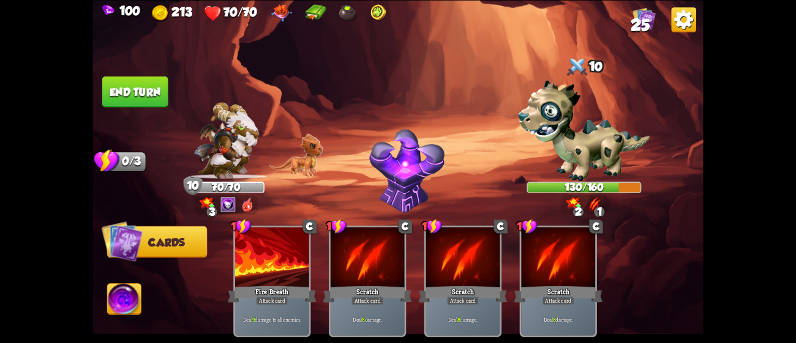
click at [162, 94] on button "End turn" at bounding box center [135, 91] width 66 height 31
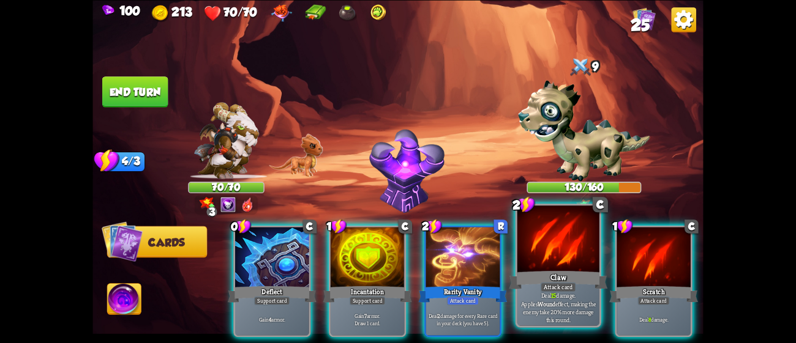
click at [589, 255] on div at bounding box center [558, 240] width 82 height 69
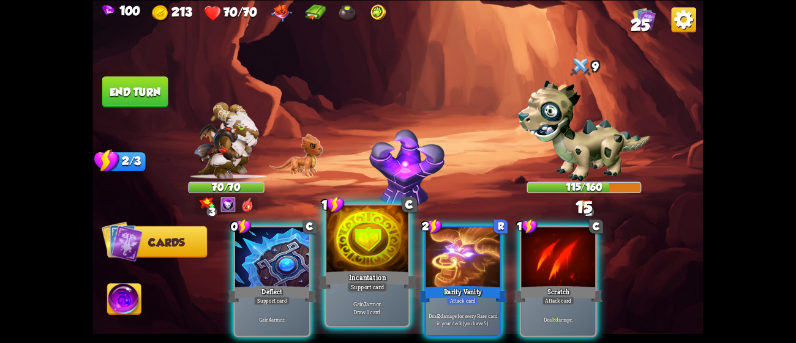
click at [352, 263] on div at bounding box center [367, 240] width 82 height 69
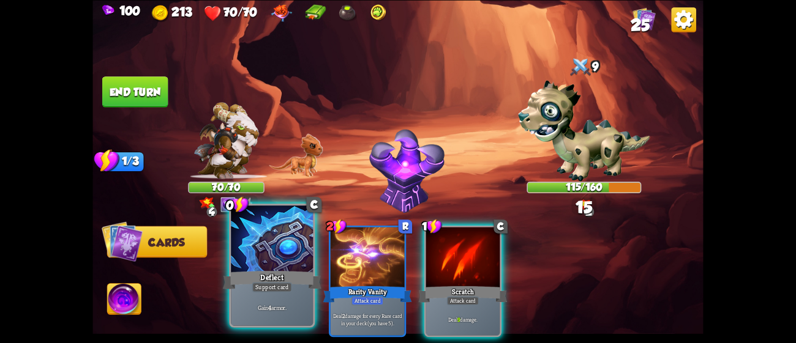
click at [272, 257] on div at bounding box center [272, 240] width 82 height 69
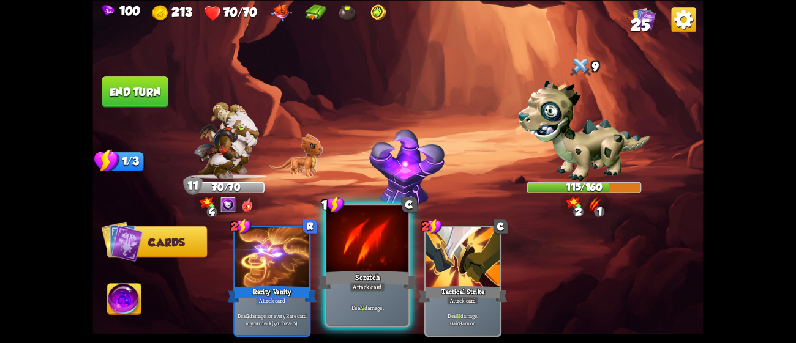
click at [353, 272] on div "Scratch" at bounding box center [367, 280] width 99 height 22
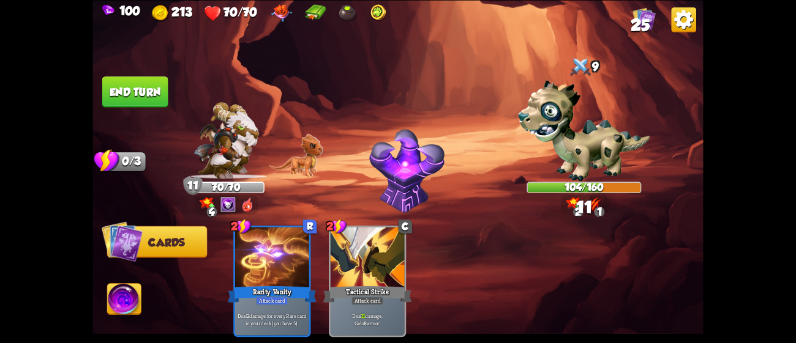
click at [146, 85] on button "End turn" at bounding box center [135, 91] width 66 height 31
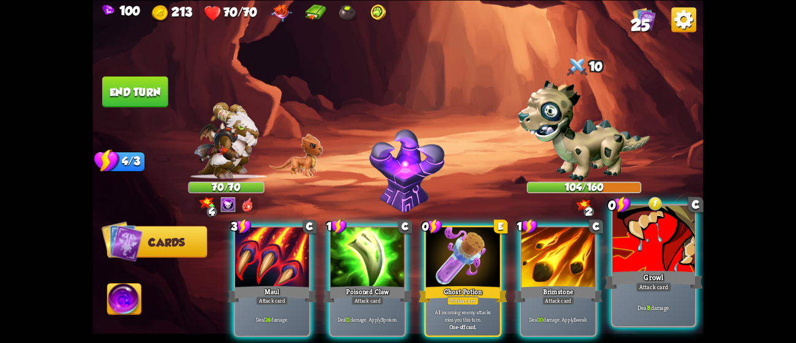
click at [638, 251] on div at bounding box center [654, 240] width 82 height 69
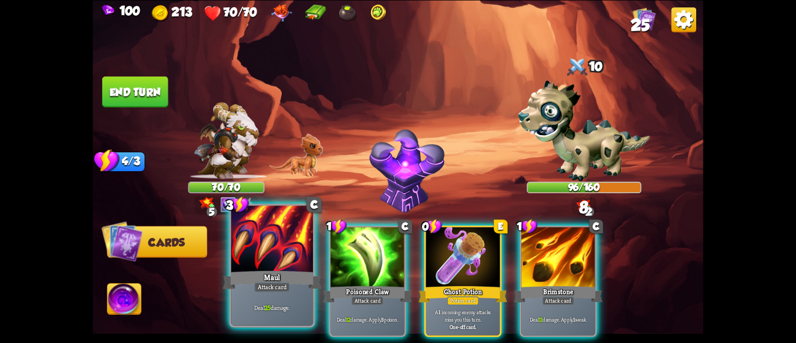
click at [304, 256] on div at bounding box center [272, 240] width 82 height 69
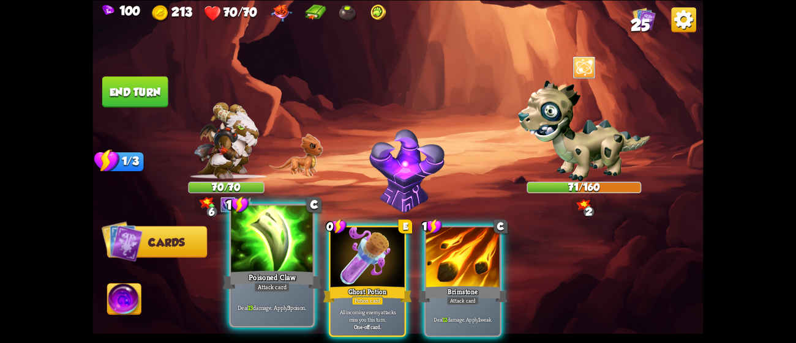
click at [292, 254] on div at bounding box center [272, 240] width 82 height 69
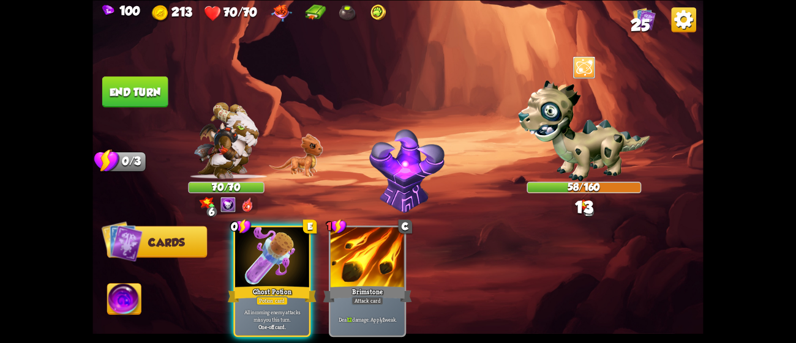
click at [155, 90] on button "End turn" at bounding box center [135, 91] width 66 height 31
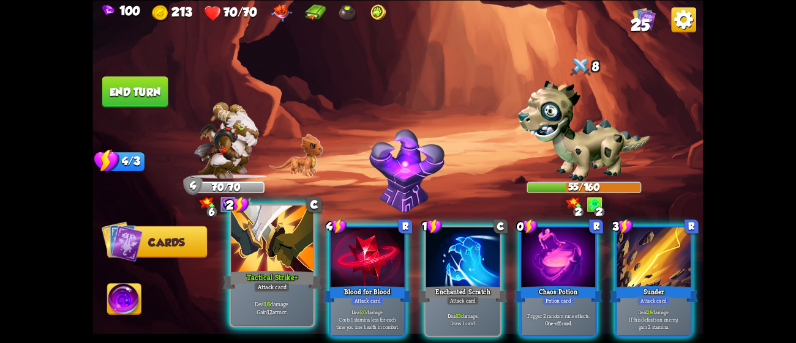
click at [287, 236] on div at bounding box center [272, 240] width 82 height 69
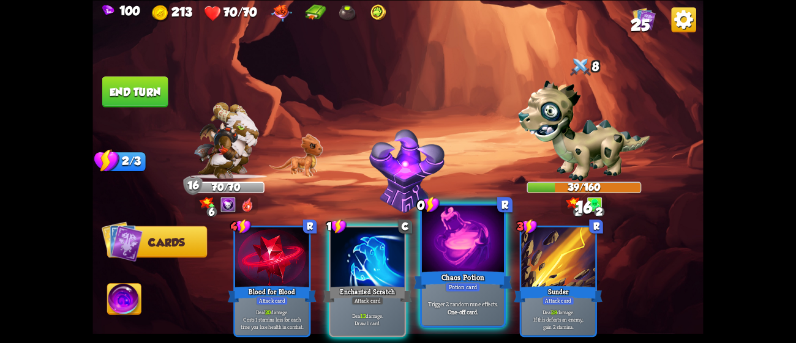
click at [453, 256] on div at bounding box center [463, 240] width 82 height 69
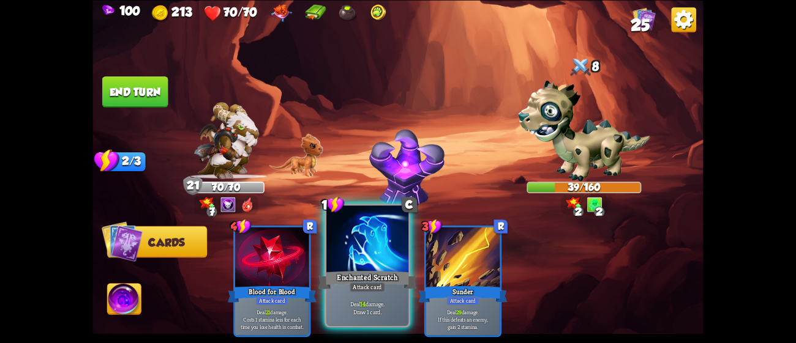
click at [381, 277] on div "Enchanted Scratch" at bounding box center [367, 280] width 99 height 22
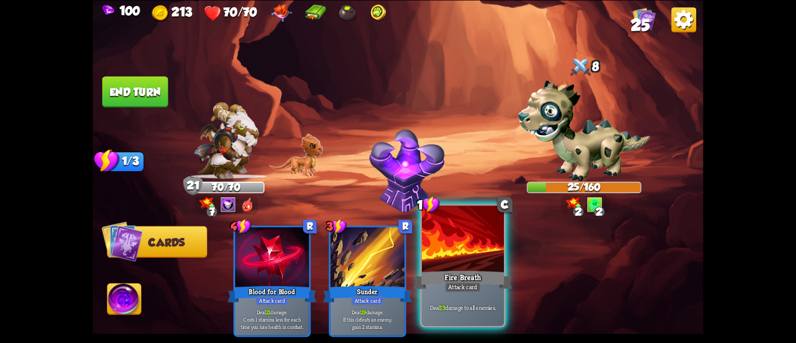
click at [455, 275] on div "Fire Breath" at bounding box center [463, 280] width 99 height 22
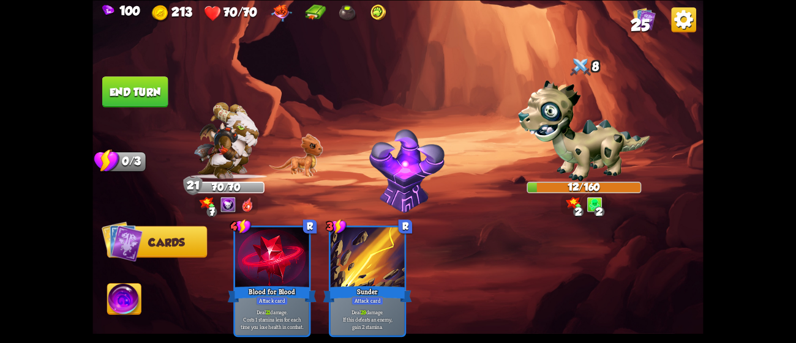
click at [143, 86] on button "End turn" at bounding box center [135, 91] width 66 height 31
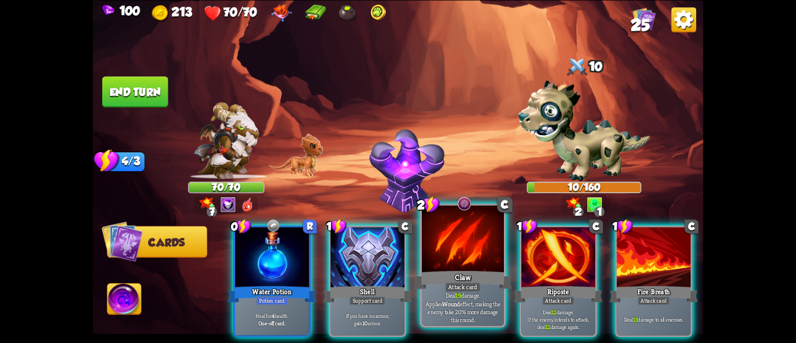
click at [471, 272] on div "Claw" at bounding box center [463, 280] width 99 height 22
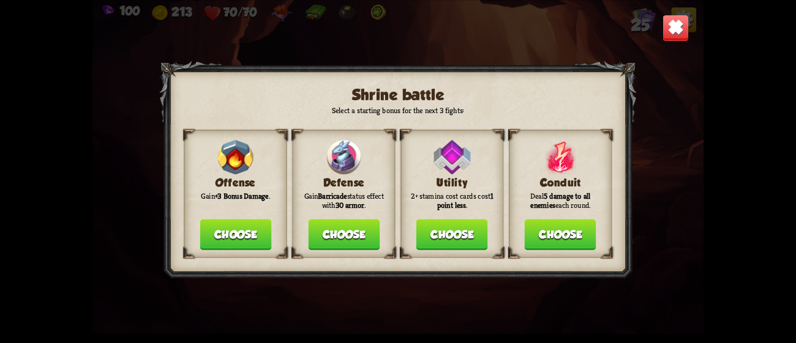
click at [547, 220] on button "Choose" at bounding box center [560, 234] width 72 height 31
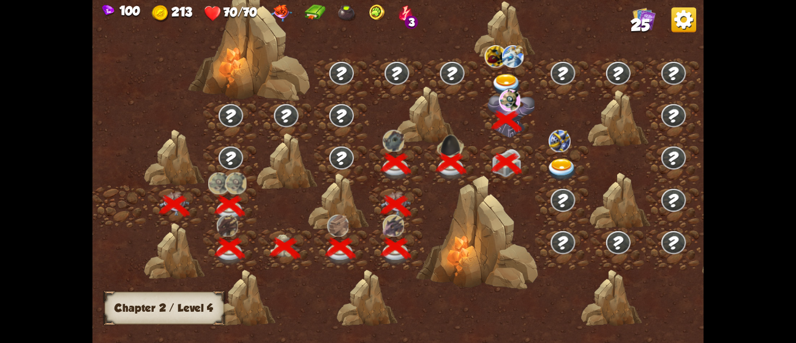
click at [566, 162] on img at bounding box center [562, 170] width 31 height 23
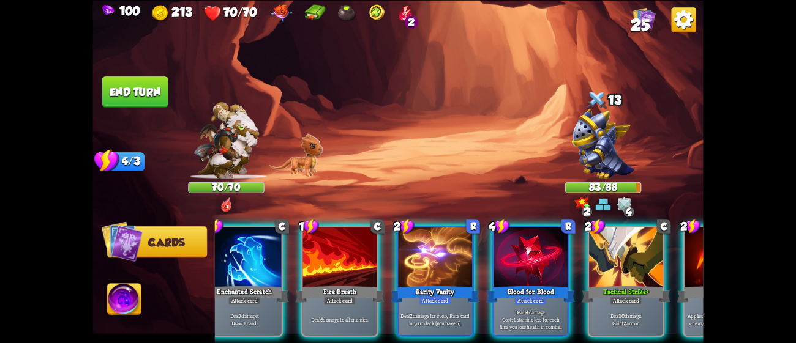
scroll to position [0, 239]
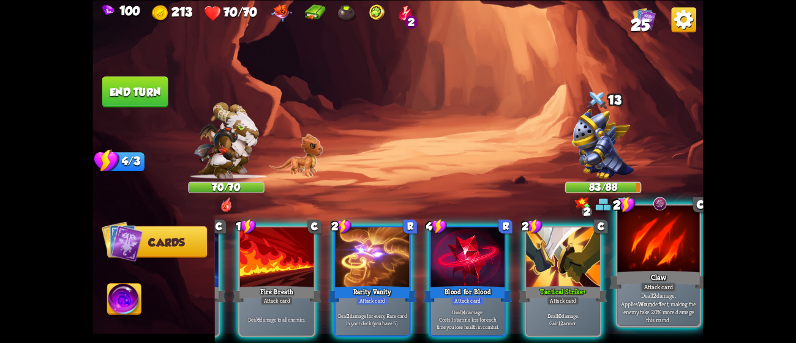
click at [645, 266] on div at bounding box center [658, 240] width 82 height 69
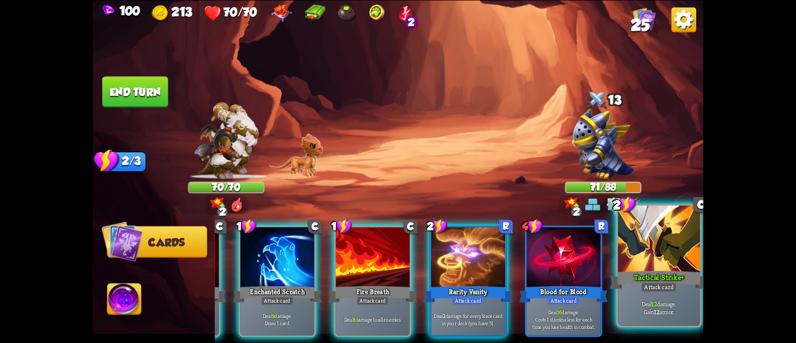
click at [638, 288] on div "Tactical Strike+" at bounding box center [659, 280] width 99 height 22
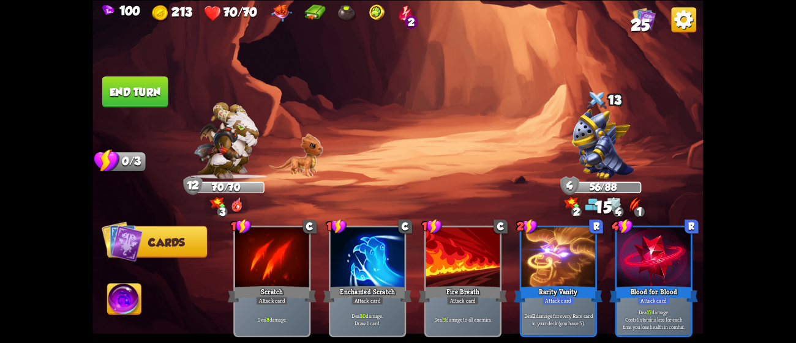
click at [141, 86] on button "End turn" at bounding box center [135, 91] width 66 height 31
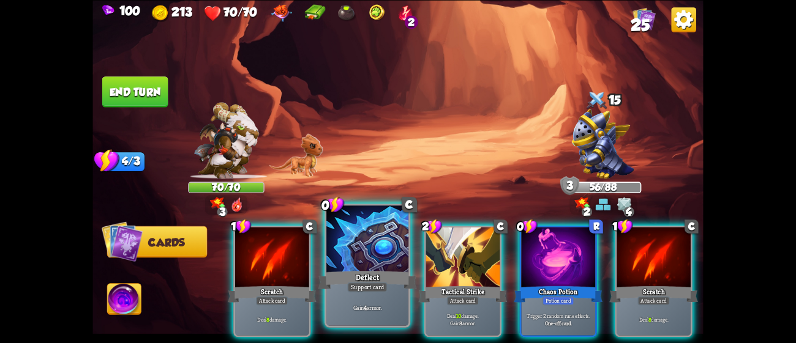
click at [366, 240] on div at bounding box center [367, 240] width 82 height 69
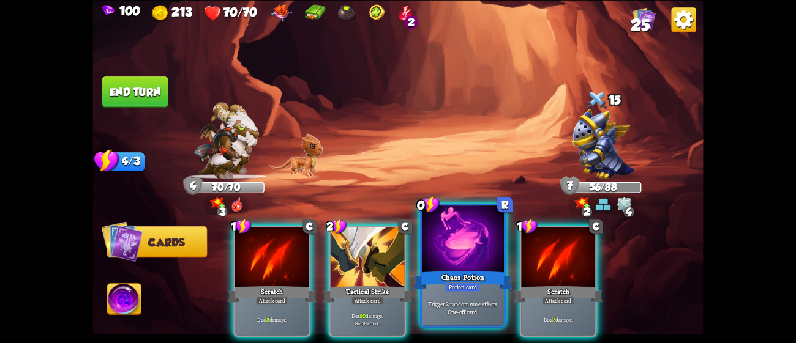
click at [444, 232] on div at bounding box center [463, 240] width 82 height 69
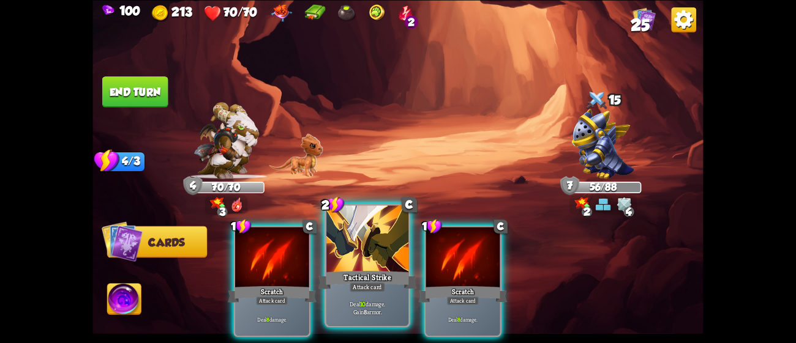
click at [334, 272] on div "Tactical Strike" at bounding box center [367, 280] width 99 height 22
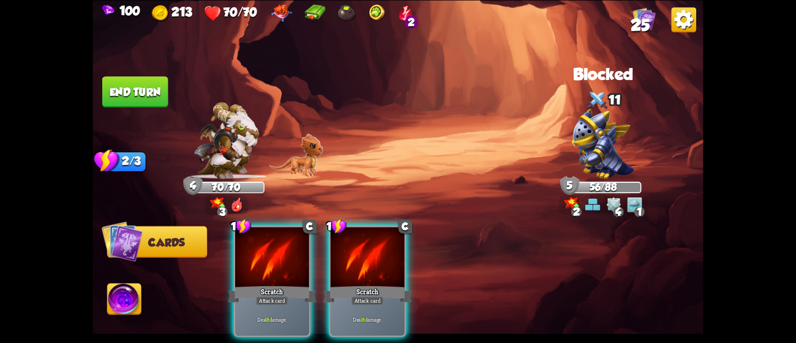
click at [334, 285] on div "Scratch" at bounding box center [367, 295] width 89 height 20
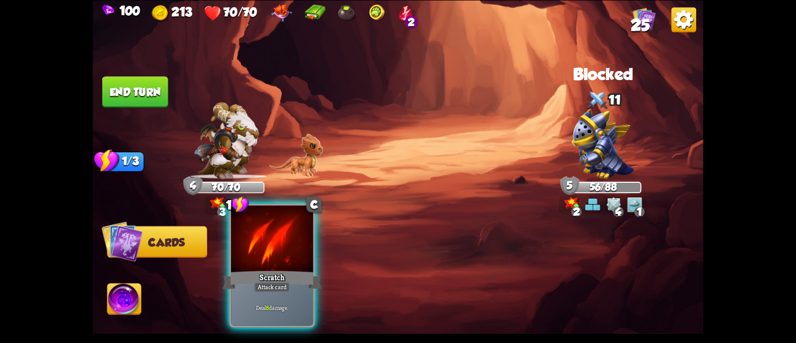
click at [269, 266] on div at bounding box center [272, 240] width 82 height 69
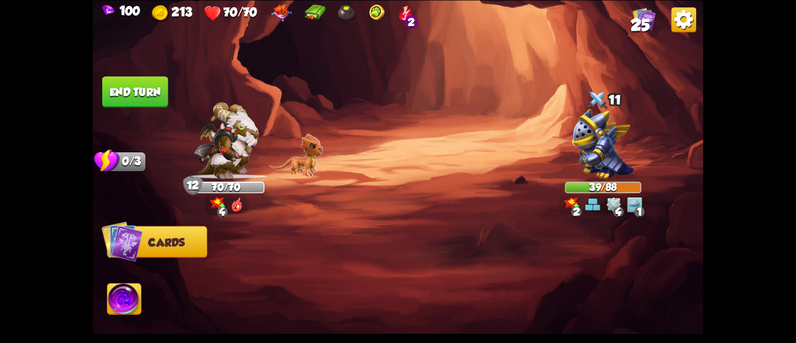
click at [150, 84] on button "End turn" at bounding box center [135, 91] width 66 height 31
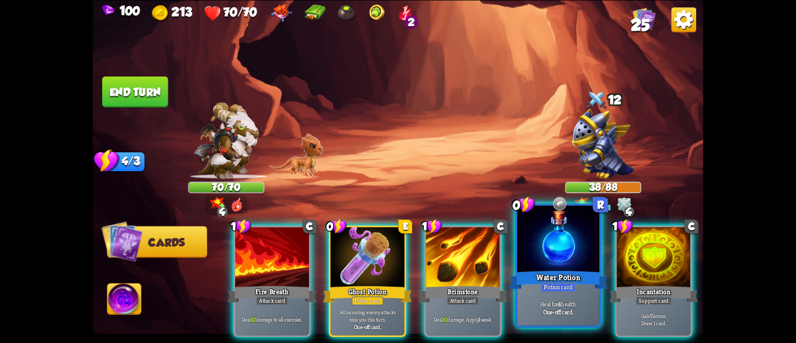
click at [573, 274] on div "Water Potion" at bounding box center [558, 280] width 99 height 22
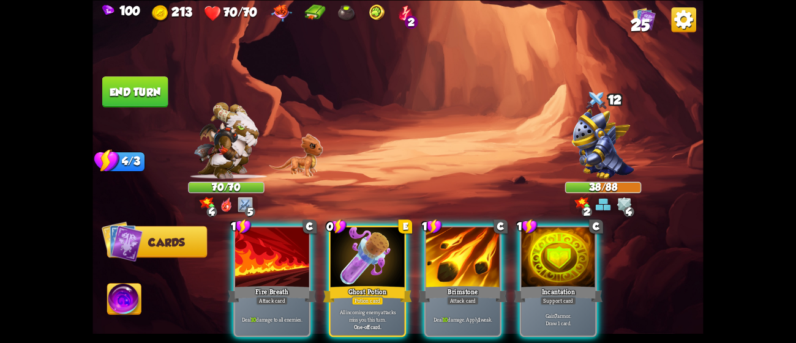
click at [573, 285] on div "Incantation" at bounding box center [557, 295] width 89 height 20
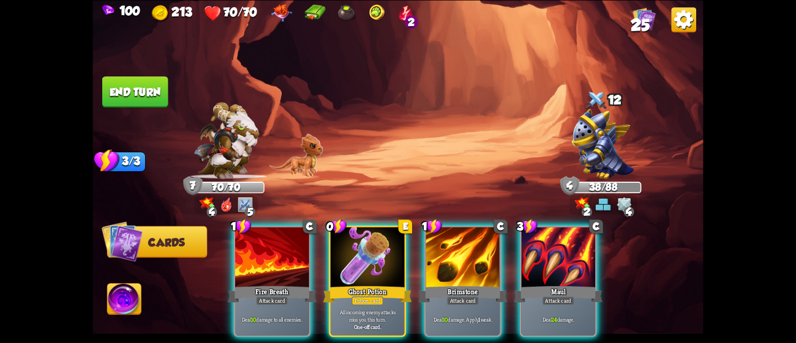
click at [573, 285] on div "Maul" at bounding box center [557, 295] width 89 height 20
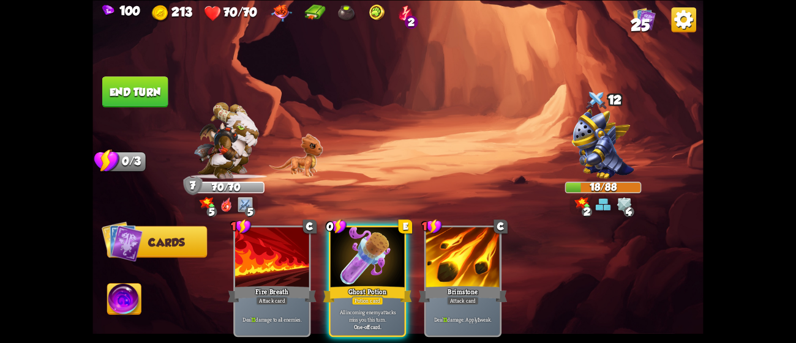
click at [152, 91] on button "End turn" at bounding box center [135, 91] width 66 height 31
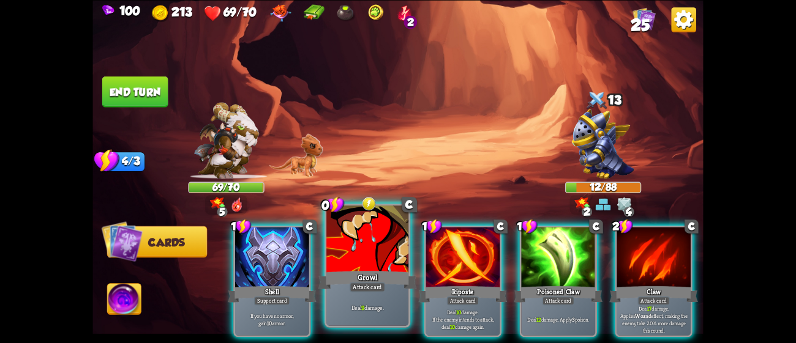
click at [389, 239] on div at bounding box center [367, 240] width 82 height 69
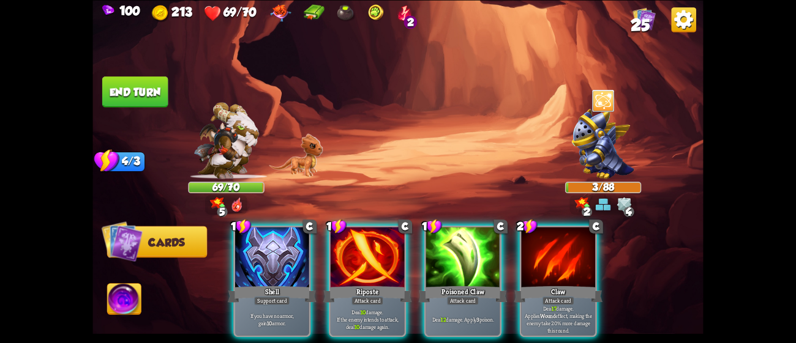
click at [389, 239] on div at bounding box center [367, 258] width 74 height 62
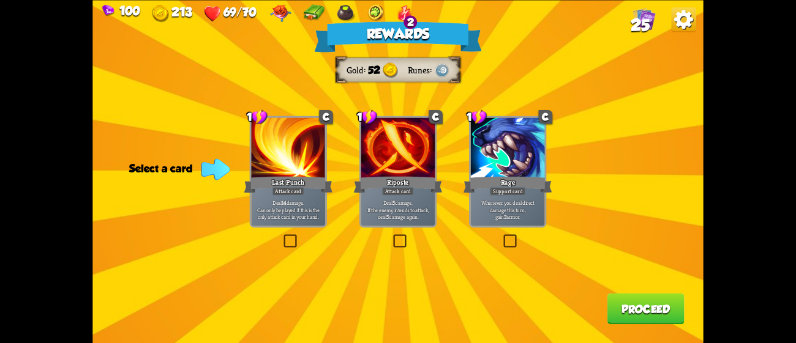
click at [398, 222] on div "Deal 5 damage. If the enemy intends to attack, deal 5 damage again." at bounding box center [398, 209] width 74 height 32
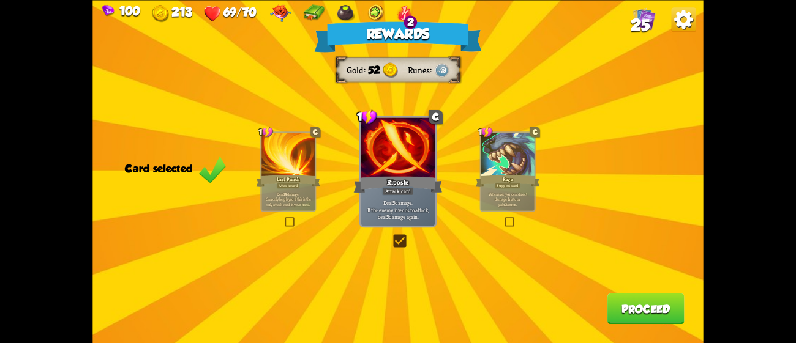
click at [629, 303] on button "Proceed" at bounding box center [645, 308] width 77 height 31
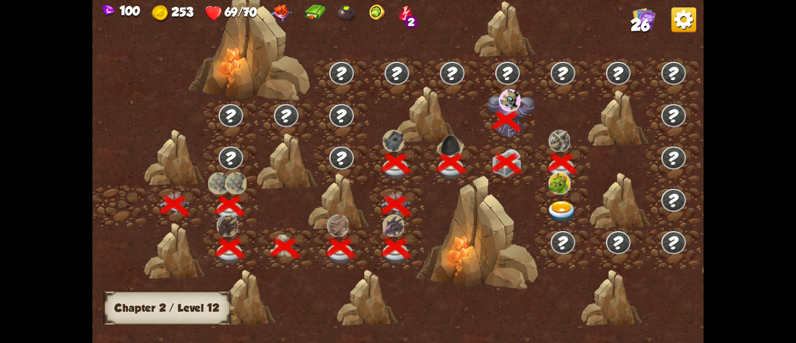
scroll to position [0, 185]
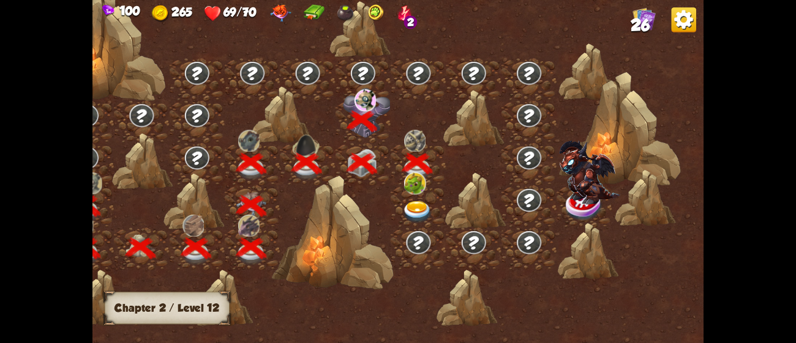
click at [411, 206] on img at bounding box center [417, 212] width 31 height 23
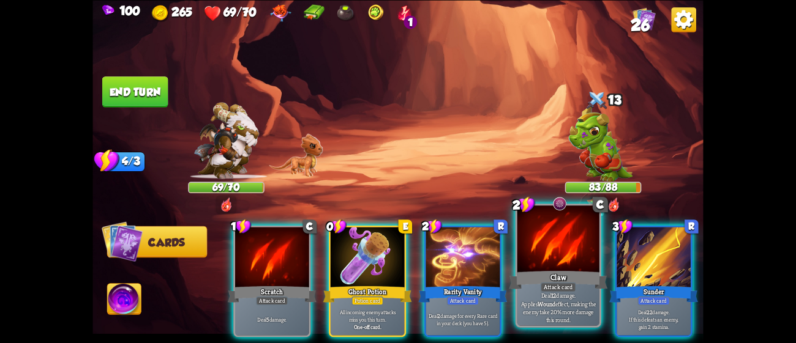
click at [540, 245] on div at bounding box center [558, 240] width 82 height 69
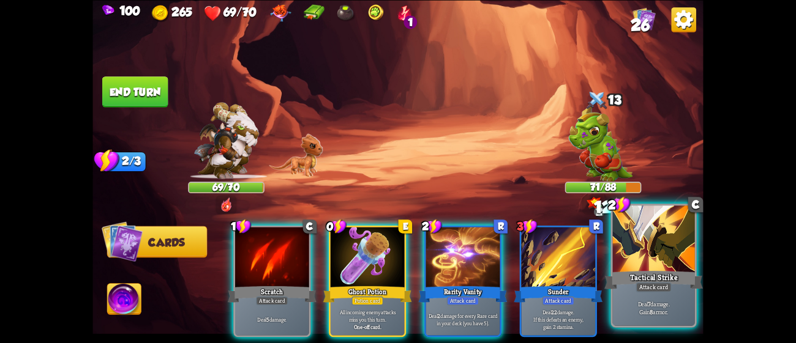
click at [653, 303] on p "Deal 7 damage. Gain 8 armor." at bounding box center [653, 308] width 78 height 16
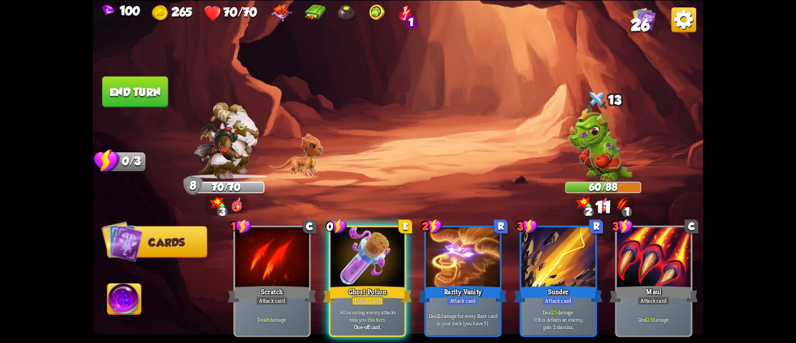
click at [133, 85] on button "End turn" at bounding box center [135, 91] width 66 height 31
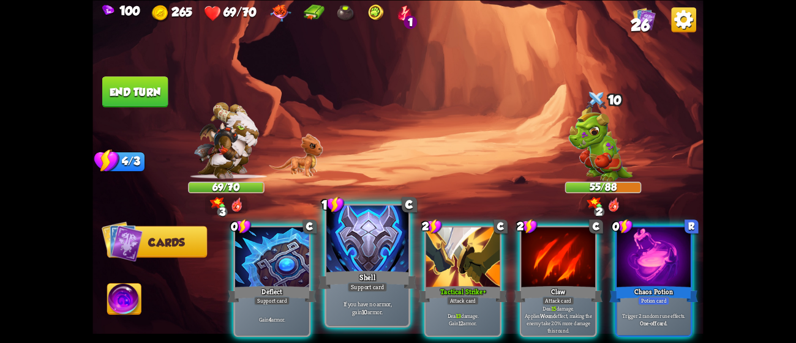
click at [368, 217] on div at bounding box center [367, 240] width 82 height 69
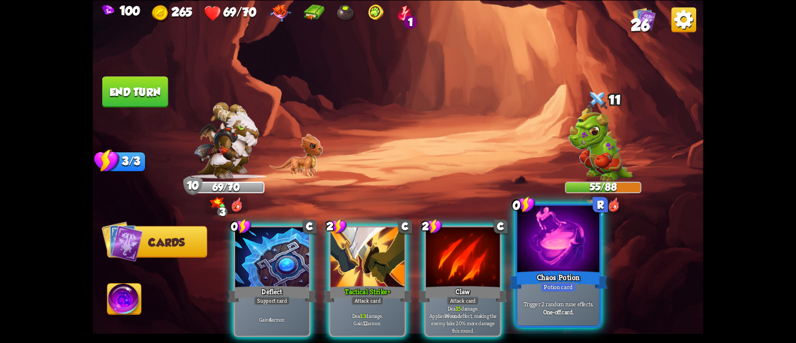
click at [539, 275] on div "Chaos Potion" at bounding box center [558, 280] width 99 height 22
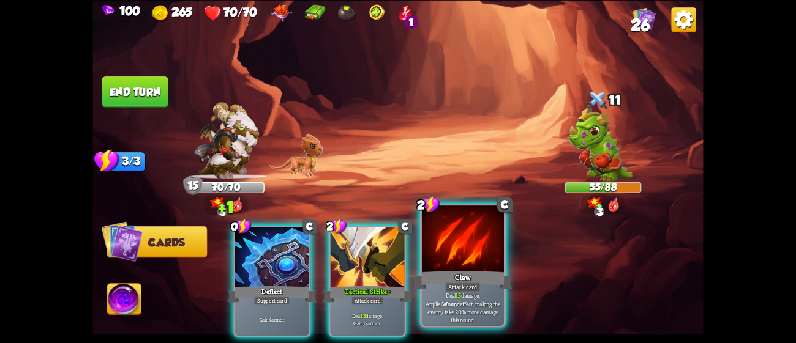
click at [457, 275] on div "Claw" at bounding box center [463, 280] width 99 height 22
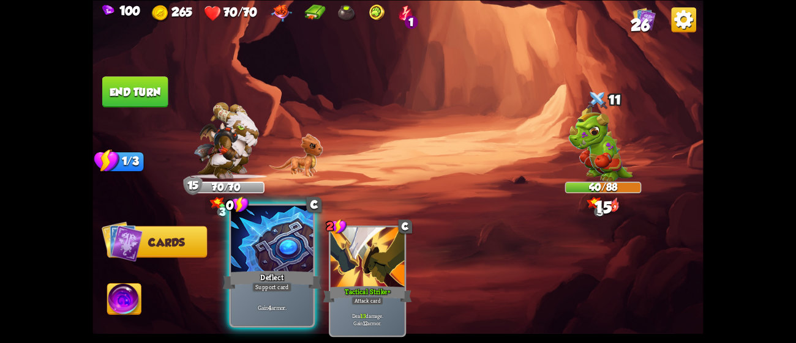
click at [275, 261] on div at bounding box center [272, 240] width 82 height 69
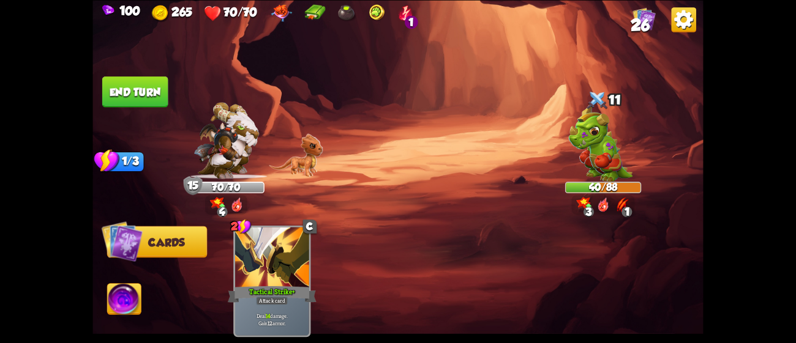
click at [126, 81] on button "End turn" at bounding box center [135, 91] width 66 height 31
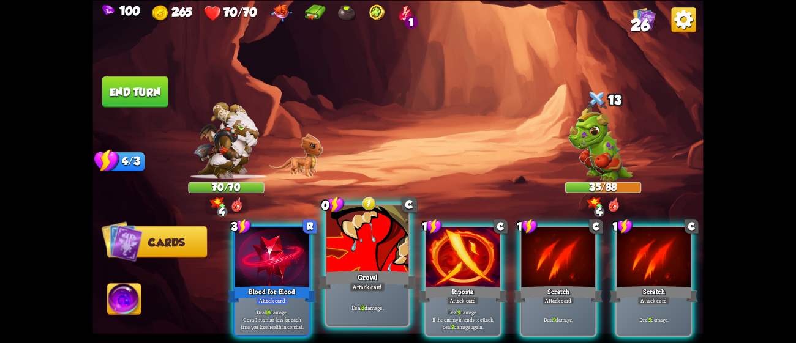
click at [355, 242] on div at bounding box center [367, 240] width 82 height 69
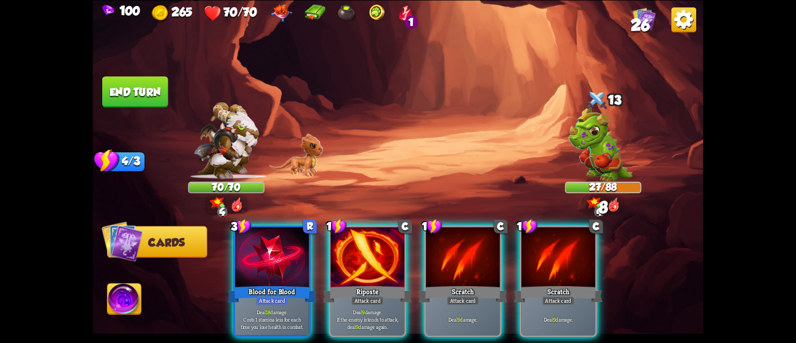
click at [355, 242] on div at bounding box center [367, 258] width 74 height 62
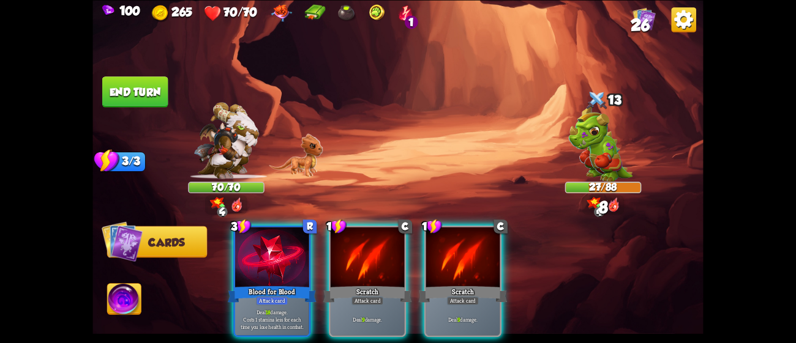
click at [355, 242] on div at bounding box center [367, 258] width 74 height 62
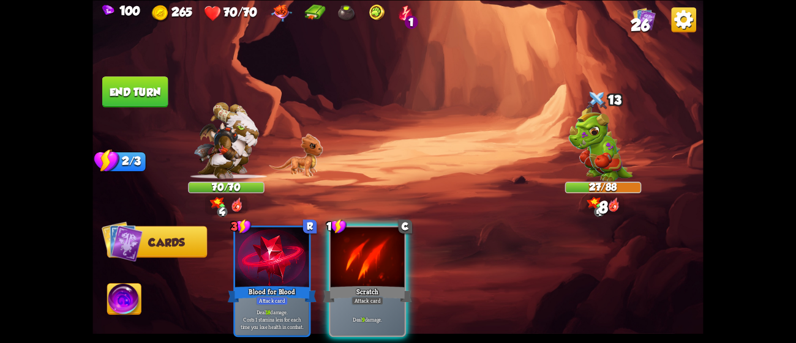
click at [355, 242] on div at bounding box center [367, 258] width 74 height 62
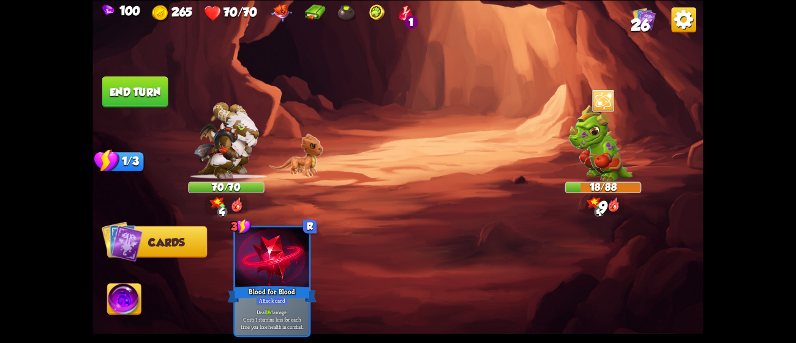
click at [155, 87] on button "End turn" at bounding box center [135, 91] width 66 height 31
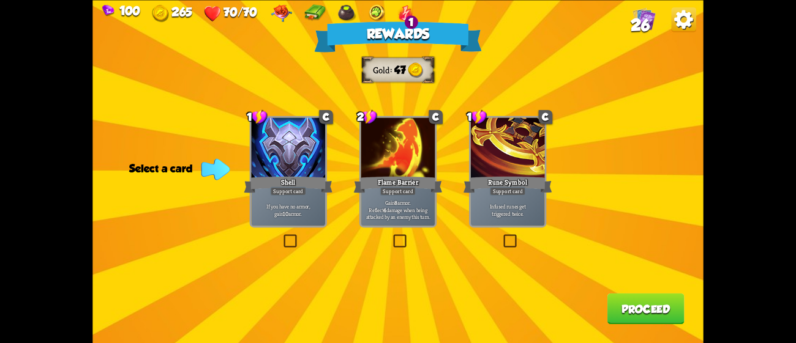
click at [403, 136] on div at bounding box center [398, 149] width 74 height 62
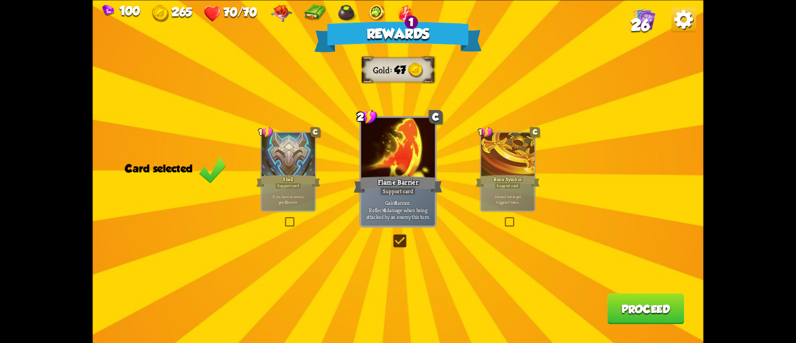
click at [654, 312] on button "Proceed" at bounding box center [645, 308] width 77 height 31
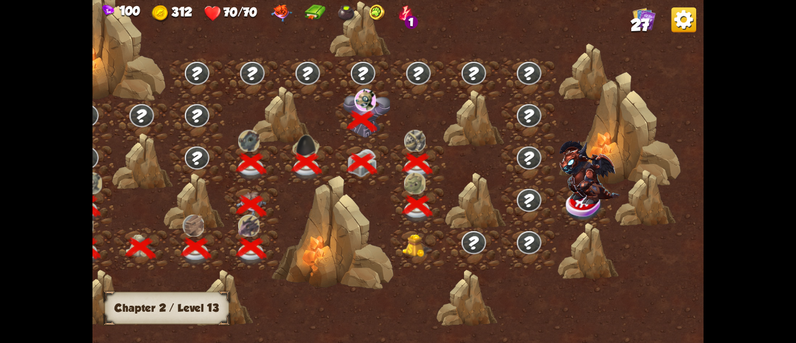
click at [418, 246] on img at bounding box center [417, 245] width 31 height 23
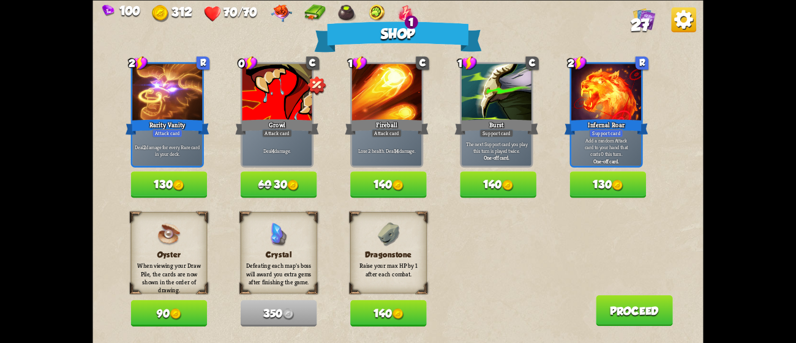
click at [597, 190] on button "130" at bounding box center [608, 184] width 76 height 26
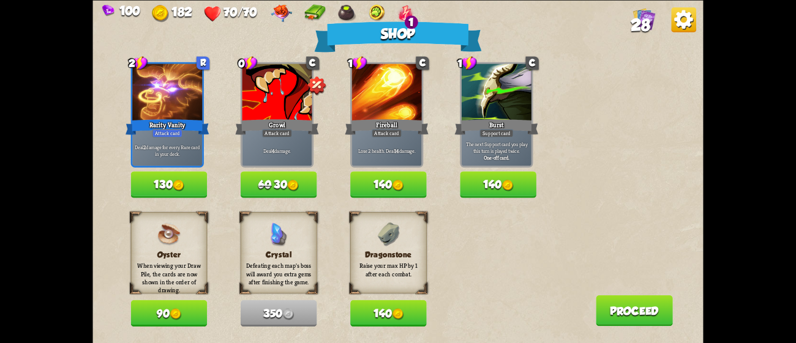
click at [416, 316] on button "140" at bounding box center [388, 313] width 76 height 26
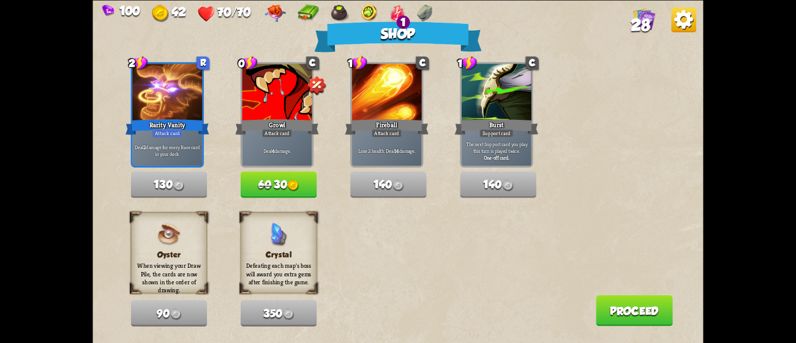
click at [651, 306] on button "Proceed" at bounding box center [633, 310] width 77 height 31
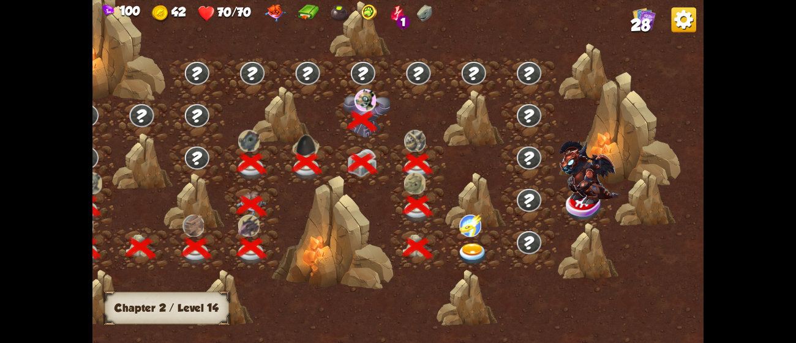
click at [469, 247] on img at bounding box center [472, 255] width 31 height 23
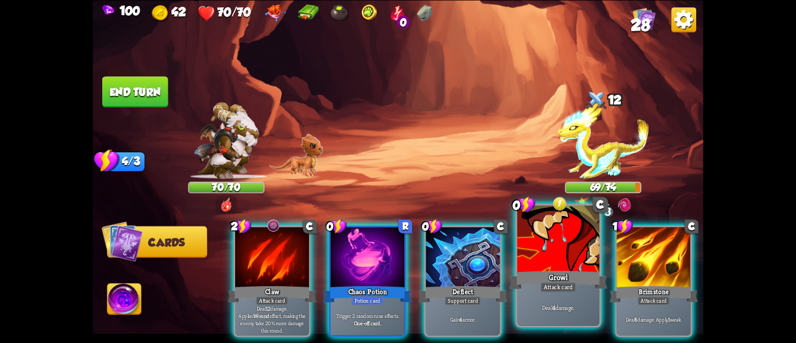
click at [534, 240] on div at bounding box center [558, 240] width 82 height 69
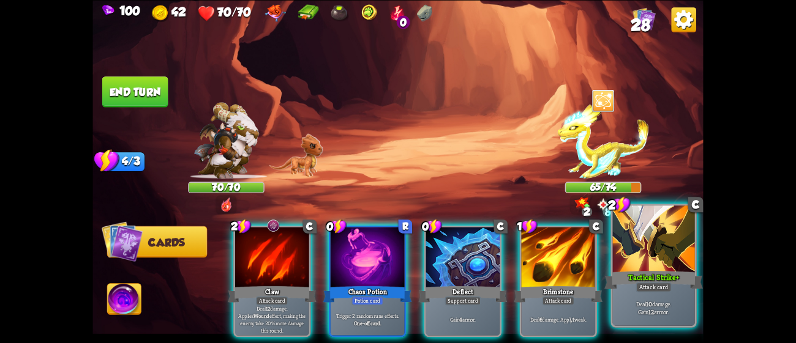
click at [660, 265] on div at bounding box center [654, 240] width 82 height 69
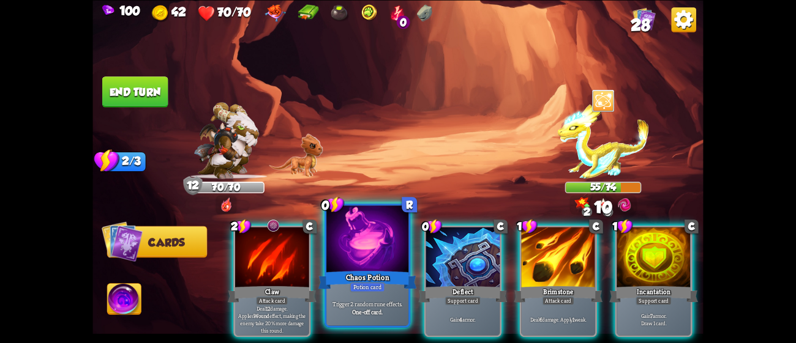
click at [370, 259] on div at bounding box center [367, 240] width 82 height 69
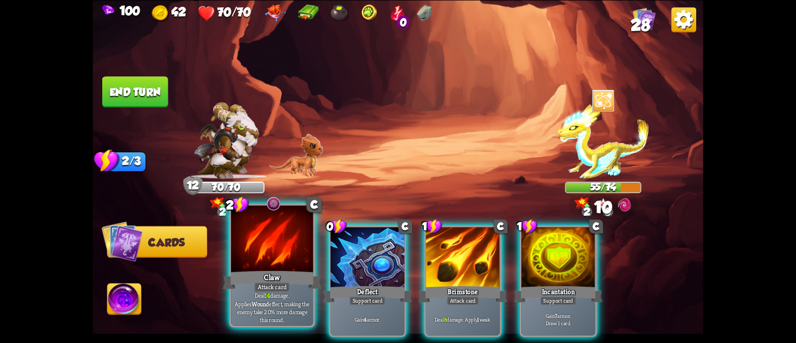
click at [285, 262] on div at bounding box center [272, 240] width 82 height 69
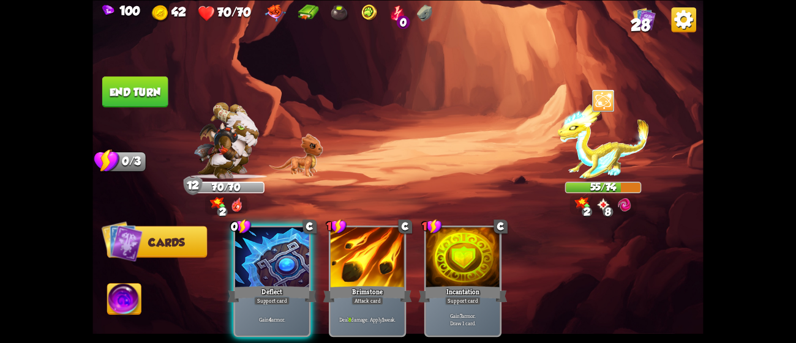
click at [285, 262] on div at bounding box center [272, 258] width 74 height 62
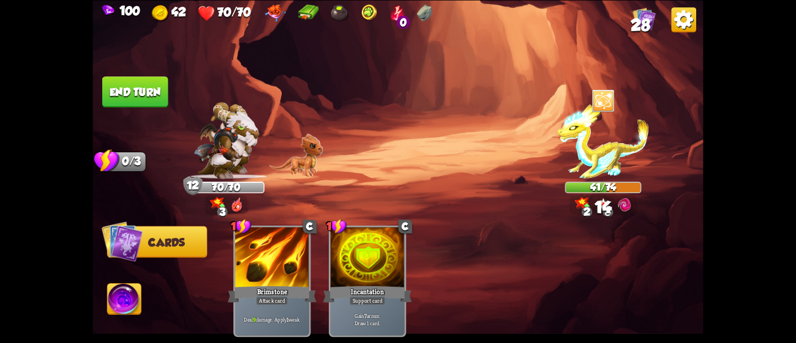
click at [143, 88] on button "End turn" at bounding box center [135, 91] width 66 height 31
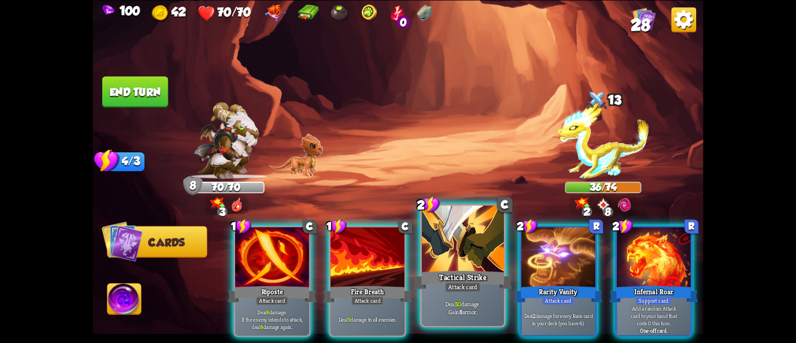
click at [468, 270] on div "Tactical Strike" at bounding box center [463, 280] width 99 height 22
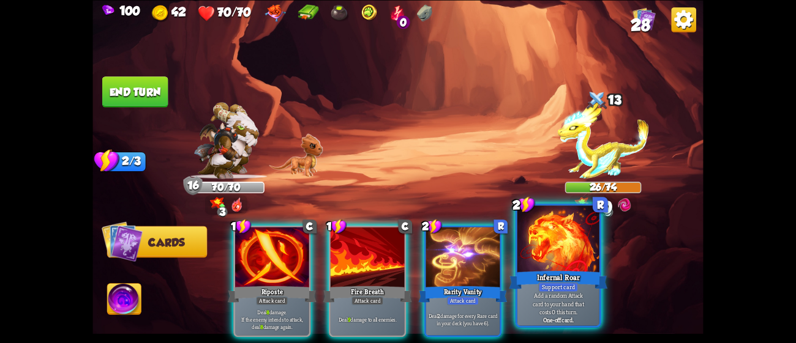
click at [559, 264] on div at bounding box center [558, 240] width 82 height 69
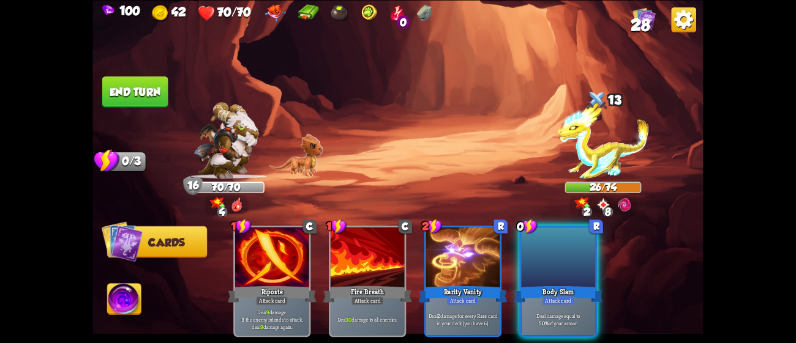
click at [559, 264] on div at bounding box center [558, 258] width 74 height 62
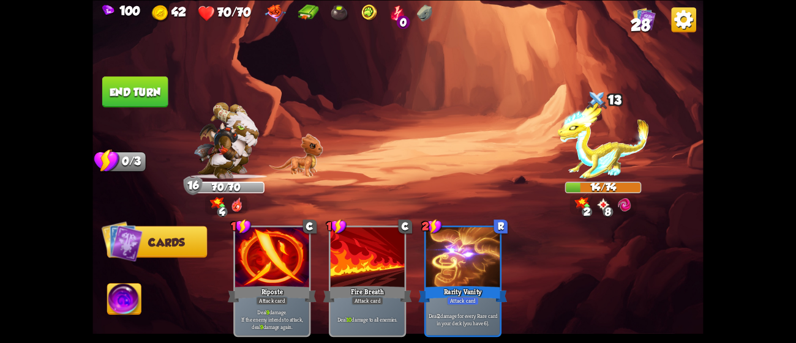
click at [146, 98] on button "End turn" at bounding box center [135, 92] width 67 height 32
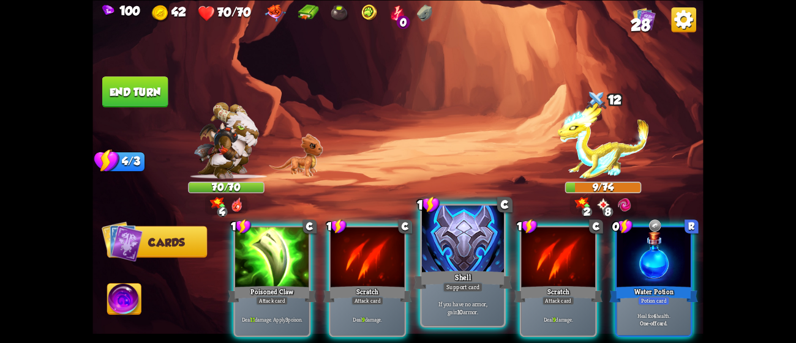
click at [438, 289] on div "Shell" at bounding box center [463, 280] width 99 height 22
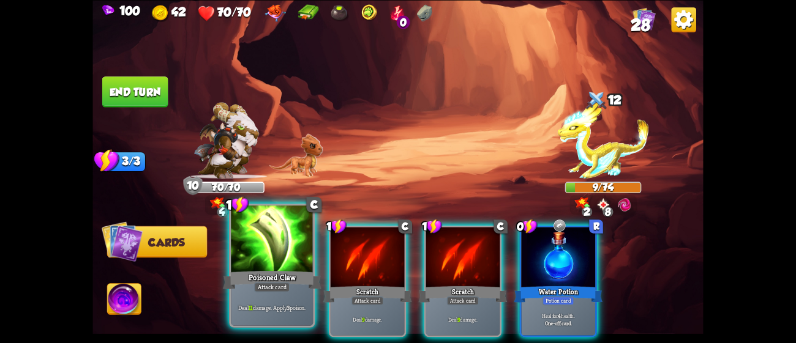
click at [248, 256] on div at bounding box center [272, 240] width 82 height 69
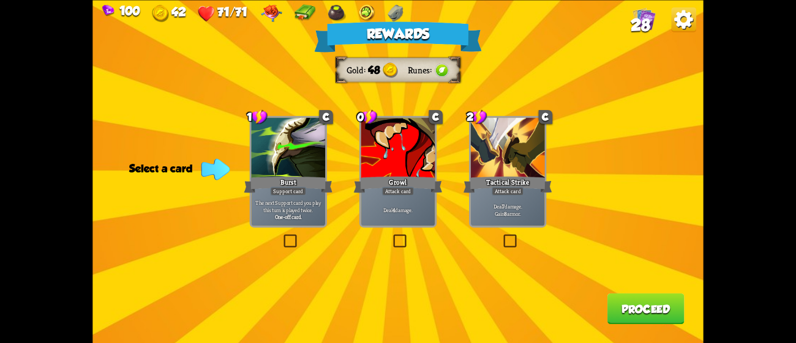
click at [441, 162] on div "Rewards Gold 48 Runes Select a card 1 C Burst Support card The next Support car…" at bounding box center [397, 171] width 610 height 343
click at [423, 176] on div "Growl" at bounding box center [398, 184] width 89 height 20
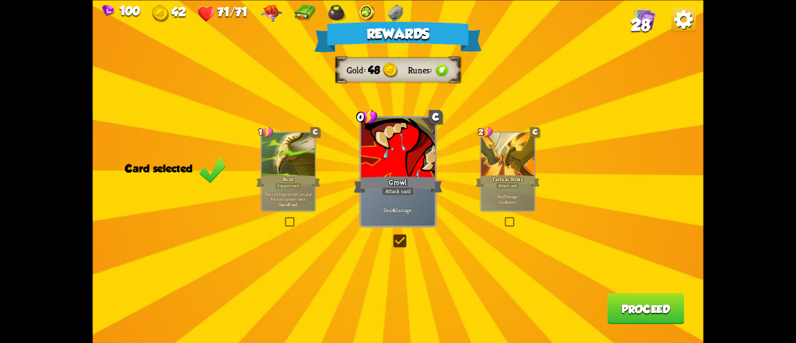
click at [647, 305] on button "Proceed" at bounding box center [645, 308] width 77 height 31
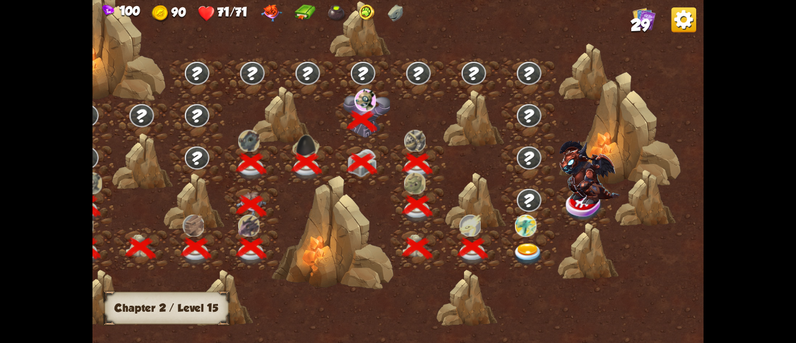
click at [533, 253] on img at bounding box center [528, 255] width 31 height 23
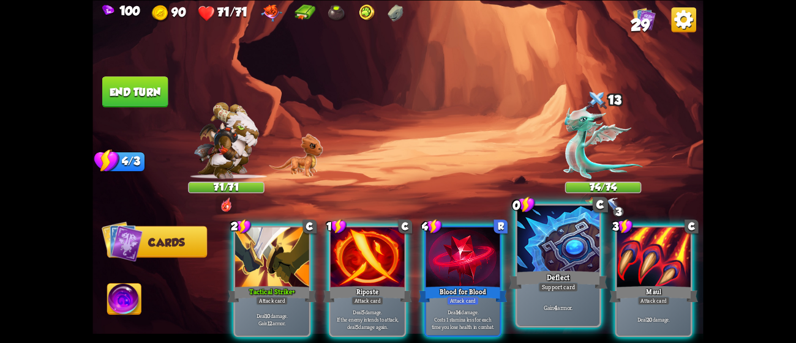
click at [575, 248] on div at bounding box center [558, 240] width 82 height 69
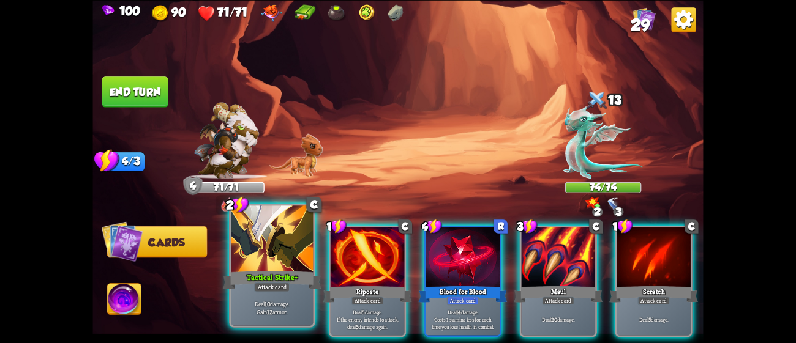
click at [263, 250] on div at bounding box center [272, 240] width 82 height 69
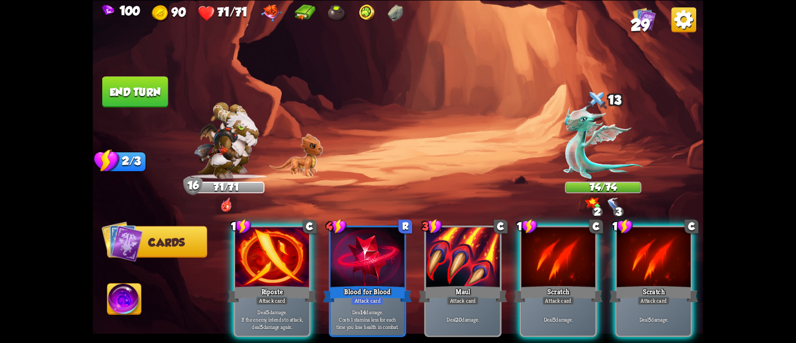
click at [263, 250] on div at bounding box center [272, 258] width 74 height 62
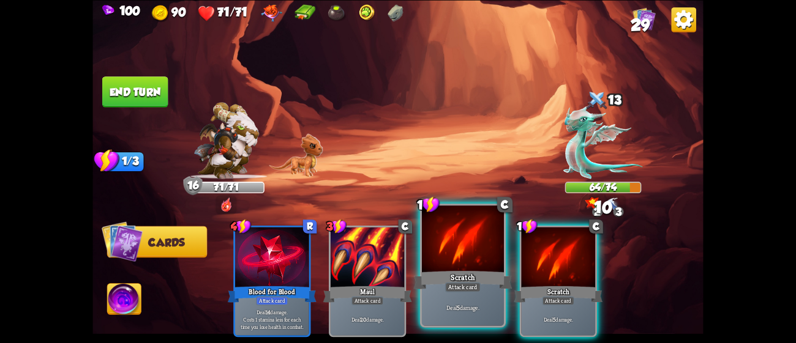
click at [431, 267] on div at bounding box center [463, 240] width 82 height 69
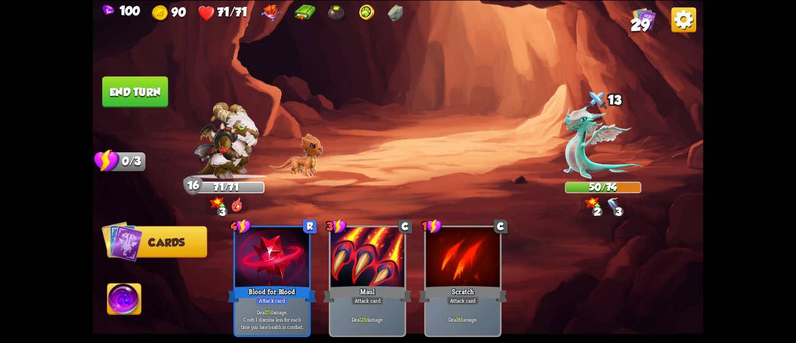
click at [132, 86] on button "End turn" at bounding box center [135, 91] width 66 height 31
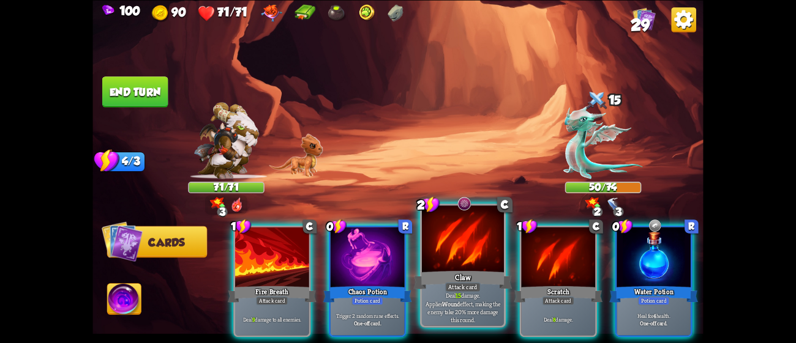
click at [465, 307] on p "Deal 15 damage. Applies Wound effect, making the enemy take 20% more damage thi…" at bounding box center [462, 307] width 78 height 32
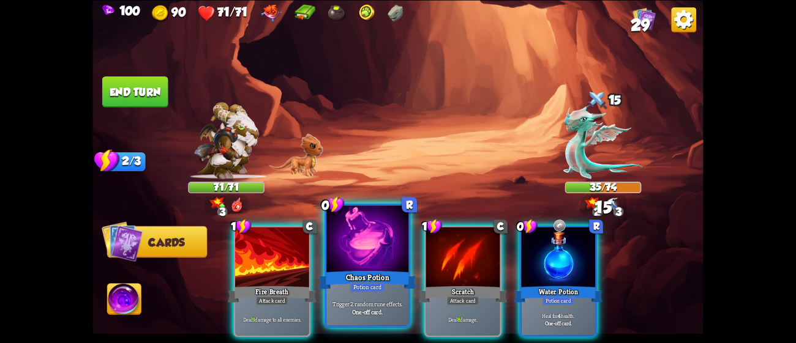
click at [360, 264] on div at bounding box center [367, 240] width 82 height 69
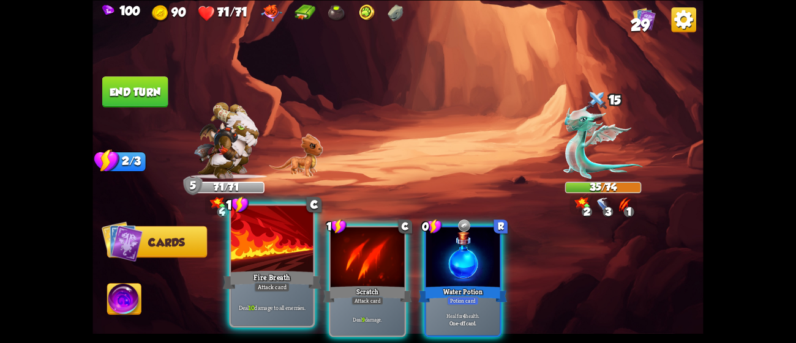
click at [255, 274] on div "Fire Breath" at bounding box center [272, 280] width 99 height 22
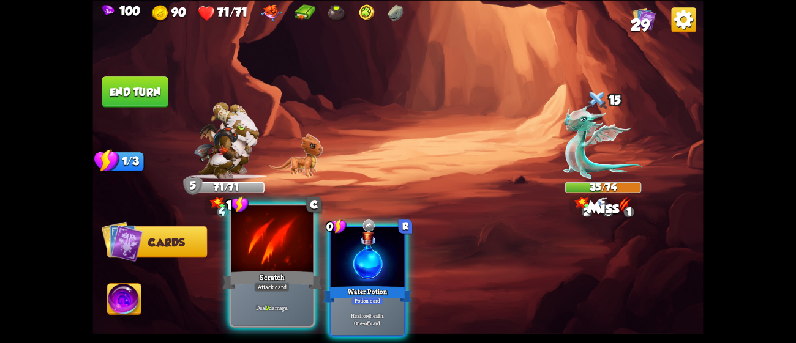
click at [259, 276] on div "Scratch" at bounding box center [272, 280] width 99 height 22
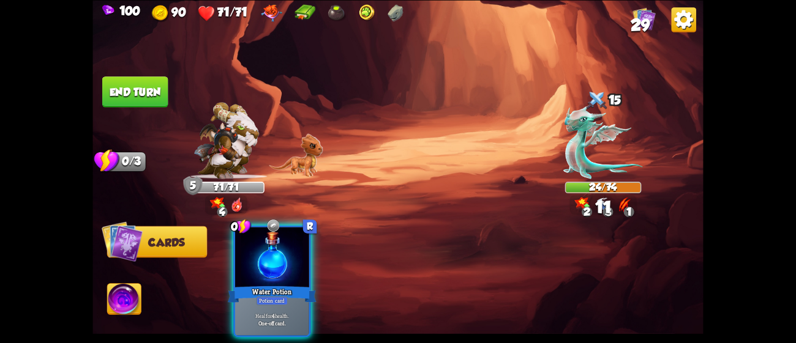
click at [149, 92] on button "End turn" at bounding box center [135, 91] width 66 height 31
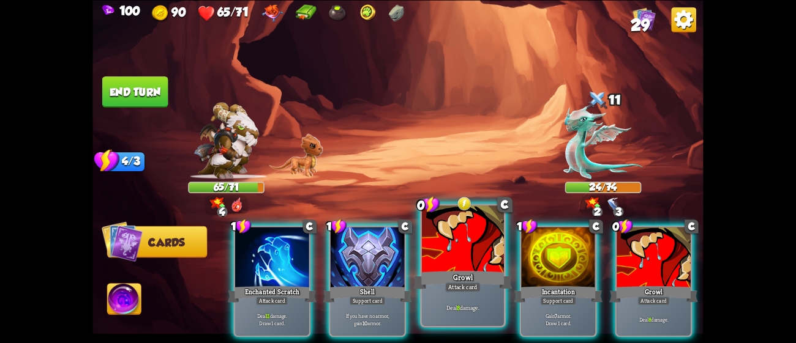
click at [452, 244] on div at bounding box center [463, 240] width 82 height 69
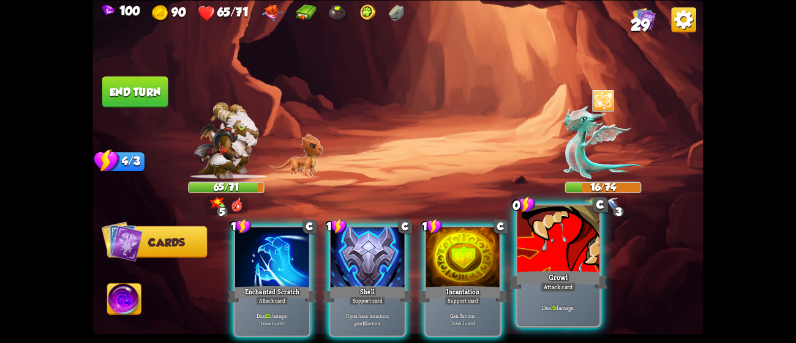
click at [557, 247] on div at bounding box center [558, 240] width 82 height 69
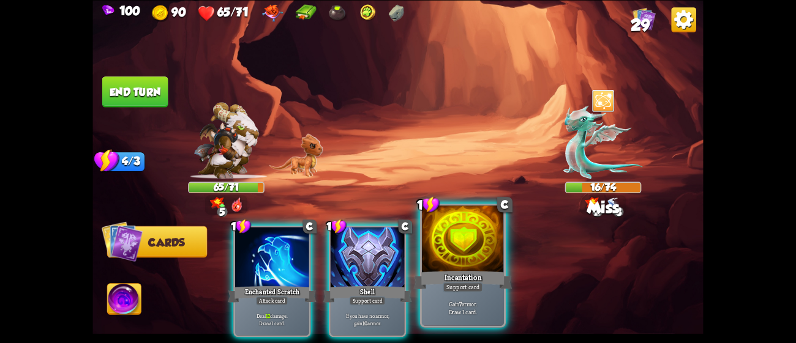
click at [455, 275] on div "Incantation" at bounding box center [463, 280] width 99 height 22
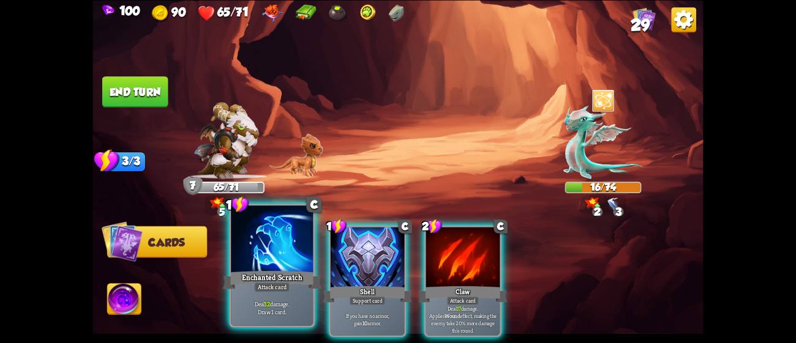
click at [249, 252] on div at bounding box center [272, 240] width 82 height 69
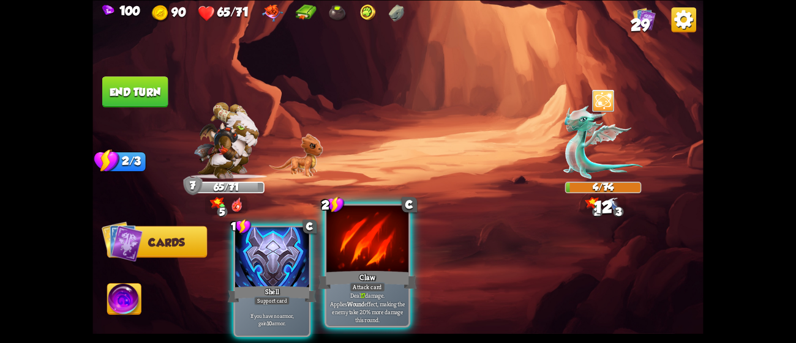
click at [392, 261] on div at bounding box center [367, 240] width 82 height 69
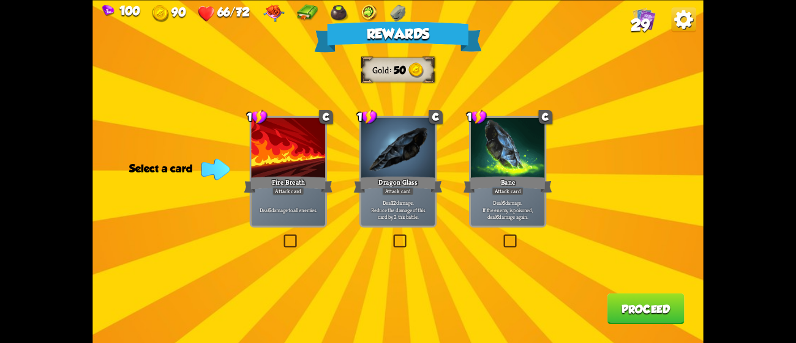
click at [528, 154] on div at bounding box center [508, 149] width 74 height 62
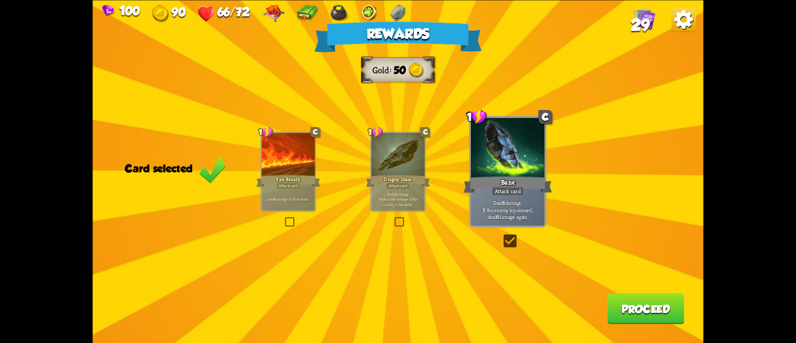
click at [621, 310] on button "Proceed" at bounding box center [645, 308] width 77 height 31
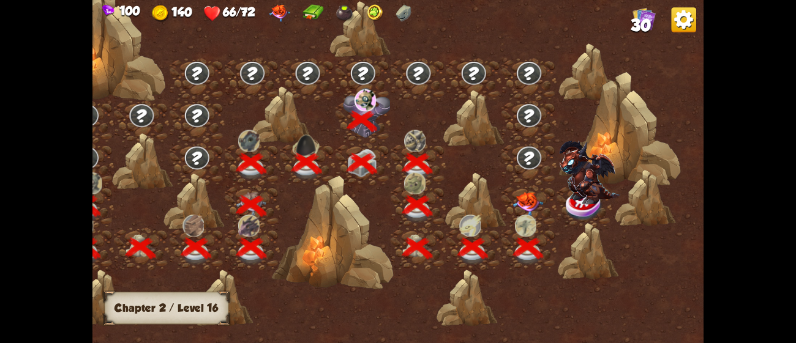
click at [531, 201] on img at bounding box center [528, 204] width 31 height 24
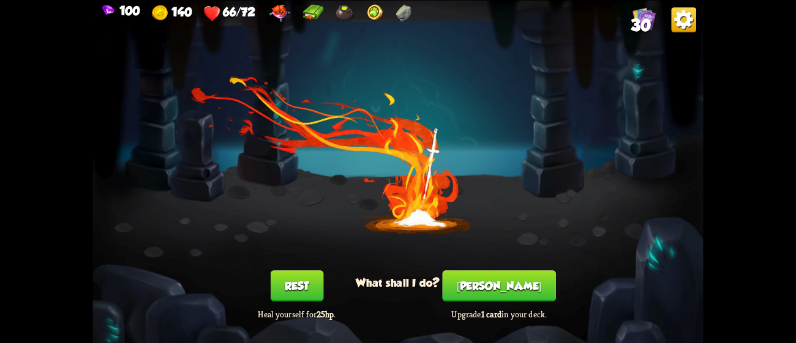
click at [508, 290] on button "[PERSON_NAME]" at bounding box center [498, 285] width 113 height 31
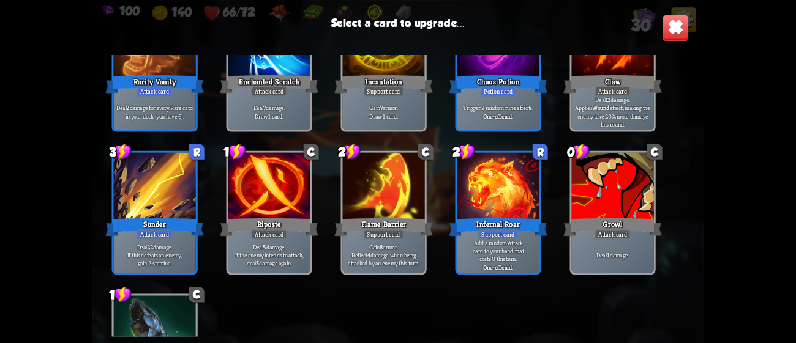
scroll to position [650, 0]
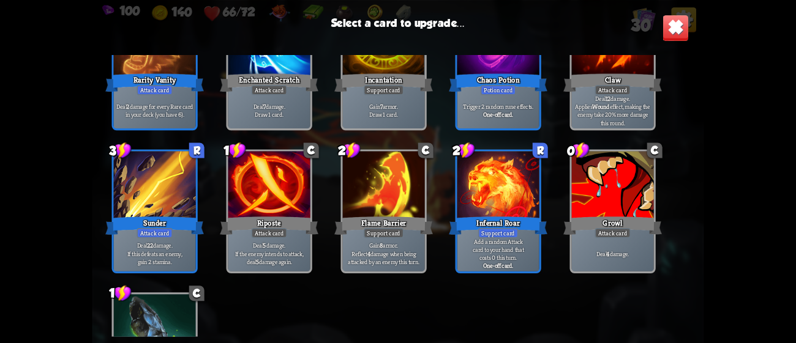
click at [163, 262] on p "Deal 22 damage. If this defeats an enemy, gain 2 stamina." at bounding box center [155, 253] width 78 height 24
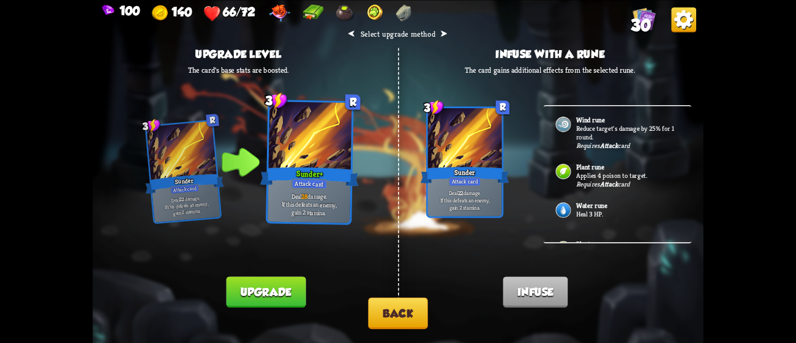
click at [292, 293] on button "Upgrade" at bounding box center [266, 292] width 80 height 31
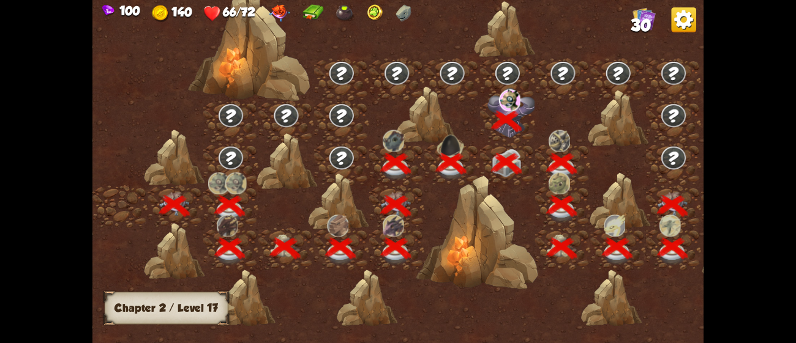
scroll to position [0, 185]
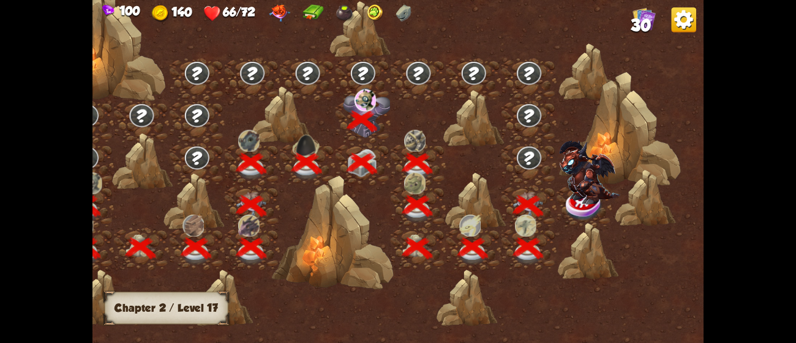
click at [568, 184] on img at bounding box center [589, 173] width 61 height 64
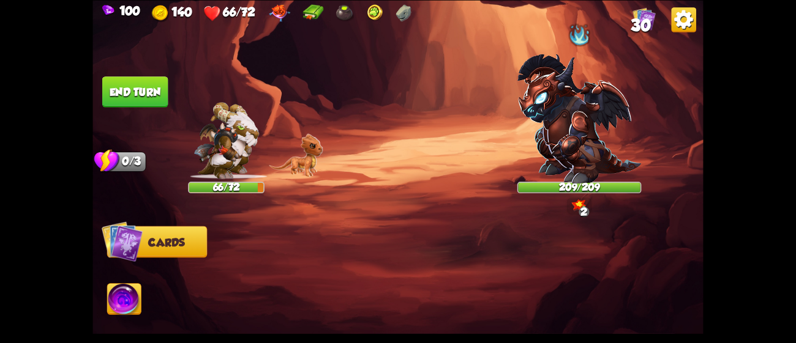
click at [575, 166] on img at bounding box center [579, 119] width 124 height 130
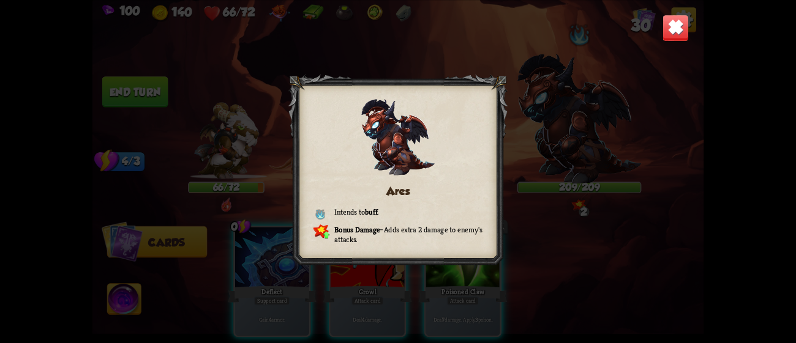
click at [677, 24] on img at bounding box center [675, 27] width 27 height 27
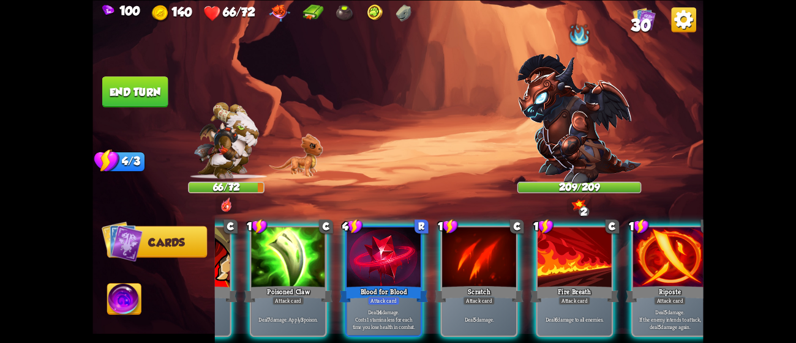
scroll to position [0, 239]
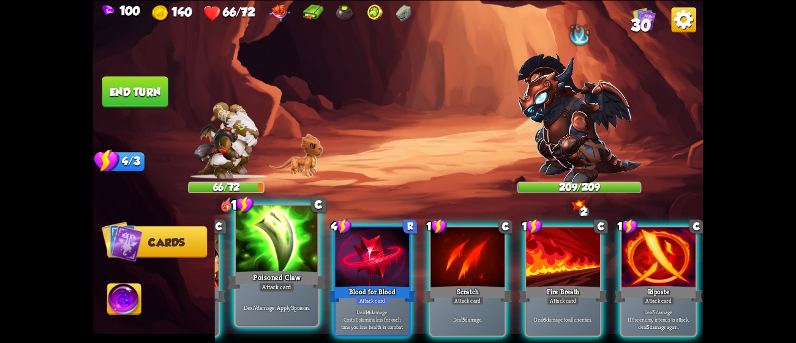
click at [266, 288] on div "Attack card" at bounding box center [276, 287] width 35 height 10
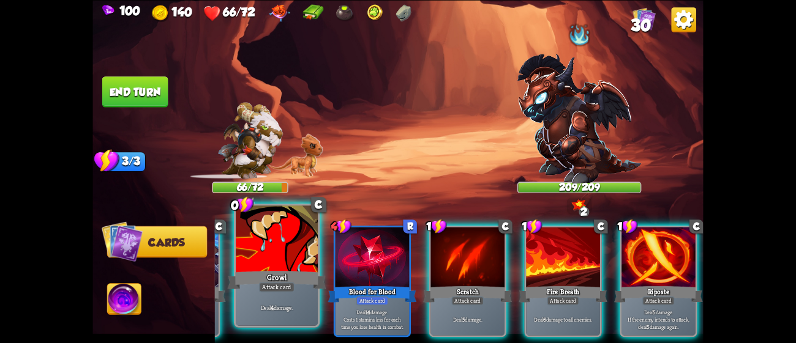
scroll to position [0, 116]
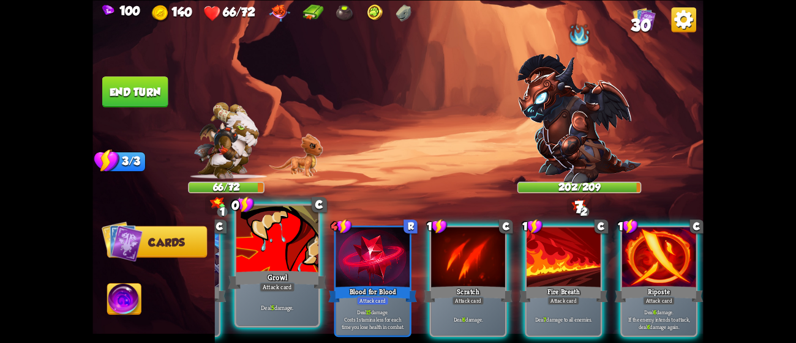
click at [280, 291] on div "Attack card" at bounding box center [276, 287] width 35 height 10
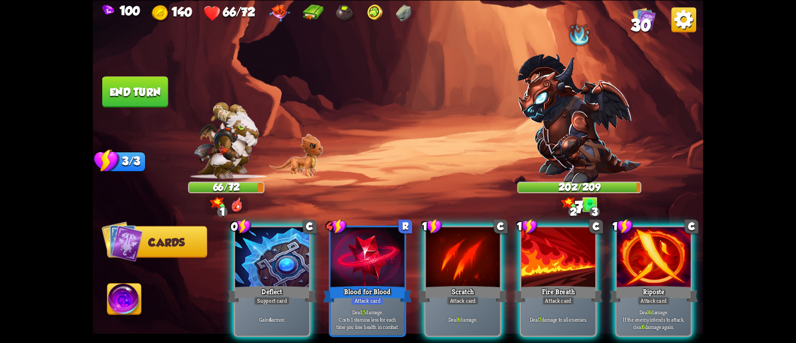
scroll to position [0, 0]
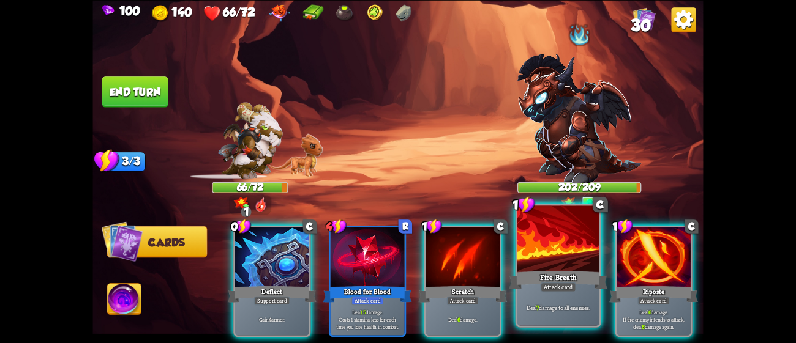
click at [586, 252] on div at bounding box center [558, 240] width 82 height 69
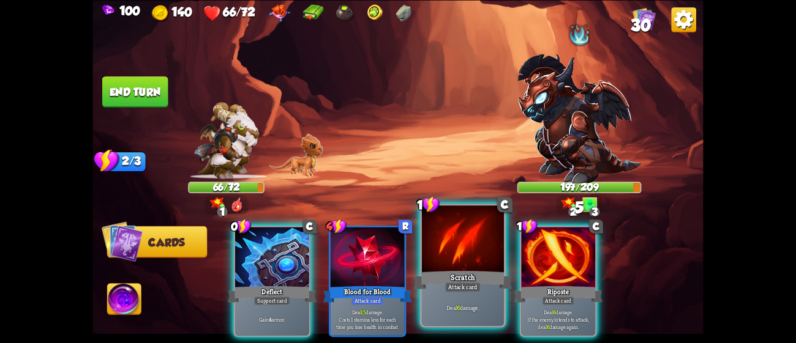
click at [484, 261] on div at bounding box center [463, 240] width 82 height 69
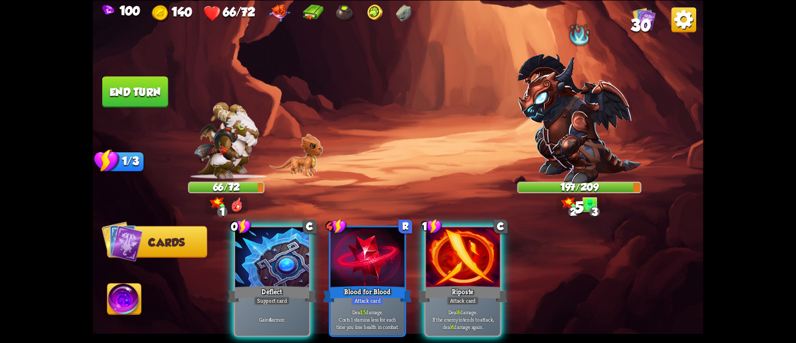
click at [484, 261] on div at bounding box center [463, 258] width 74 height 62
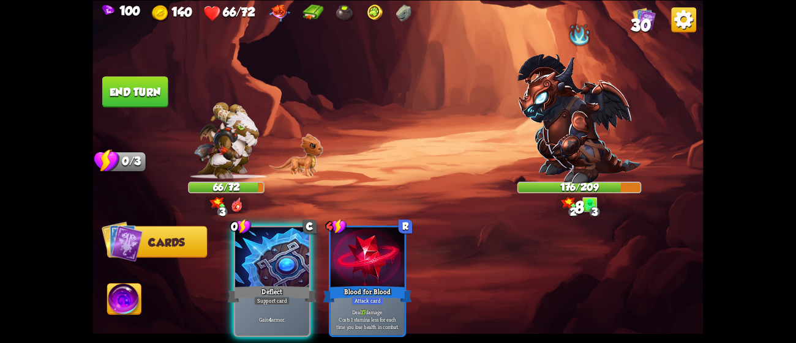
click at [139, 84] on button "End turn" at bounding box center [135, 91] width 66 height 31
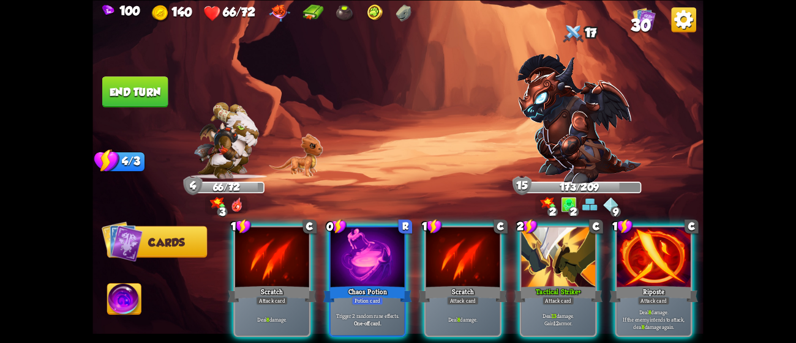
click at [540, 101] on img at bounding box center [579, 119] width 124 height 130
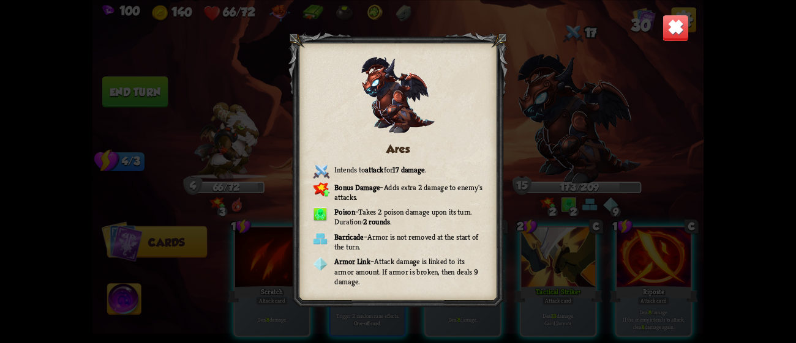
click at [637, 92] on div "Ares Intends to attack for 17 damage . Bonus Damage – Adds extra 2 damage to en…" at bounding box center [397, 171] width 610 height 343
click at [679, 27] on img at bounding box center [675, 27] width 27 height 27
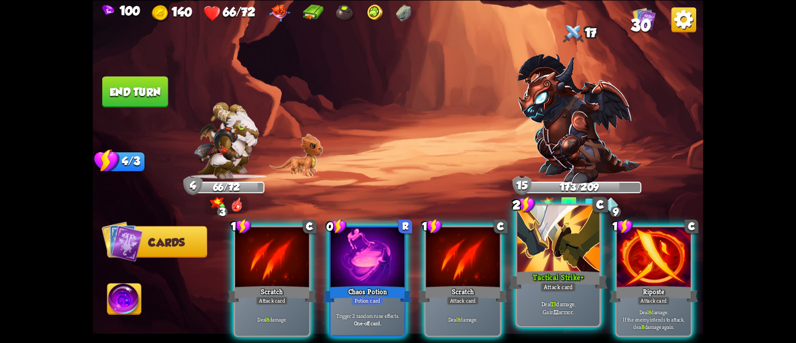
click at [590, 256] on div at bounding box center [558, 240] width 82 height 69
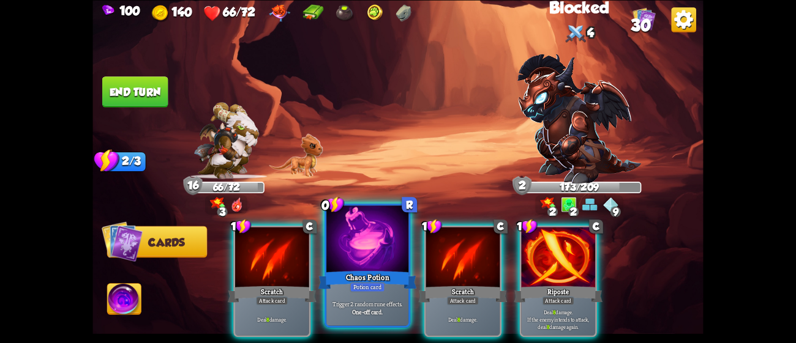
click at [369, 259] on div at bounding box center [367, 240] width 82 height 69
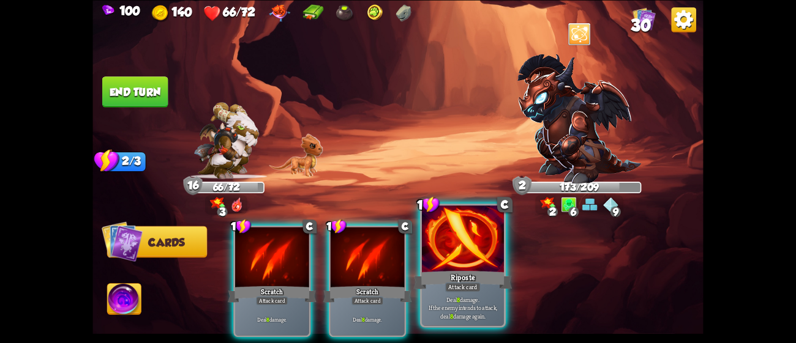
click at [443, 263] on div at bounding box center [463, 240] width 82 height 69
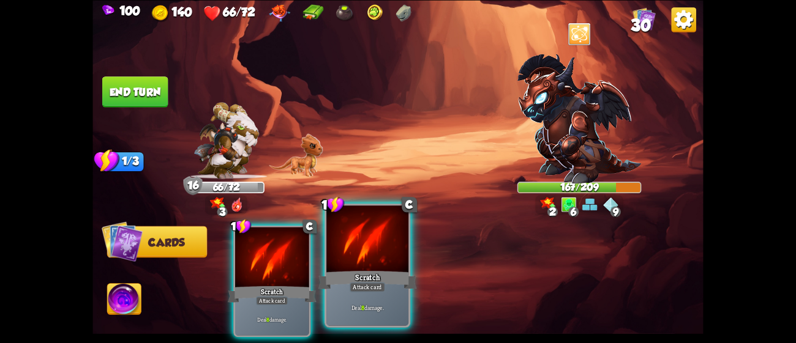
click at [362, 256] on div at bounding box center [367, 240] width 82 height 69
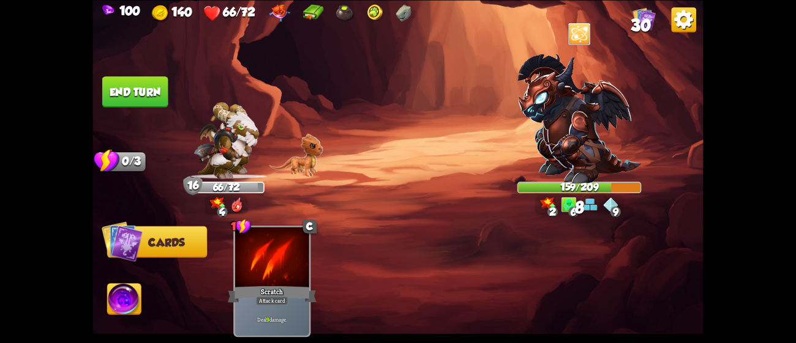
click at [124, 98] on button "End turn" at bounding box center [135, 91] width 66 height 31
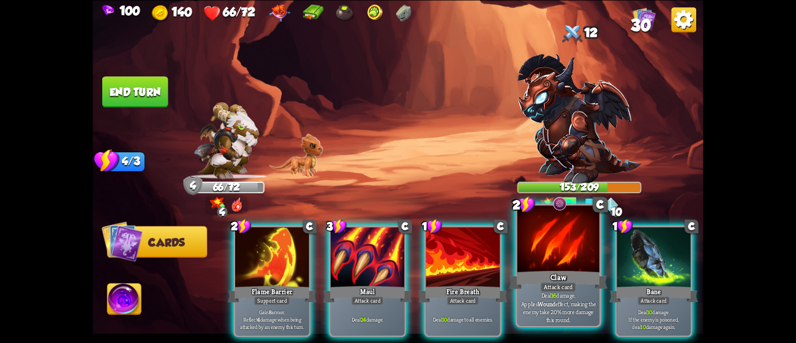
click at [594, 264] on div at bounding box center [558, 240] width 82 height 69
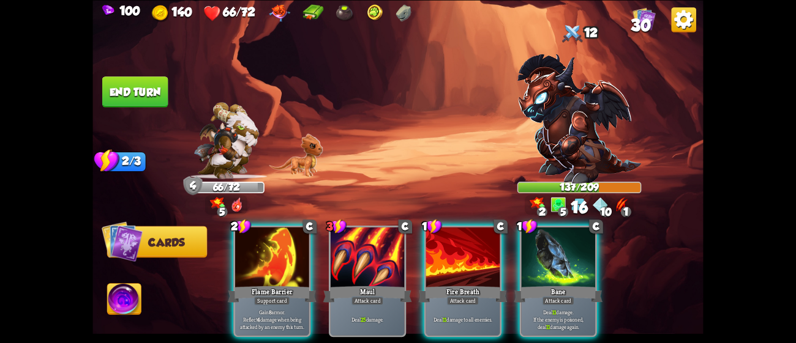
click at [577, 184] on div "137/209" at bounding box center [579, 187] width 122 height 10
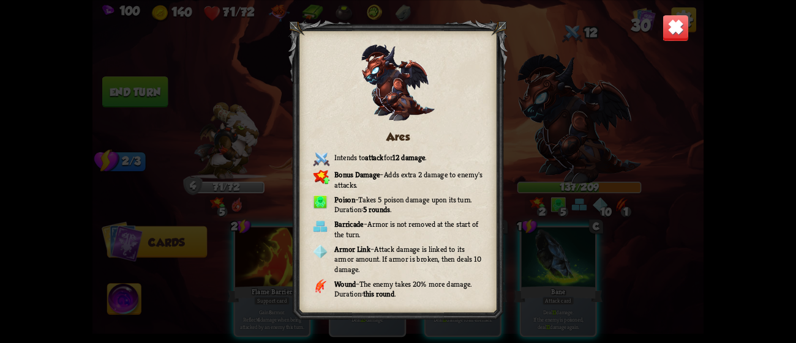
click at [669, 28] on img at bounding box center [675, 27] width 27 height 27
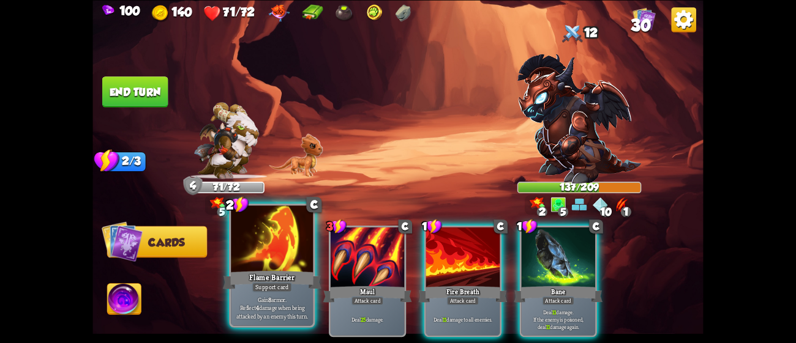
click at [266, 258] on div at bounding box center [272, 240] width 82 height 69
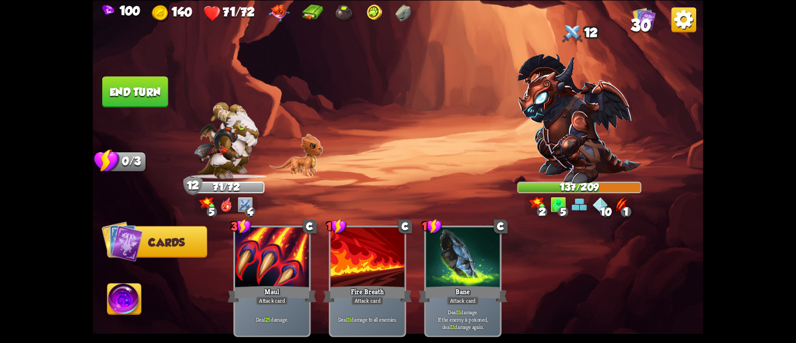
click at [119, 91] on button "End turn" at bounding box center [135, 91] width 66 height 31
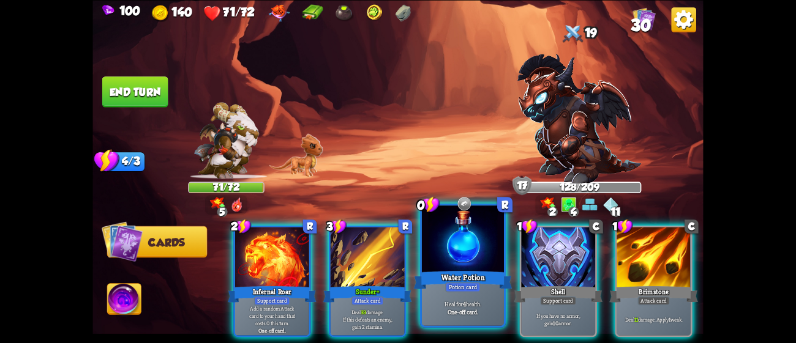
click at [454, 283] on div "Potion card" at bounding box center [462, 287] width 35 height 10
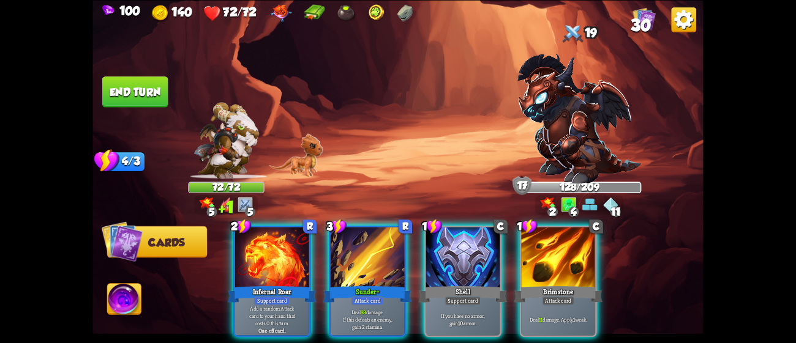
click at [454, 296] on div "Support card" at bounding box center [463, 300] width 36 height 9
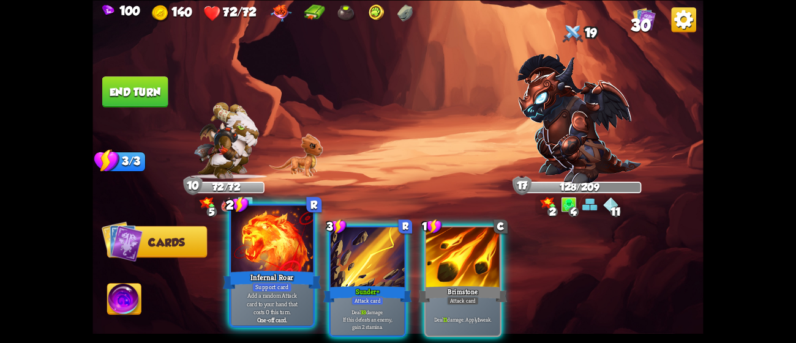
click at [270, 280] on div "Infernal Roar" at bounding box center [272, 280] width 99 height 22
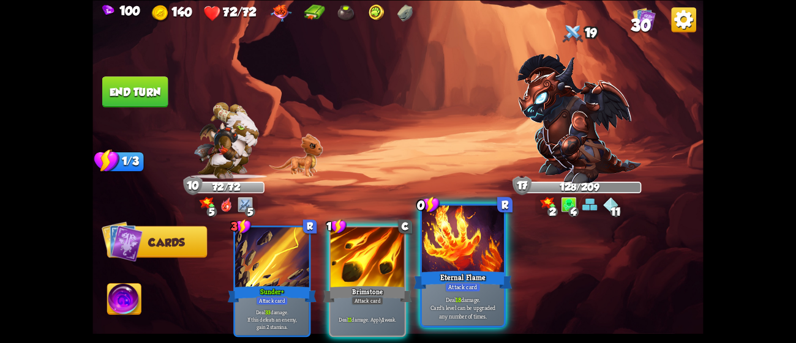
click at [445, 255] on div at bounding box center [463, 240] width 82 height 69
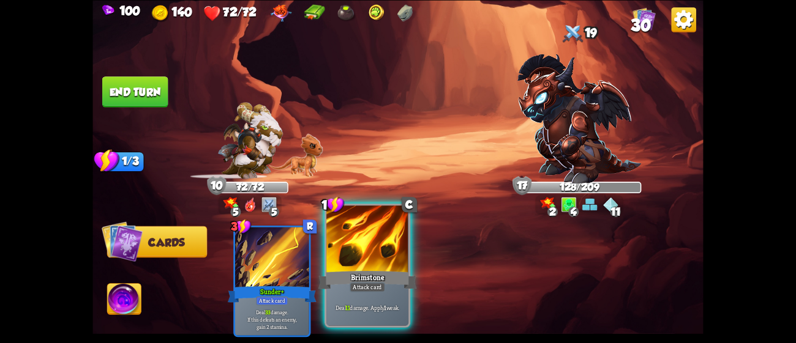
click at [377, 273] on div "Brimstone" at bounding box center [367, 280] width 99 height 22
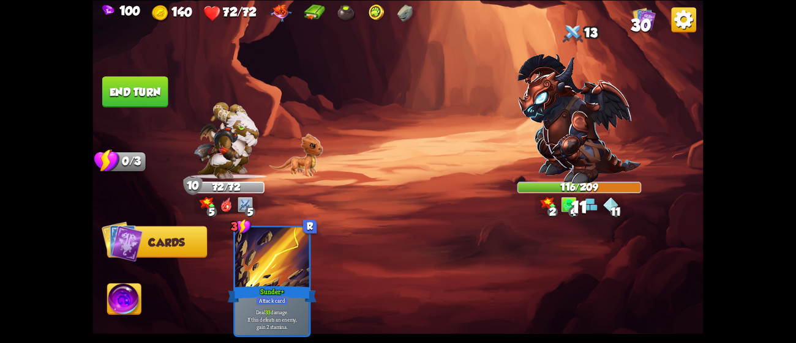
click at [149, 99] on button "End turn" at bounding box center [135, 91] width 66 height 31
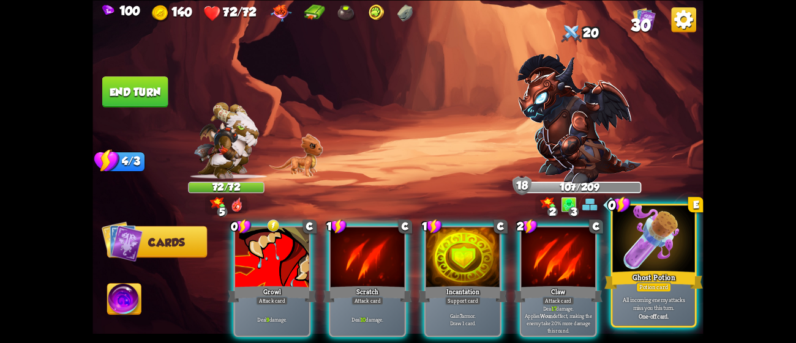
click at [674, 251] on div at bounding box center [654, 240] width 82 height 69
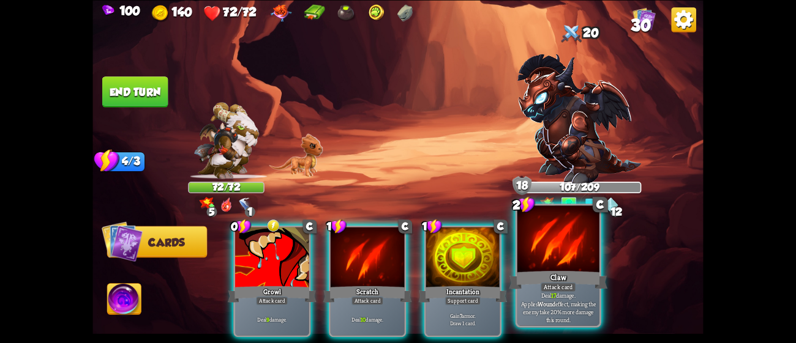
click at [580, 273] on div "Claw" at bounding box center [558, 280] width 99 height 22
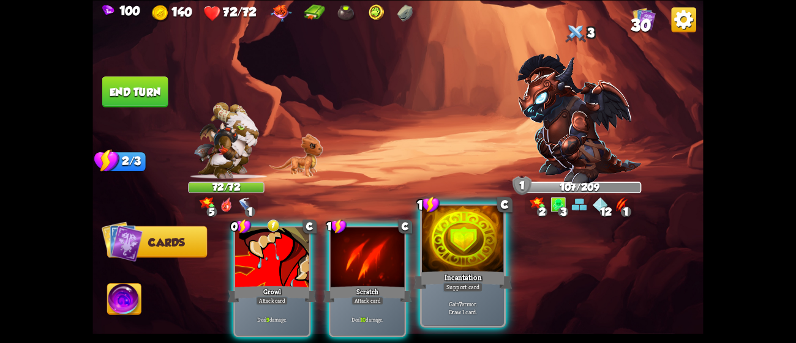
click at [446, 284] on div "Support card" at bounding box center [462, 287] width 40 height 10
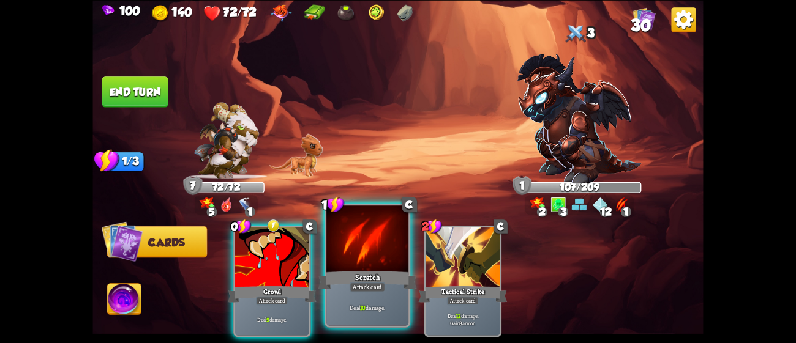
click at [400, 278] on div "Scratch" at bounding box center [367, 280] width 99 height 22
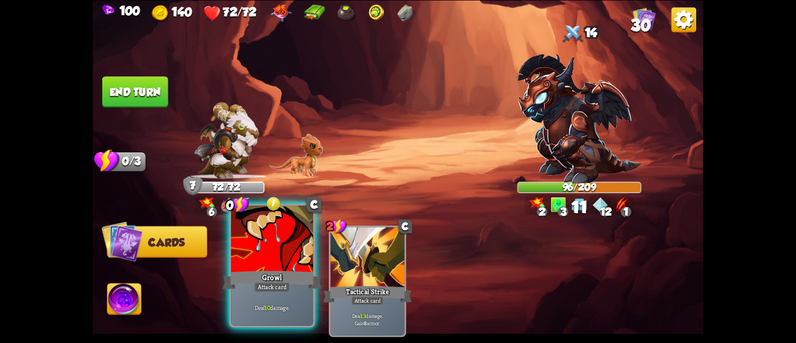
click at [280, 277] on div "Growl" at bounding box center [272, 280] width 99 height 22
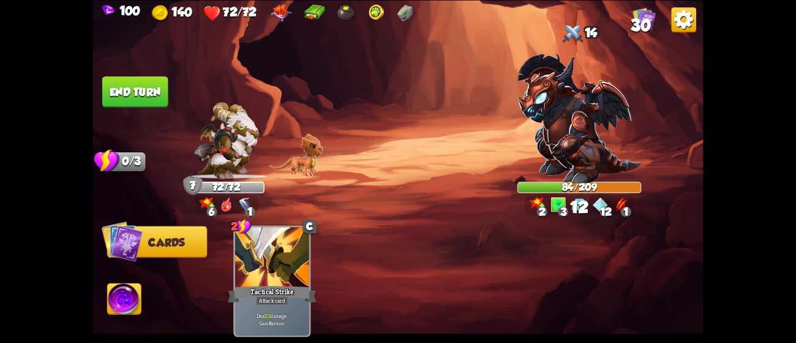
click at [123, 86] on button "End turn" at bounding box center [135, 92] width 67 height 32
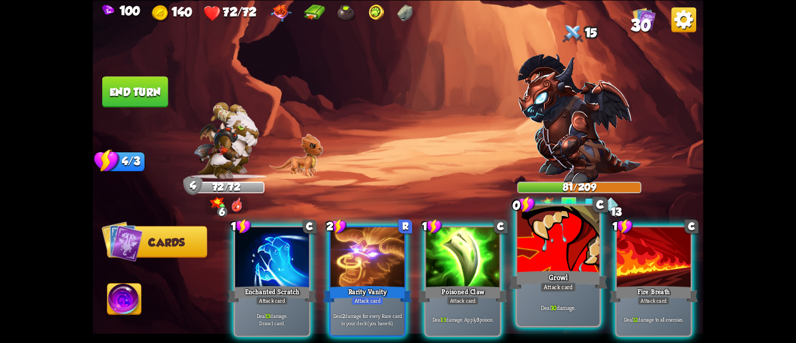
click at [530, 227] on div at bounding box center [558, 240] width 82 height 69
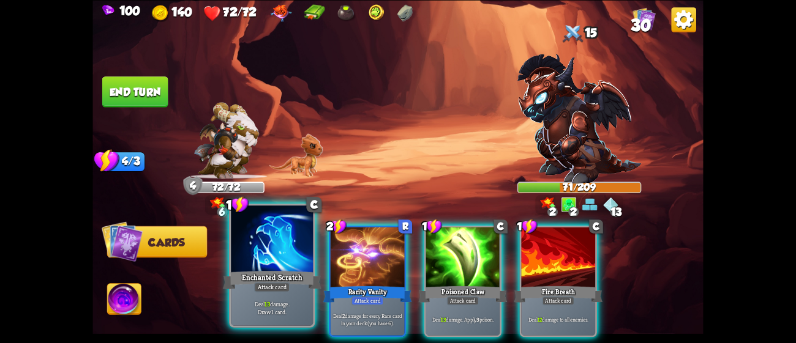
click at [269, 247] on div at bounding box center [272, 240] width 82 height 69
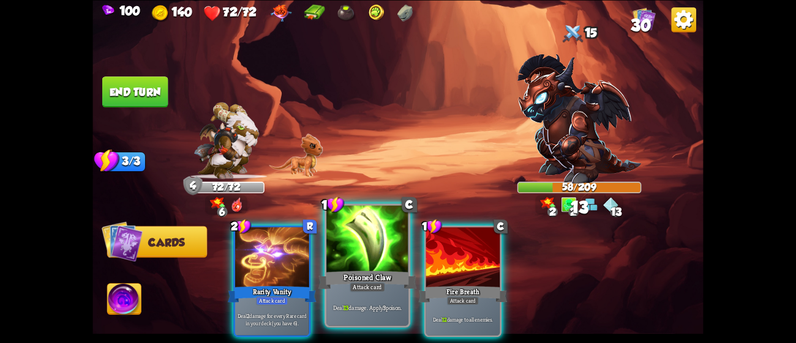
click at [390, 250] on div at bounding box center [367, 240] width 82 height 69
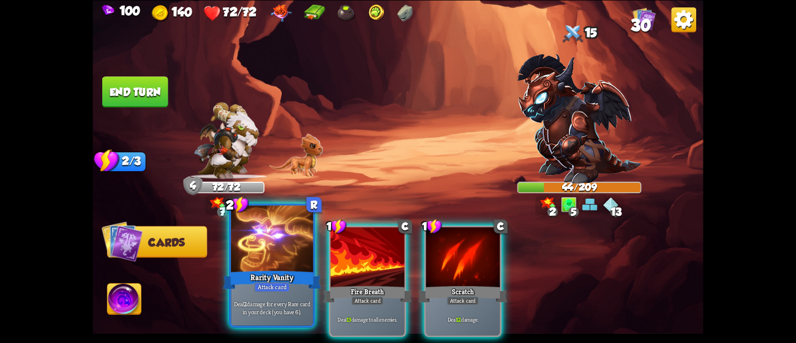
click at [280, 261] on div at bounding box center [272, 240] width 82 height 69
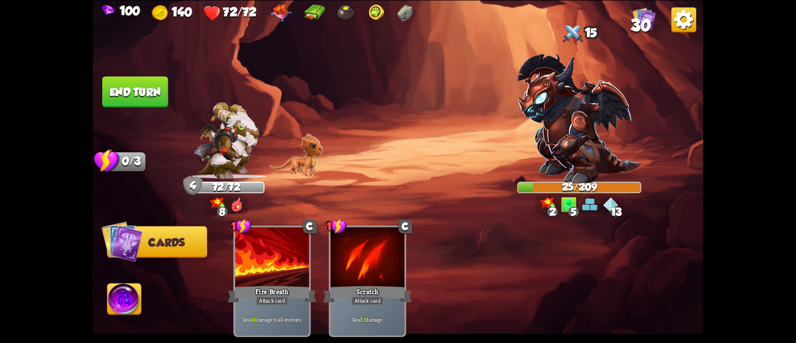
click at [116, 80] on button "End turn" at bounding box center [135, 91] width 66 height 31
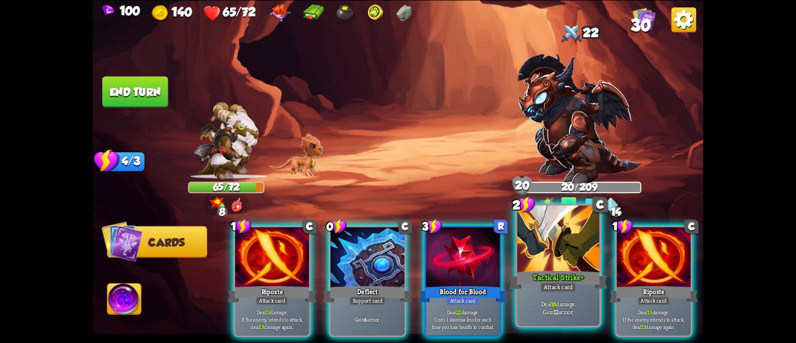
click at [562, 252] on div at bounding box center [558, 240] width 82 height 69
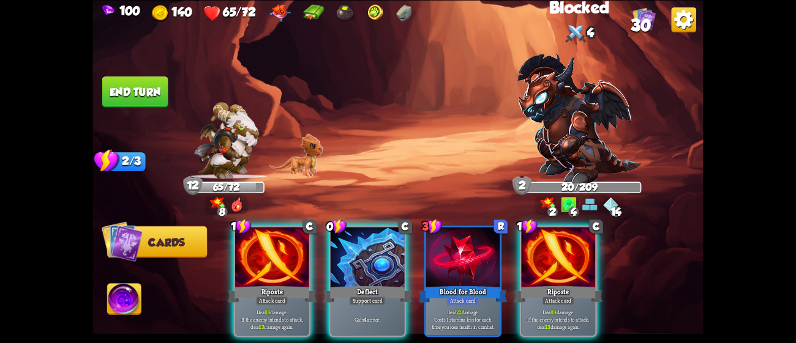
click at [562, 252] on div at bounding box center [558, 258] width 74 height 62
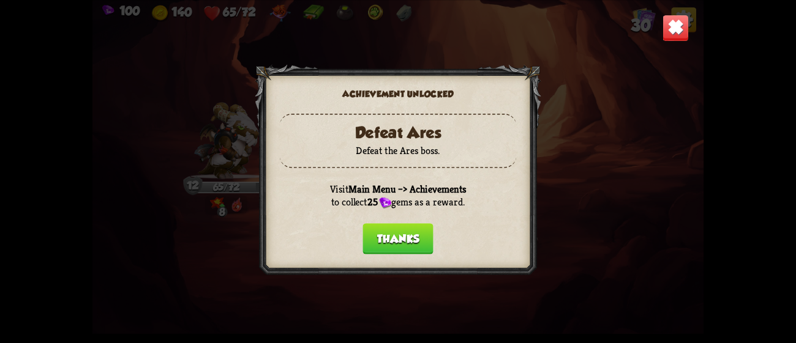
click at [383, 227] on button "Thanks" at bounding box center [397, 238] width 70 height 31
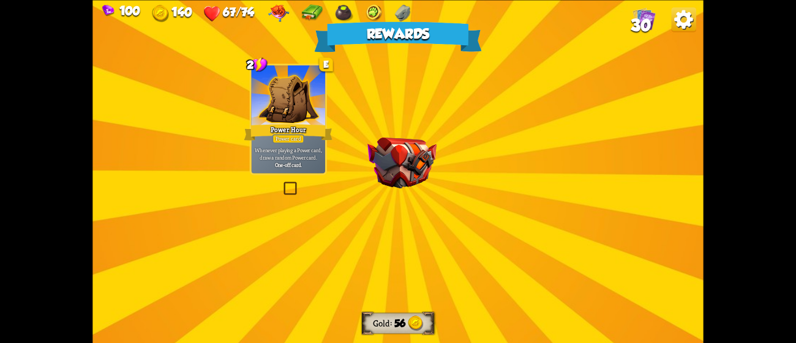
click at [512, 233] on div "Rewards Gold 56 Select a card 2 E Power Hour Power card Whenever playing a Powe…" at bounding box center [397, 171] width 610 height 343
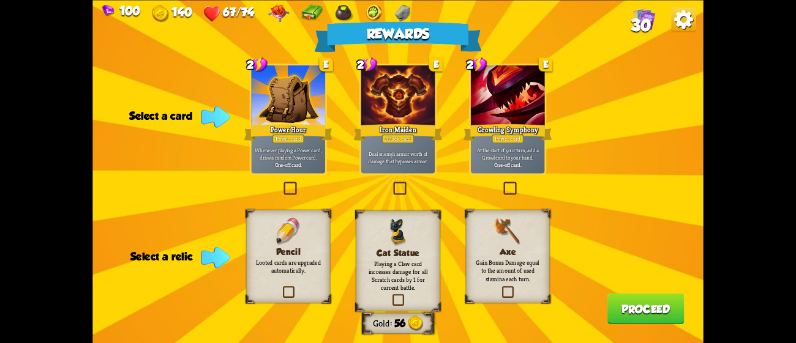
click at [519, 229] on img at bounding box center [508, 232] width 28 height 28
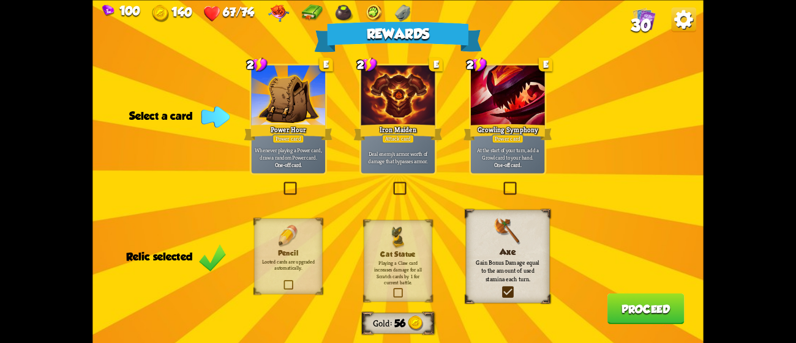
click at [511, 122] on div "Growling Symphony" at bounding box center [507, 132] width 89 height 20
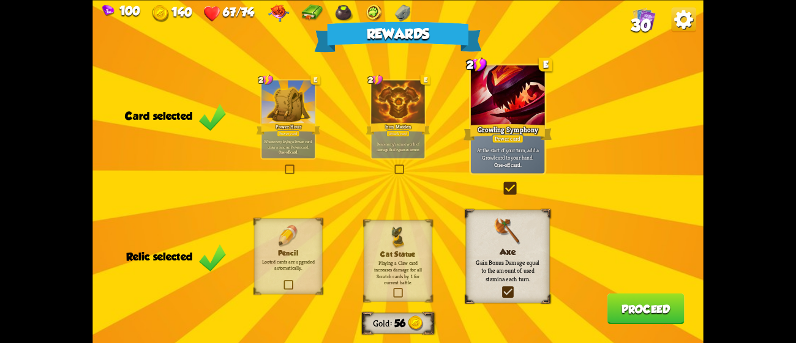
click at [632, 313] on button "Proceed" at bounding box center [645, 308] width 77 height 31
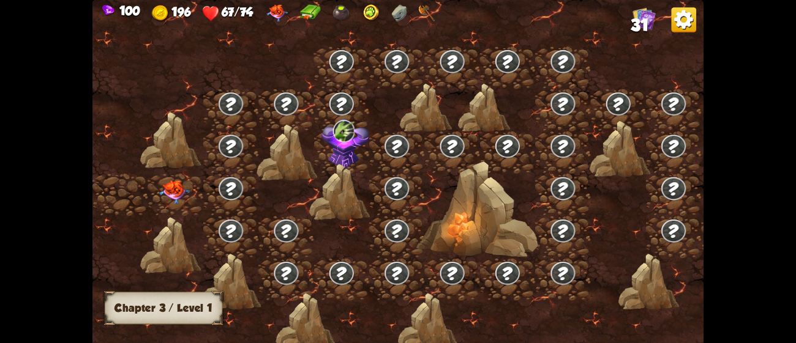
click at [174, 185] on img at bounding box center [174, 193] width 31 height 24
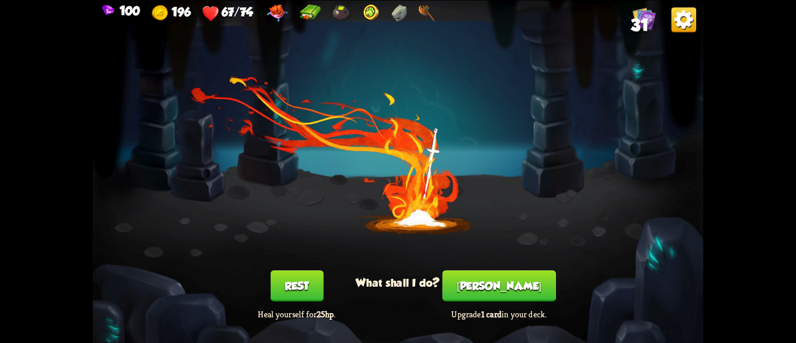
click at [501, 291] on button "[PERSON_NAME]" at bounding box center [498, 285] width 113 height 31
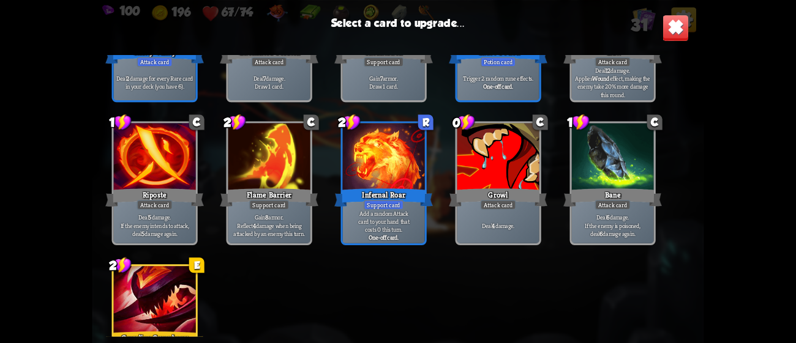
scroll to position [709, 0]
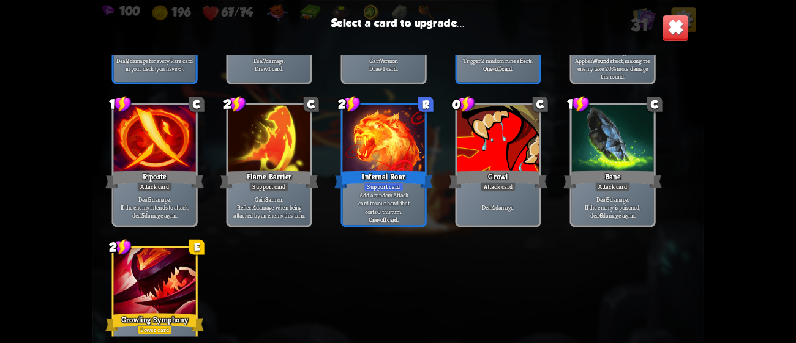
click at [147, 297] on div at bounding box center [155, 282] width 82 height 69
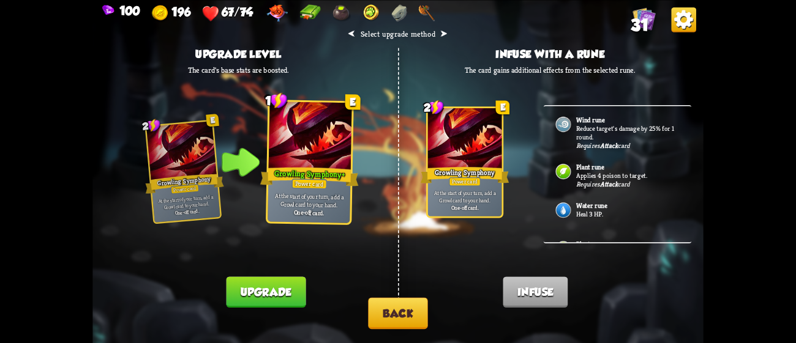
click at [259, 275] on div "⮜ Select upgrade method ⮞ Upgrade level The card's base stats are boosted. 2 E …" at bounding box center [397, 171] width 610 height 343
click at [287, 292] on button "Upgrade" at bounding box center [266, 292] width 80 height 31
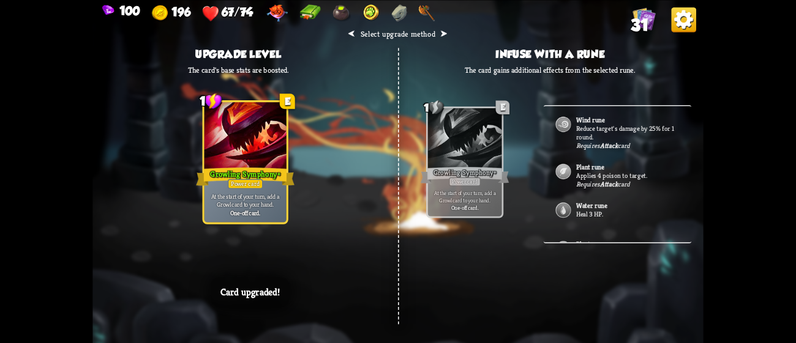
click at [451, 270] on div "⮜ Select upgrade method ⮞ Upgrade level The card's base stats are boosted. 1 E …" at bounding box center [397, 171] width 610 height 343
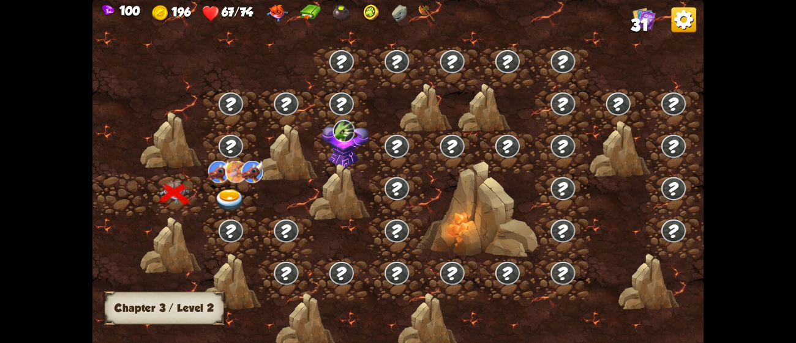
click at [225, 202] on img at bounding box center [230, 201] width 31 height 23
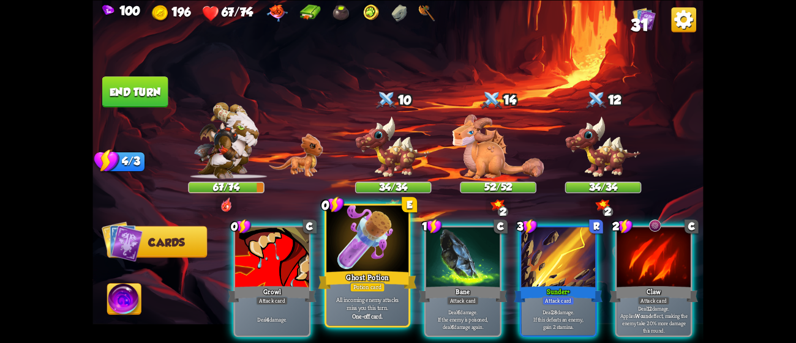
click at [369, 296] on p "All incoming enemy attacks miss you this turn." at bounding box center [367, 304] width 78 height 16
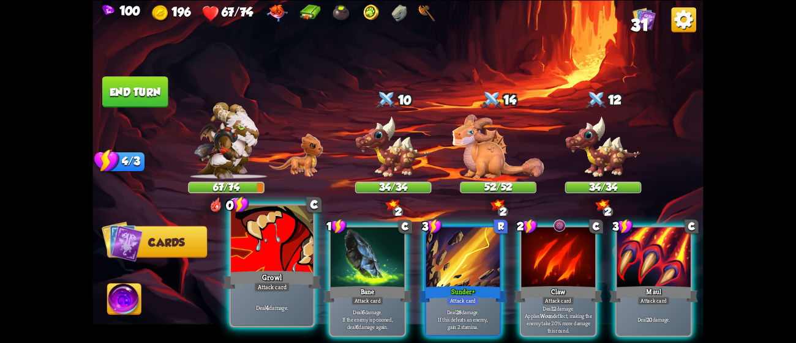
click at [273, 288] on div "Attack card" at bounding box center [271, 287] width 35 height 10
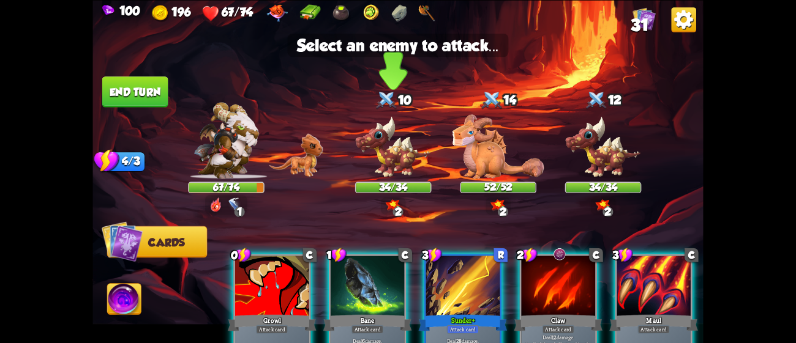
click at [415, 147] on img at bounding box center [393, 147] width 76 height 63
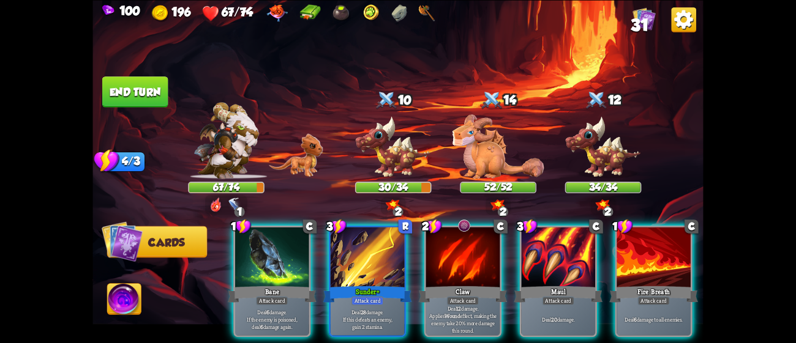
click at [124, 305] on img at bounding box center [124, 301] width 34 height 34
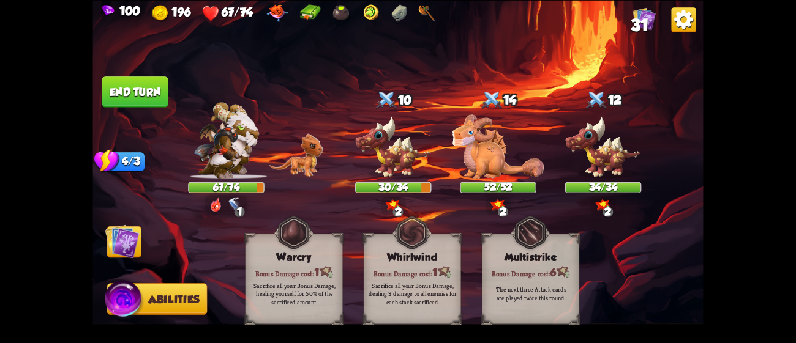
click at [129, 226] on img at bounding box center [122, 241] width 34 height 34
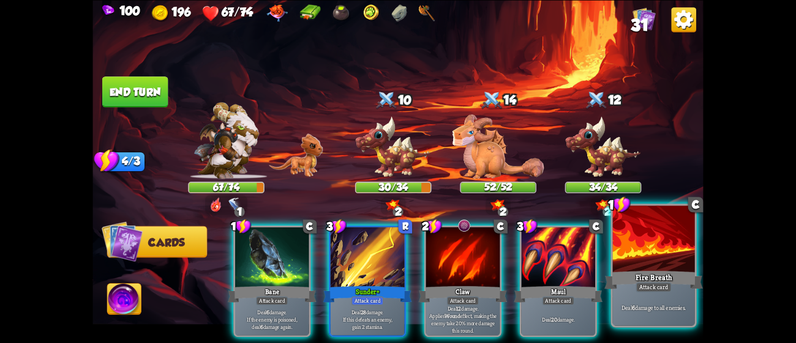
click at [668, 262] on div at bounding box center [654, 240] width 82 height 69
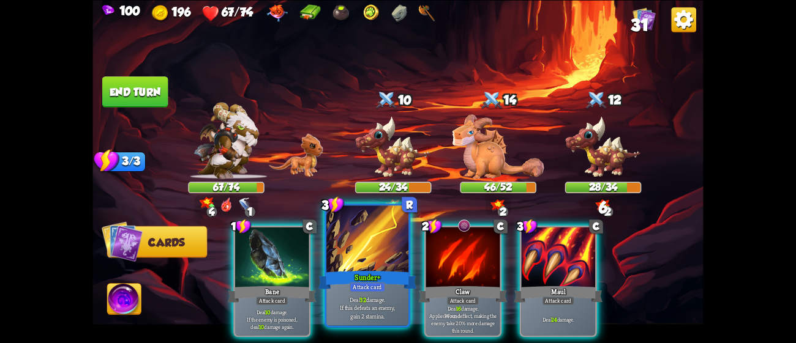
click at [370, 250] on div at bounding box center [367, 240] width 82 height 69
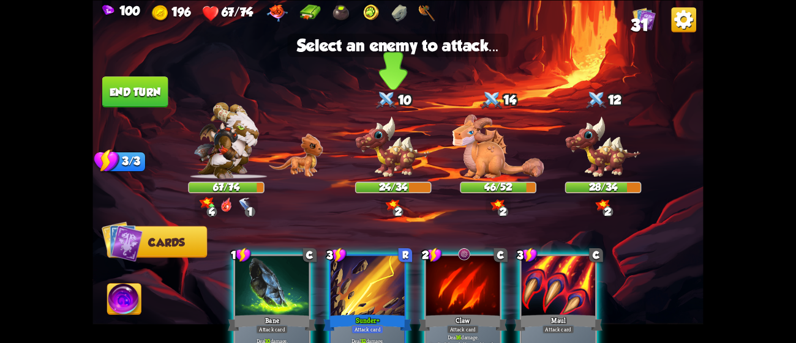
click at [379, 130] on img at bounding box center [393, 147] width 76 height 63
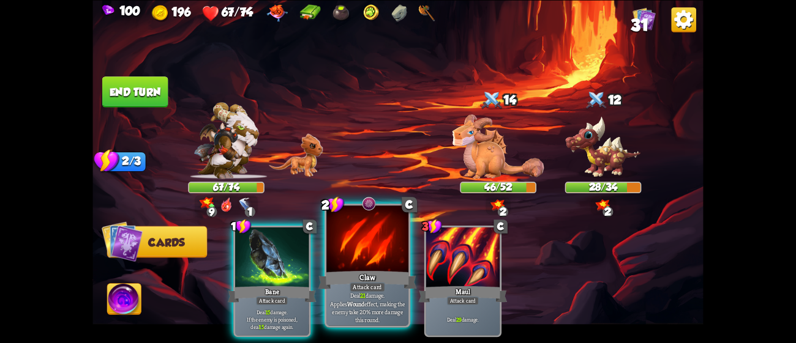
click at [355, 245] on div at bounding box center [367, 240] width 82 height 69
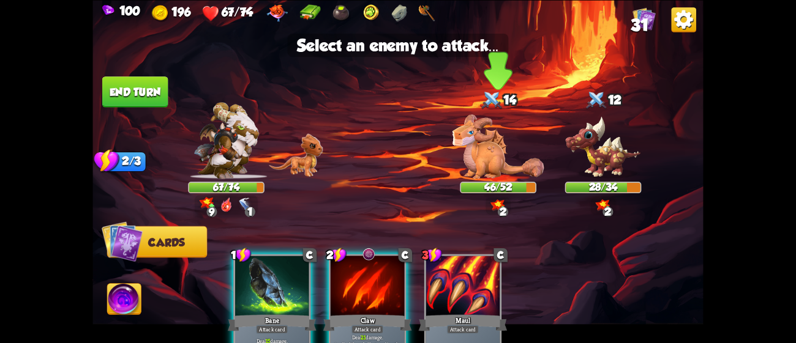
click at [510, 152] on img at bounding box center [498, 146] width 92 height 64
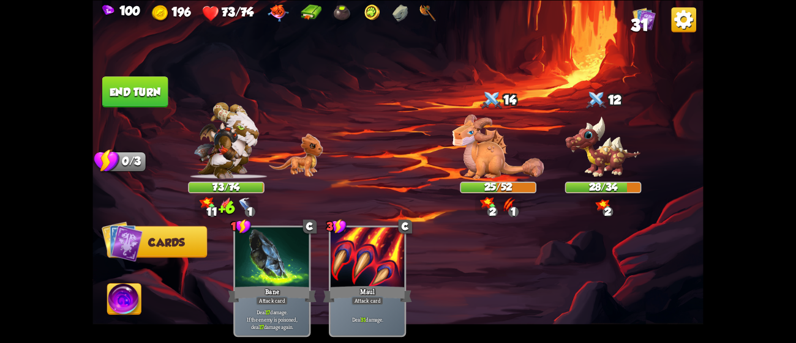
click at [125, 304] on img at bounding box center [124, 301] width 34 height 34
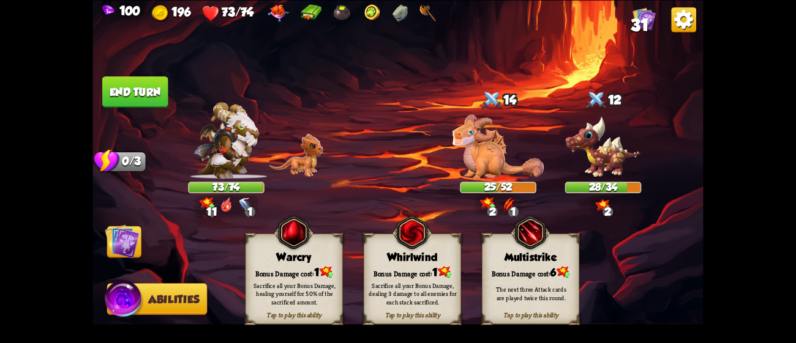
click at [400, 270] on div "Bonus Damage cost: 1" at bounding box center [412, 272] width 96 height 14
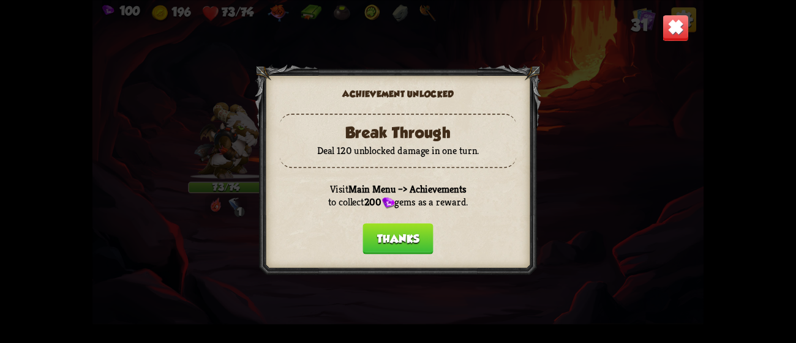
click at [400, 230] on button "Thanks" at bounding box center [397, 238] width 70 height 31
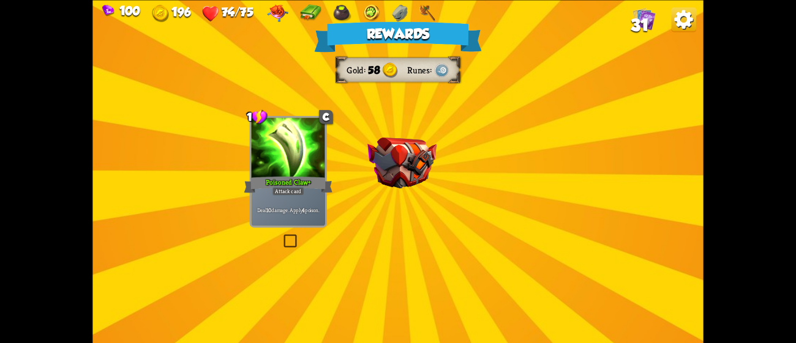
click at [539, 229] on div "Rewards Gold 58 Runes Select a card 1 C Poisoned Claw+ Attack card Deal 10 dama…" at bounding box center [397, 171] width 610 height 343
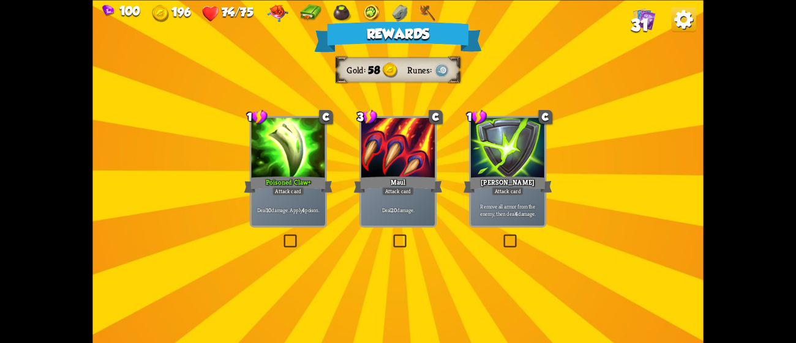
click at [300, 218] on div "Deal 10 damage. Apply 4 poison." at bounding box center [288, 209] width 74 height 32
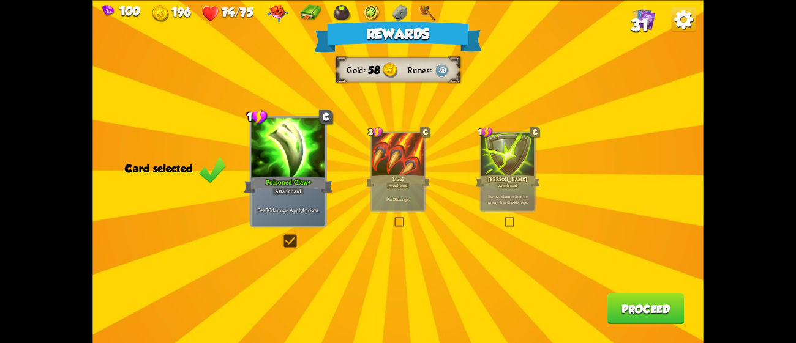
click at [632, 304] on button "Proceed" at bounding box center [645, 308] width 77 height 31
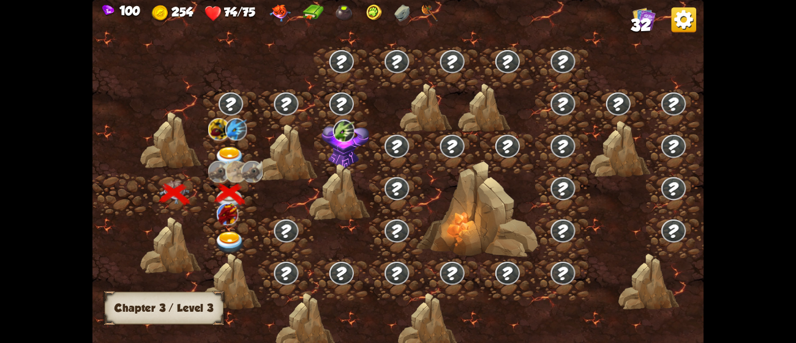
click at [228, 232] on img at bounding box center [230, 243] width 31 height 23
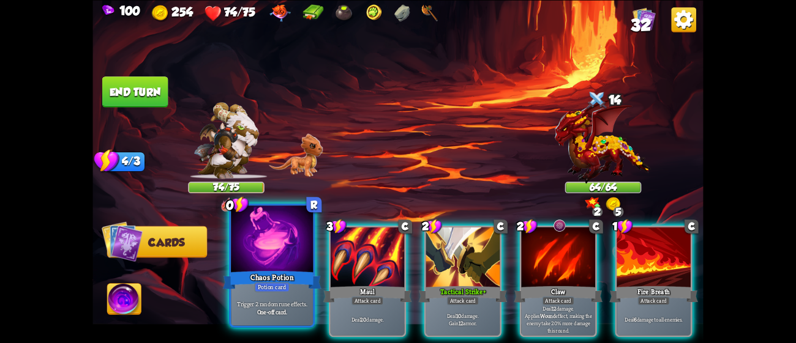
click at [272, 250] on div at bounding box center [272, 240] width 82 height 69
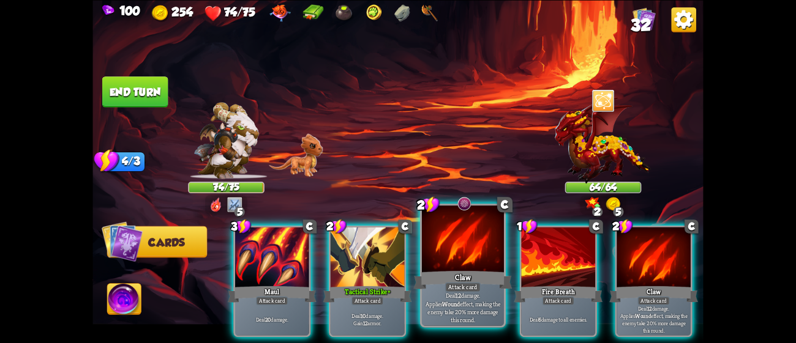
click at [449, 263] on div at bounding box center [463, 240] width 82 height 69
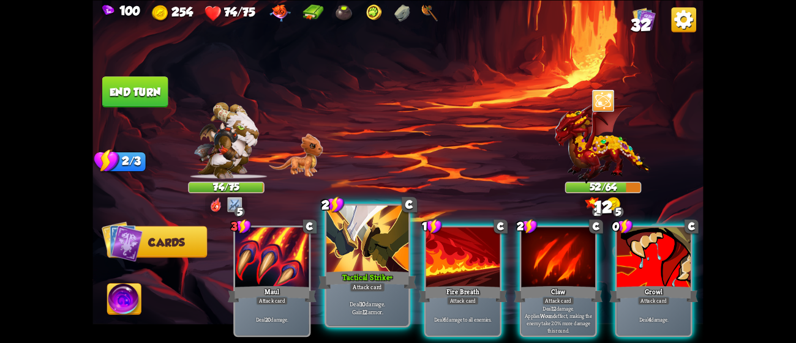
click at [388, 266] on div at bounding box center [367, 240] width 82 height 69
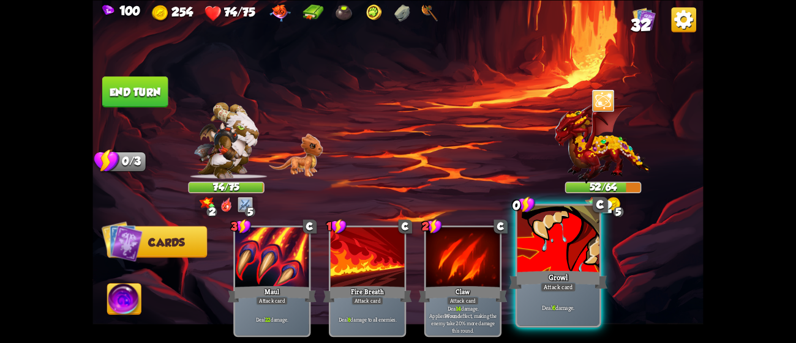
click at [567, 285] on div "Attack card" at bounding box center [557, 287] width 35 height 10
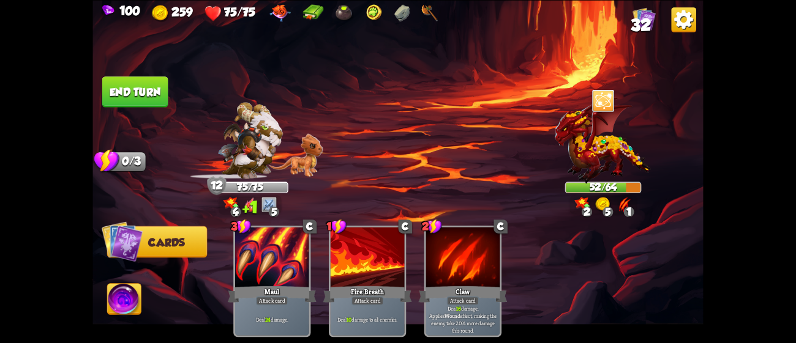
click at [129, 95] on button "End turn" at bounding box center [135, 91] width 66 height 31
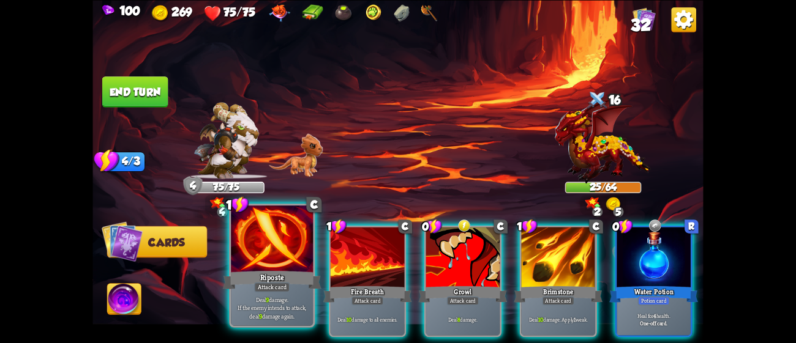
click at [248, 236] on div at bounding box center [272, 240] width 82 height 69
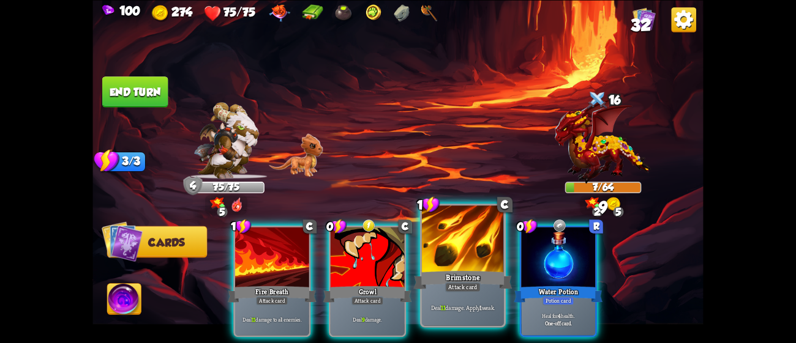
click at [469, 269] on div "Brimstone" at bounding box center [463, 280] width 99 height 22
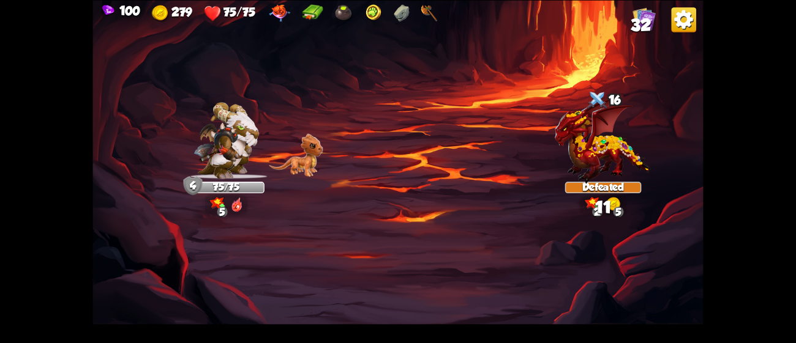
click at [382, 271] on img at bounding box center [397, 171] width 610 height 343
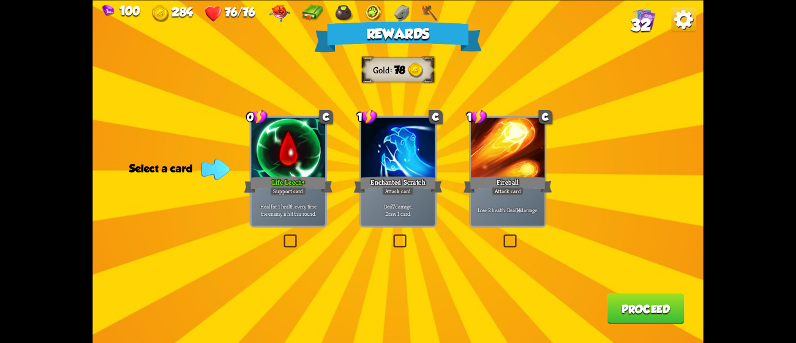
click at [280, 178] on div "Life Leech+" at bounding box center [288, 184] width 89 height 20
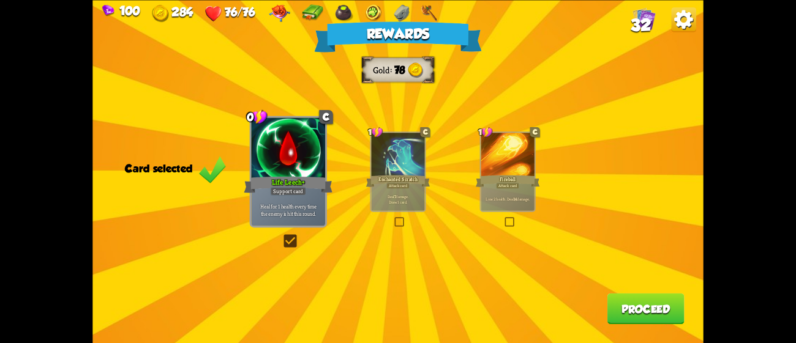
click at [415, 188] on div "Deal 7 damage. Draw 1 card." at bounding box center [397, 198] width 53 height 23
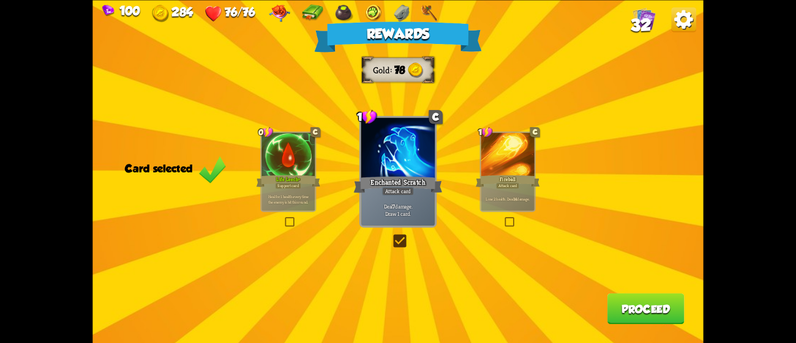
click at [630, 304] on button "Proceed" at bounding box center [645, 308] width 77 height 31
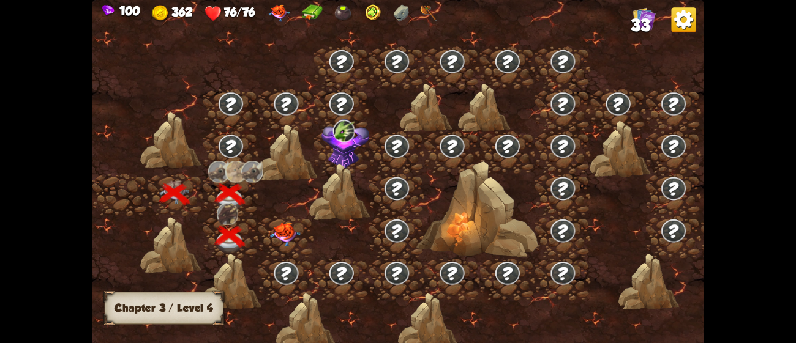
click at [285, 240] on img at bounding box center [285, 235] width 31 height 24
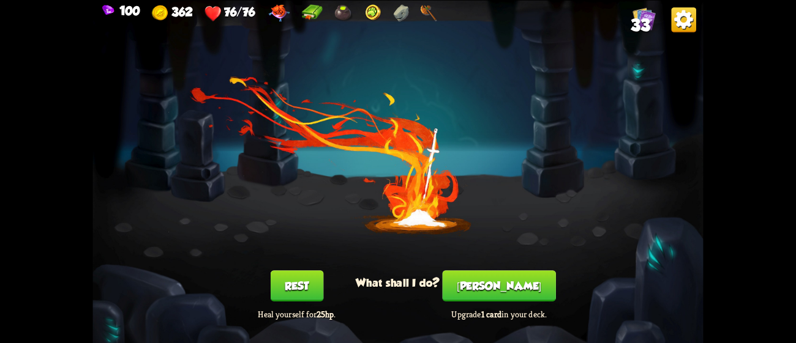
click at [502, 281] on button "[PERSON_NAME]" at bounding box center [498, 285] width 113 height 31
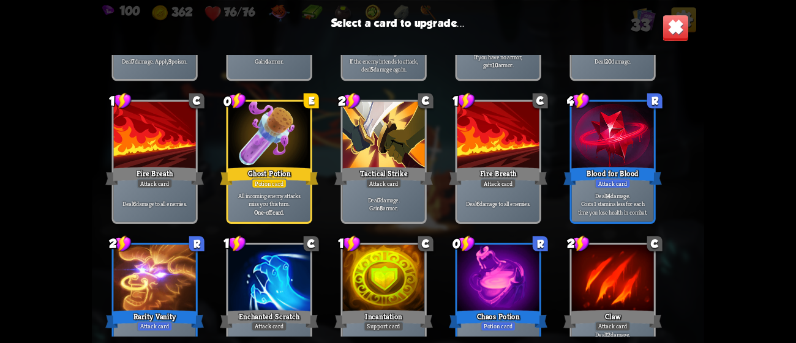
scroll to position [354, 0]
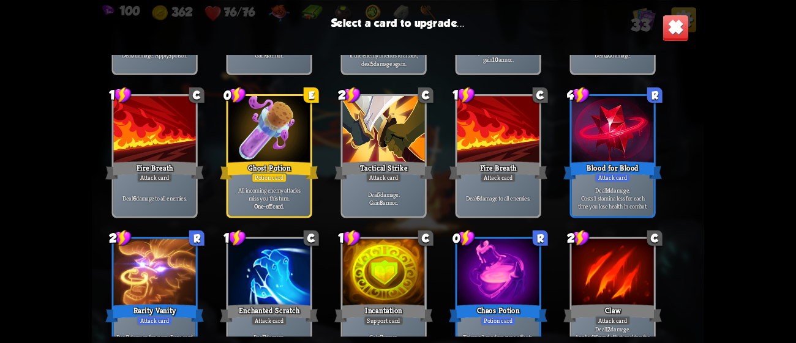
click at [616, 181] on div "Attack card" at bounding box center [611, 178] width 35 height 10
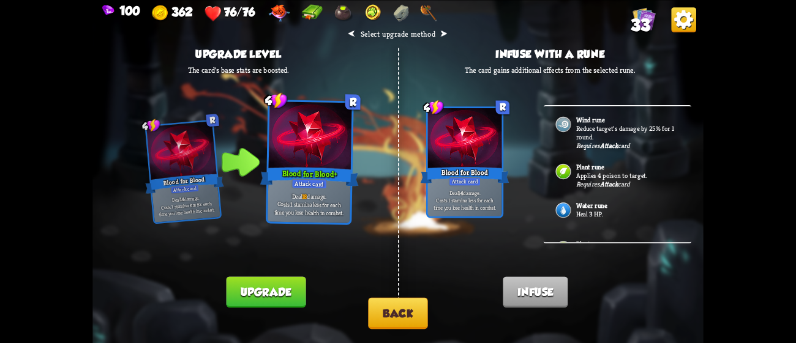
click at [408, 319] on button "Back" at bounding box center [397, 312] width 59 height 31
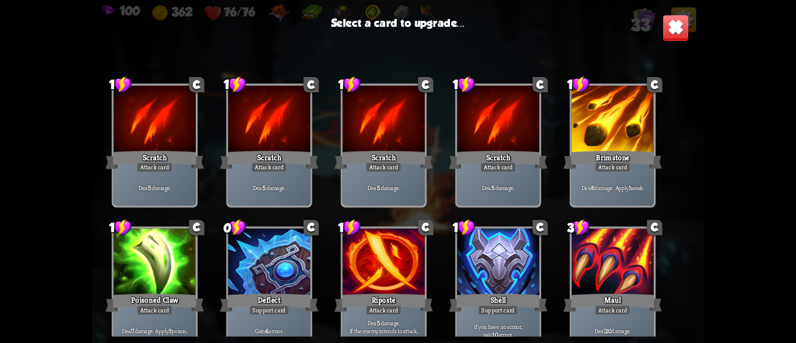
drag, startPoint x: 694, startPoint y: 141, endPoint x: 692, endPoint y: 207, distance: 66.1
click at [692, 207] on div "1 C Scratch Attack card Deal 5 damage. 1 C Scratch Attack card Deal 5 damage. 1…" at bounding box center [397, 196] width 610 height 282
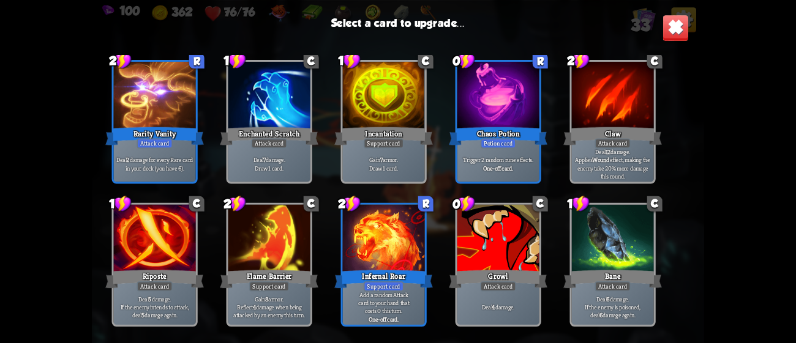
scroll to position [589, 0]
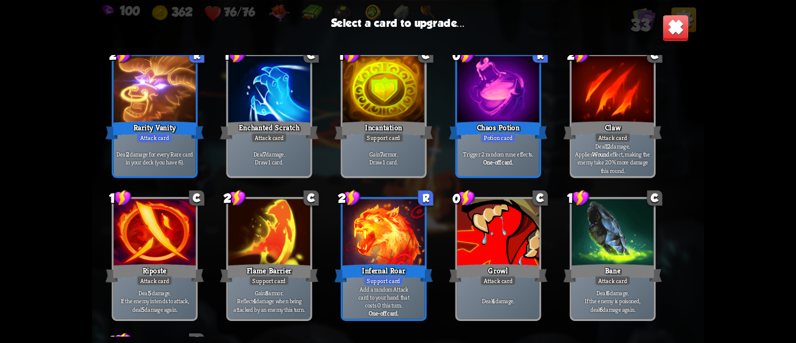
click at [397, 234] on div at bounding box center [384, 233] width 82 height 69
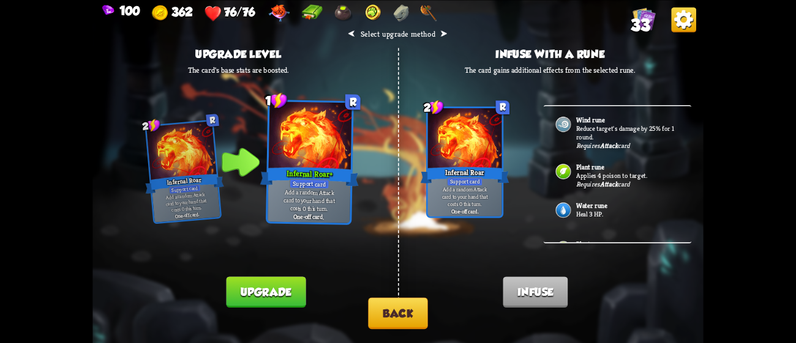
click at [279, 288] on button "Upgrade" at bounding box center [266, 292] width 80 height 31
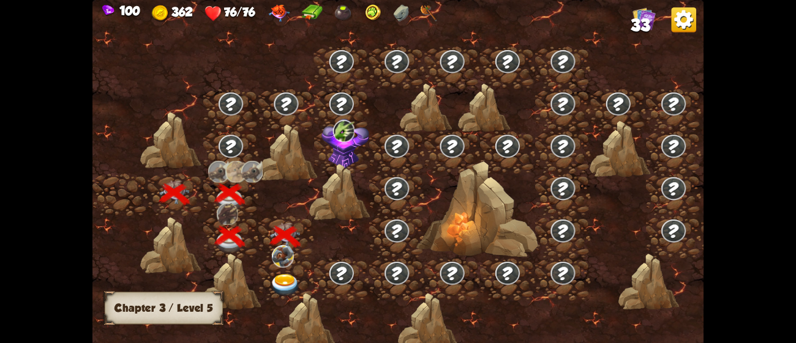
click at [283, 284] on img at bounding box center [285, 285] width 31 height 23
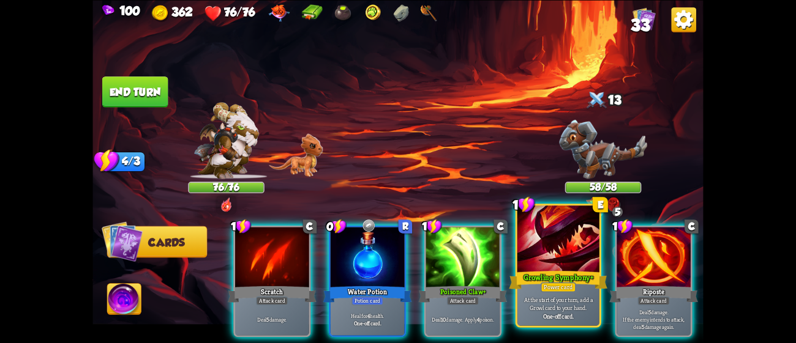
click at [573, 284] on div "Power card" at bounding box center [557, 287] width 35 height 10
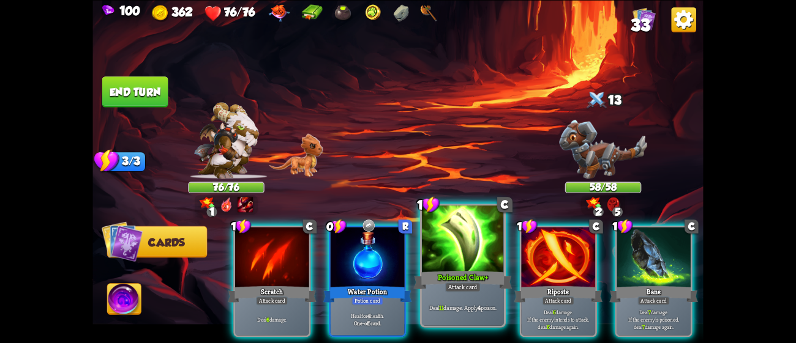
click at [474, 304] on p "Deal 11 damage. Apply 4 poison." at bounding box center [462, 308] width 78 height 8
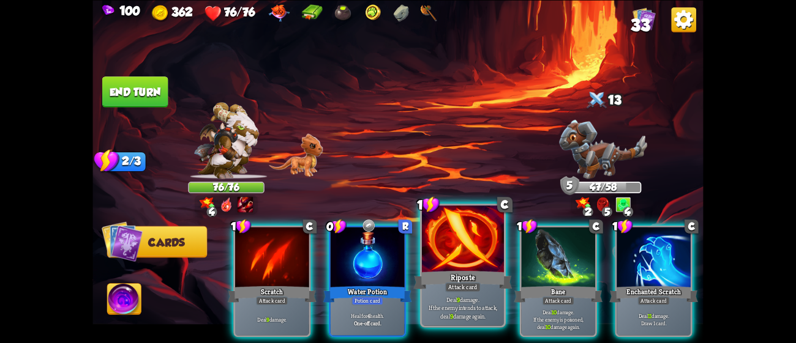
click at [491, 269] on div "Riposte" at bounding box center [463, 280] width 99 height 22
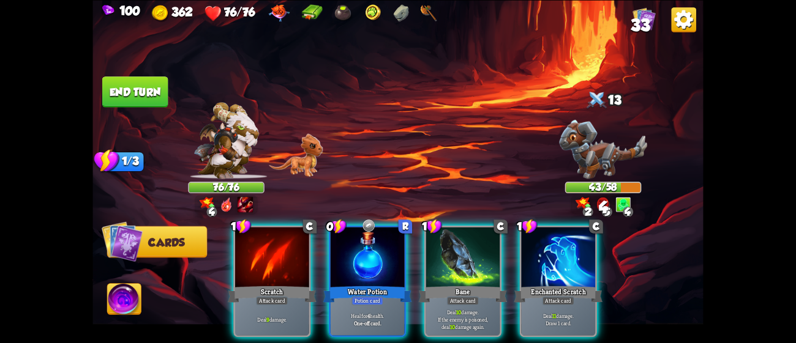
click at [491, 285] on div "Bane" at bounding box center [463, 295] width 89 height 20
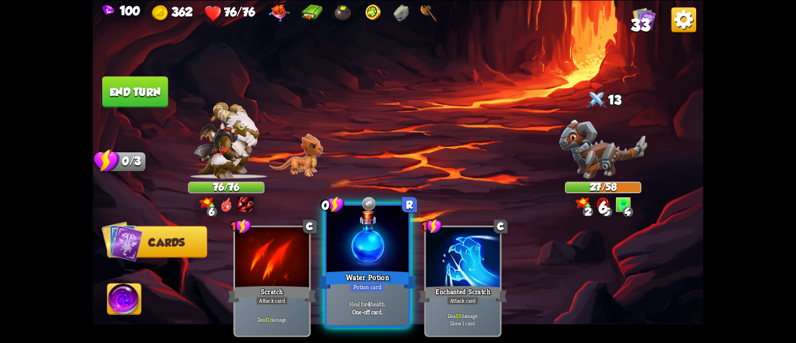
click at [354, 286] on div "Potion card" at bounding box center [366, 287] width 35 height 10
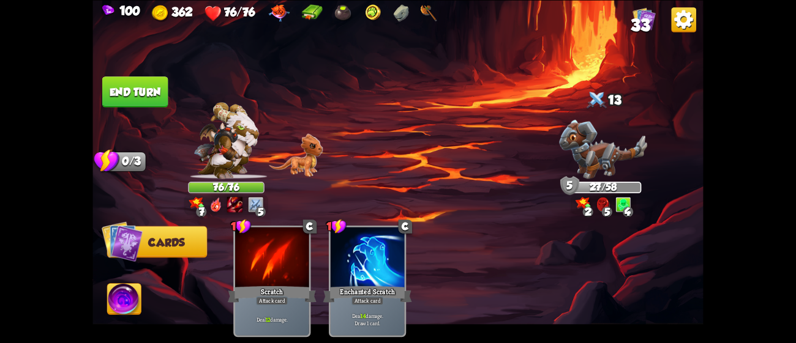
click at [143, 83] on button "End turn" at bounding box center [135, 91] width 66 height 31
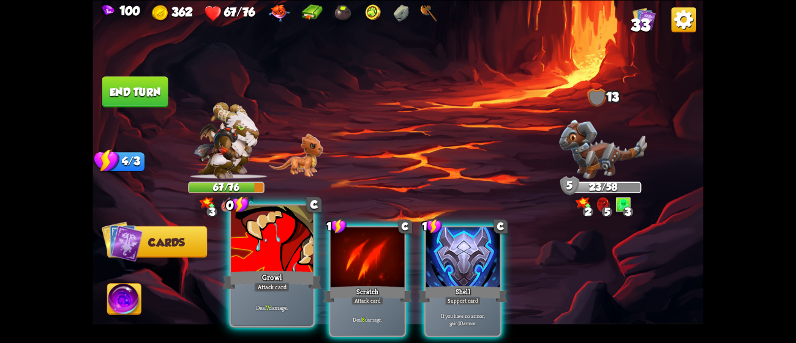
click at [276, 280] on div "Growl" at bounding box center [272, 280] width 99 height 22
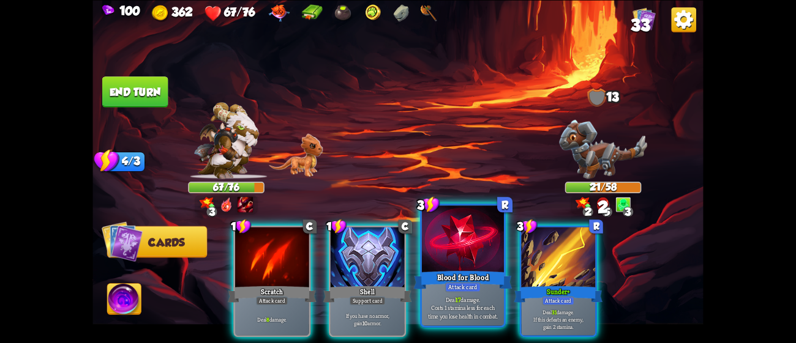
click at [462, 294] on div "Deal 17 damage. Costs 1 stamina less for each time you lose health in combat." at bounding box center [463, 307] width 82 height 35
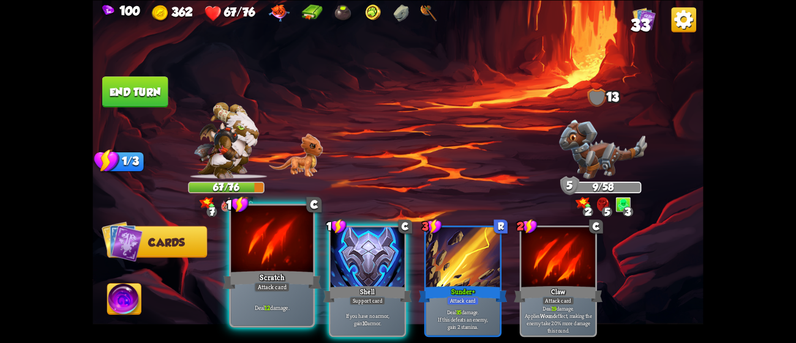
click at [272, 271] on div "Scratch" at bounding box center [272, 280] width 99 height 22
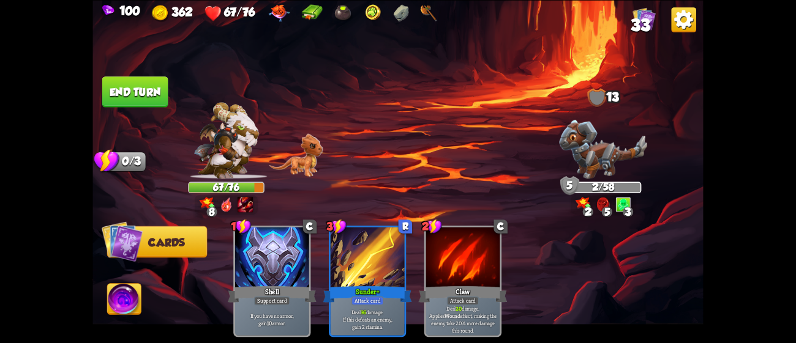
click at [124, 291] on img at bounding box center [124, 301] width 34 height 34
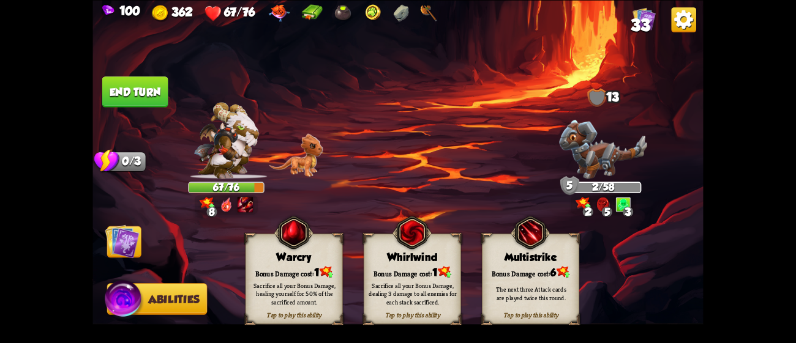
click at [433, 236] on div "Tap to play this ability Whirlwind Bonus Damage cost: 1 Sacrifice all your Bonu…" at bounding box center [412, 279] width 97 height 91
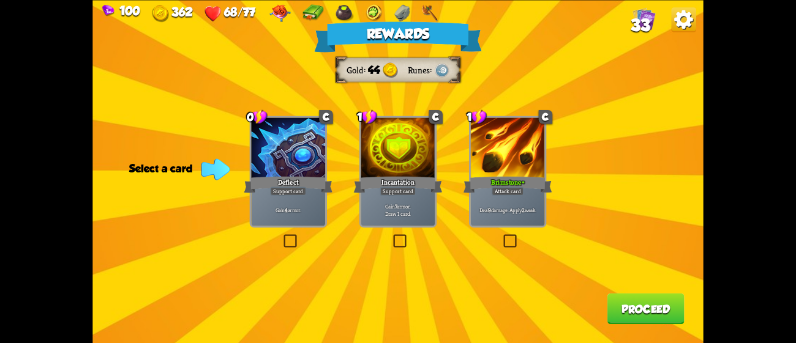
click at [520, 180] on div "Brimstone+" at bounding box center [507, 184] width 89 height 20
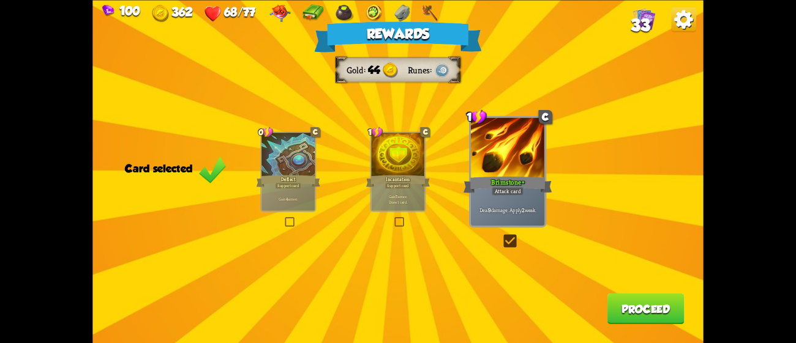
click at [614, 307] on button "Proceed" at bounding box center [645, 308] width 77 height 31
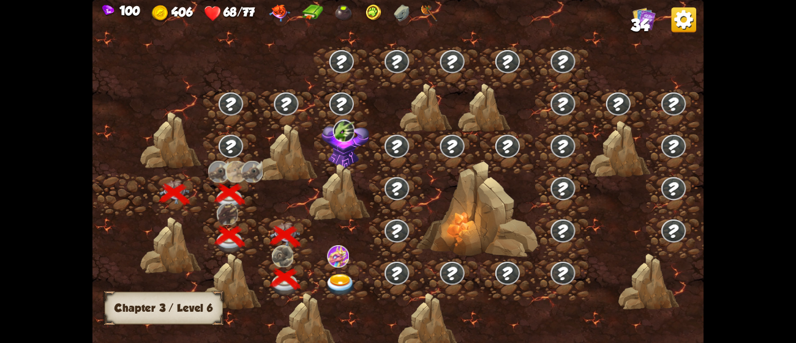
click at [338, 291] on img at bounding box center [341, 285] width 31 height 23
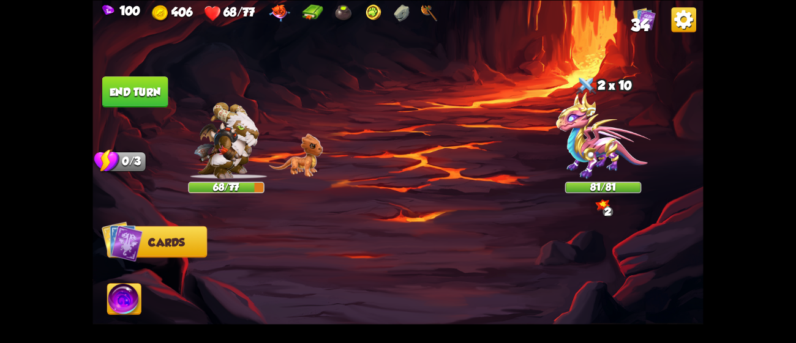
click at [608, 142] on img at bounding box center [603, 135] width 95 height 87
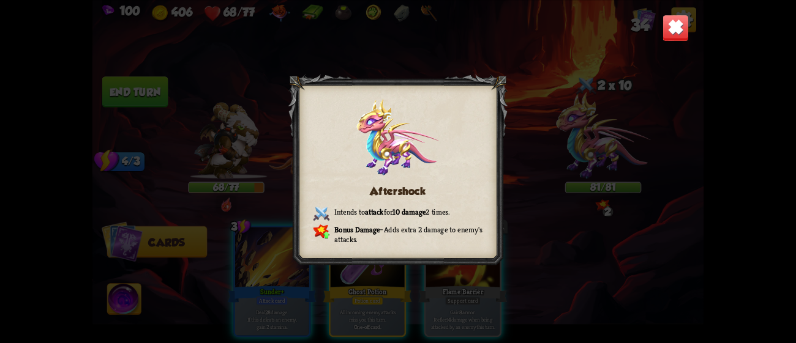
click at [664, 29] on img at bounding box center [675, 27] width 27 height 27
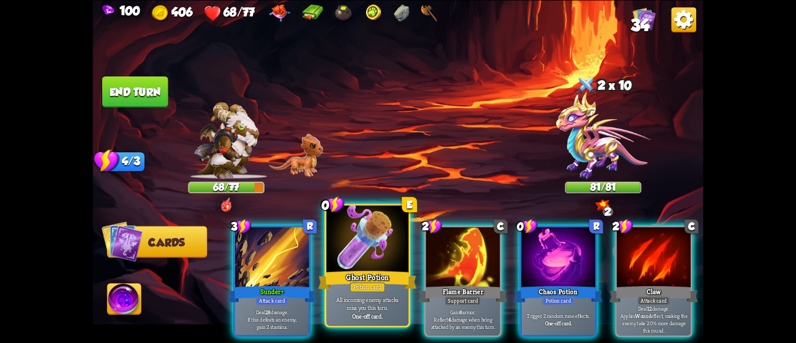
click at [349, 281] on div "Ghost Potion" at bounding box center [367, 280] width 99 height 22
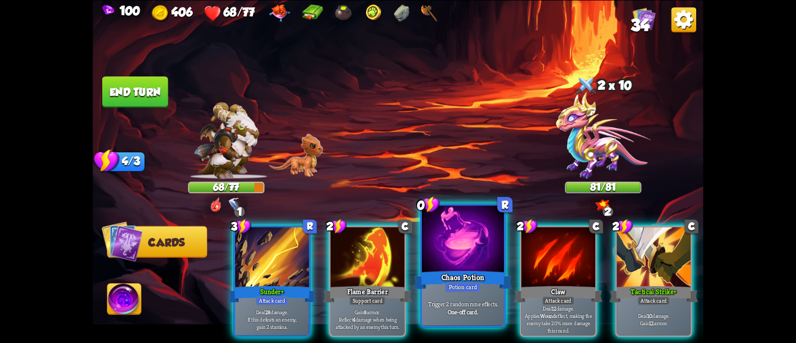
click at [441, 280] on div "Chaos Potion" at bounding box center [463, 280] width 99 height 22
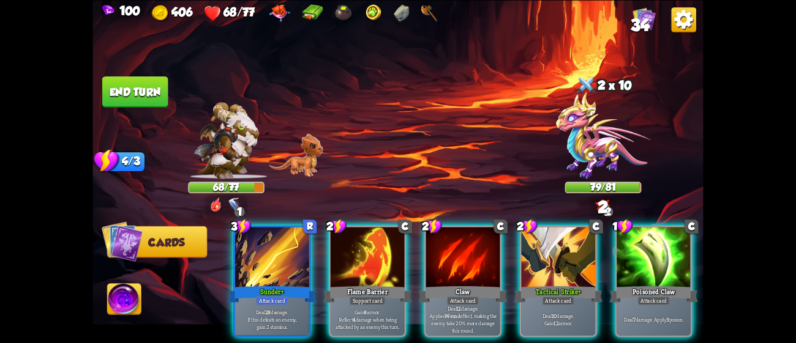
click at [441, 285] on div "Claw" at bounding box center [463, 295] width 89 height 20
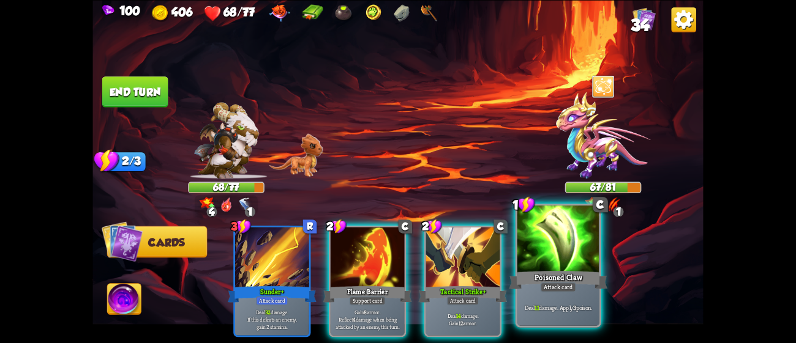
click at [551, 272] on div "Poisoned Claw" at bounding box center [558, 280] width 99 height 22
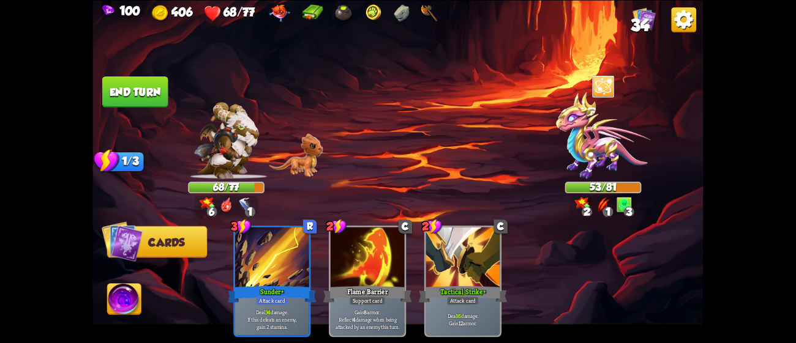
click at [138, 92] on button "End turn" at bounding box center [135, 91] width 66 height 31
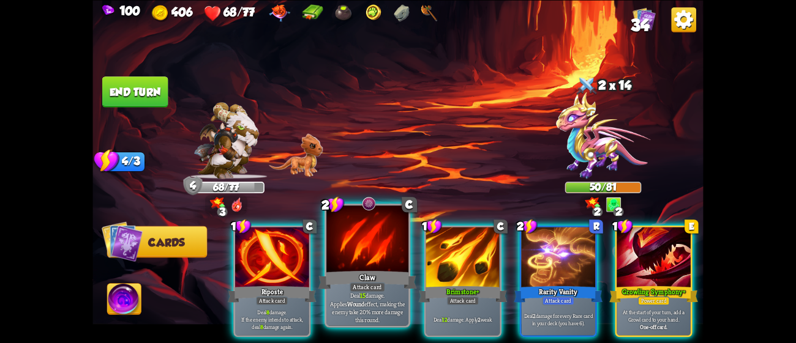
click at [360, 266] on div at bounding box center [367, 240] width 82 height 69
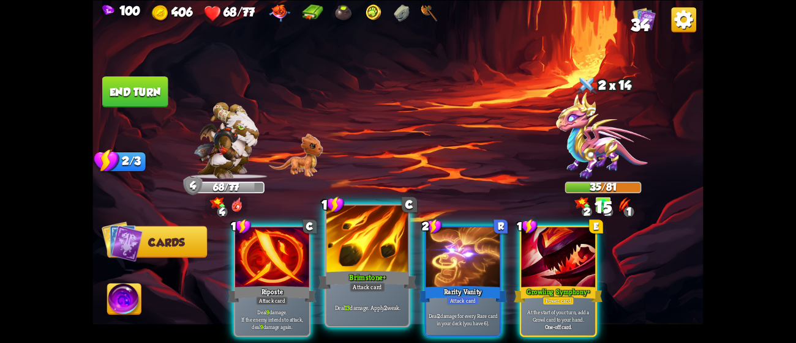
click at [356, 258] on div at bounding box center [367, 240] width 82 height 69
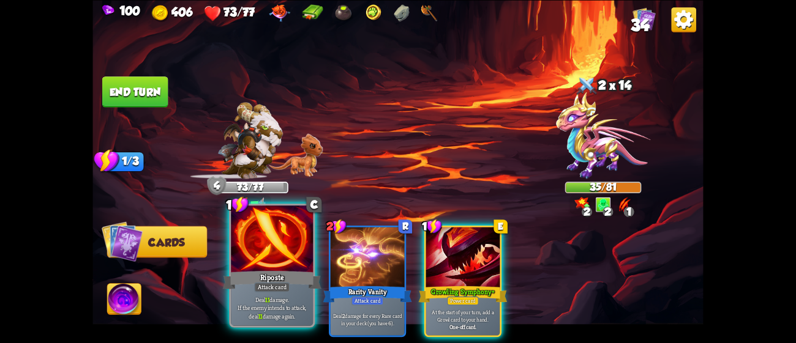
click at [260, 261] on div at bounding box center [272, 240] width 82 height 69
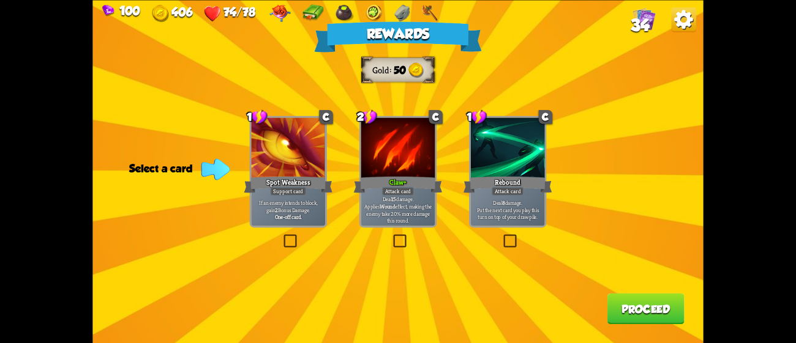
click at [396, 212] on p "Deal 15 damage. Applies Wound effect, making the enemy take 20% more damage thi…" at bounding box center [398, 209] width 70 height 29
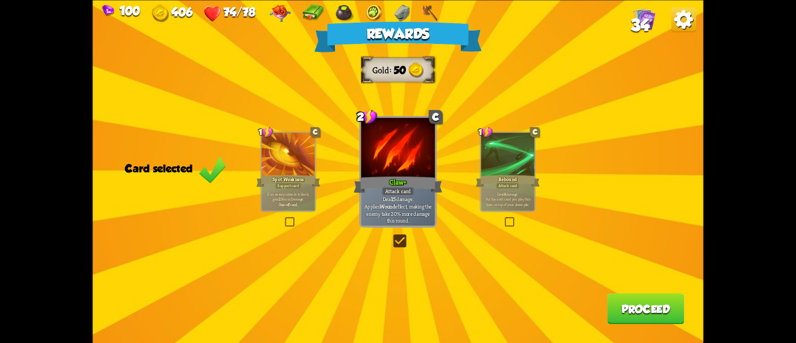
click at [647, 300] on button "Proceed" at bounding box center [645, 308] width 77 height 31
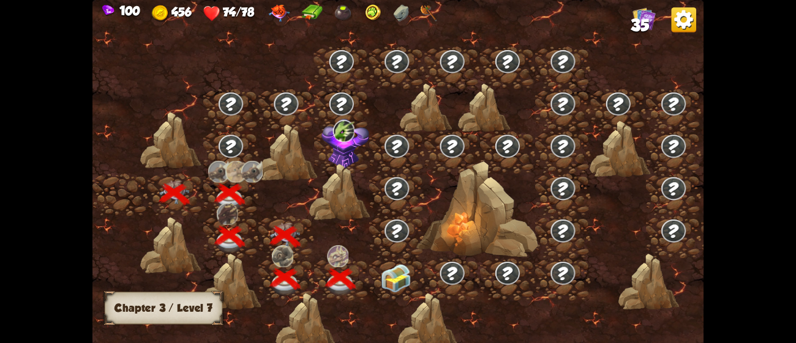
click at [395, 275] on img at bounding box center [396, 278] width 31 height 29
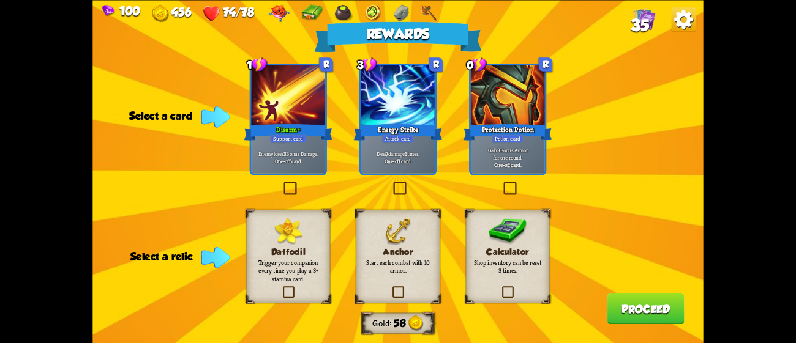
click at [380, 237] on div "Anchor Start each combat with 10 armor." at bounding box center [398, 256] width 84 height 94
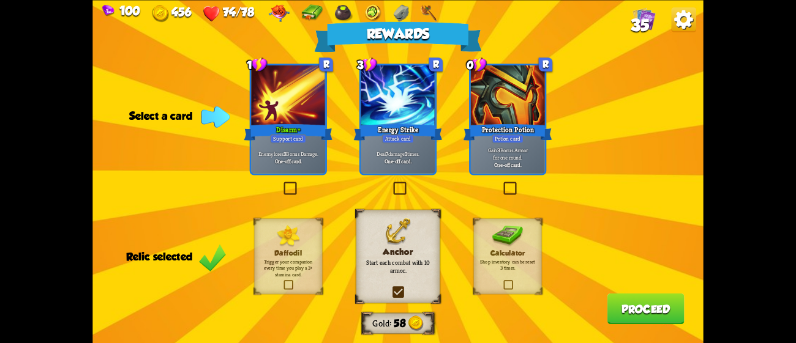
click at [405, 113] on div at bounding box center [398, 96] width 74 height 62
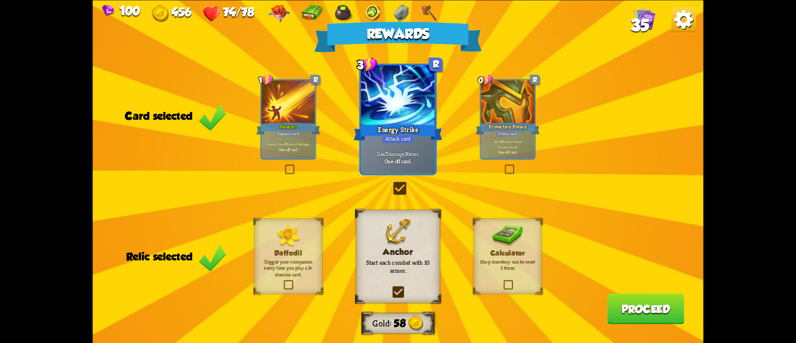
click at [648, 310] on button "Proceed" at bounding box center [645, 308] width 77 height 31
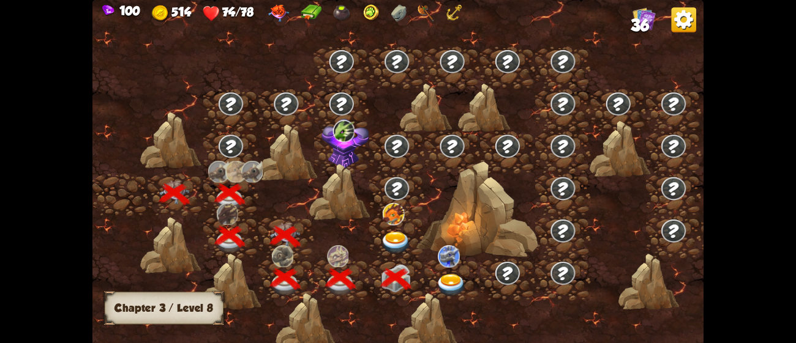
click at [448, 278] on img at bounding box center [451, 285] width 31 height 23
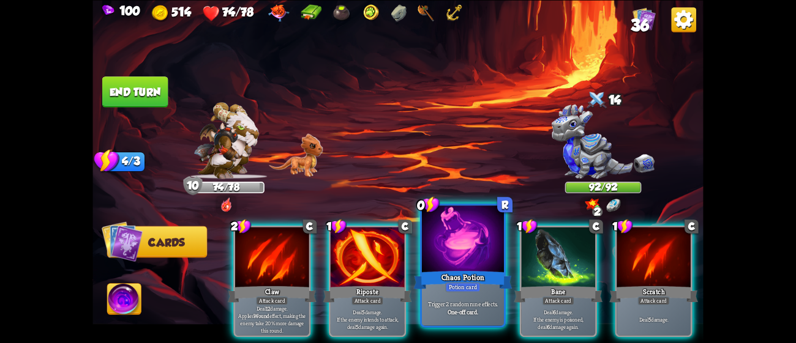
click at [453, 250] on div at bounding box center [463, 240] width 82 height 69
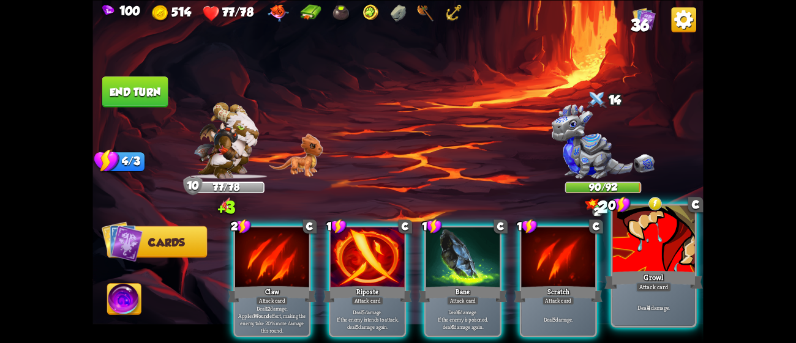
click at [675, 277] on div "Growl" at bounding box center [653, 280] width 99 height 22
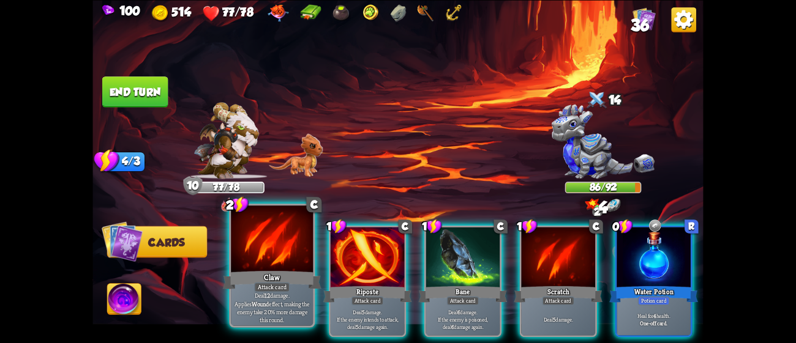
click at [287, 252] on div at bounding box center [272, 240] width 82 height 69
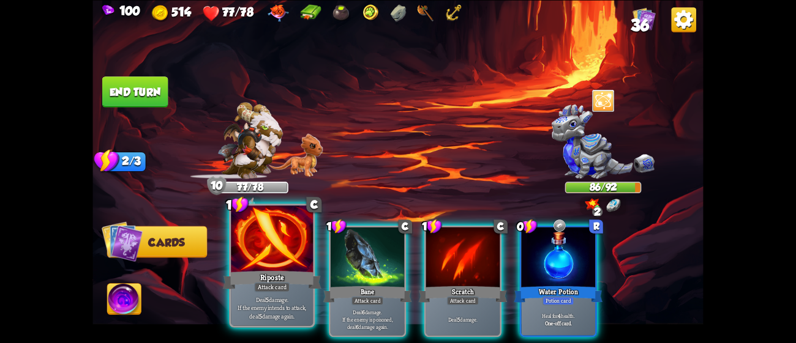
click at [281, 257] on div at bounding box center [272, 240] width 82 height 69
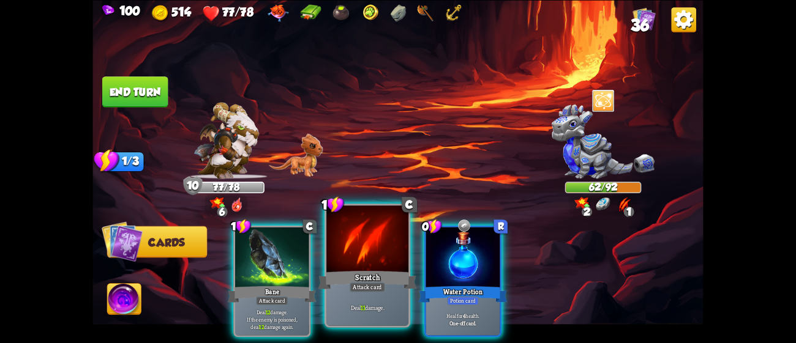
click at [350, 250] on div at bounding box center [367, 240] width 82 height 69
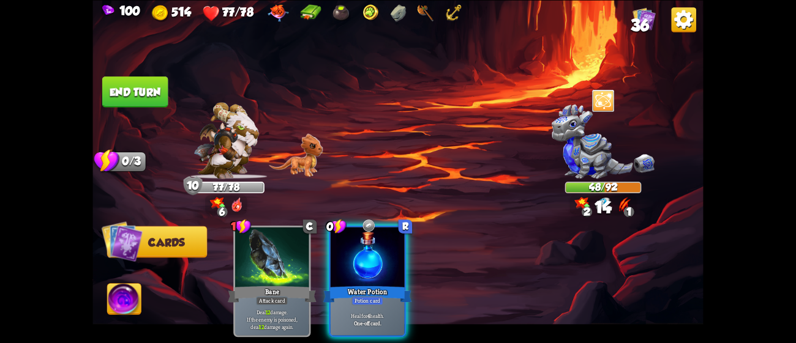
click at [350, 250] on div at bounding box center [367, 258] width 74 height 62
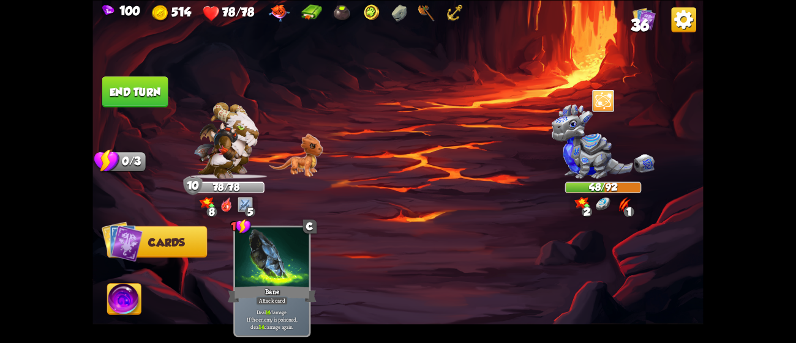
click at [147, 86] on button "End turn" at bounding box center [135, 91] width 66 height 31
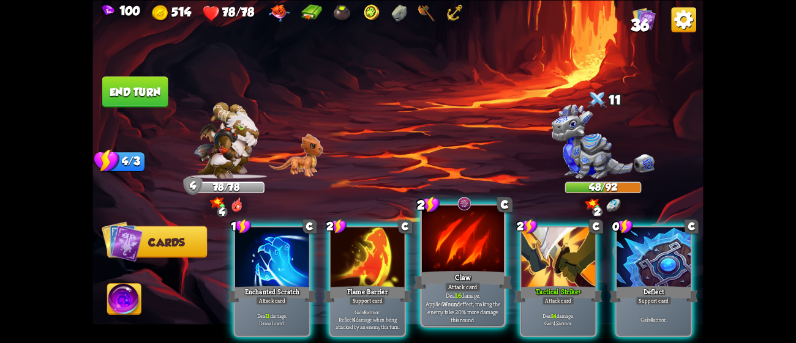
click at [442, 302] on p "Deal 16 damage. Applies Wound effect, making the enemy take 20% more damage thi…" at bounding box center [462, 307] width 78 height 32
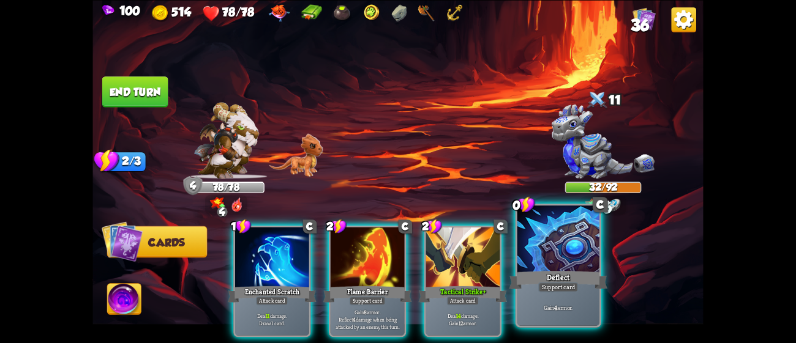
click at [550, 270] on div "Deflect" at bounding box center [558, 280] width 99 height 22
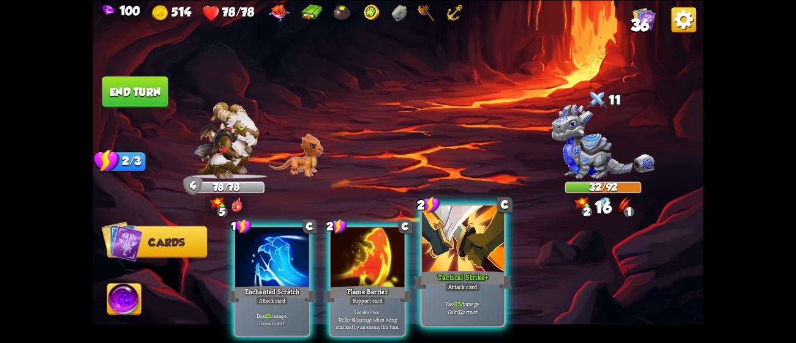
click at [453, 288] on div "Attack card" at bounding box center [462, 287] width 35 height 10
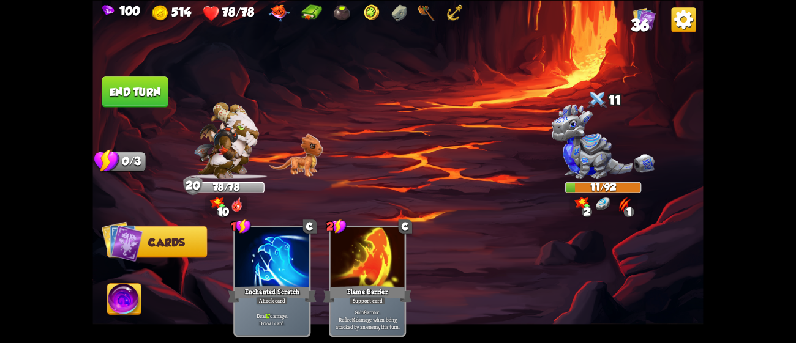
click at [128, 86] on button "End turn" at bounding box center [135, 91] width 66 height 31
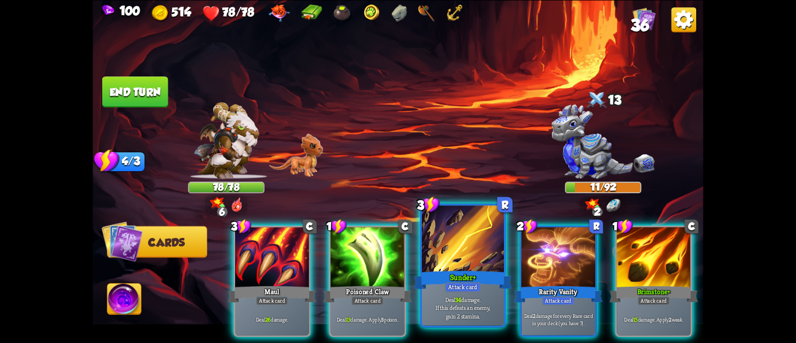
click at [472, 276] on div "Sunder+" at bounding box center [463, 280] width 99 height 22
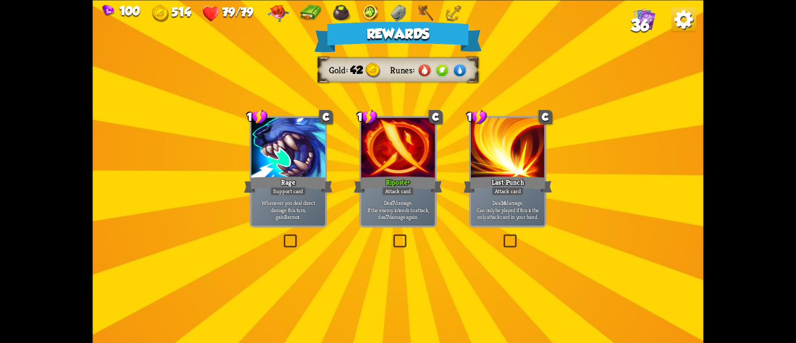
click at [390, 223] on div "Deal 7 damage. If the enemy intends to attack, deal 7 damage again." at bounding box center [398, 209] width 74 height 32
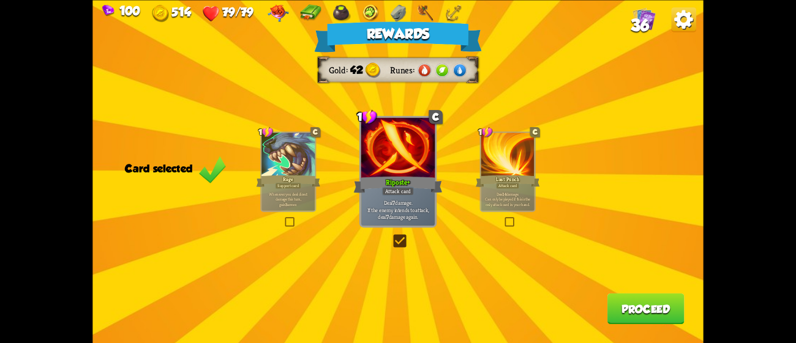
click at [657, 309] on button "Proceed" at bounding box center [645, 308] width 77 height 31
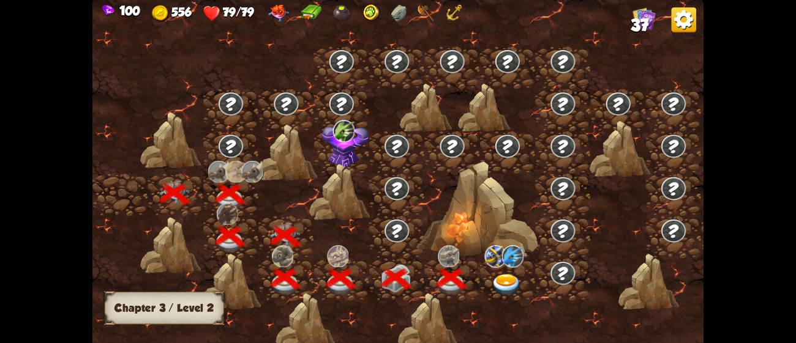
click at [492, 278] on img at bounding box center [506, 285] width 31 height 23
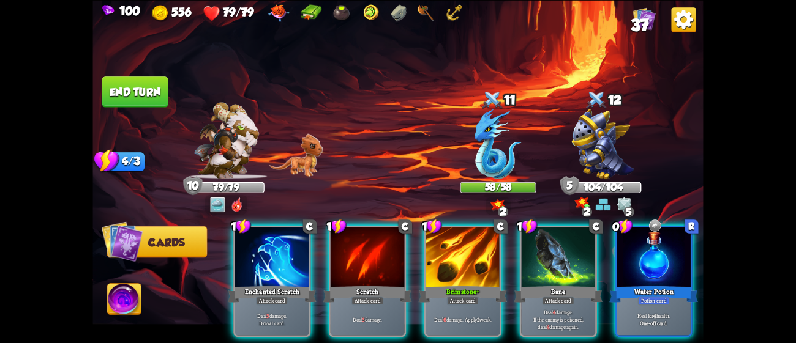
click at [494, 173] on img at bounding box center [497, 144] width 47 height 70
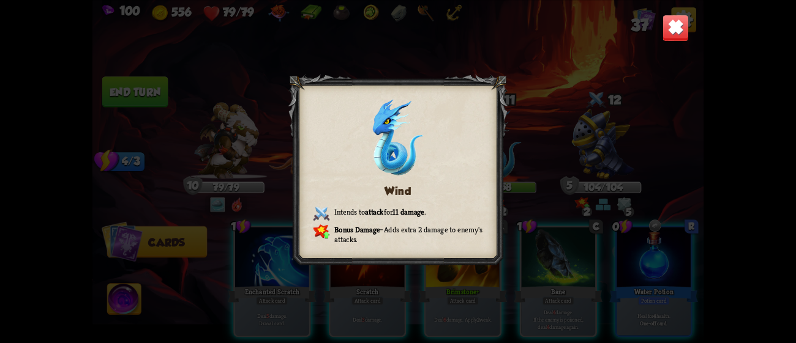
click at [372, 139] on img at bounding box center [397, 137] width 51 height 76
click at [570, 75] on div "Wind Intends to attack for 11 damage . Bonus Damage – Adds extra 2 damage to en…" at bounding box center [397, 171] width 610 height 343
click at [656, 26] on div "Wind Intends to attack for 11 damage . Bonus Damage – Adds extra 2 damage to en…" at bounding box center [397, 171] width 610 height 343
click at [686, 21] on img at bounding box center [675, 27] width 27 height 27
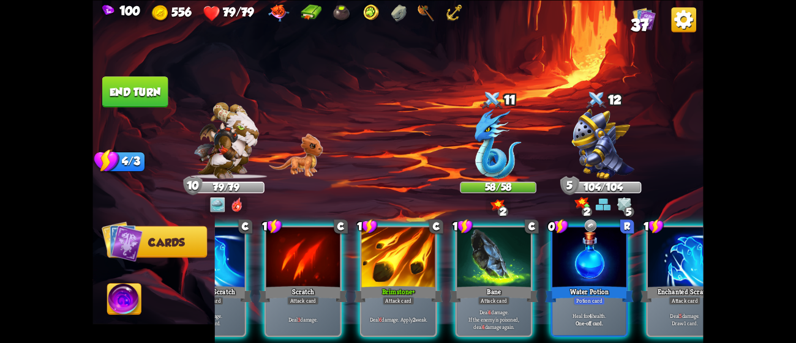
scroll to position [0, 0]
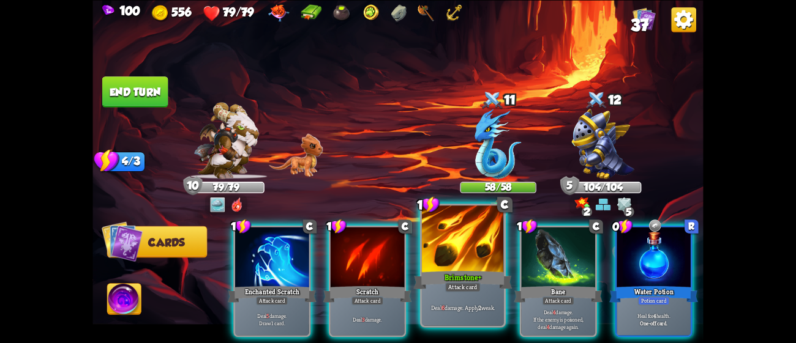
click at [431, 259] on div at bounding box center [463, 240] width 82 height 69
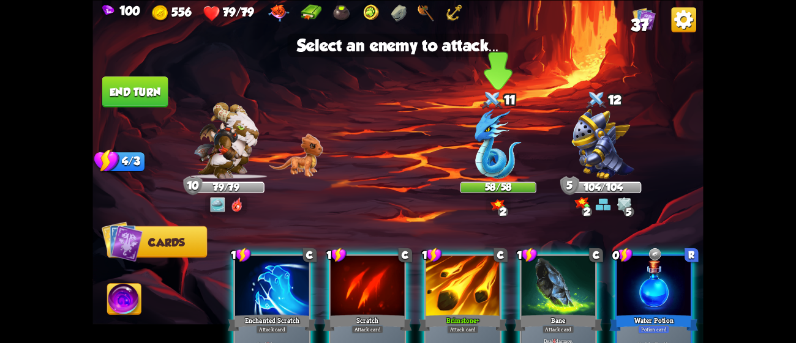
click at [486, 106] on div at bounding box center [492, 100] width 23 height 25
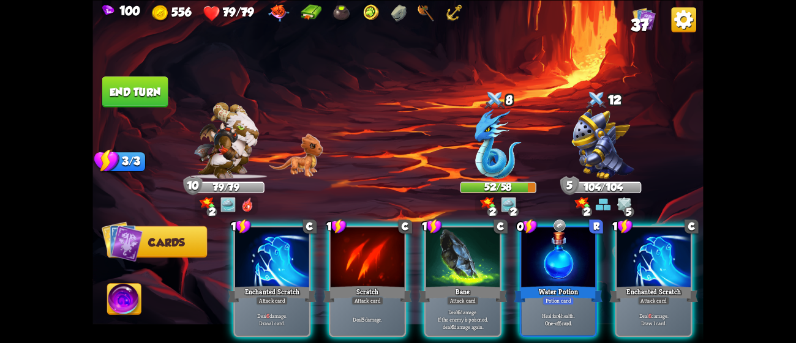
drag, startPoint x: 500, startPoint y: 337, endPoint x: 580, endPoint y: 339, distance: 80.2
click at [580, 339] on div "1 C Enchanted Scratch Attack card Deal 6 damage. Draw 1 card. 1 C Scratch Attac…" at bounding box center [459, 267] width 488 height 152
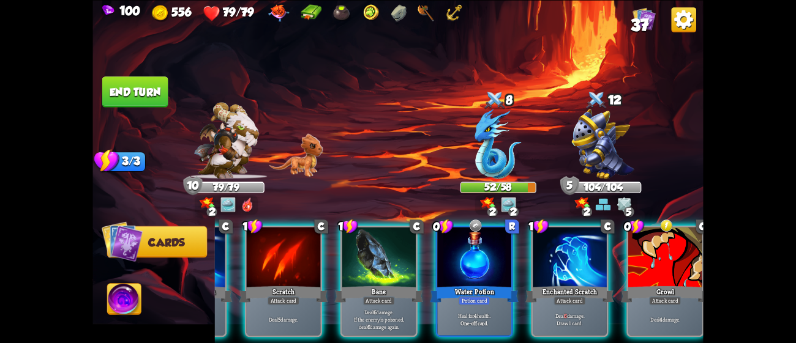
scroll to position [0, 116]
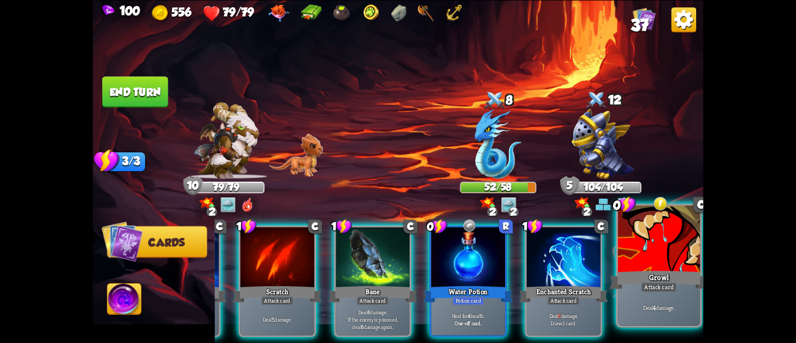
click at [662, 299] on div "Deal 4 damage." at bounding box center [658, 307] width 82 height 35
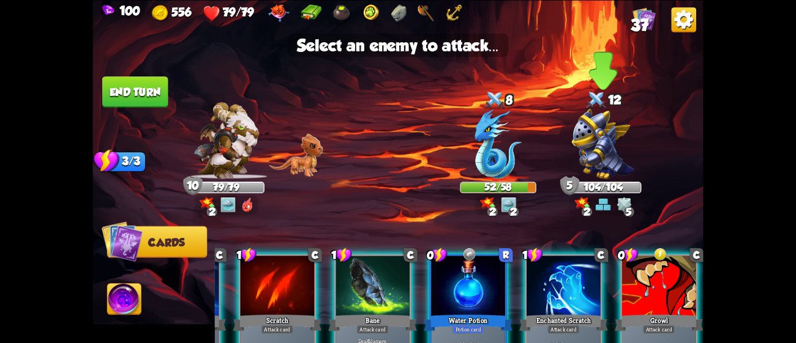
click at [602, 195] on div "2 5" at bounding box center [603, 205] width 67 height 20
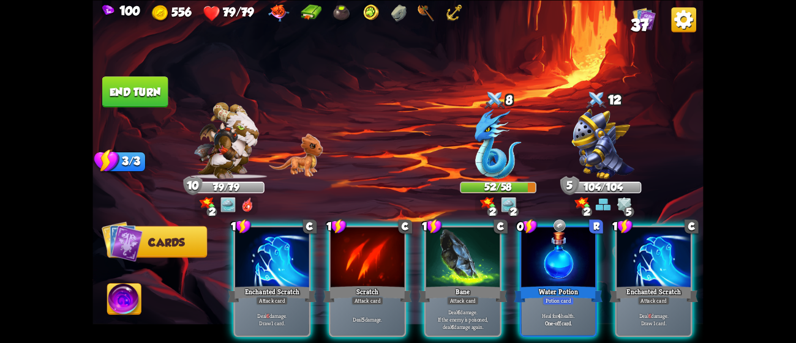
scroll to position [0, 0]
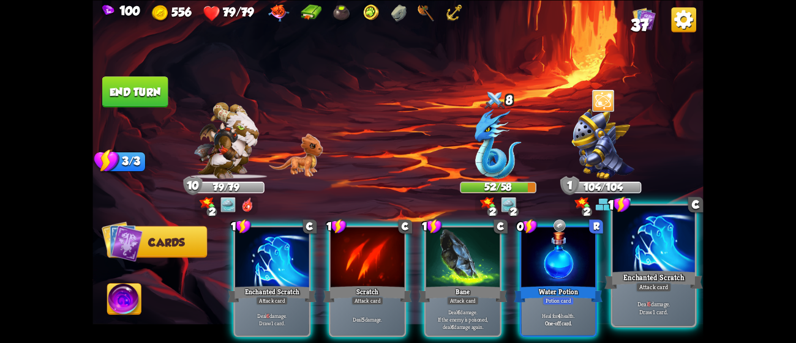
click at [666, 256] on div at bounding box center [654, 240] width 82 height 69
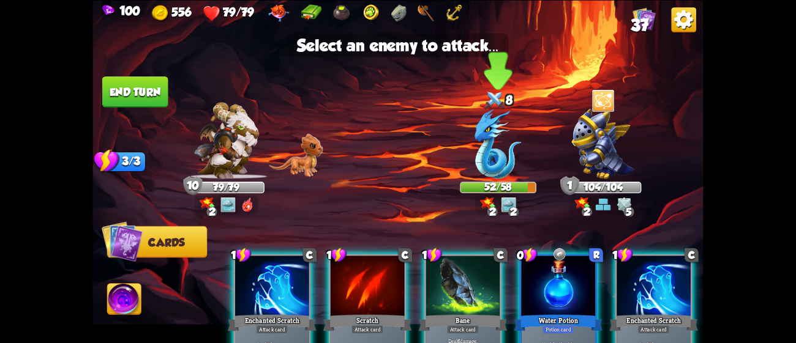
click at [498, 125] on div at bounding box center [498, 145] width 76 height 67
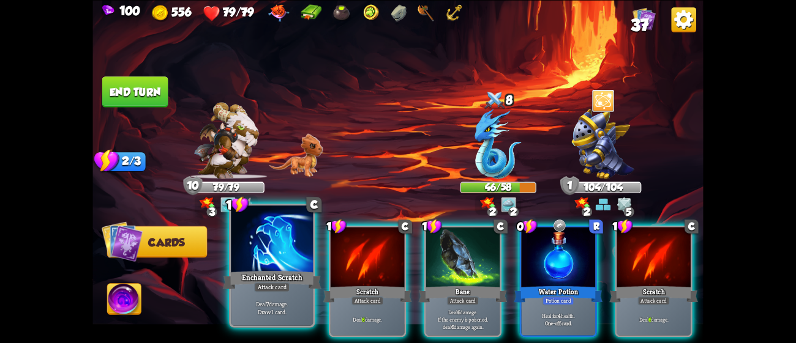
click at [261, 286] on div "Attack card" at bounding box center [271, 287] width 35 height 10
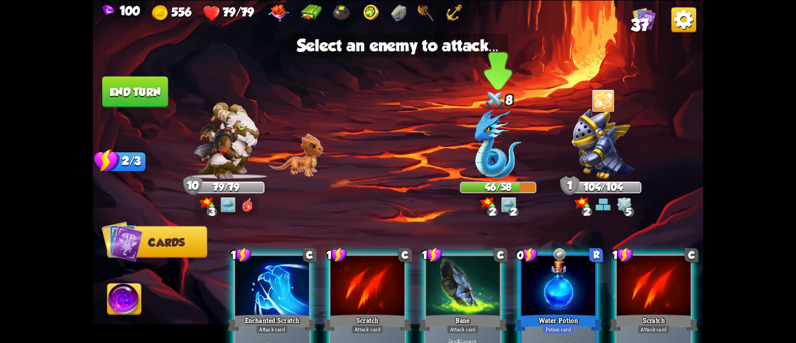
click at [503, 143] on div at bounding box center [498, 145] width 76 height 67
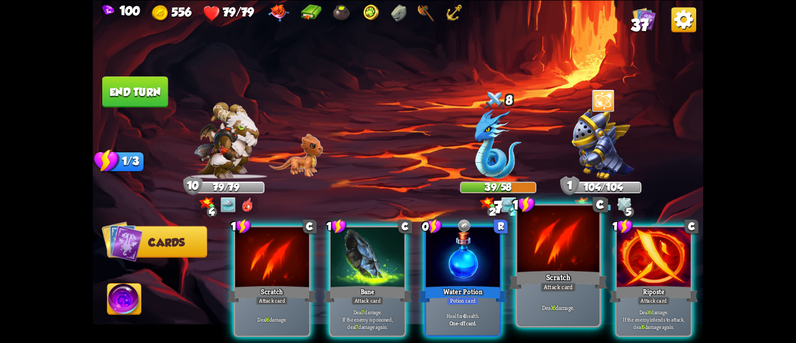
click at [550, 270] on div "Scratch" at bounding box center [558, 280] width 99 height 22
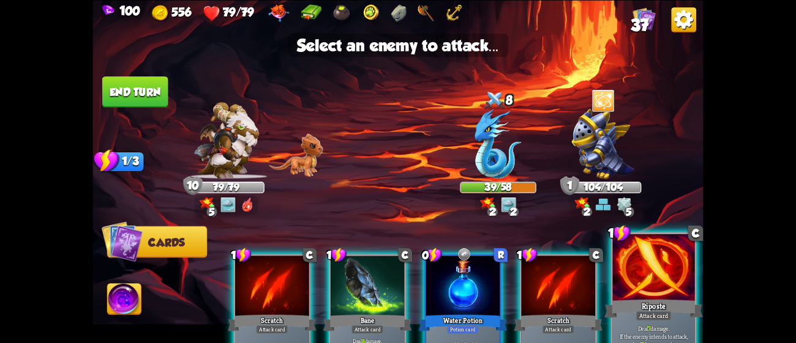
click at [668, 289] on div at bounding box center [654, 268] width 82 height 69
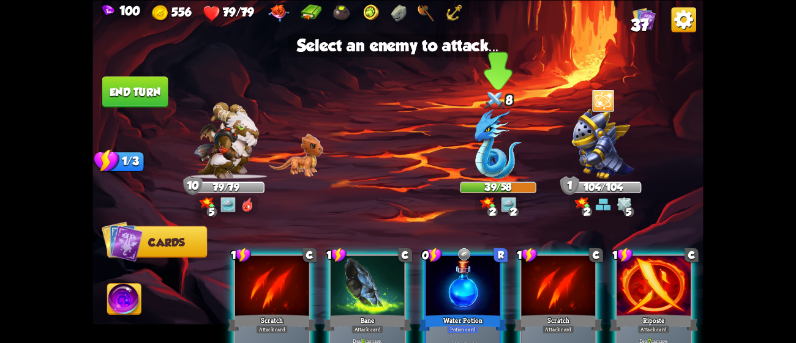
click at [506, 151] on div at bounding box center [498, 145] width 76 height 67
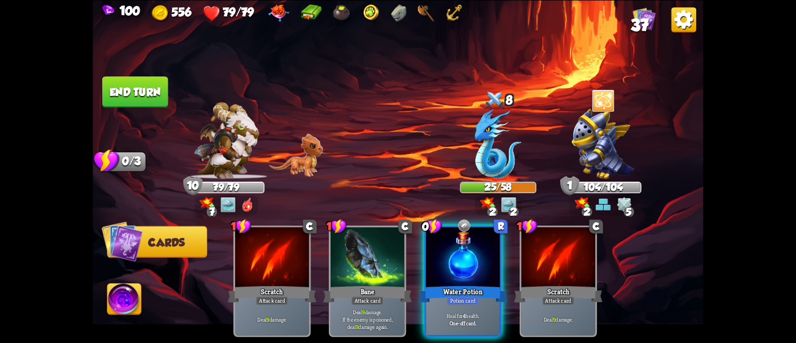
click at [157, 89] on button "End turn" at bounding box center [135, 91] width 66 height 31
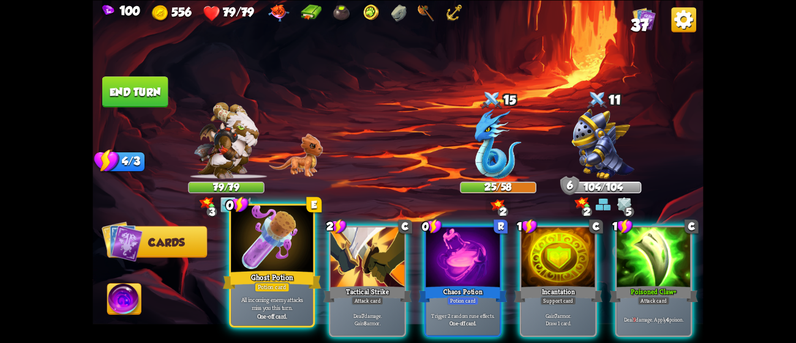
click at [234, 249] on div at bounding box center [272, 240] width 82 height 69
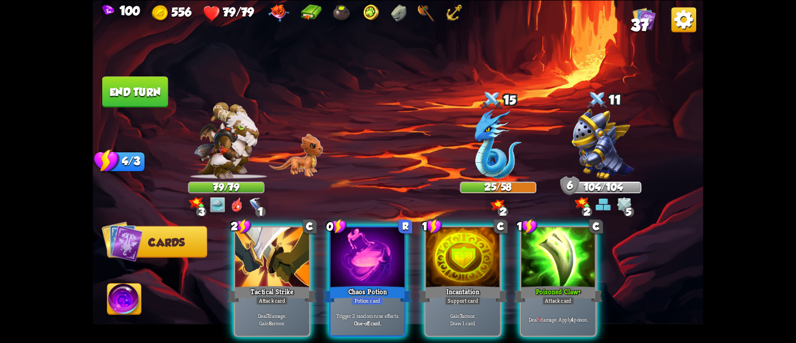
click at [235, 249] on div at bounding box center [272, 258] width 74 height 62
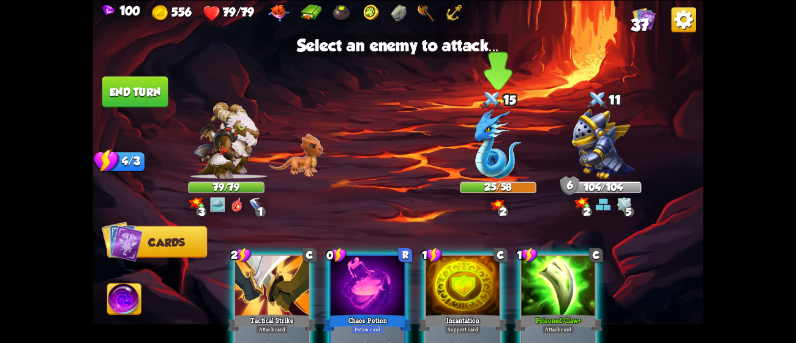
click at [507, 154] on div at bounding box center [498, 145] width 76 height 67
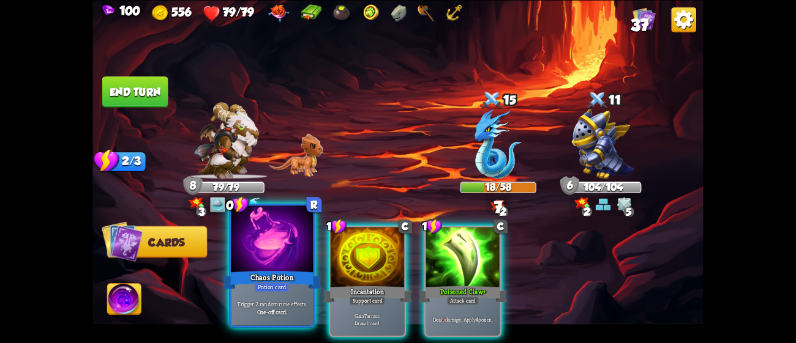
click at [262, 265] on div at bounding box center [272, 240] width 82 height 69
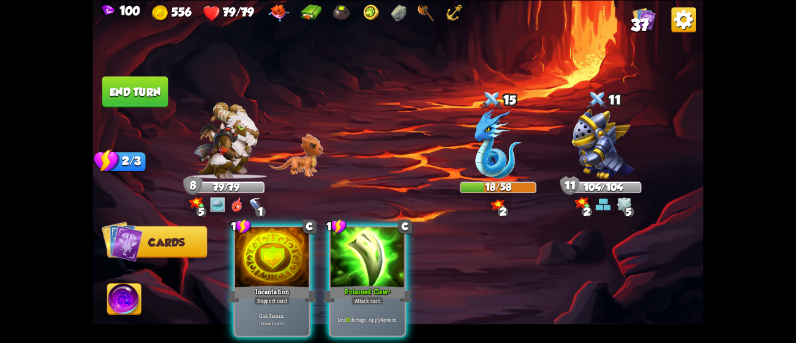
click at [262, 265] on div at bounding box center [272, 258] width 74 height 62
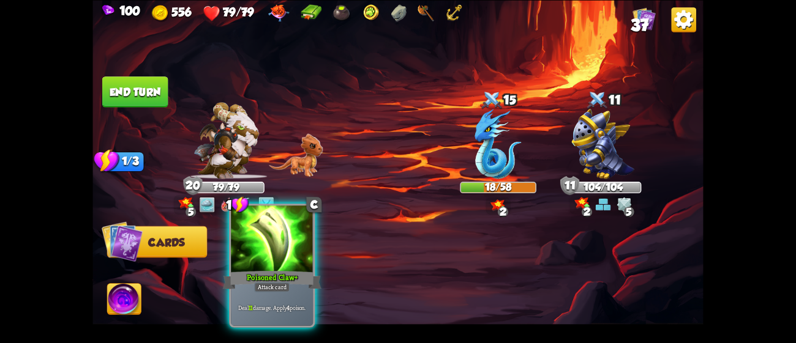
click at [270, 269] on div "Poisoned Claw+" at bounding box center [272, 280] width 99 height 22
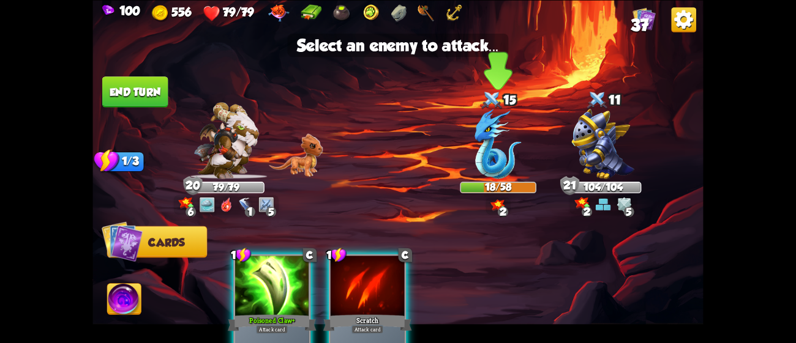
click at [484, 163] on div at bounding box center [498, 145] width 76 height 67
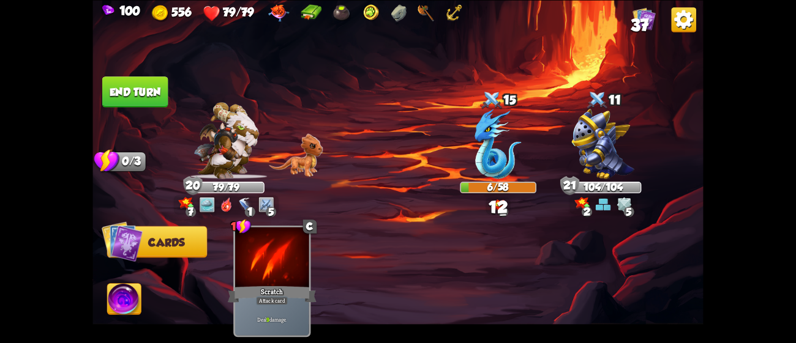
click at [111, 90] on button "End turn" at bounding box center [135, 91] width 66 height 31
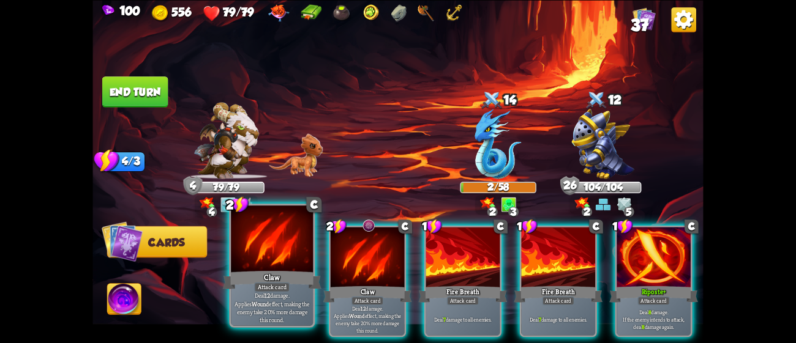
click at [273, 255] on div at bounding box center [272, 240] width 82 height 69
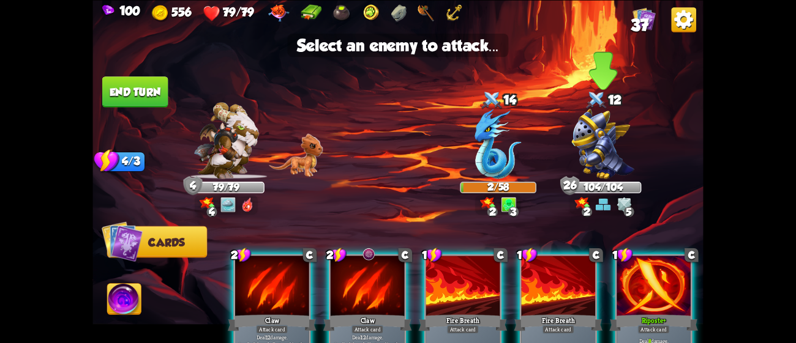
click at [602, 148] on img at bounding box center [603, 144] width 63 height 70
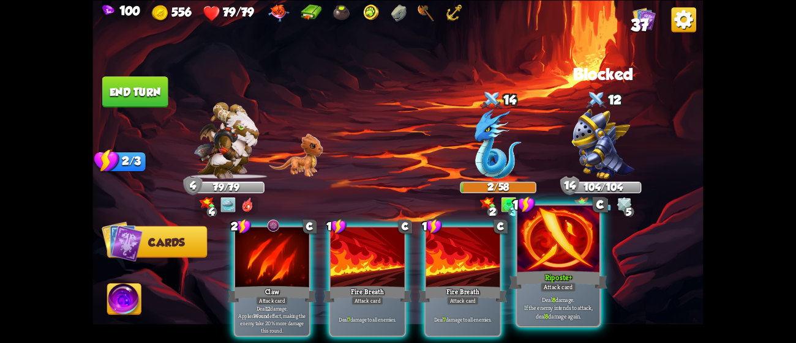
click at [579, 281] on div "Riposte+" at bounding box center [558, 280] width 99 height 22
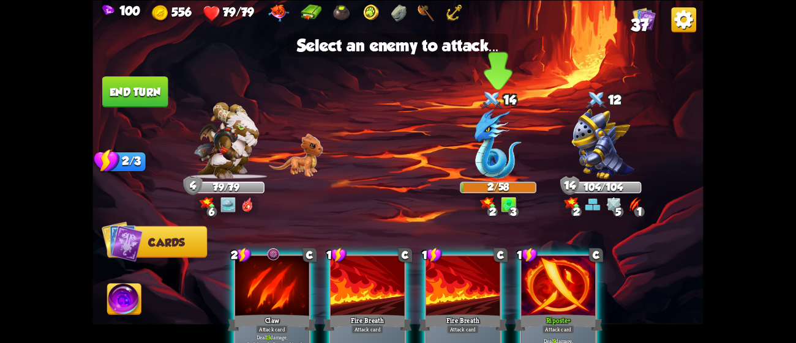
click at [528, 140] on div at bounding box center [498, 145] width 76 height 67
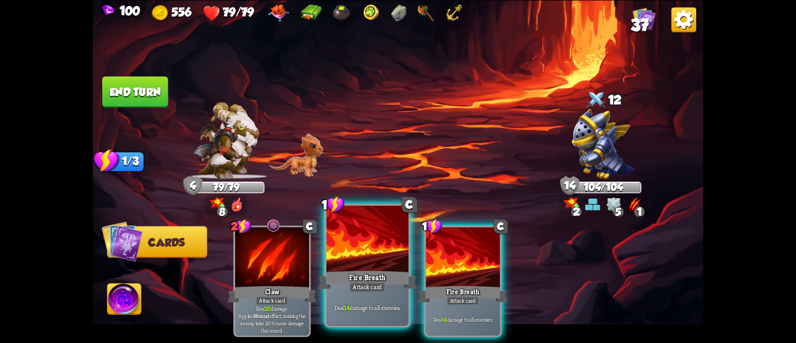
click at [387, 228] on div at bounding box center [367, 240] width 82 height 69
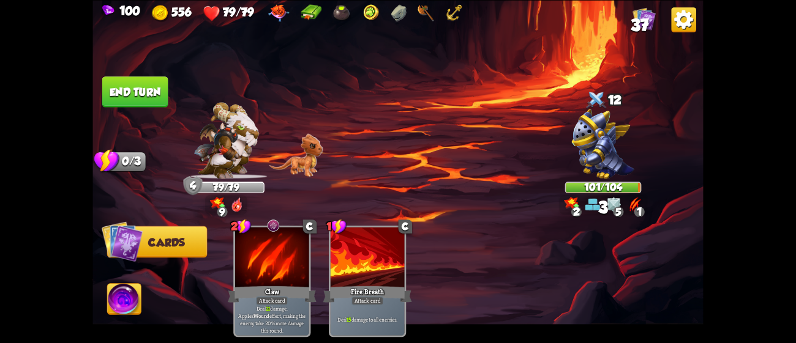
click at [141, 89] on button "End turn" at bounding box center [135, 91] width 66 height 31
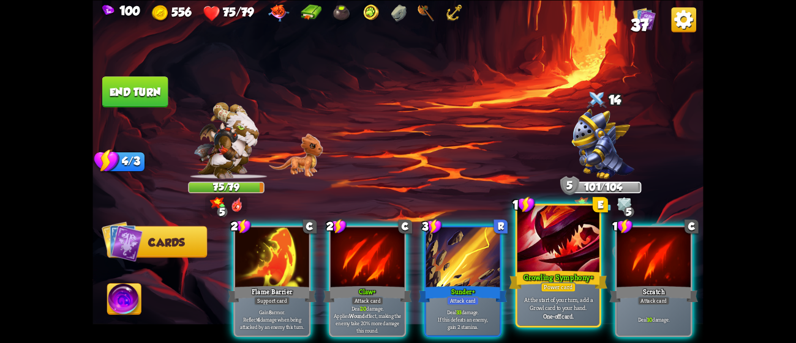
click at [569, 231] on div at bounding box center [558, 240] width 82 height 69
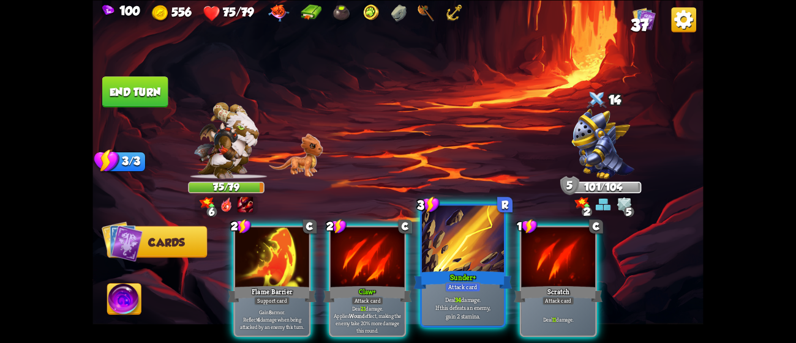
click at [470, 257] on div at bounding box center [463, 240] width 82 height 69
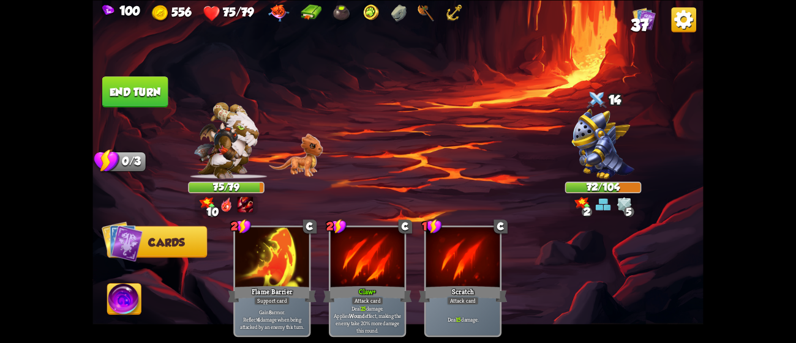
click at [129, 293] on img at bounding box center [124, 301] width 34 height 34
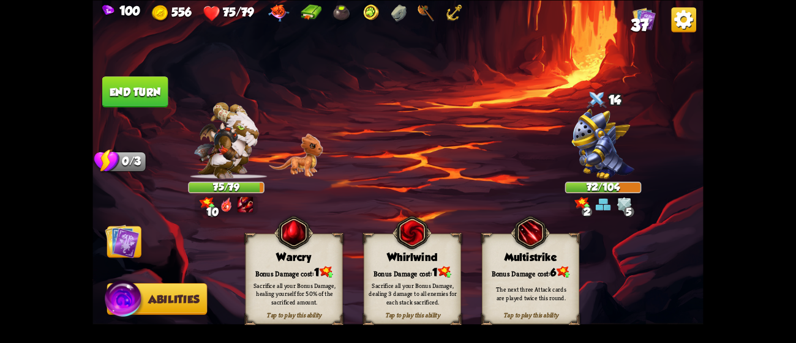
click at [419, 275] on div "Sacrifice all your Bonus Damage, dealing 3 damage to all enemies for each stack…" at bounding box center [412, 294] width 97 height 38
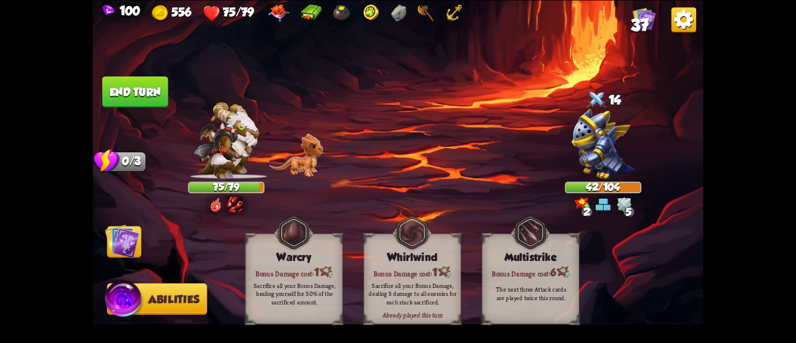
click at [146, 96] on button "End turn" at bounding box center [135, 91] width 66 height 31
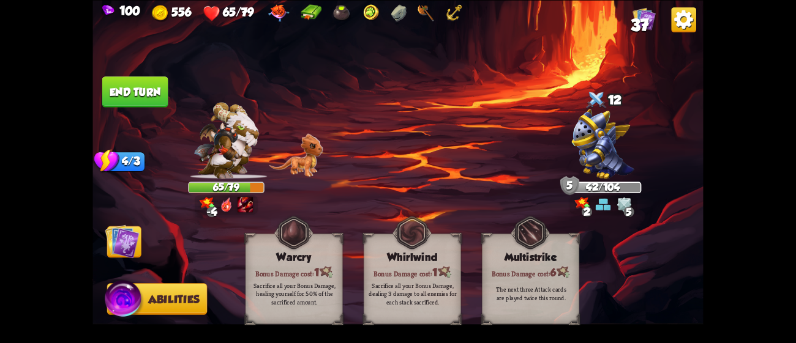
click at [119, 245] on img at bounding box center [122, 241] width 34 height 34
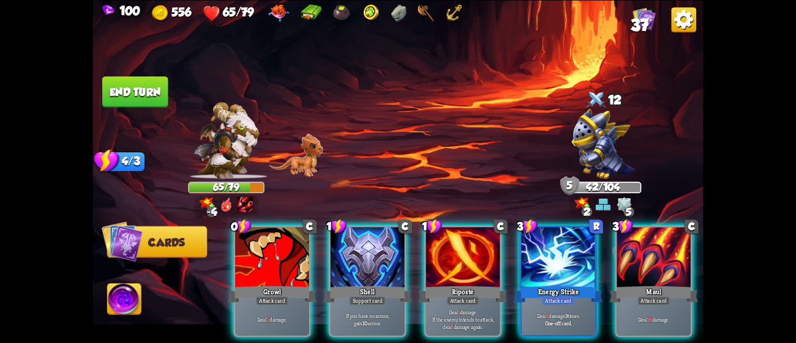
click at [209, 201] on img at bounding box center [207, 203] width 15 height 13
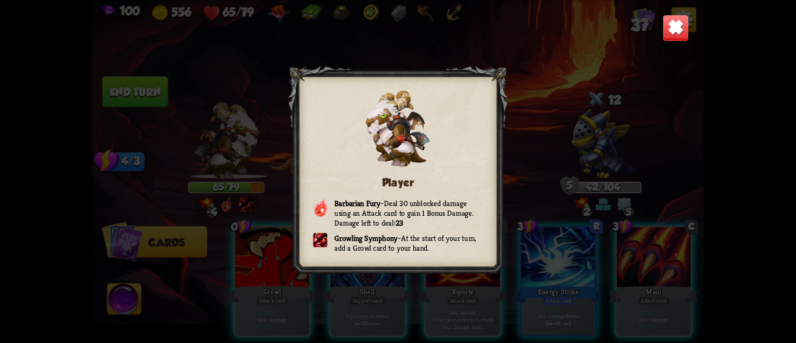
click at [574, 99] on div "Player Barbarian Fury – Deal 30 unblocked damage using an Attack card to gain 1…" at bounding box center [397, 171] width 610 height 343
click at [665, 34] on img at bounding box center [675, 27] width 27 height 27
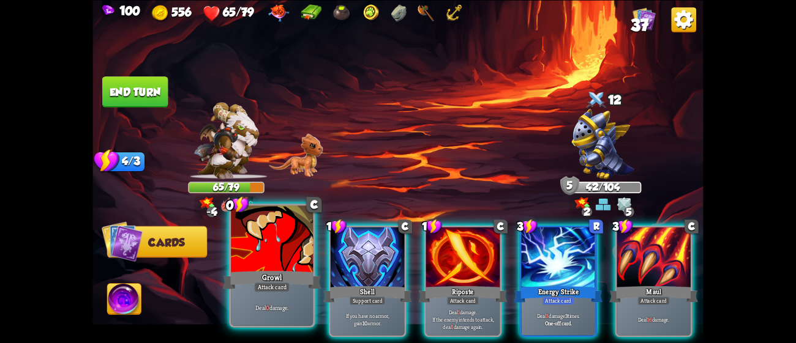
click at [259, 266] on div at bounding box center [272, 240] width 82 height 69
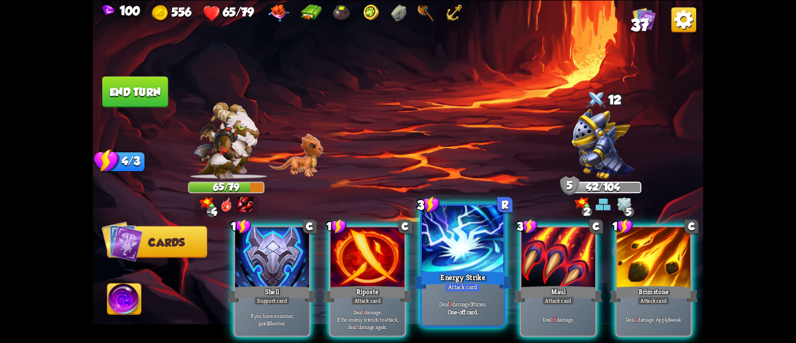
click at [472, 237] on div at bounding box center [463, 240] width 82 height 69
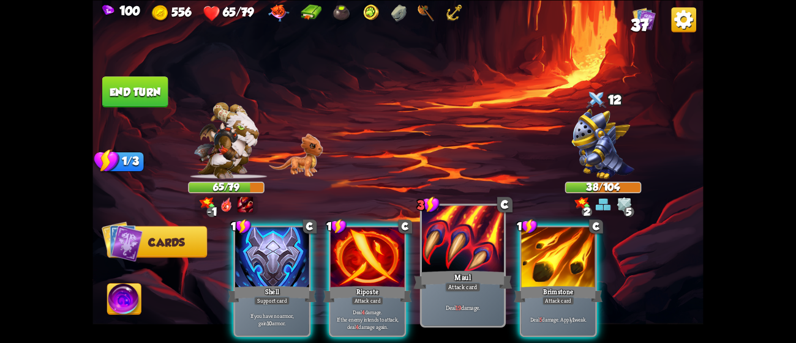
click at [483, 261] on div at bounding box center [463, 240] width 82 height 69
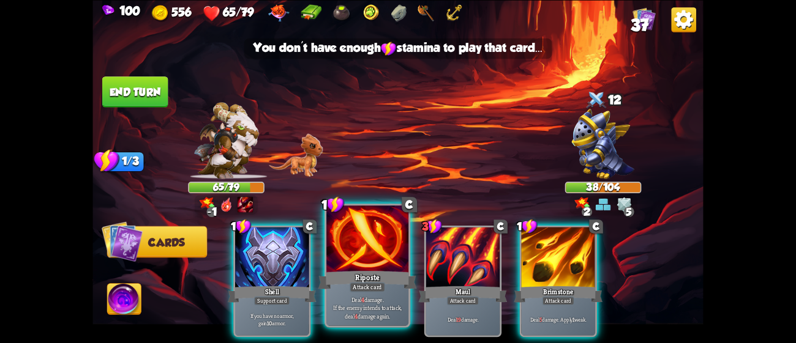
click at [383, 267] on div at bounding box center [367, 240] width 82 height 69
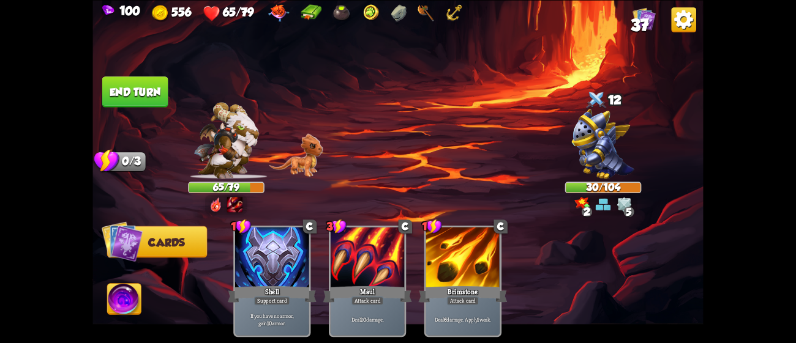
click at [159, 84] on button "End turn" at bounding box center [135, 91] width 66 height 31
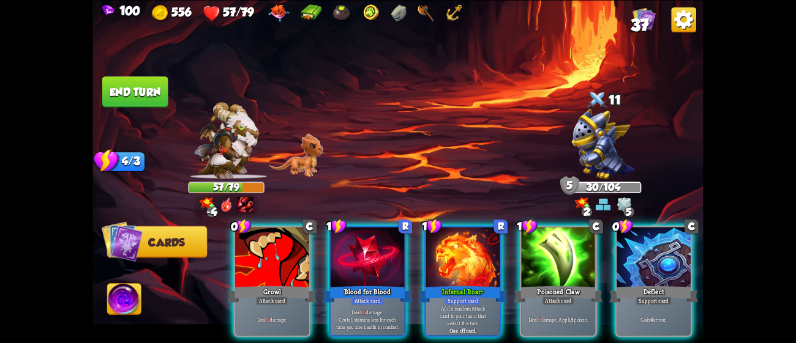
click at [427, 7] on img at bounding box center [425, 12] width 17 height 17
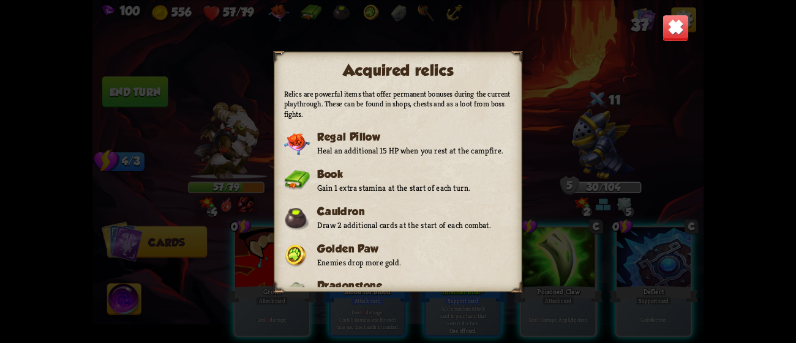
drag, startPoint x: 504, startPoint y: 152, endPoint x: 494, endPoint y: 277, distance: 125.2
click at [494, 277] on div "Relics are powerful items that offer permanent bonuses during the current playt…" at bounding box center [398, 188] width 228 height 198
drag, startPoint x: 504, startPoint y: 204, endPoint x: 496, endPoint y: 327, distance: 123.9
click at [496, 327] on div "Acquired relics Relics are powerful items that offer permanent bonuses during t…" at bounding box center [397, 171] width 610 height 343
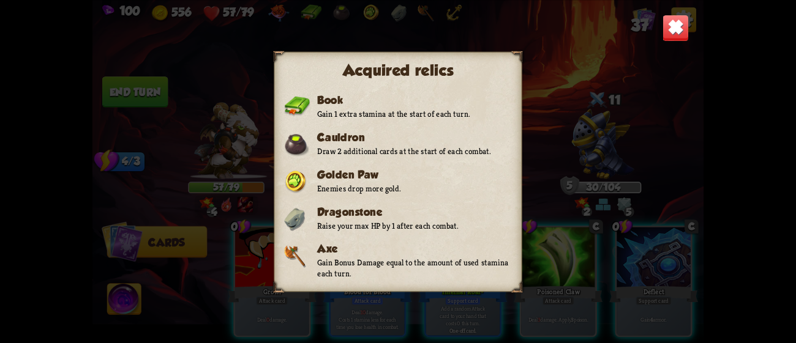
scroll to position [106, 0]
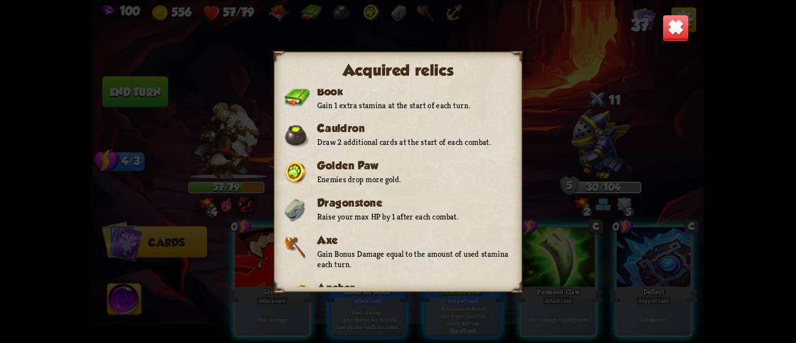
click at [605, 141] on div "Acquired relics Relics are powerful items that offer permanent bonuses during t…" at bounding box center [397, 171] width 610 height 343
click at [597, 58] on div "Acquired relics Relics are powerful items that offer permanent bonuses during t…" at bounding box center [397, 171] width 610 height 343
click at [677, 25] on img at bounding box center [675, 27] width 27 height 27
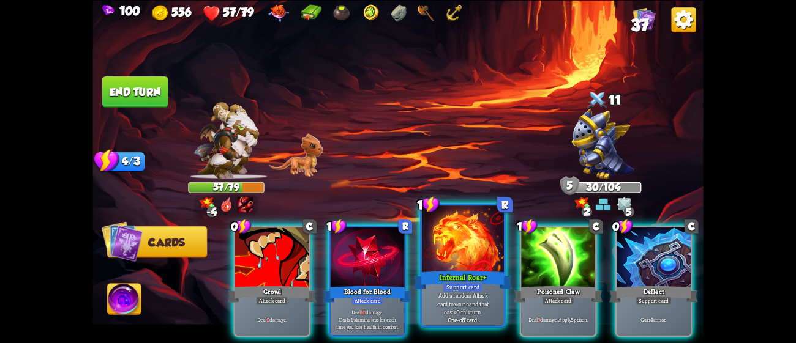
click at [433, 288] on div "Infernal Roar+" at bounding box center [463, 280] width 99 height 22
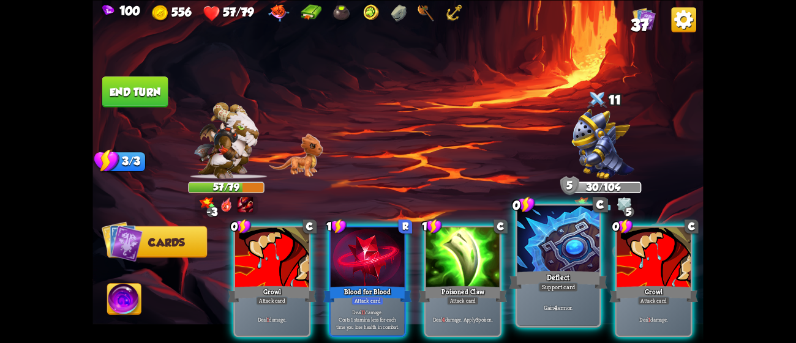
click at [584, 297] on div "Gain 4 armor." at bounding box center [558, 307] width 82 height 35
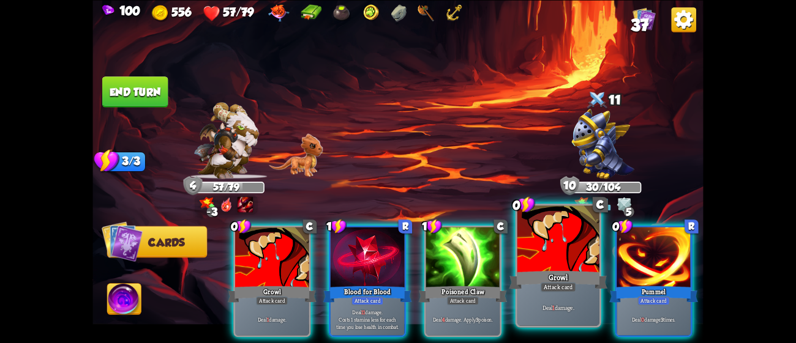
click at [573, 291] on div "Attack card" at bounding box center [557, 287] width 35 height 10
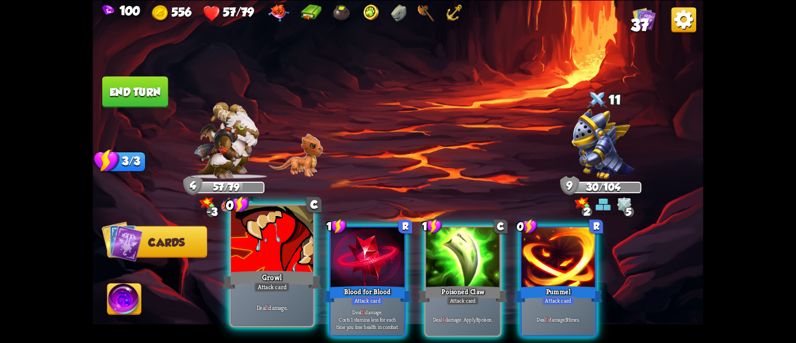
click at [289, 282] on div "Growl" at bounding box center [272, 280] width 99 height 22
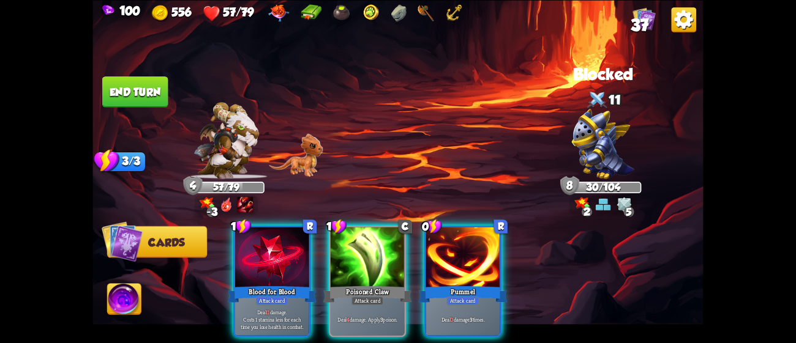
click at [289, 285] on div "Blood for Blood" at bounding box center [272, 295] width 89 height 20
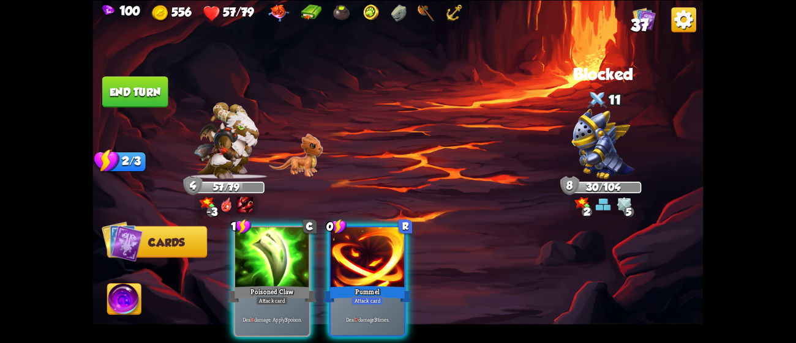
click at [289, 285] on div "Poisoned Claw" at bounding box center [272, 295] width 89 height 20
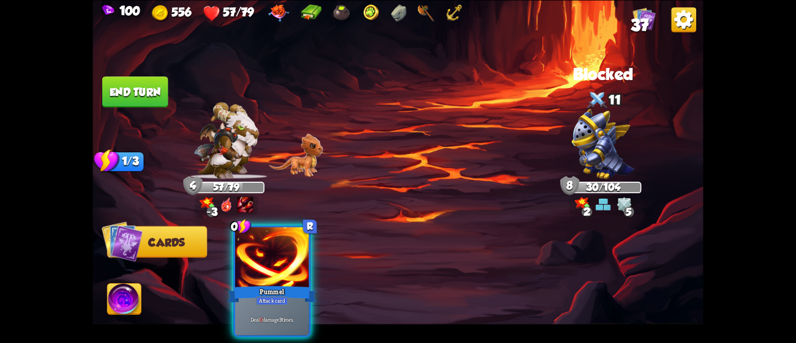
click at [289, 285] on div "Pummel" at bounding box center [272, 295] width 89 height 20
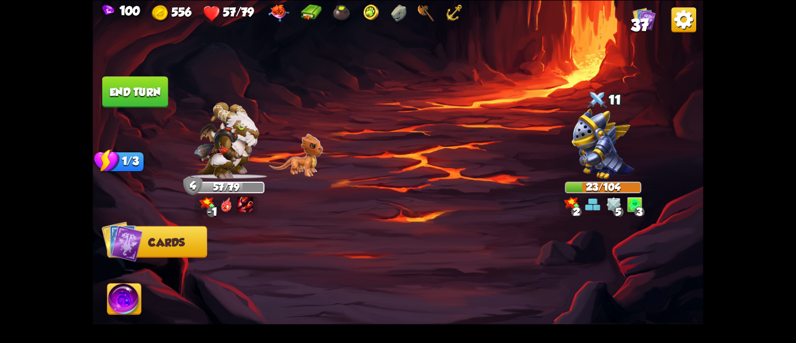
click at [136, 92] on button "End turn" at bounding box center [135, 91] width 66 height 31
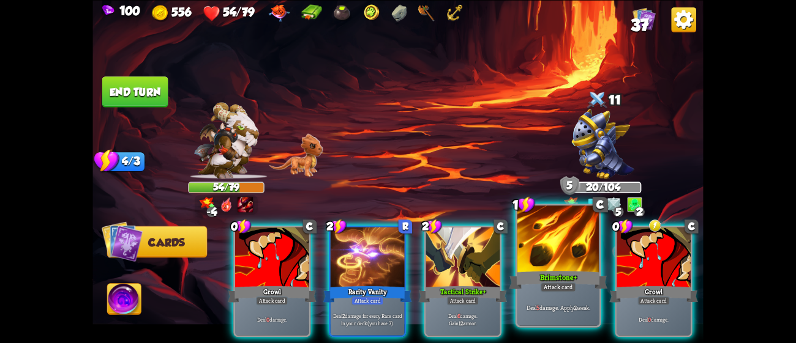
click at [537, 275] on div "Brimstone+" at bounding box center [558, 280] width 99 height 22
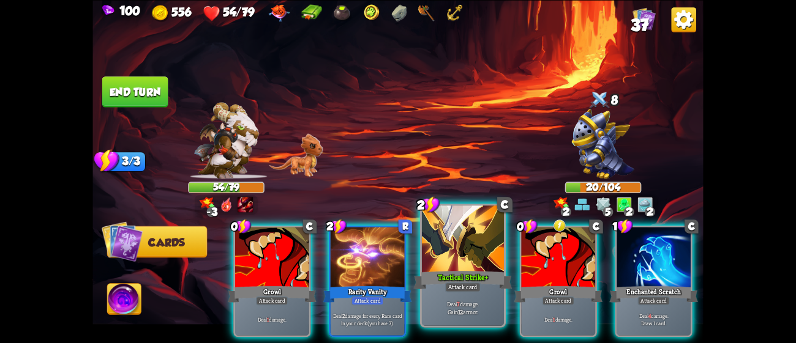
click at [477, 269] on div "Tactical Strike+" at bounding box center [463, 280] width 99 height 22
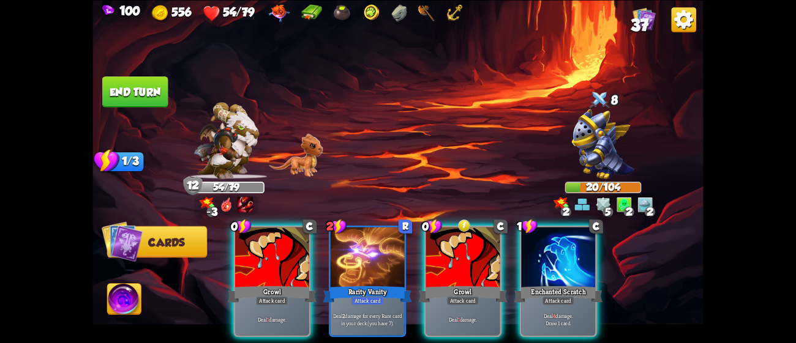
click at [477, 285] on div "Growl" at bounding box center [463, 295] width 89 height 20
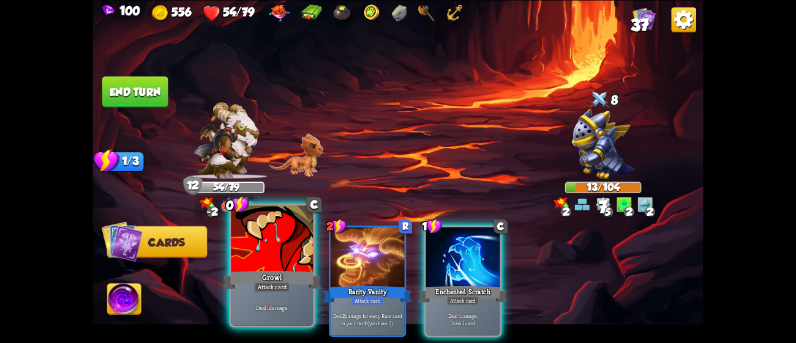
click at [241, 259] on div at bounding box center [272, 240] width 82 height 69
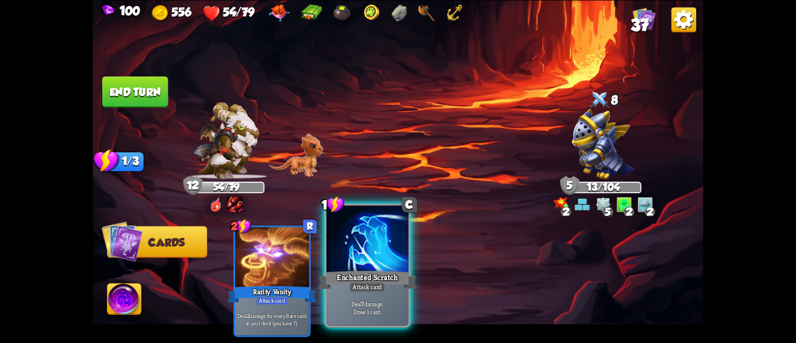
click at [350, 266] on div at bounding box center [367, 240] width 82 height 69
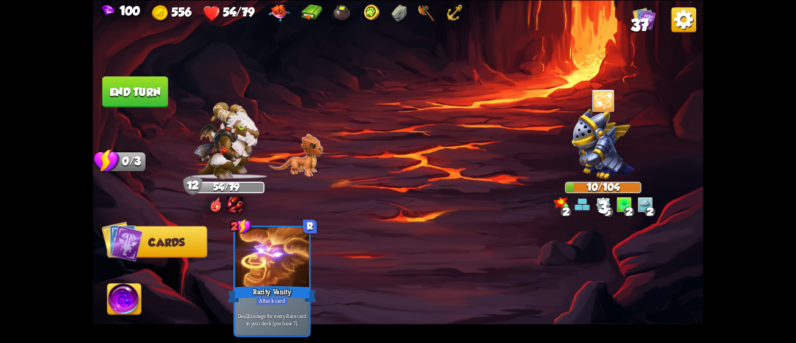
click at [429, 9] on img at bounding box center [426, 12] width 17 height 17
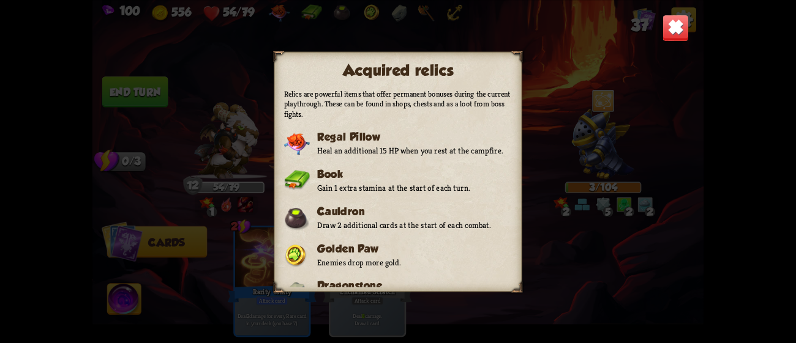
drag, startPoint x: 504, startPoint y: 130, endPoint x: 504, endPoint y: 163, distance: 33.0
click at [504, 163] on div "Relics are powerful items that offer permanent bonuses during the current playt…" at bounding box center [398, 188] width 228 height 198
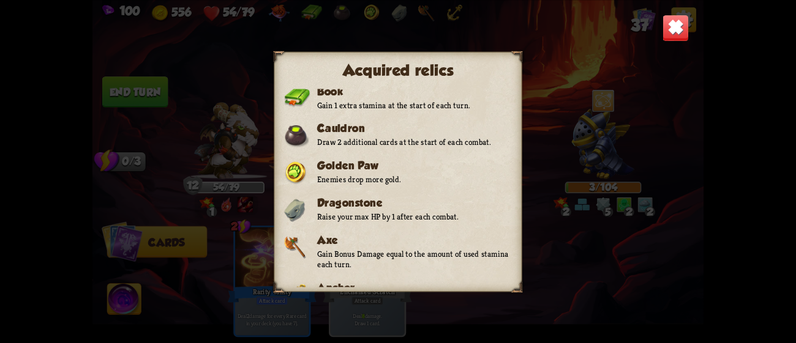
click at [676, 28] on img at bounding box center [675, 27] width 27 height 27
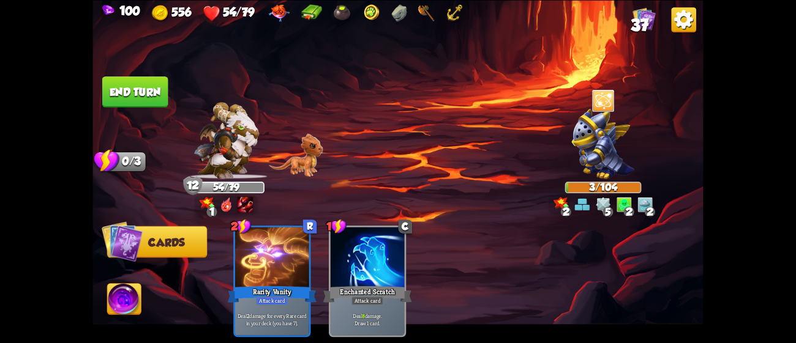
click at [129, 97] on button "End turn" at bounding box center [135, 91] width 66 height 31
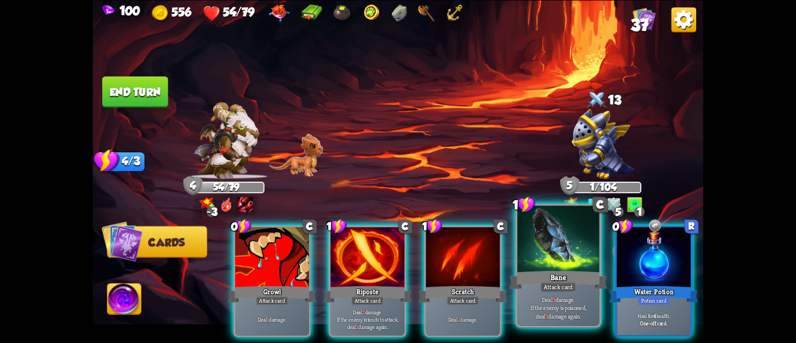
click at [524, 285] on div "Bane" at bounding box center [558, 280] width 99 height 22
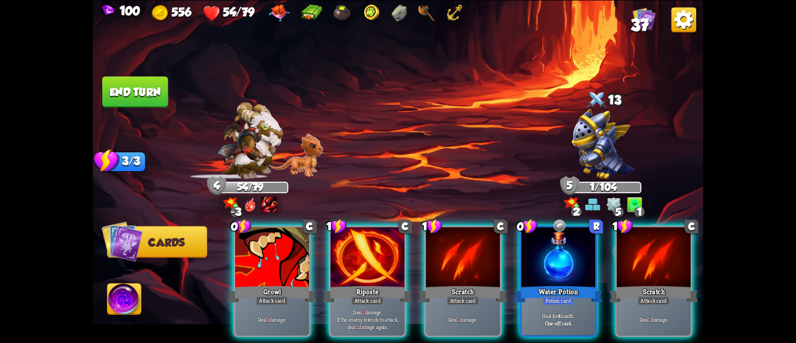
click at [524, 285] on div "Water Potion" at bounding box center [557, 295] width 89 height 20
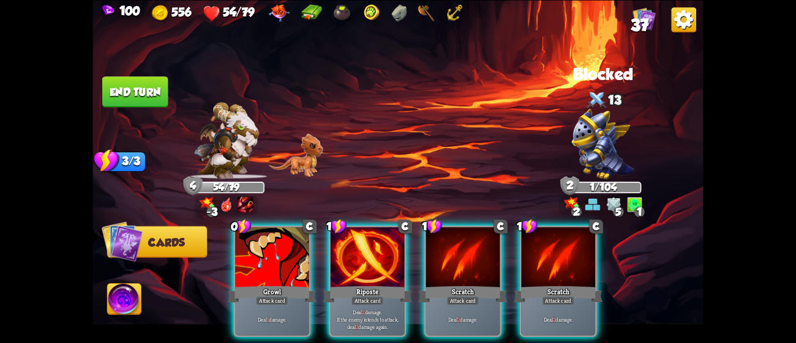
click at [524, 285] on div "Scratch" at bounding box center [557, 295] width 89 height 20
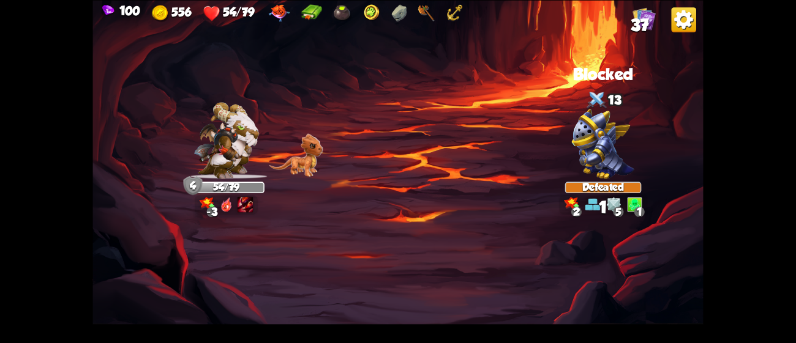
click at [302, 273] on img at bounding box center [397, 171] width 610 height 343
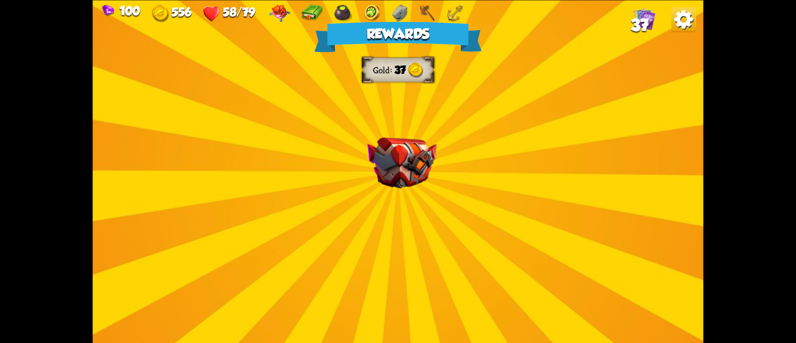
click at [441, 169] on div "Rewards Gold 37 Select a card 1 C Rune Symbol Support card Infused runes get tr…" at bounding box center [397, 171] width 610 height 343
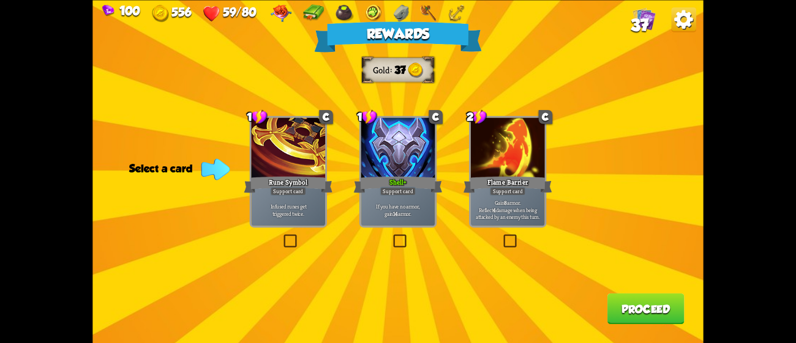
click at [480, 171] on div at bounding box center [508, 149] width 74 height 62
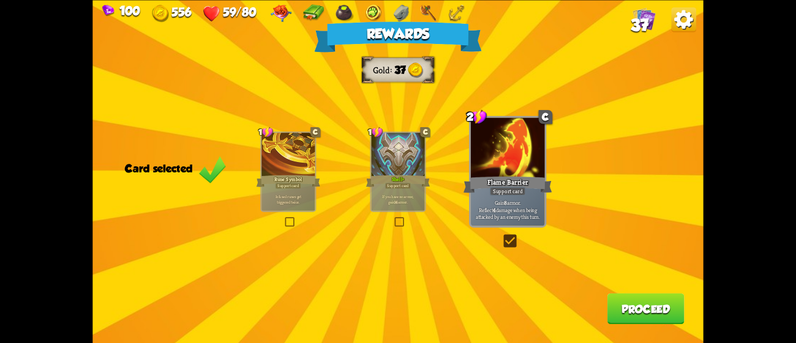
click at [633, 302] on button "Proceed" at bounding box center [645, 308] width 77 height 31
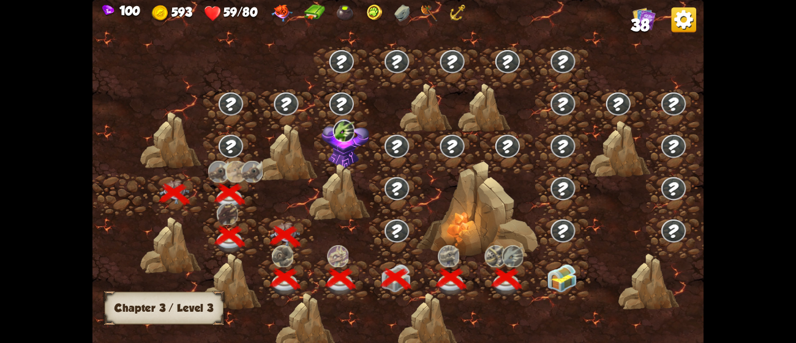
click at [431, 11] on img at bounding box center [428, 12] width 17 height 17
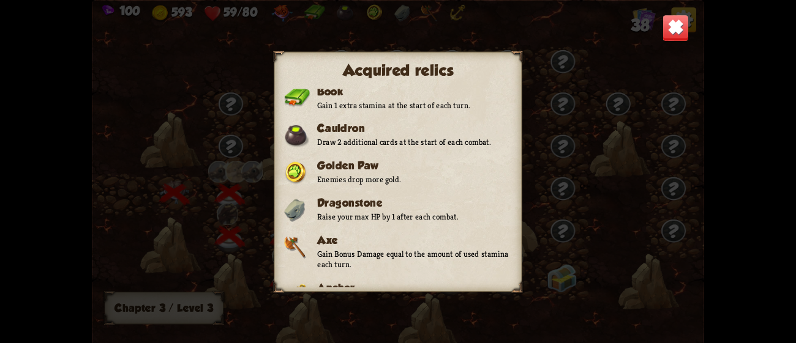
click at [417, 248] on p "Gain Bonus Damage equal to the amount of used stamina each turn." at bounding box center [414, 258] width 195 height 21
click at [610, 223] on div "Acquired relics Relics are powerful items that offer permanent bonuses during t…" at bounding box center [397, 171] width 610 height 343
click at [673, 27] on img at bounding box center [675, 27] width 27 height 27
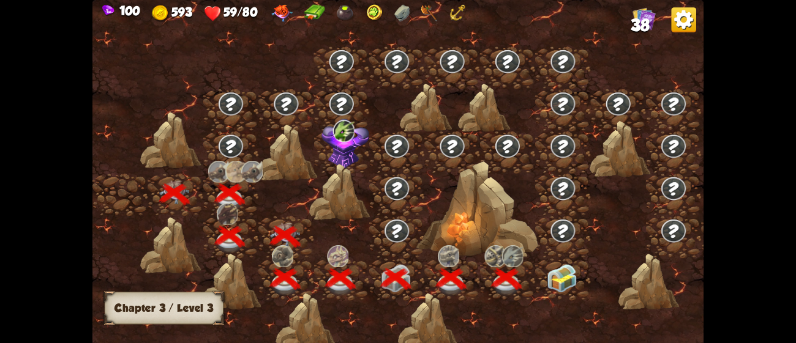
click at [561, 280] on img at bounding box center [562, 278] width 31 height 29
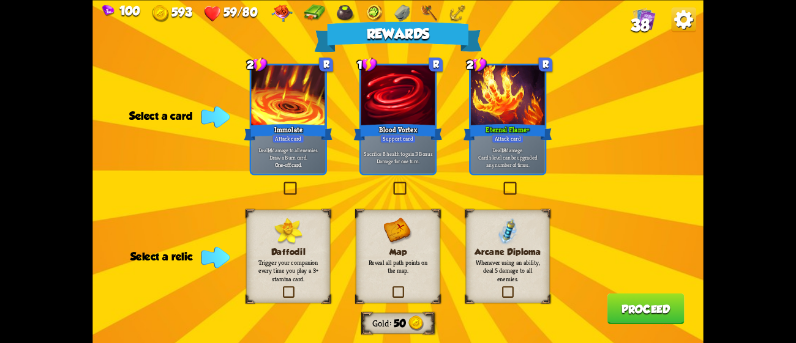
click at [523, 170] on div "Deal 18 damage. Card's level can be upgraded any number of times." at bounding box center [508, 157] width 74 height 32
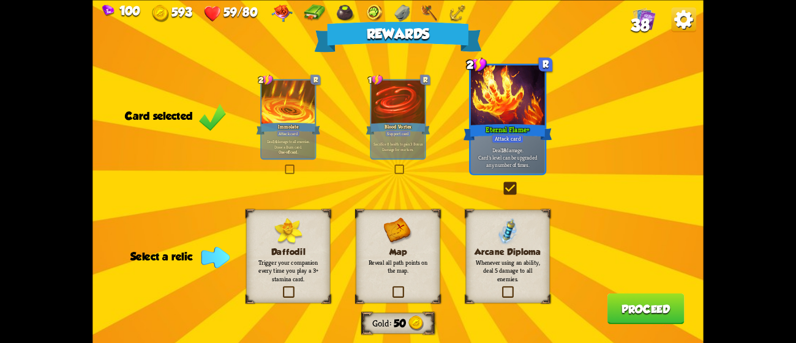
click at [500, 288] on label at bounding box center [500, 288] width 0 height 0
click at [0, 0] on input "checkbox" at bounding box center [0, 0] width 0 height 0
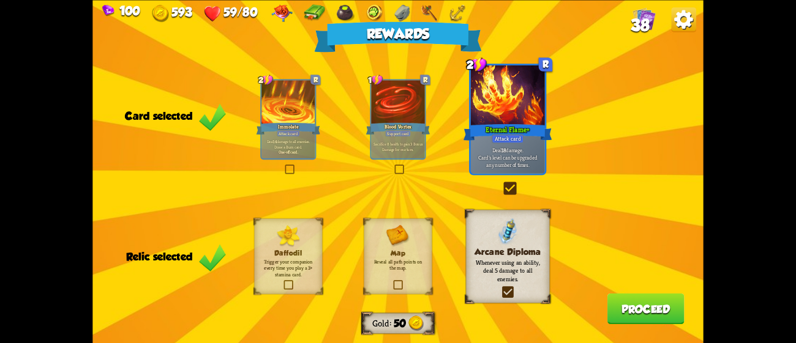
click at [291, 261] on p "Trigger your companion every time you play a 3+ stamina card." at bounding box center [288, 268] width 55 height 20
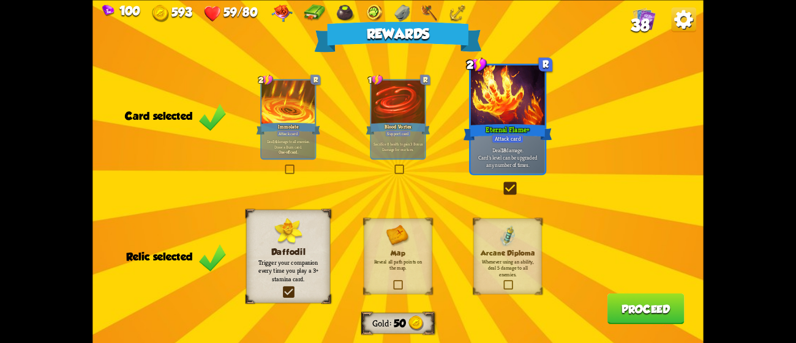
click at [625, 311] on button "Proceed" at bounding box center [645, 308] width 77 height 31
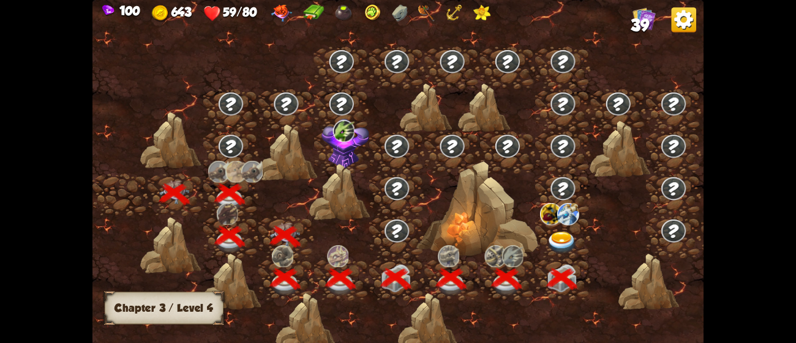
click at [552, 239] on img at bounding box center [562, 243] width 31 height 23
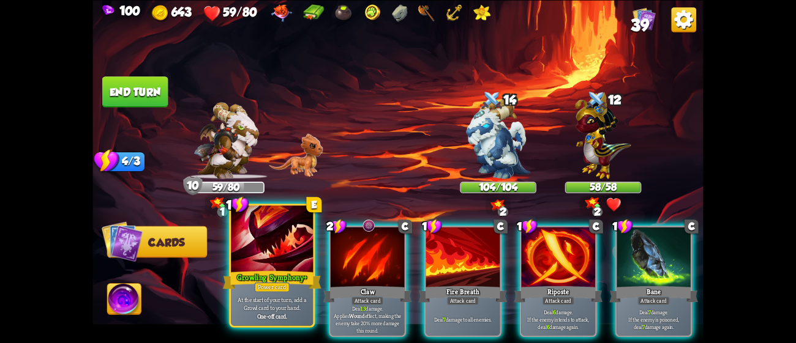
click at [279, 275] on div "Growling Symphony+" at bounding box center [272, 280] width 99 height 22
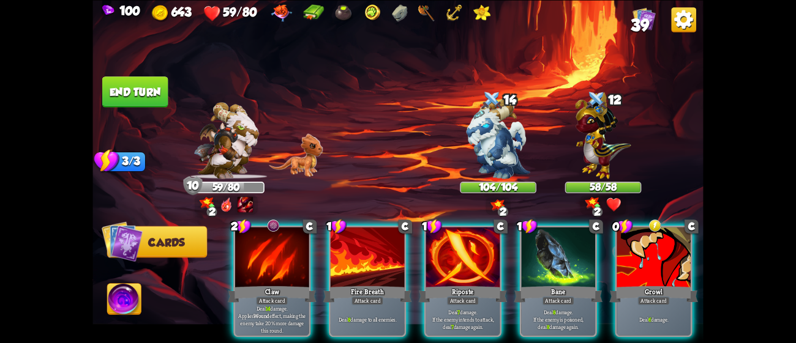
click at [279, 285] on div "Claw" at bounding box center [272, 295] width 89 height 20
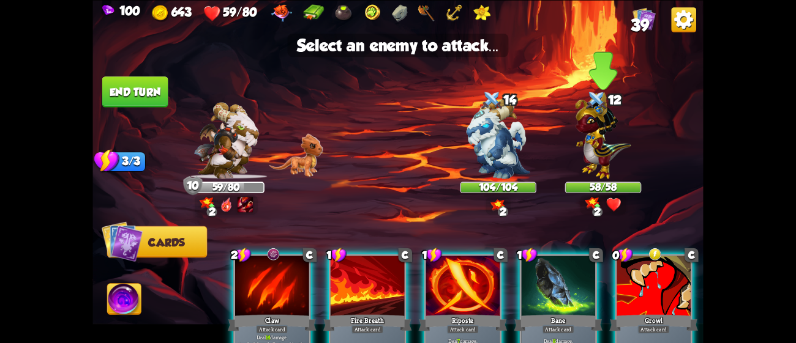
click at [610, 159] on img at bounding box center [603, 135] width 56 height 87
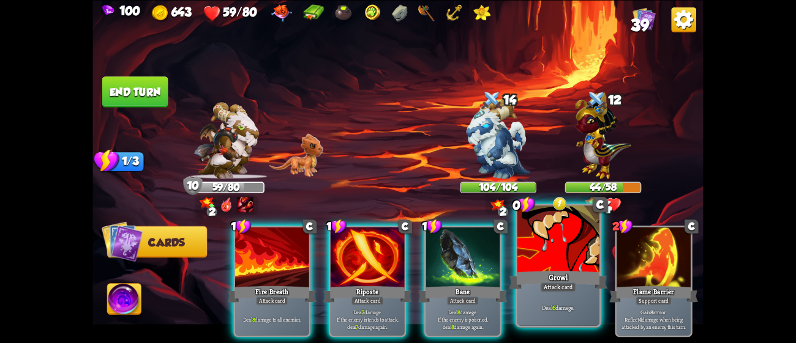
click at [578, 254] on div at bounding box center [558, 240] width 82 height 69
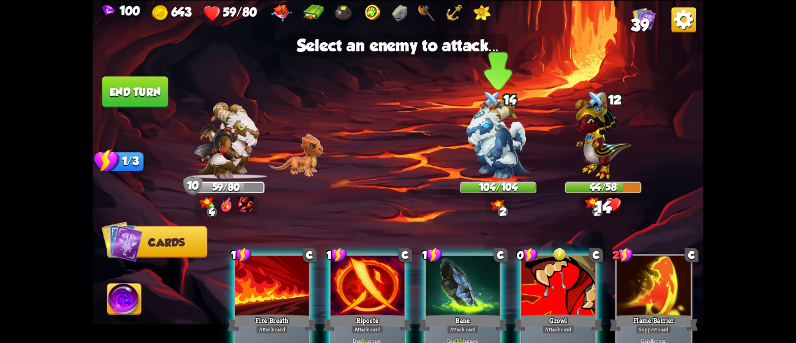
click at [503, 159] on img at bounding box center [498, 139] width 64 height 80
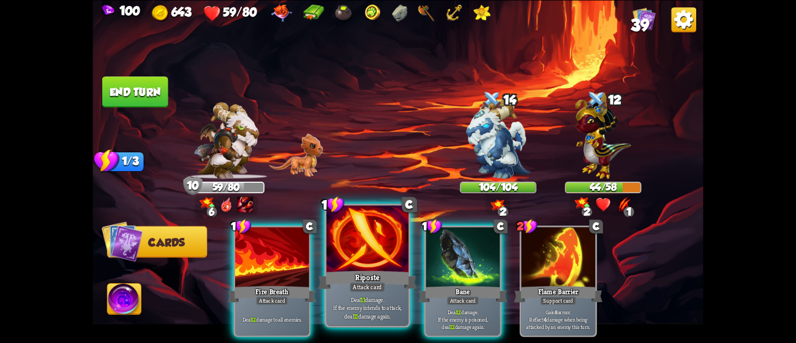
click at [382, 242] on div at bounding box center [367, 240] width 82 height 69
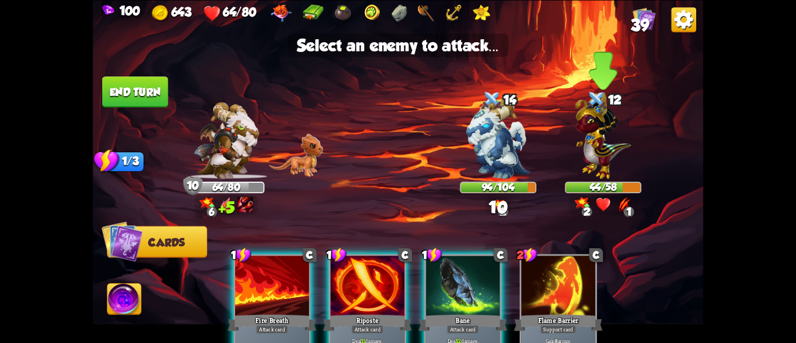
click at [580, 163] on img at bounding box center [603, 135] width 56 height 87
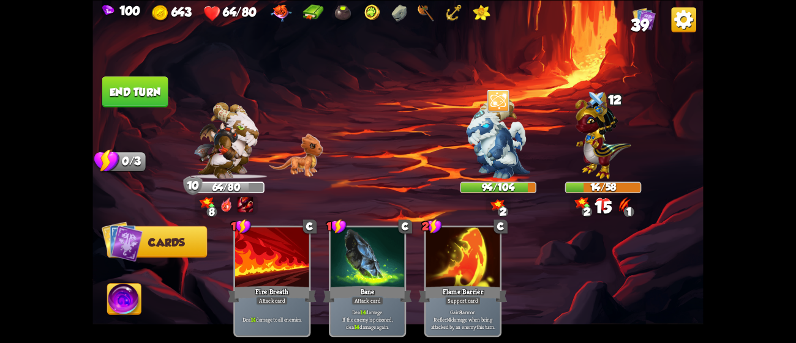
click at [122, 300] on img at bounding box center [124, 301] width 34 height 34
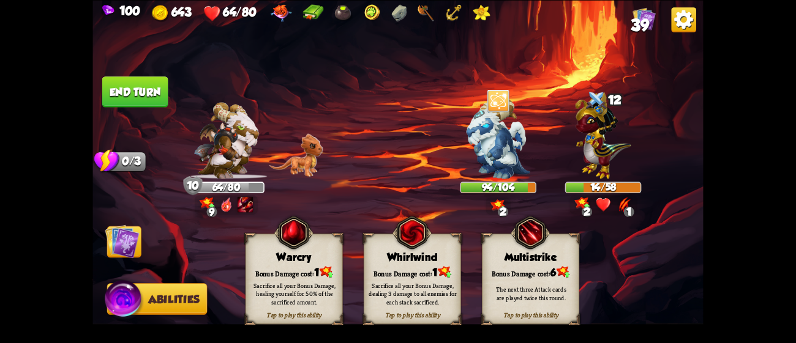
click at [408, 258] on div "Whirlwind" at bounding box center [412, 257] width 96 height 12
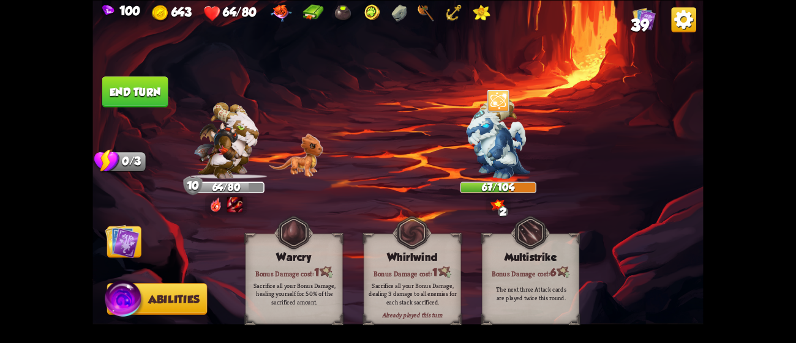
click at [131, 234] on img at bounding box center [122, 241] width 34 height 34
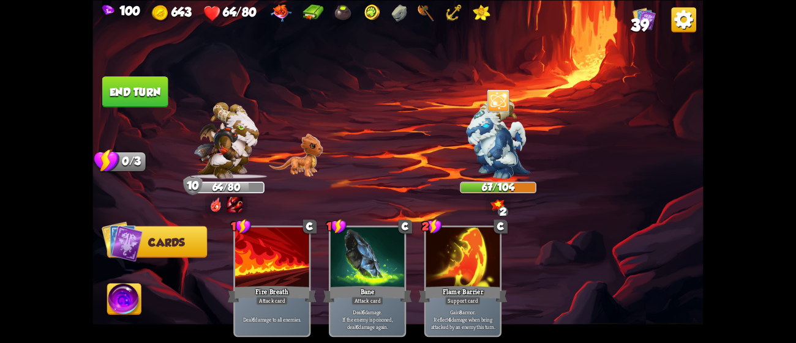
click at [136, 78] on button "End turn" at bounding box center [135, 91] width 66 height 31
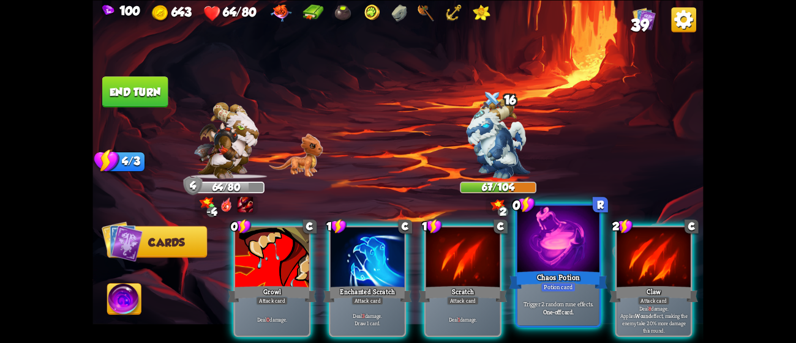
click at [568, 285] on div "Potion card" at bounding box center [557, 287] width 35 height 10
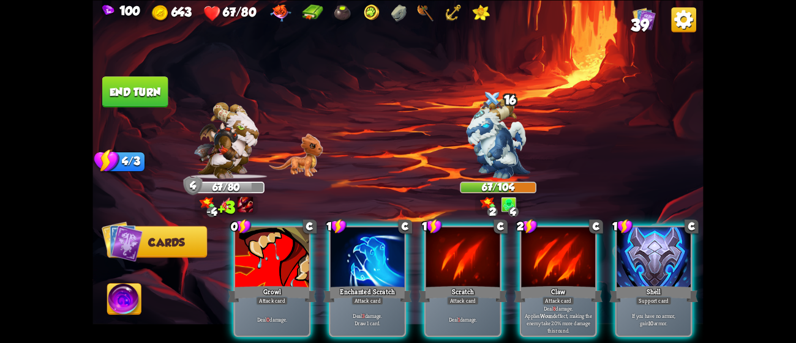
click at [568, 296] on div "Attack card" at bounding box center [558, 300] width 32 height 9
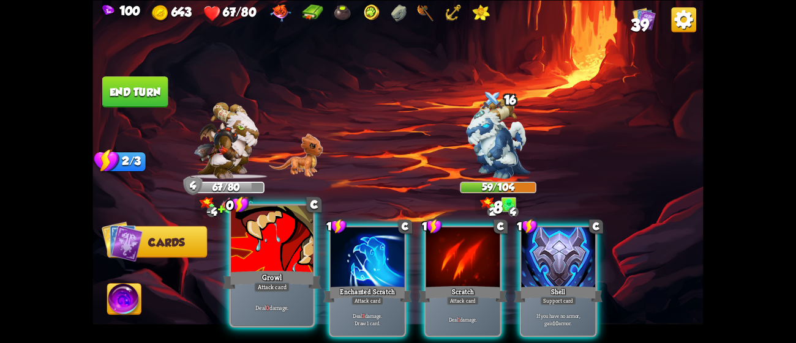
click at [288, 297] on div "Deal 0 damage." at bounding box center [272, 307] width 82 height 35
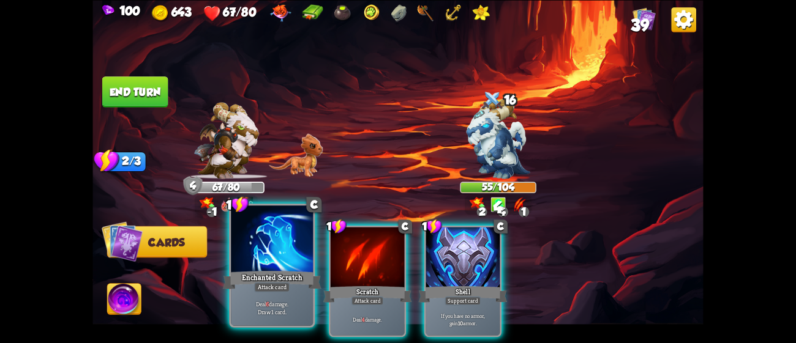
click at [241, 272] on div "Enchanted Scratch" at bounding box center [272, 280] width 99 height 22
click at [241, 272] on div "1 C Enchanted Scratch Attack card Deal 6 damage. Draw 1 card. 1 C Scratch Attac…" at bounding box center [459, 267] width 488 height 152
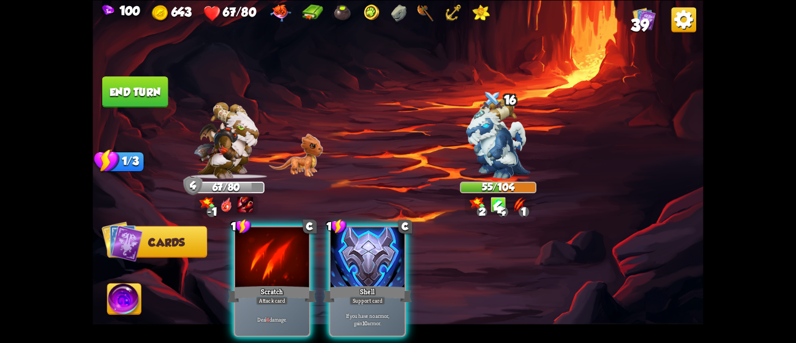
click at [241, 285] on div "Scratch" at bounding box center [272, 295] width 89 height 20
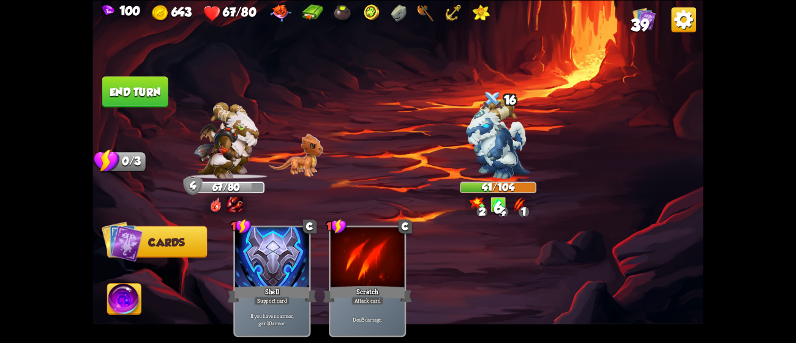
click at [681, 27] on img at bounding box center [683, 19] width 25 height 25
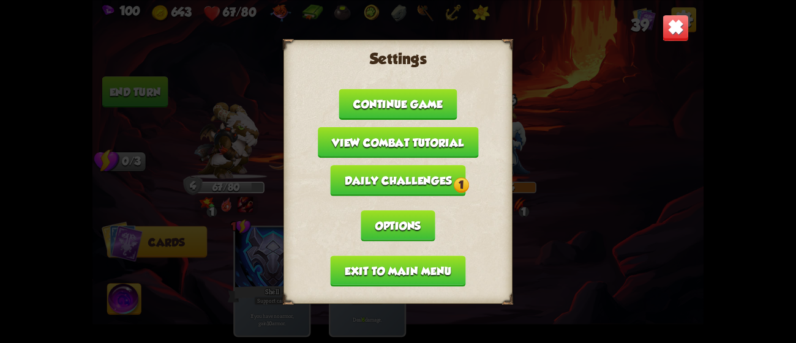
click at [410, 175] on button "Daily challenges 1" at bounding box center [397, 180] width 135 height 31
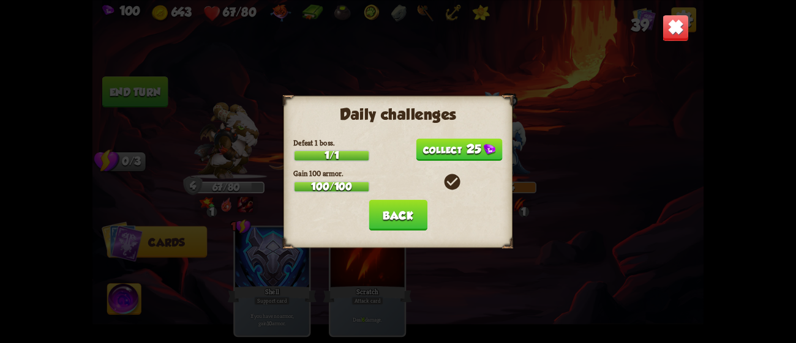
click at [455, 149] on button "25" at bounding box center [459, 149] width 86 height 23
click at [415, 206] on button "Back" at bounding box center [397, 215] width 59 height 31
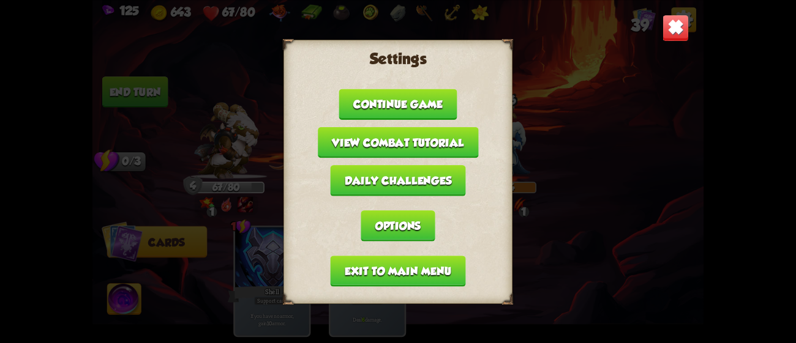
click at [603, 124] on div "Settings Continue game View combat tutorial Daily challenges Options Exit to ma…" at bounding box center [397, 171] width 610 height 343
click at [401, 214] on button "Options" at bounding box center [397, 226] width 74 height 31
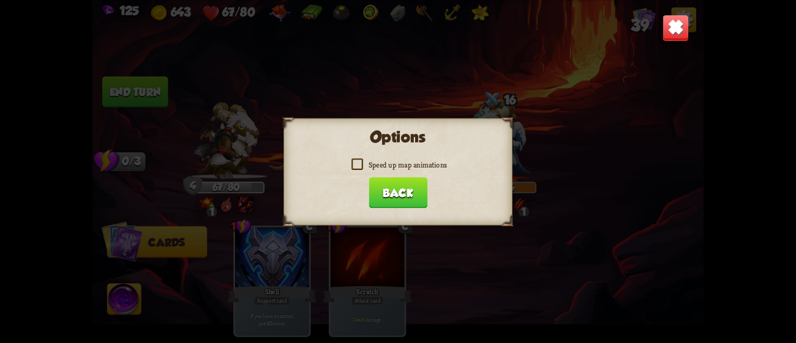
click at [370, 161] on label "Speed up map animations" at bounding box center [397, 165] width 97 height 10
click at [0, 0] on input "Speed up map animations" at bounding box center [0, 0] width 0 height 0
click at [398, 181] on button "Back" at bounding box center [397, 192] width 59 height 31
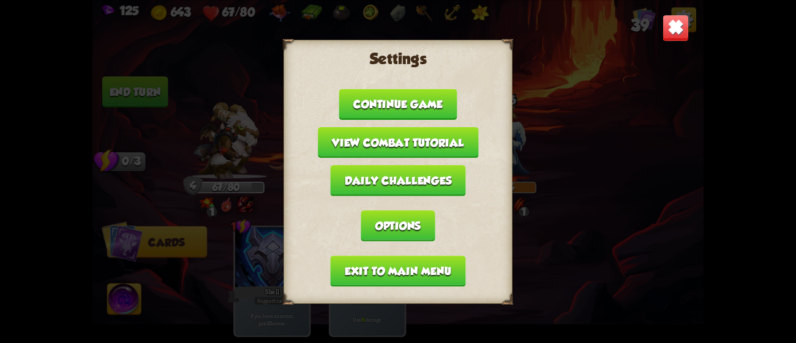
click at [674, 23] on img at bounding box center [675, 27] width 27 height 27
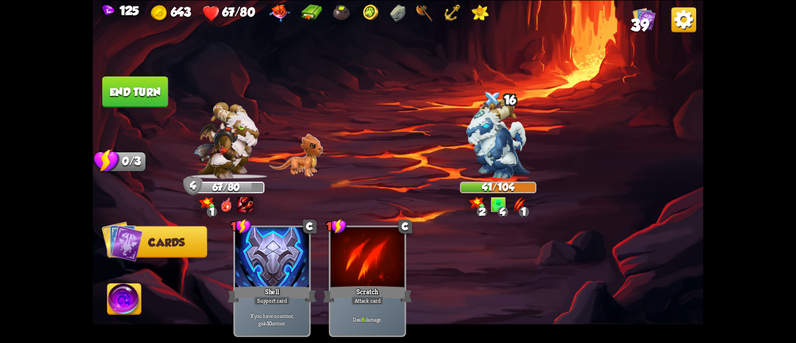
click at [147, 99] on button "End turn" at bounding box center [135, 91] width 67 height 31
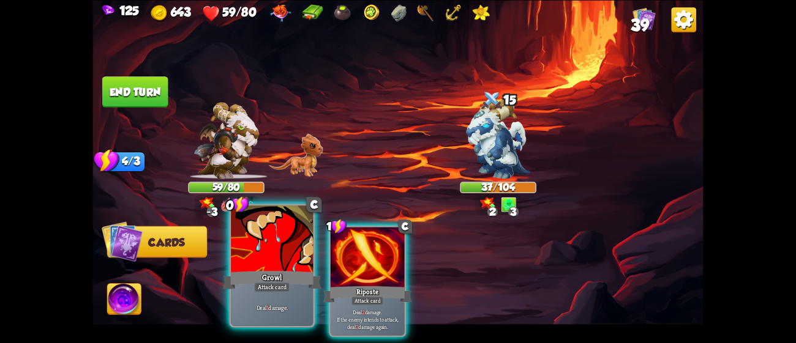
click at [293, 294] on div "Deal 1 damage." at bounding box center [272, 307] width 82 height 35
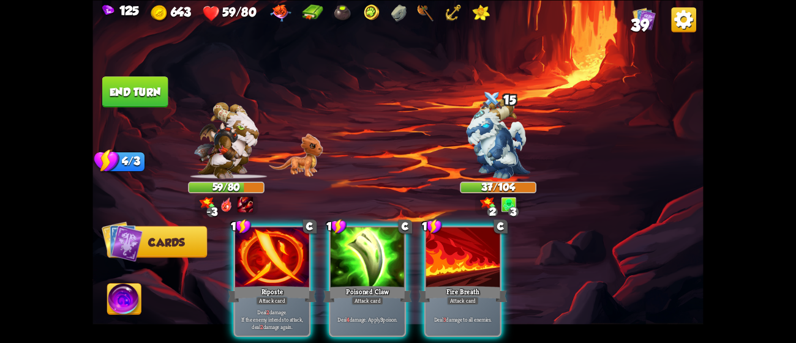
click at [293, 303] on div "Deal 2 damage. If the enemy intends to attack, deal 2 damage again." at bounding box center [272, 319] width 74 height 32
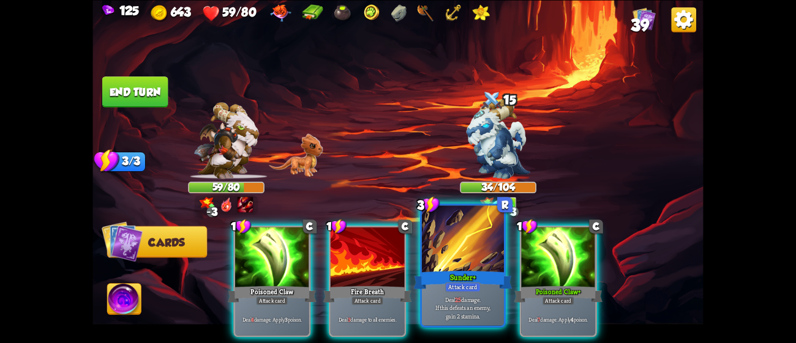
click at [456, 270] on div "Sunder+" at bounding box center [463, 280] width 99 height 22
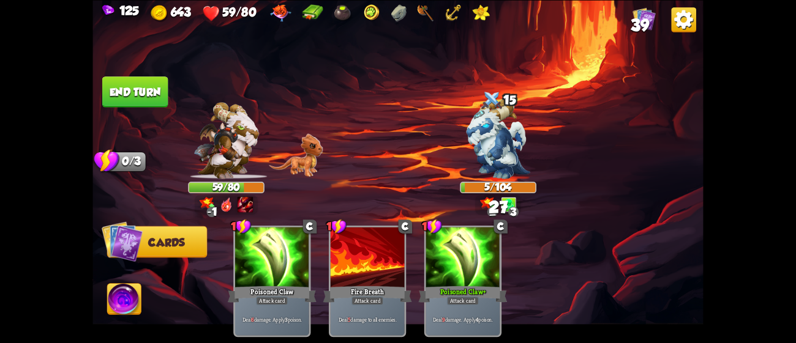
click at [148, 86] on button "End turn" at bounding box center [135, 91] width 66 height 31
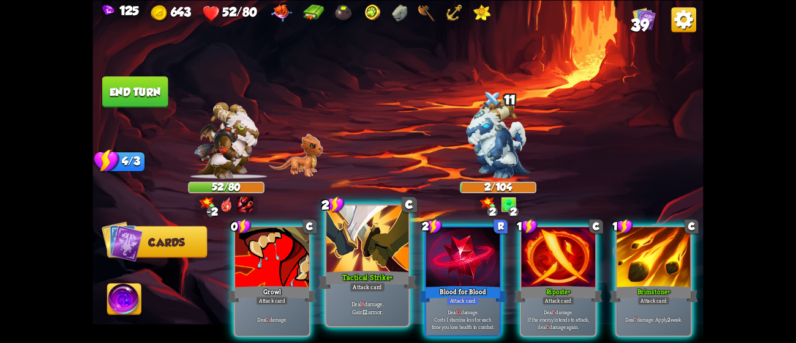
click at [388, 272] on div "Tactical Strike+" at bounding box center [367, 280] width 99 height 22
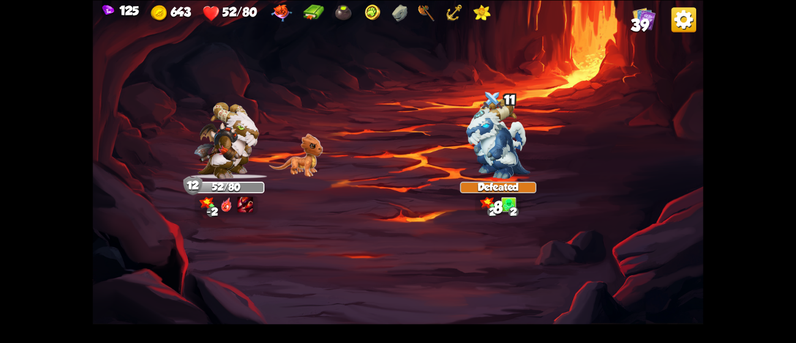
click at [291, 279] on img at bounding box center [397, 171] width 610 height 343
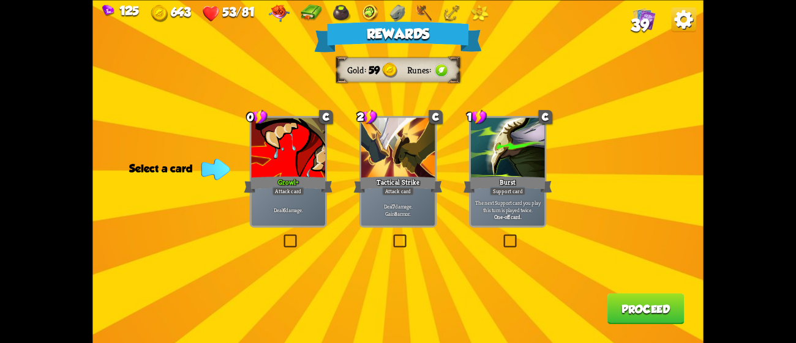
click at [283, 170] on div at bounding box center [288, 149] width 74 height 62
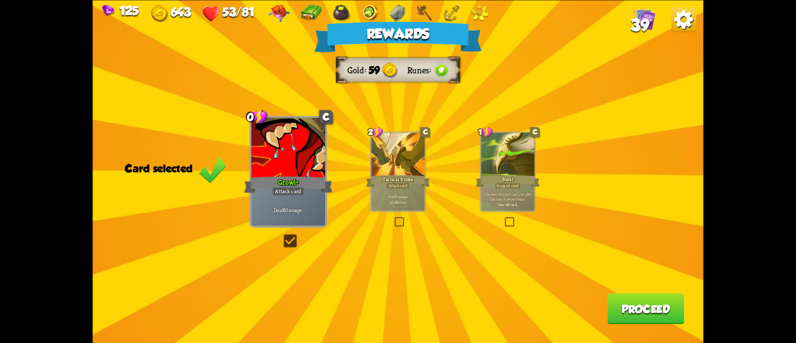
click at [650, 299] on button "Proceed" at bounding box center [645, 308] width 77 height 31
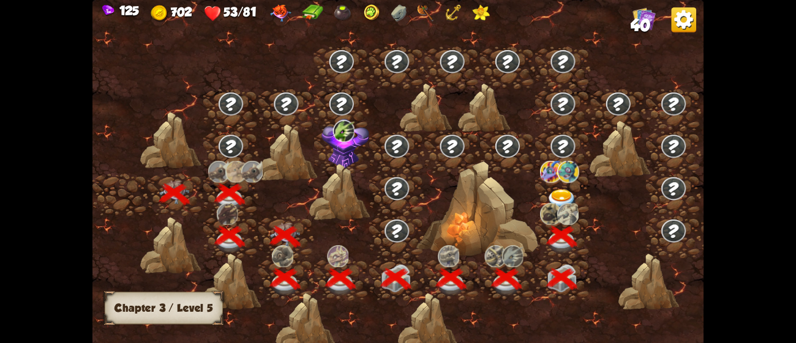
click at [559, 184] on div at bounding box center [562, 195] width 55 height 42
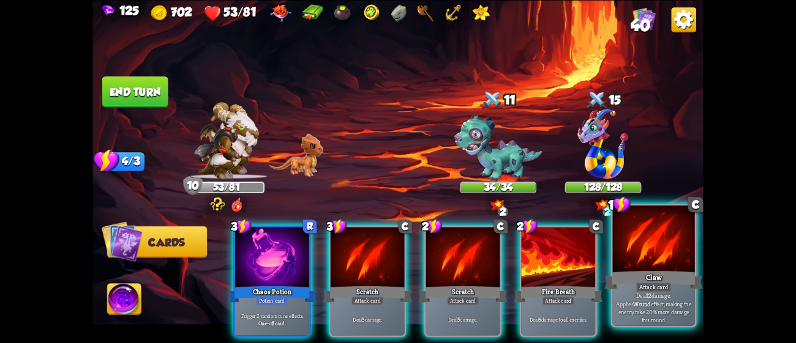
click at [659, 312] on p "Deal 12 damage. Applies Wound effect, making the enemy take 20% more damage thi…" at bounding box center [653, 307] width 78 height 32
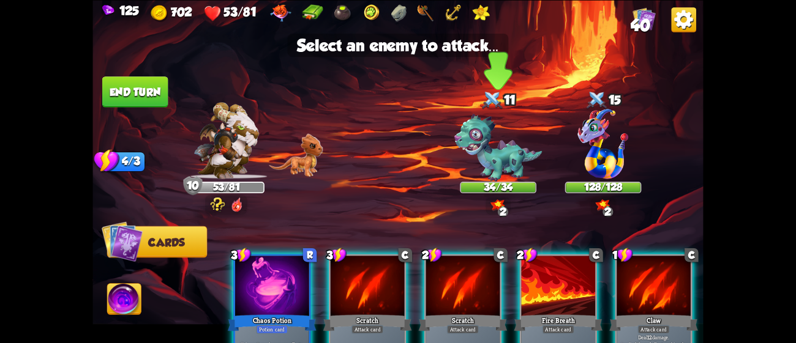
click at [489, 154] on img at bounding box center [498, 148] width 88 height 68
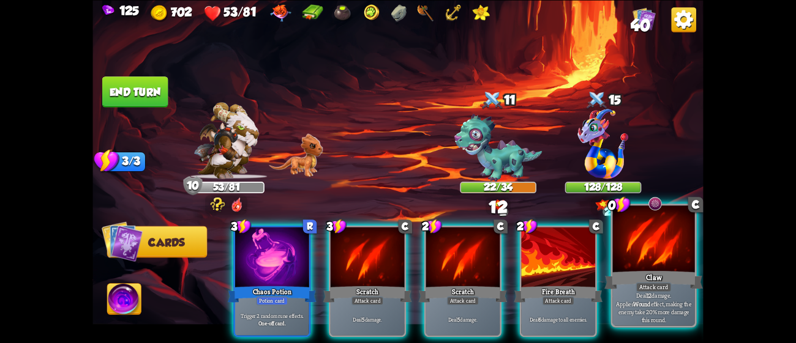
click at [654, 272] on div "Claw" at bounding box center [653, 280] width 99 height 22
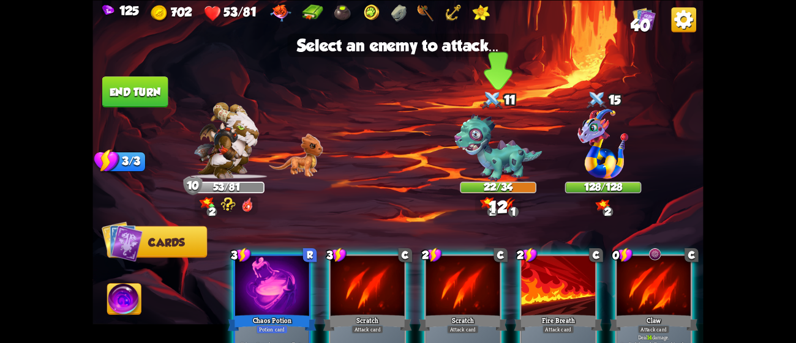
click at [495, 154] on img at bounding box center [498, 148] width 88 height 68
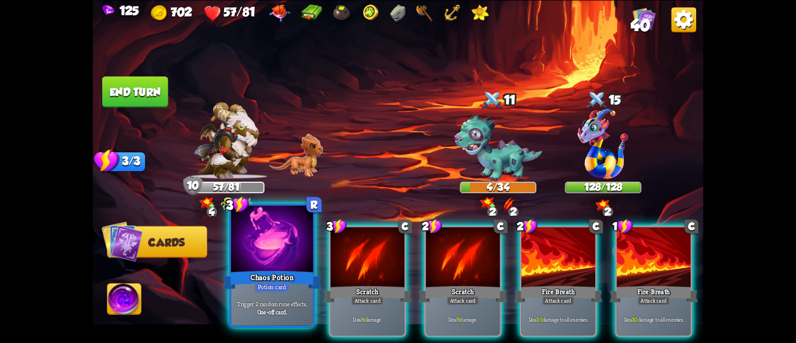
click at [293, 275] on div "Chaos Potion" at bounding box center [272, 280] width 99 height 22
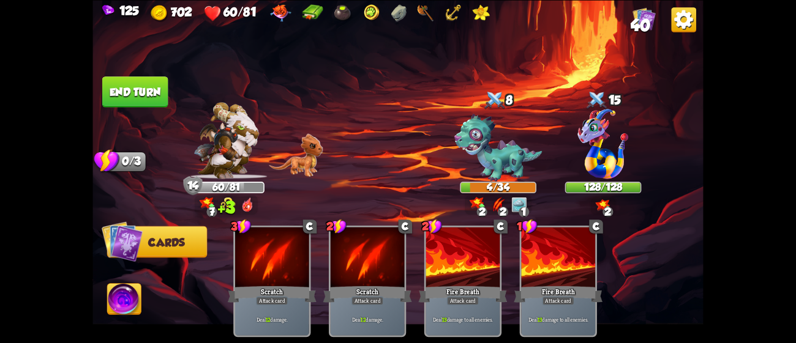
click at [124, 91] on button "End turn" at bounding box center [135, 91] width 66 height 31
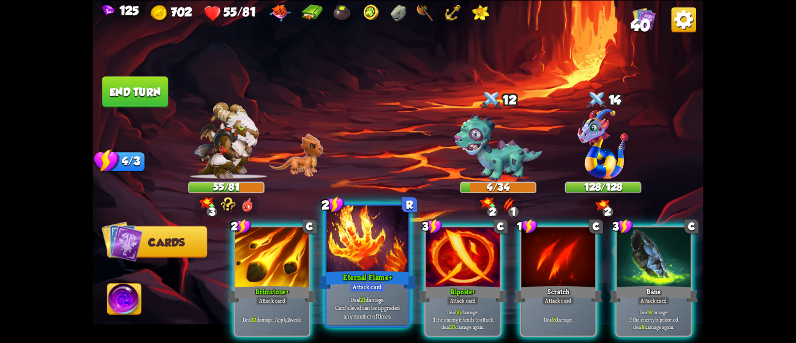
click at [373, 274] on div "Eternal Flame+" at bounding box center [367, 280] width 99 height 22
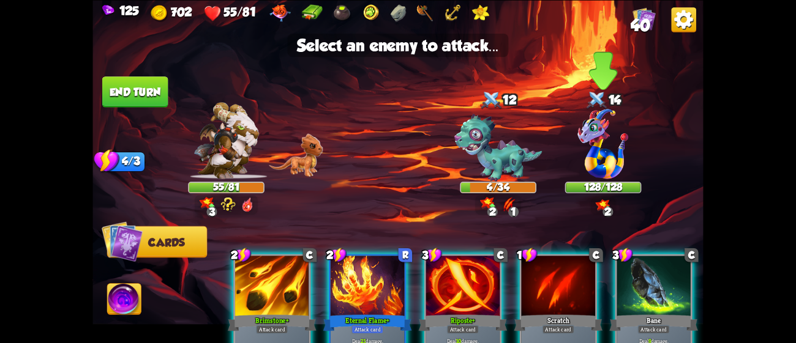
click at [599, 149] on img at bounding box center [603, 144] width 51 height 70
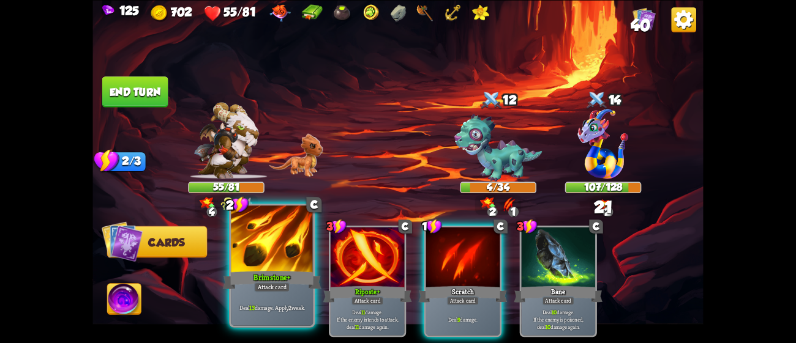
click at [252, 296] on div "Deal 13 damage. Apply 2 weak." at bounding box center [272, 307] width 82 height 35
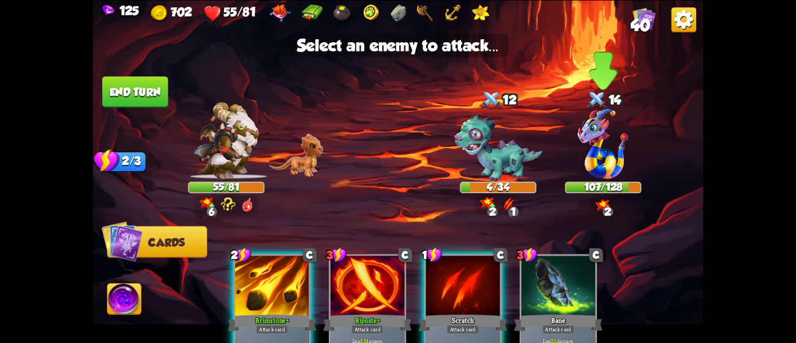
click at [616, 139] on img at bounding box center [603, 144] width 51 height 70
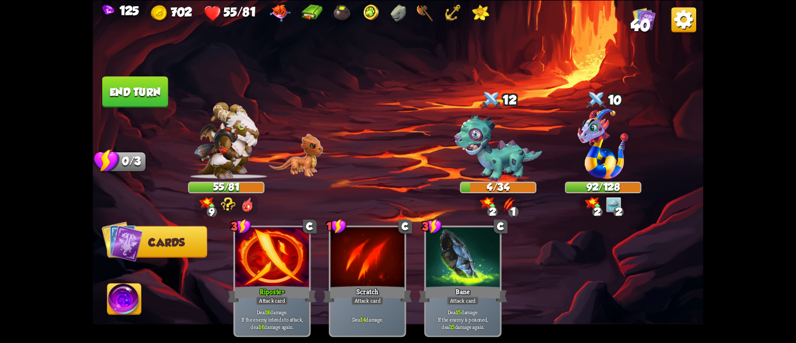
click at [141, 80] on button "End turn" at bounding box center [135, 91] width 66 height 31
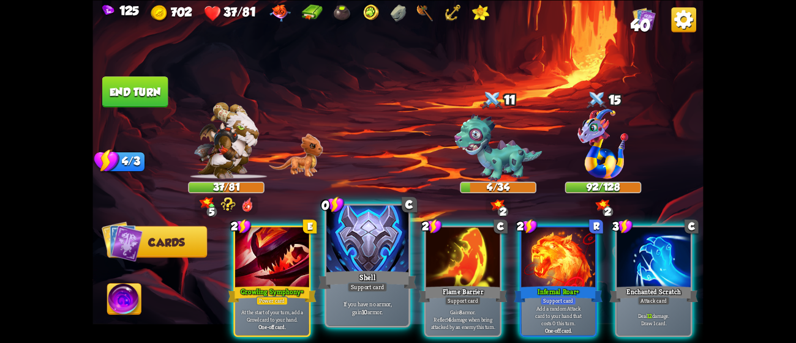
click at [341, 266] on div at bounding box center [367, 240] width 82 height 69
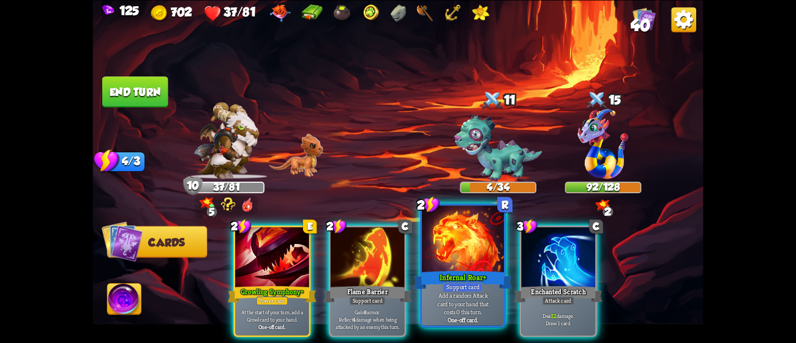
click at [447, 280] on div "Infernal Roar+" at bounding box center [463, 280] width 99 height 22
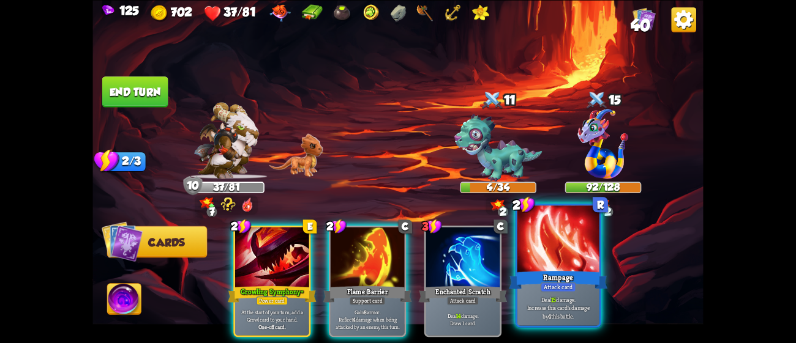
click at [542, 294] on div "Deal 15 damage. Increase this card's damage by 4 this battle." at bounding box center [558, 307] width 82 height 35
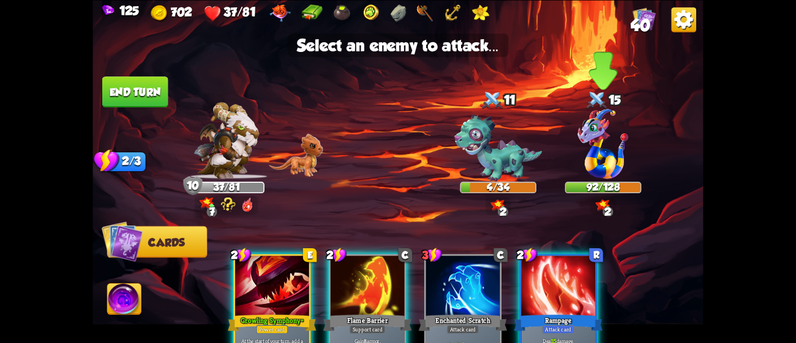
click at [580, 157] on img at bounding box center [603, 144] width 51 height 70
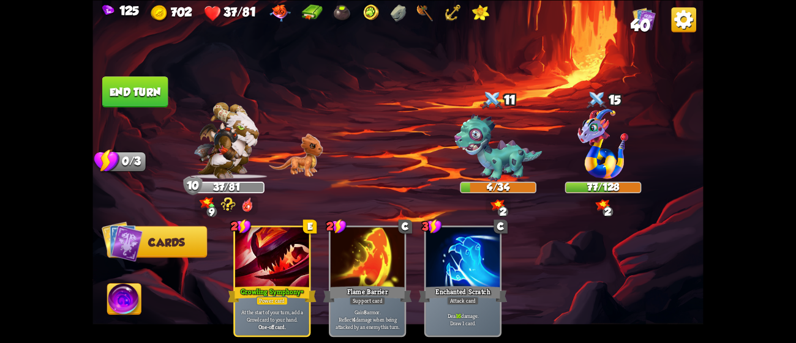
click at [149, 92] on button "End turn" at bounding box center [135, 91] width 66 height 31
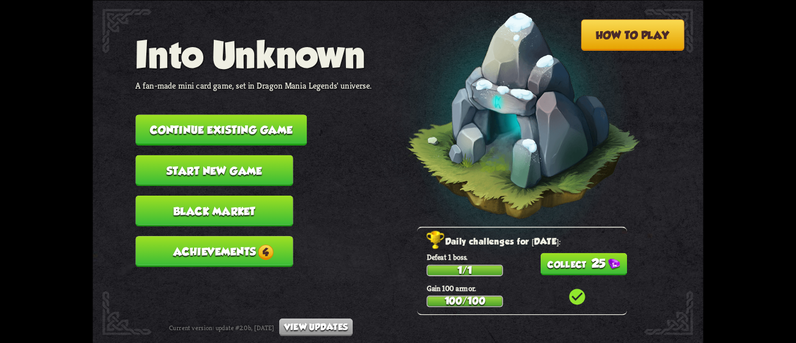
click at [340, 329] on button "View updates" at bounding box center [315, 327] width 73 height 18
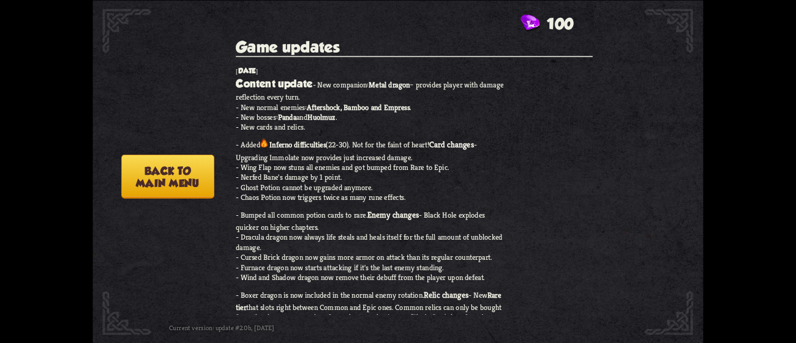
click at [559, 134] on div "September 7, 2025 Content update - New companion: Metal dragon – provides playe…" at bounding box center [414, 299] width 357 height 466
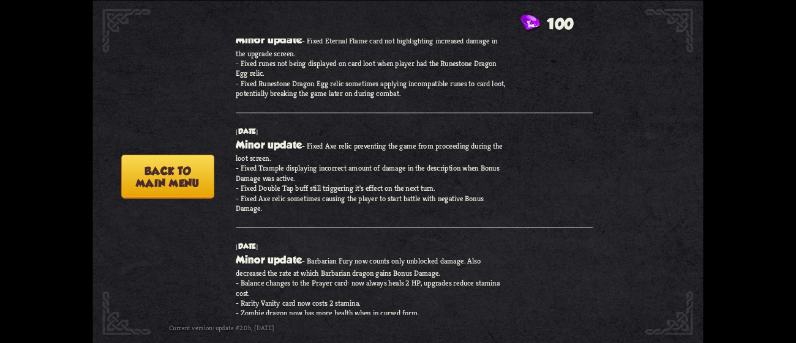
scroll to position [1272, 0]
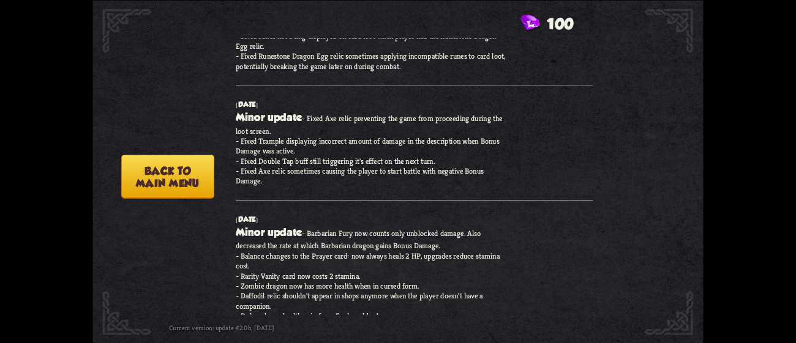
click at [180, 190] on button "Back to main menu" at bounding box center [167, 176] width 93 height 44
